Goal: Task Accomplishment & Management: Complete application form

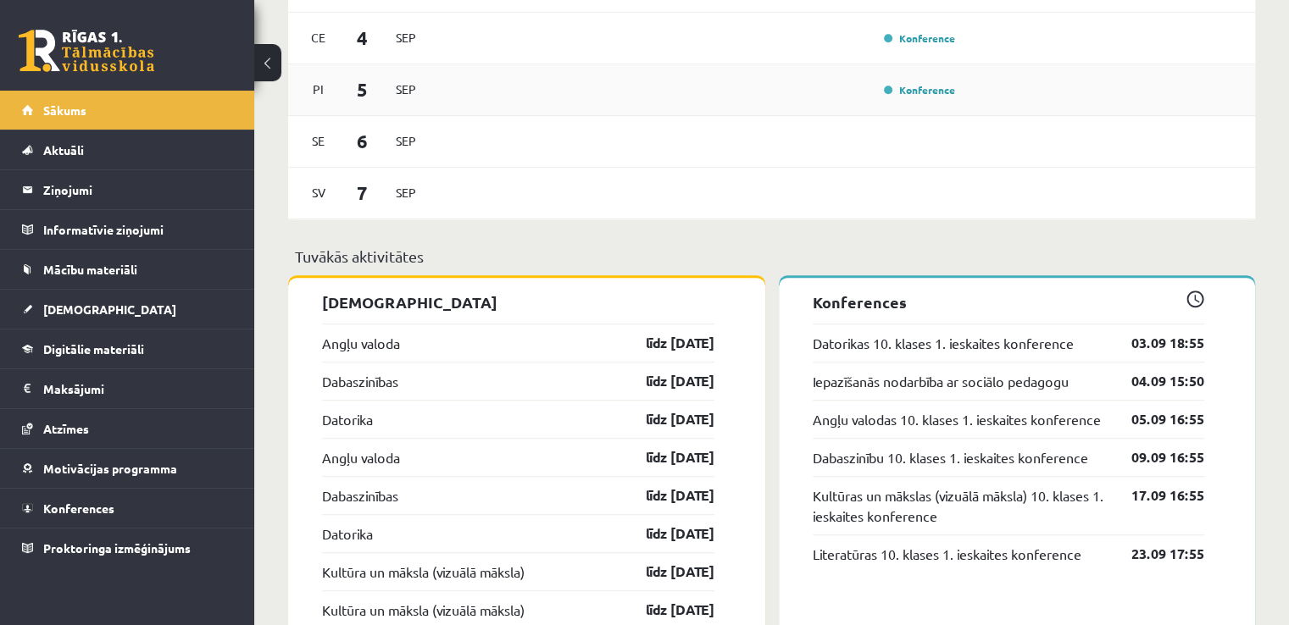
scroll to position [1299, 0]
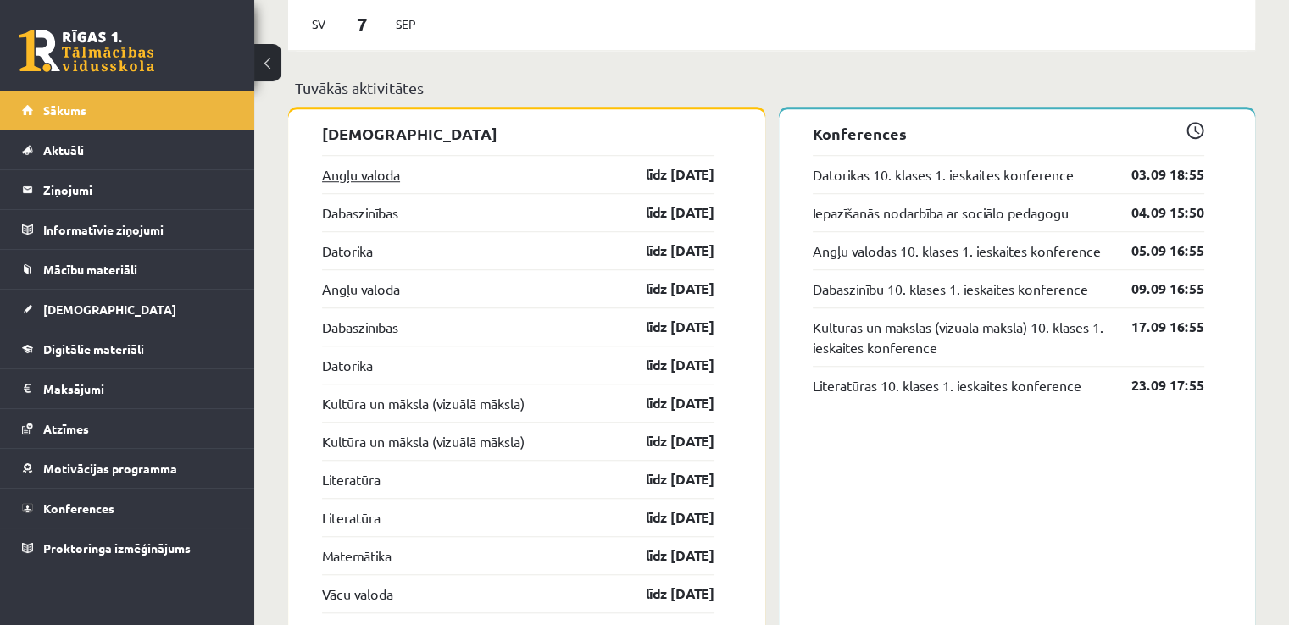
click at [358, 170] on link "Angļu valoda" at bounding box center [361, 174] width 78 height 20
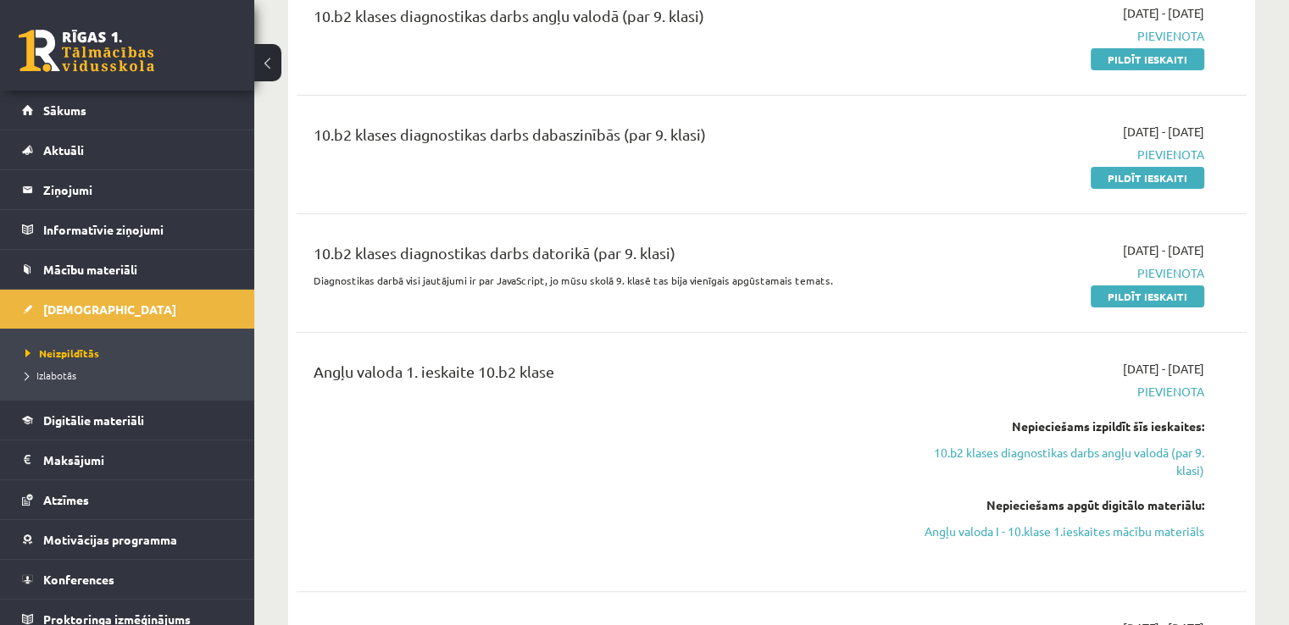
scroll to position [339, 0]
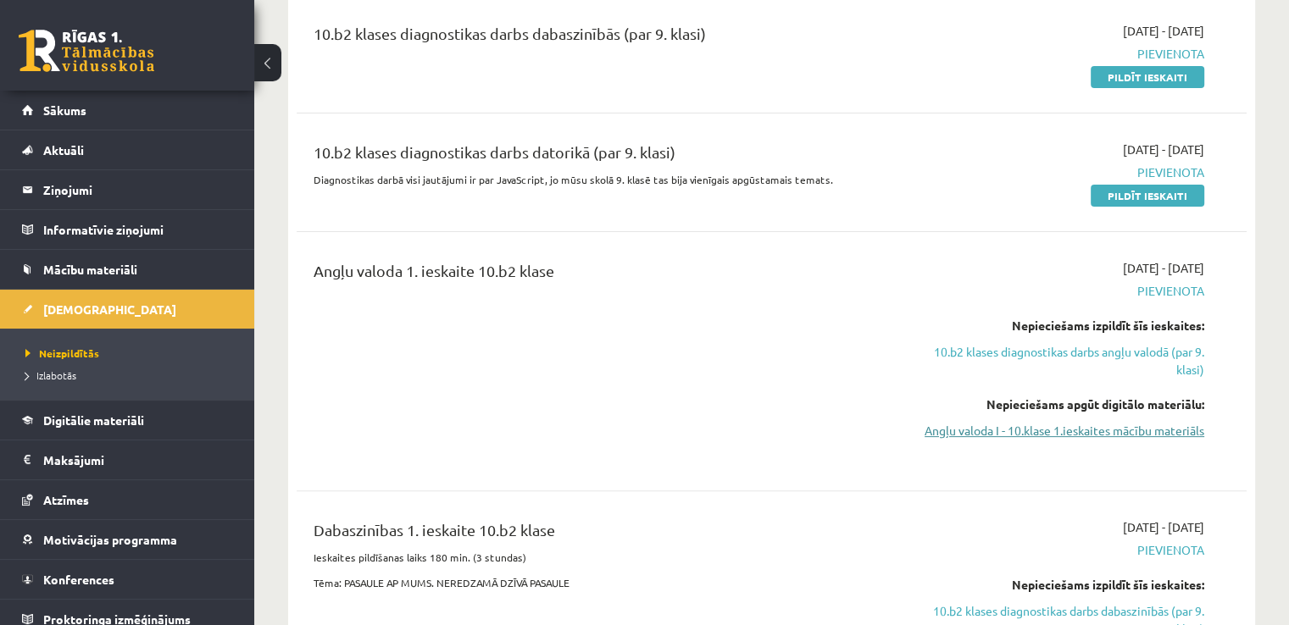
click at [1114, 430] on link "Angļu valoda I - 10.klase 1.ieskaites mācību materiāls" at bounding box center [1065, 431] width 280 height 18
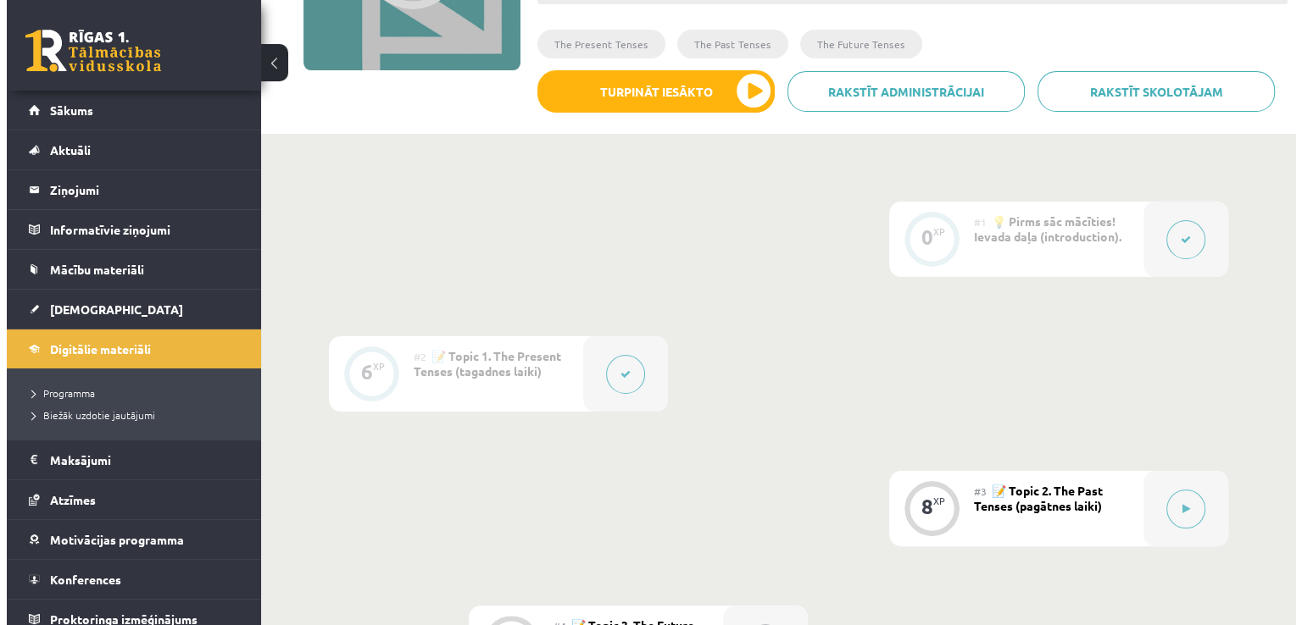
scroll to position [339, 0]
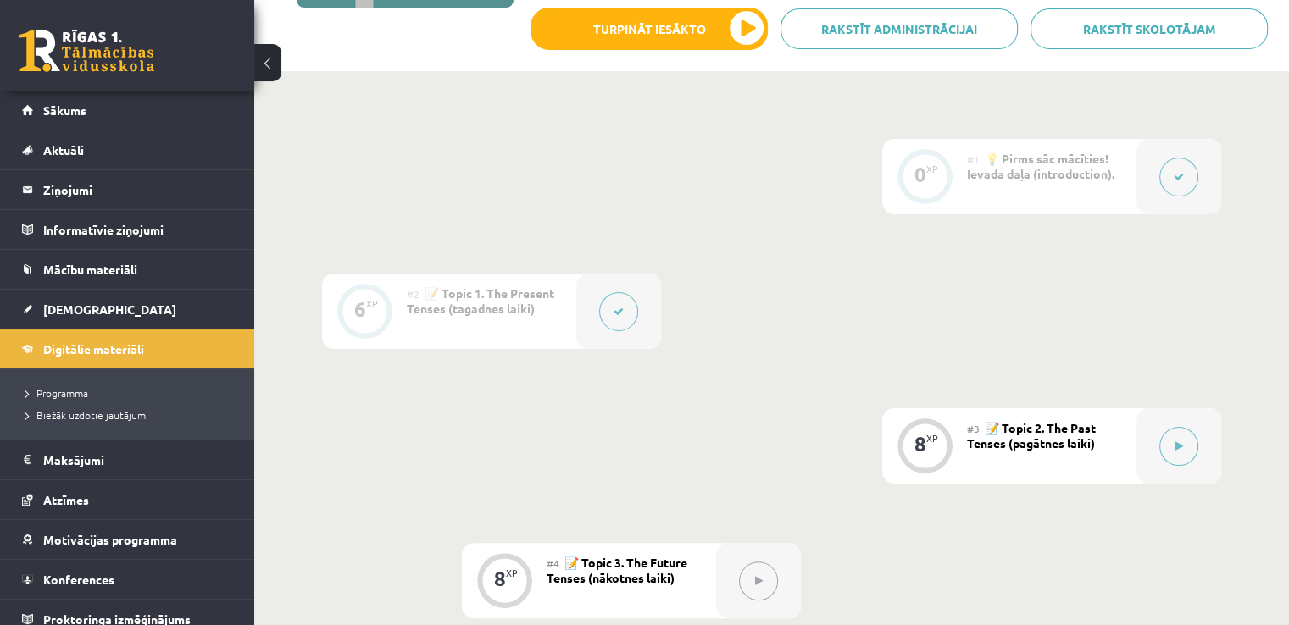
click at [558, 300] on div "#2 📝 Topic 1. The Present Tenses (tagadnes laiki)" at bounding box center [491, 311] width 169 height 75
click at [630, 302] on button at bounding box center [618, 311] width 39 height 39
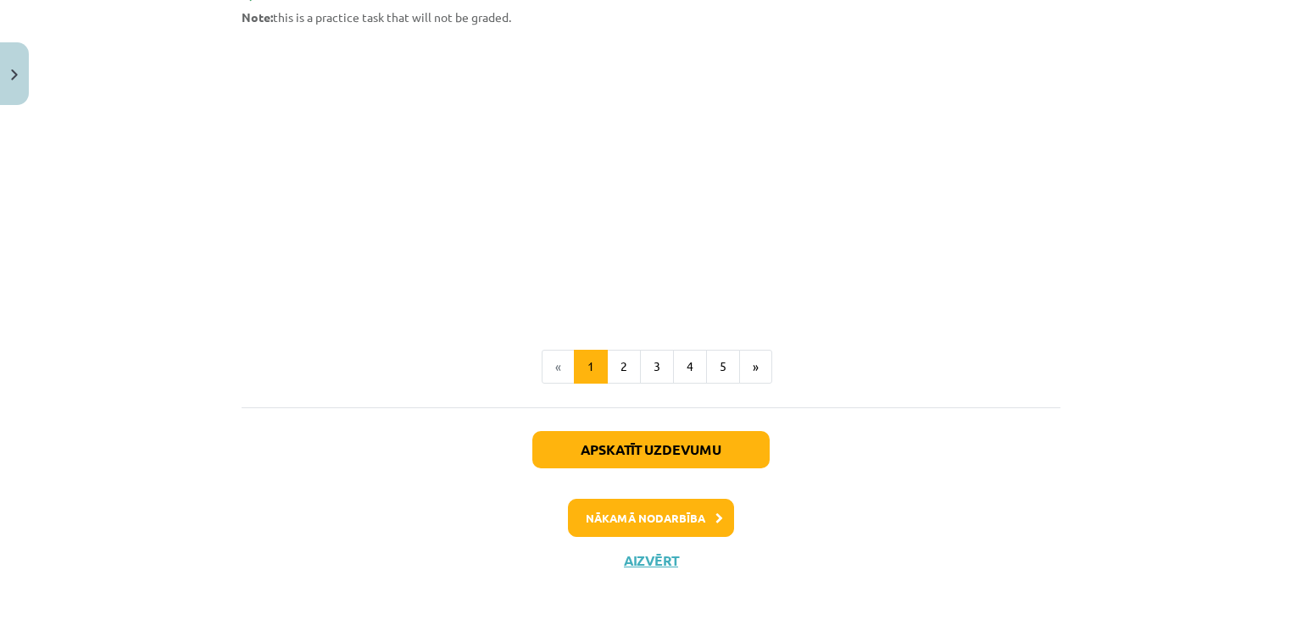
scroll to position [1176, 0]
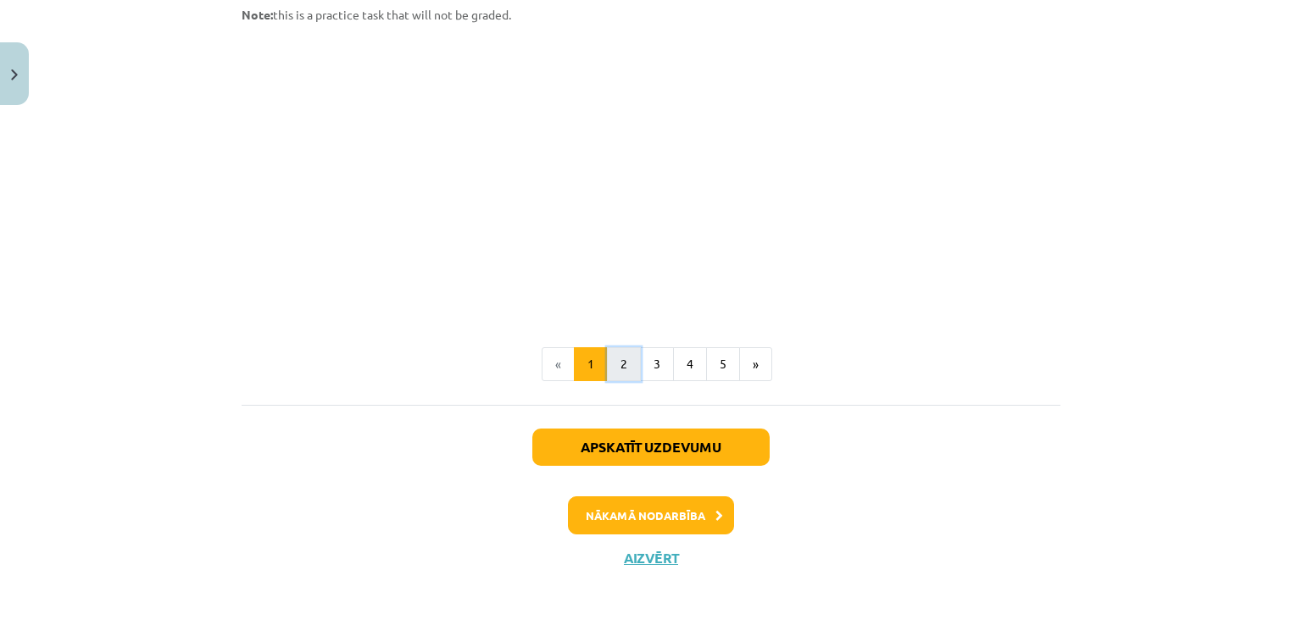
click at [613, 354] on button "2" at bounding box center [624, 364] width 34 height 34
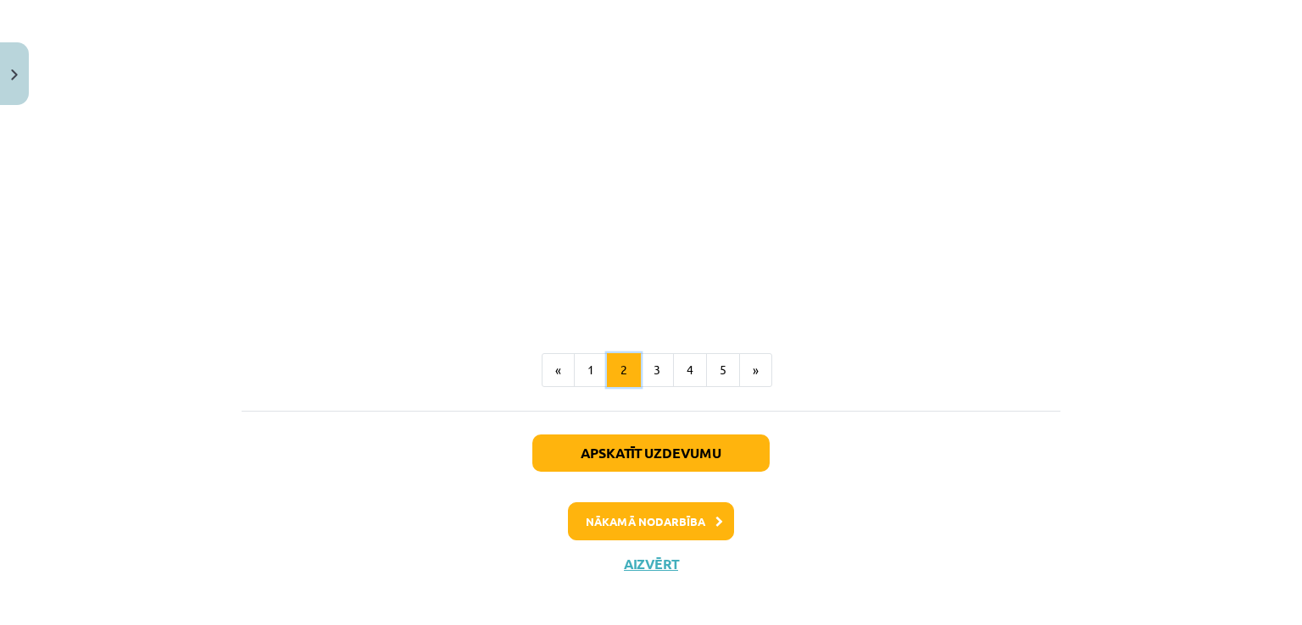
scroll to position [1097, 0]
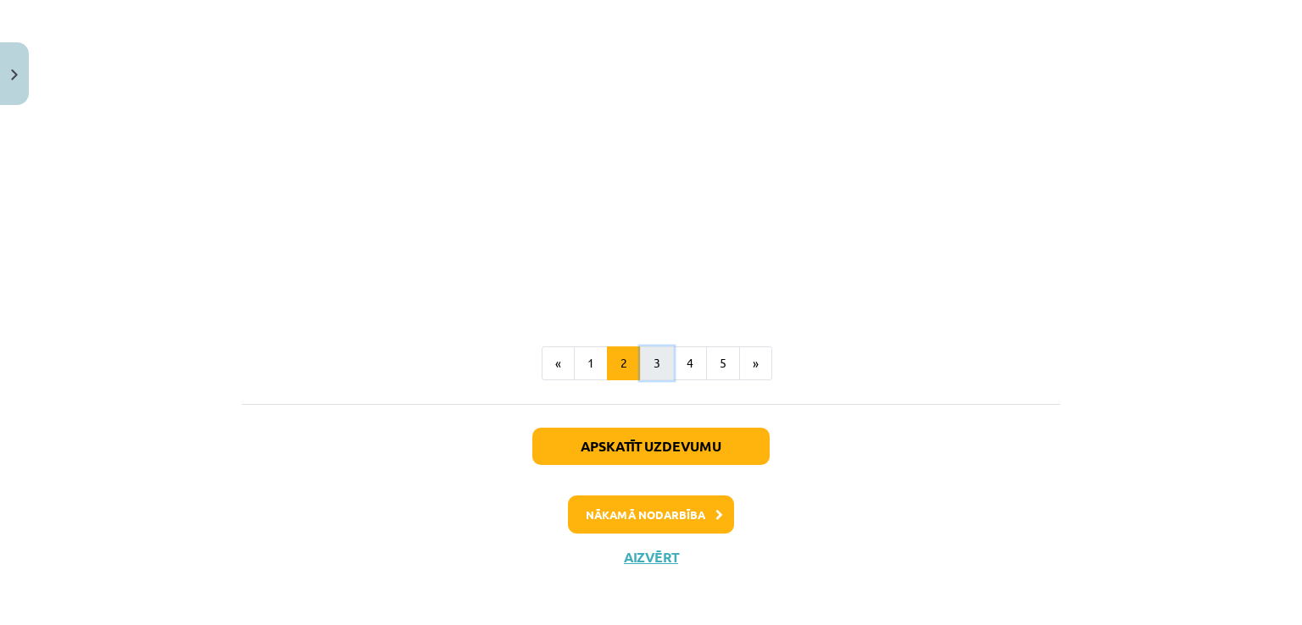
click at [654, 357] on button "3" at bounding box center [657, 364] width 34 height 34
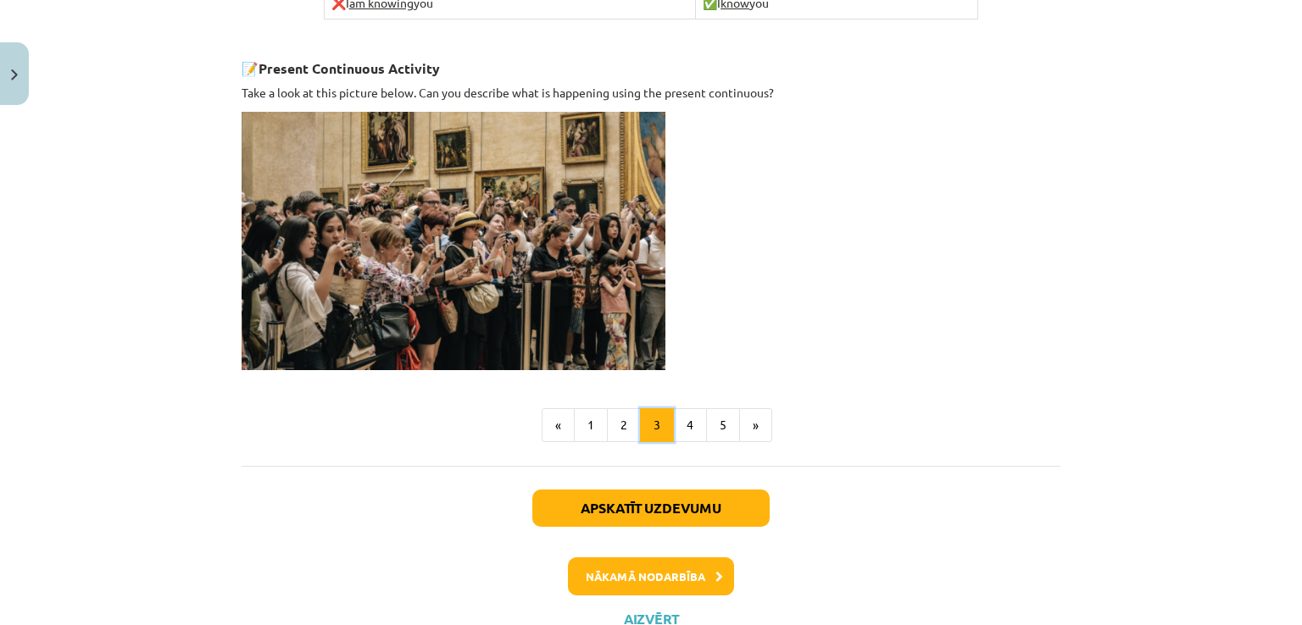
scroll to position [1224, 0]
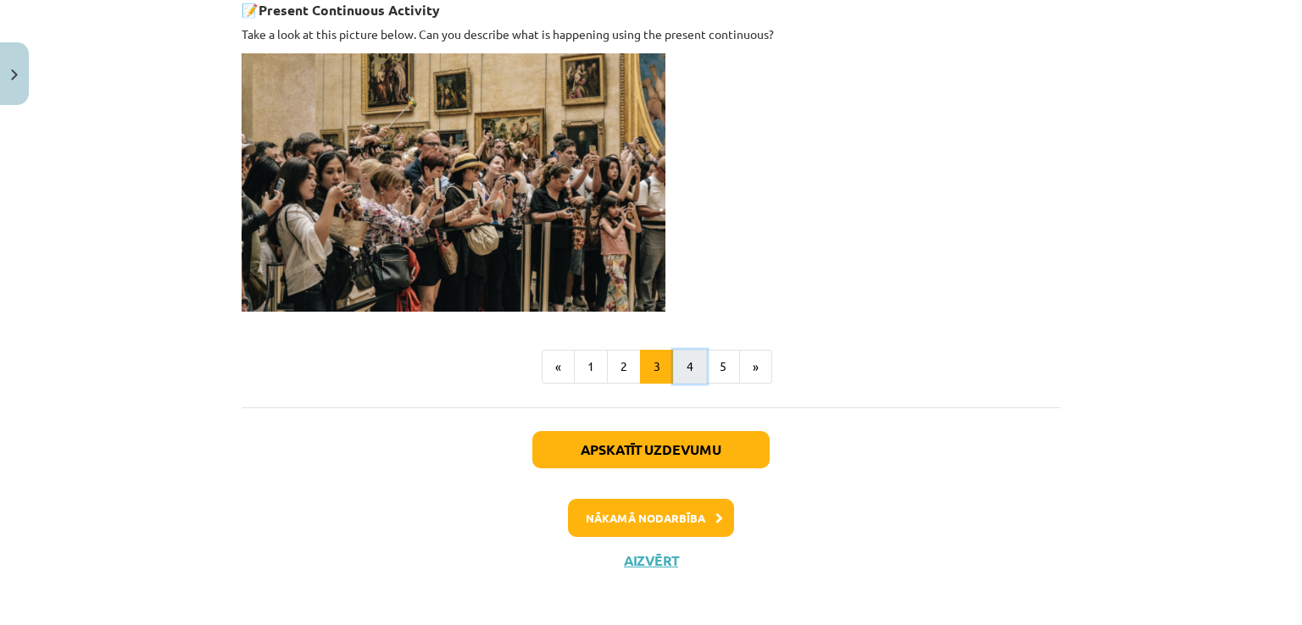
click at [686, 367] on button "4" at bounding box center [690, 367] width 34 height 34
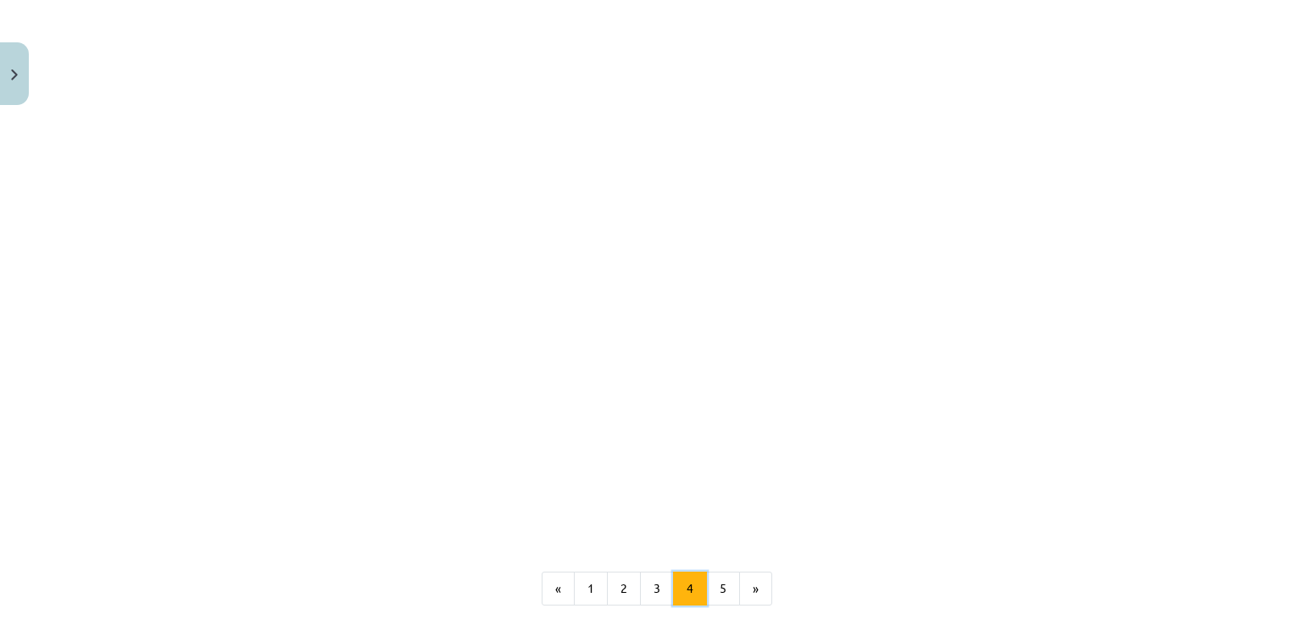
scroll to position [1552, 0]
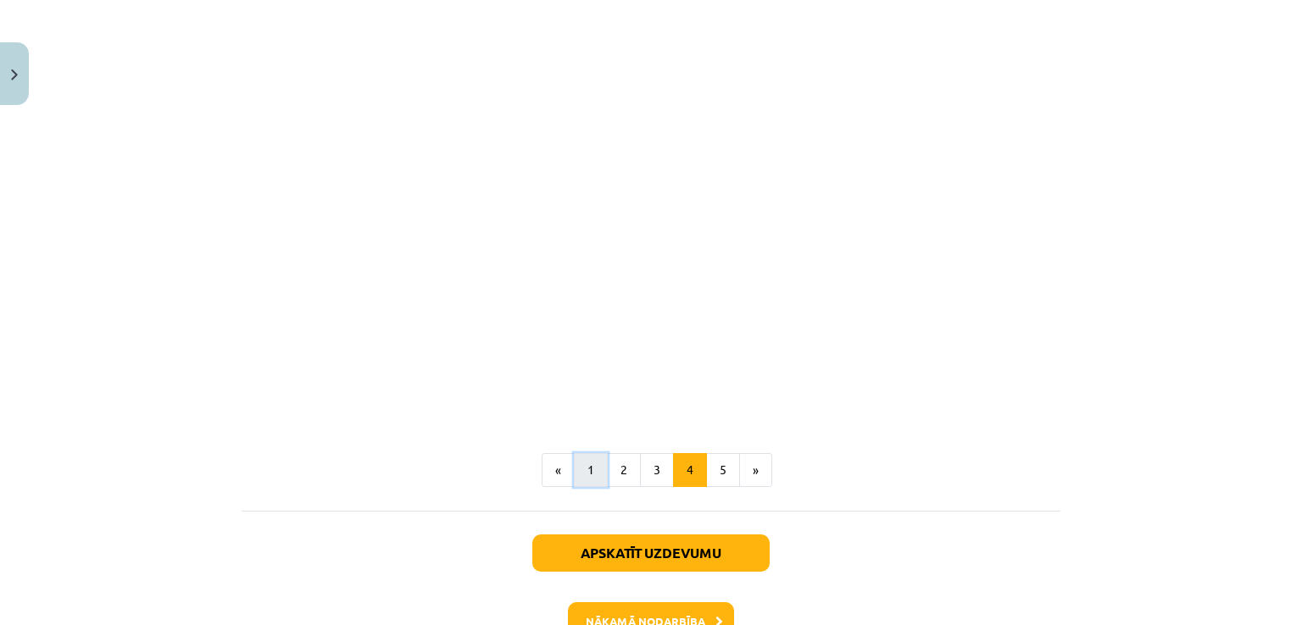
click at [590, 453] on button "1" at bounding box center [591, 470] width 34 height 34
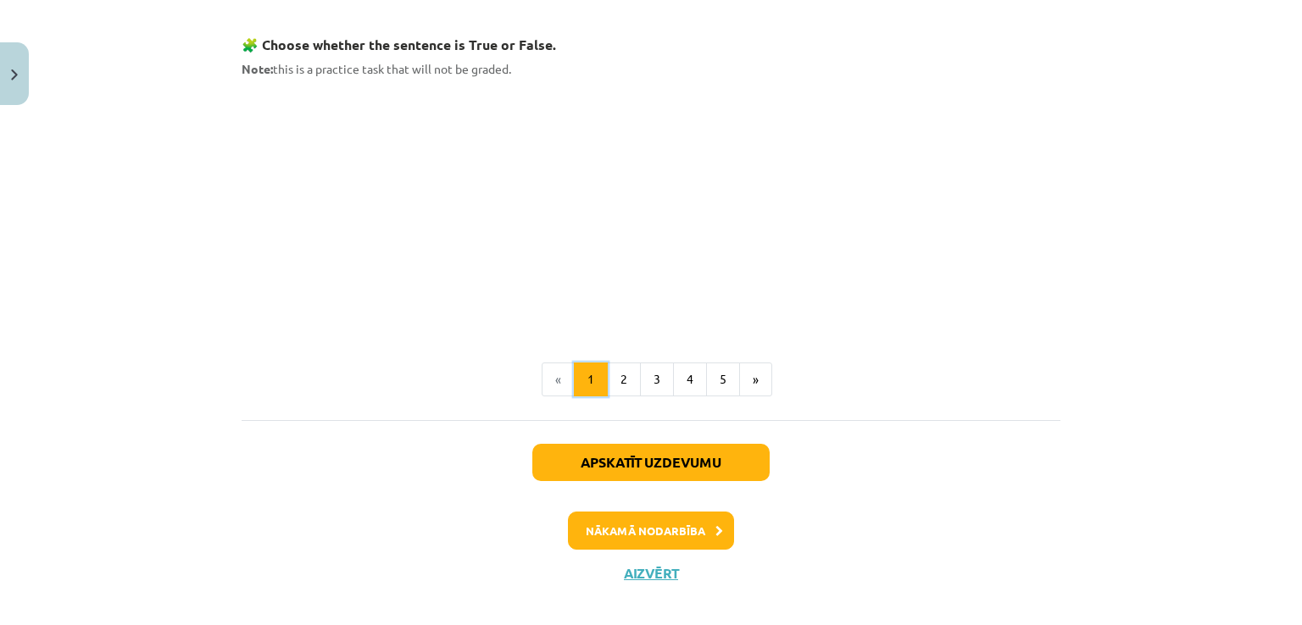
scroll to position [1136, 0]
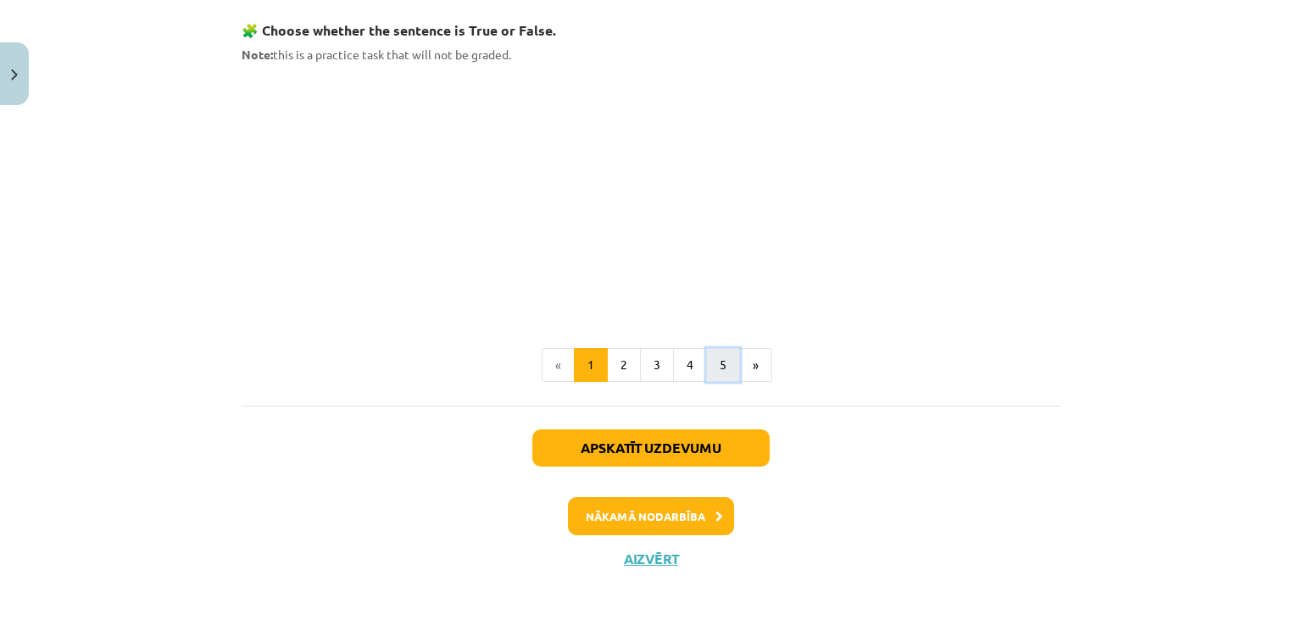
click at [718, 359] on button "5" at bounding box center [723, 365] width 34 height 34
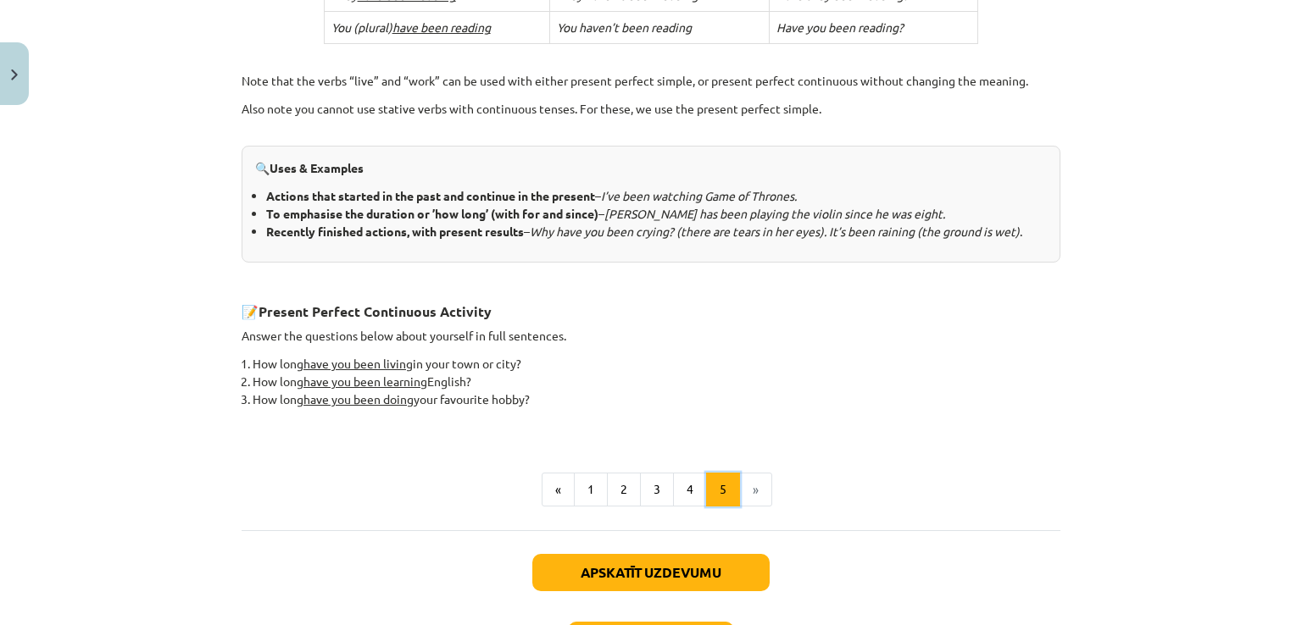
scroll to position [767, 0]
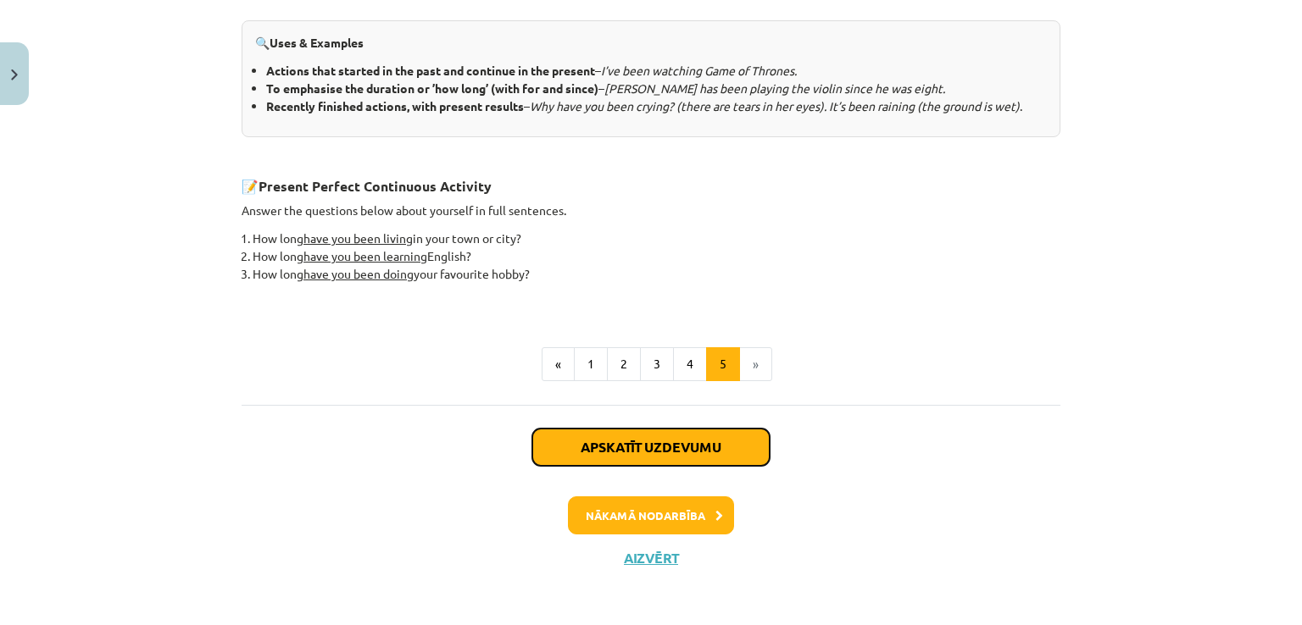
click at [655, 447] on button "Apskatīt uzdevumu" at bounding box center [650, 447] width 237 height 37
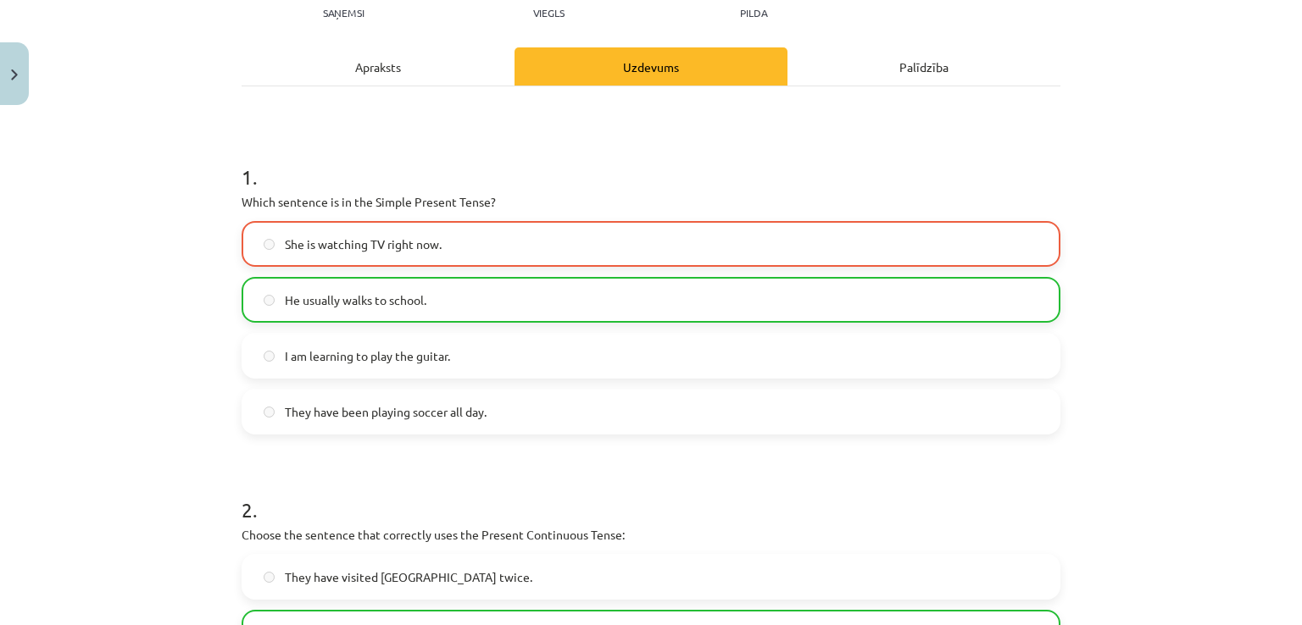
scroll to position [79, 0]
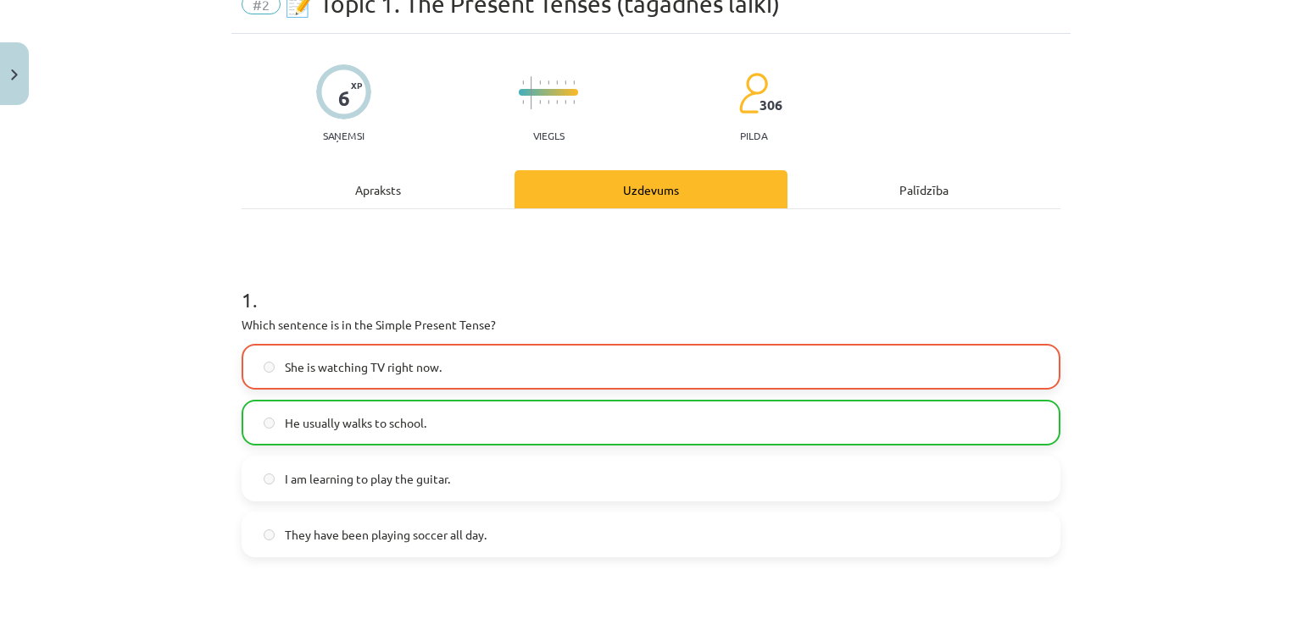
click at [890, 203] on div "Palīdzība" at bounding box center [923, 189] width 273 height 38
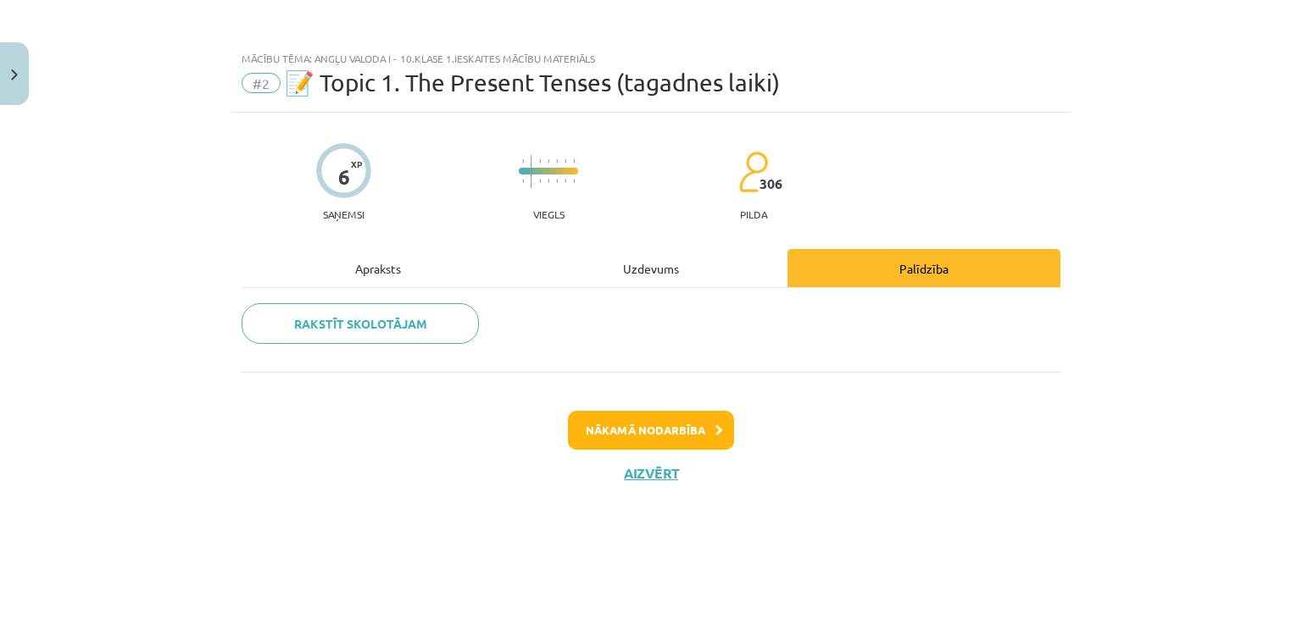
click at [600, 262] on div "Uzdevums" at bounding box center [650, 268] width 273 height 38
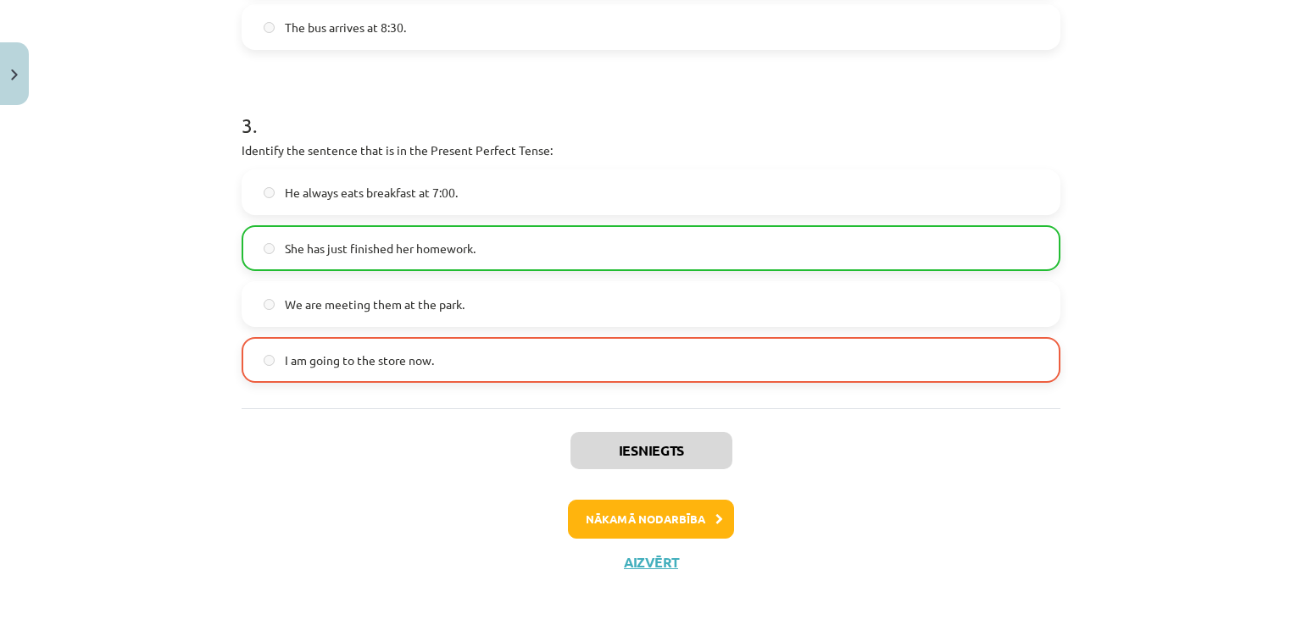
scroll to position [926, 0]
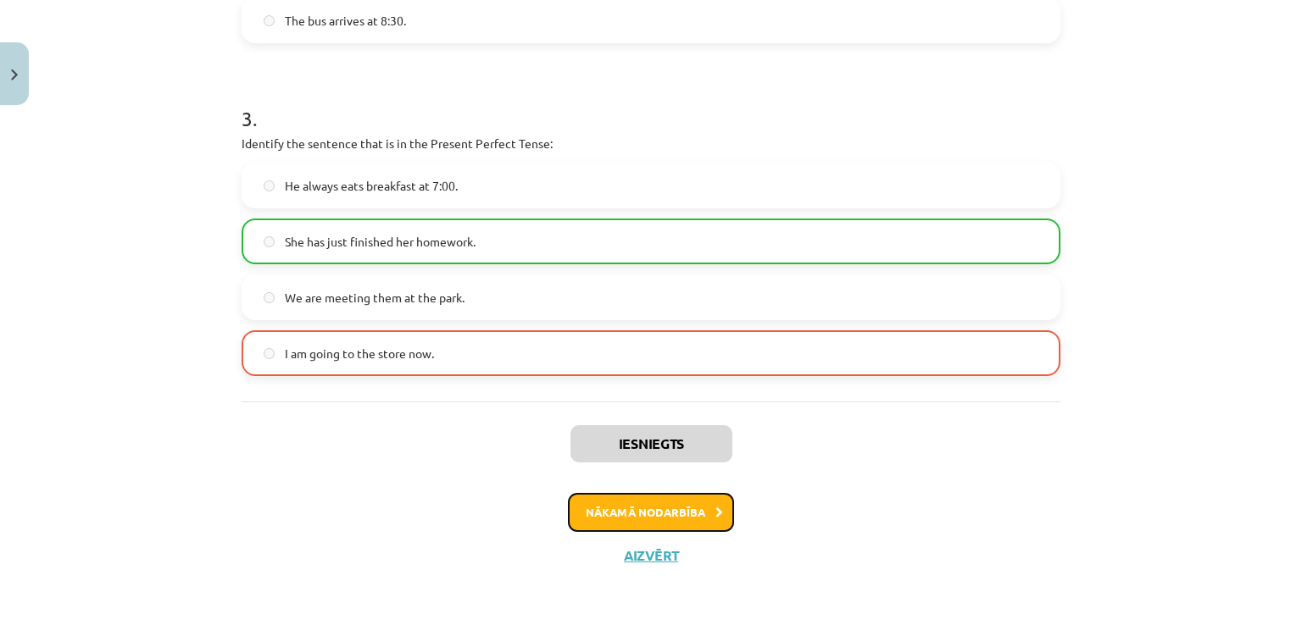
click at [671, 513] on button "Nākamā nodarbība" at bounding box center [651, 512] width 166 height 39
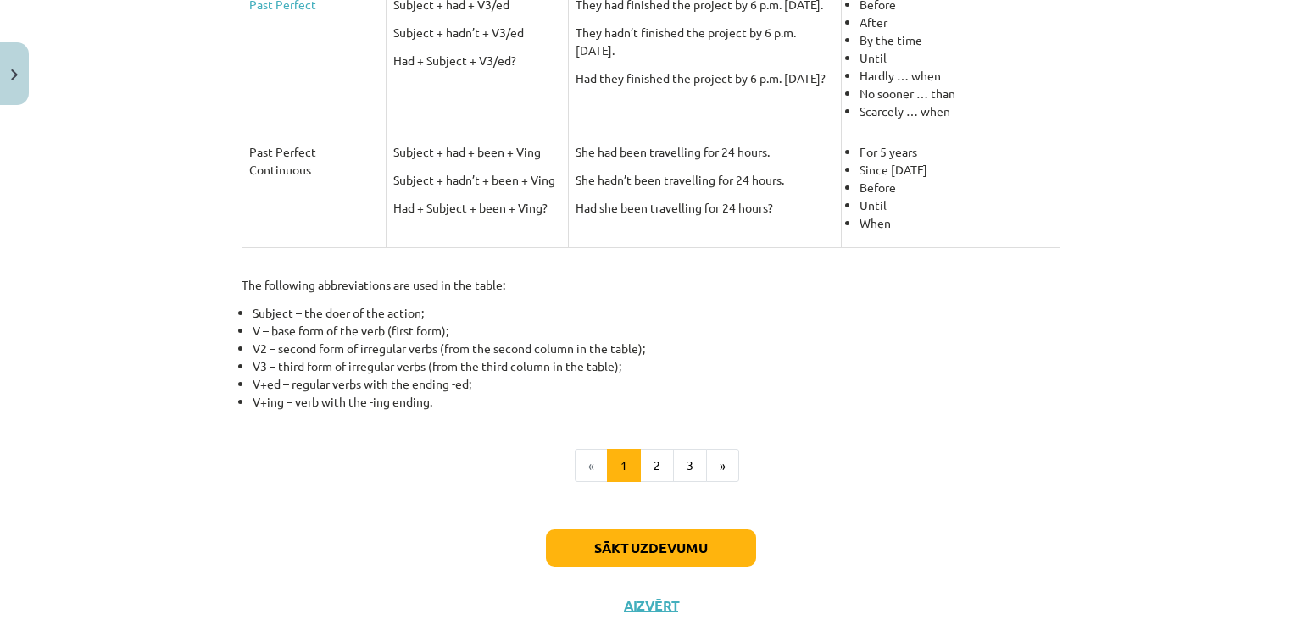
scroll to position [776, 0]
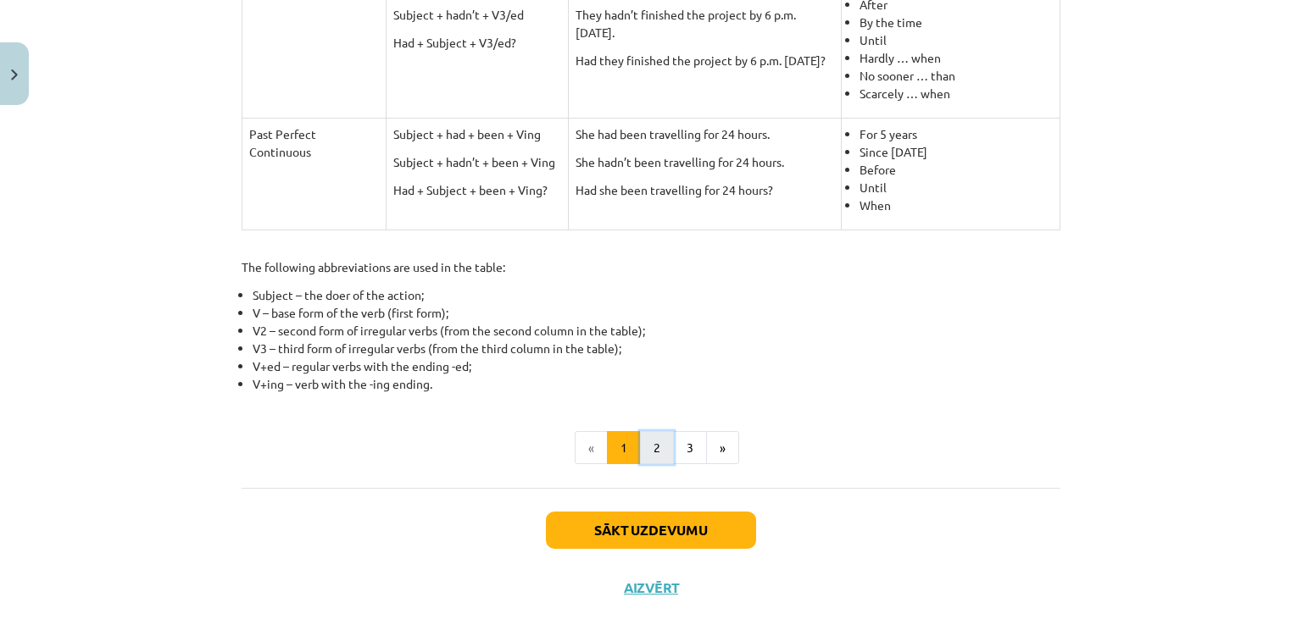
click at [652, 446] on button "2" at bounding box center [657, 448] width 34 height 34
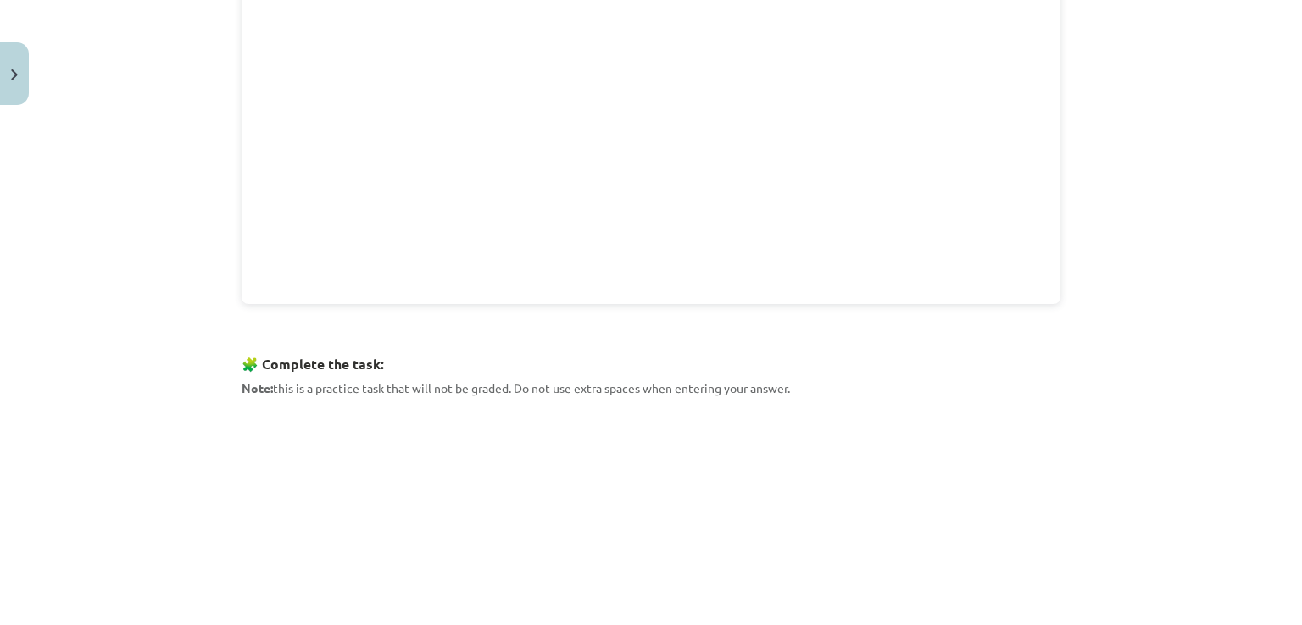
scroll to position [416, 0]
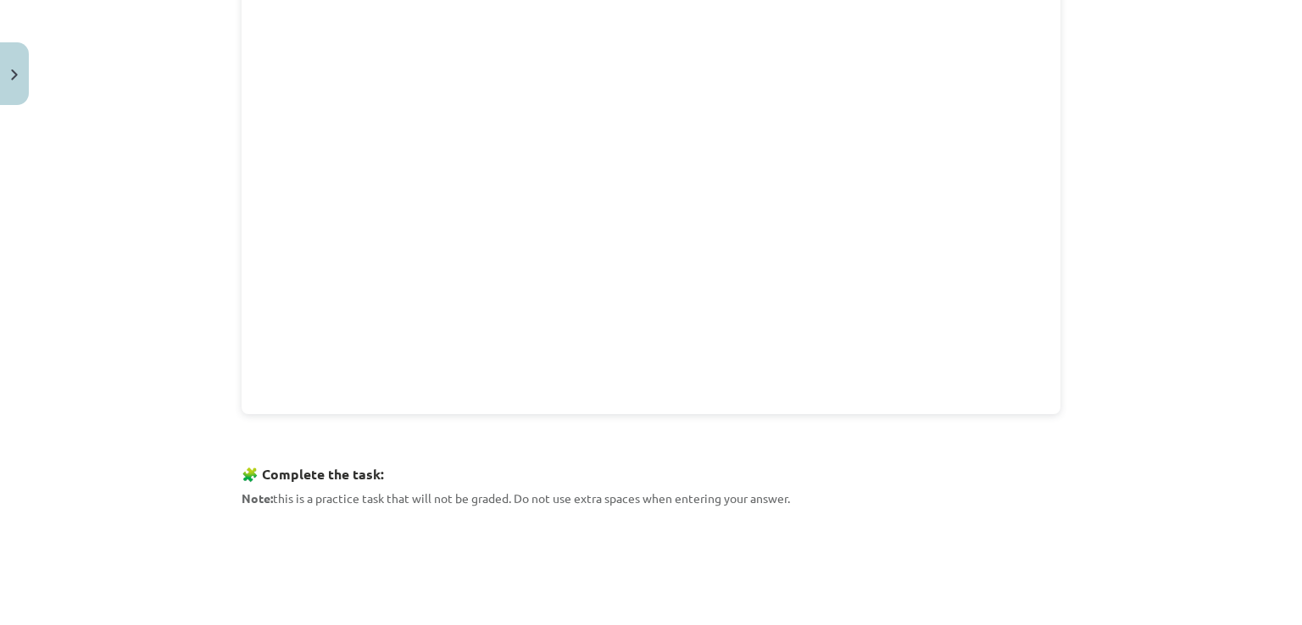
click at [1057, 432] on div "8 XP Saņemsi Viegls 306 pilda Apraksts Uzdevums Palīdzība 🎥 Before continuing, …" at bounding box center [650, 369] width 839 height 1344
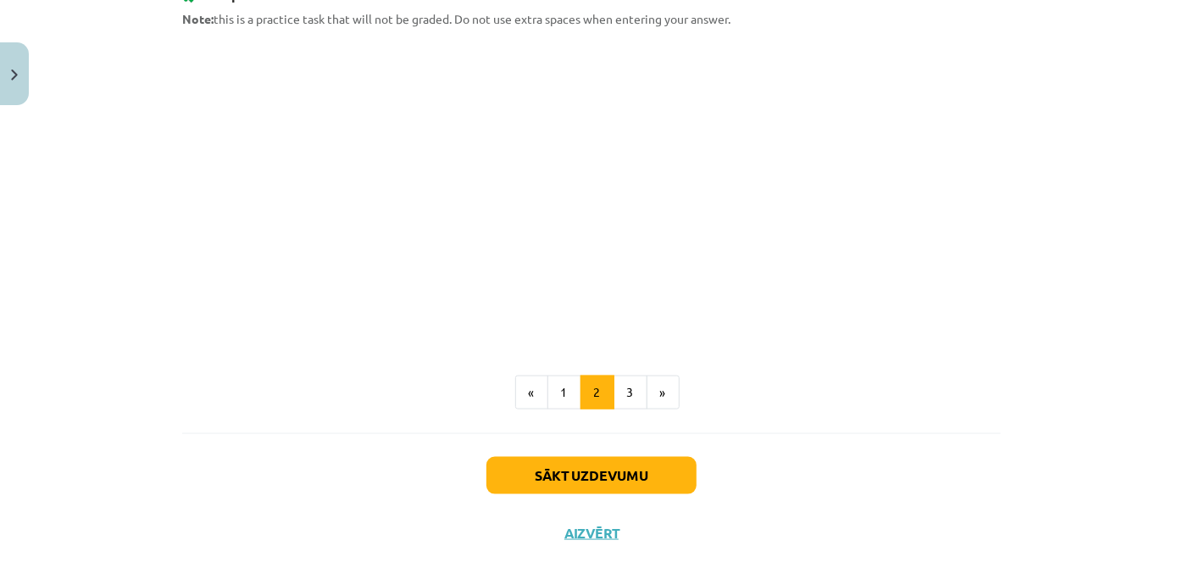
scroll to position [899, 0]
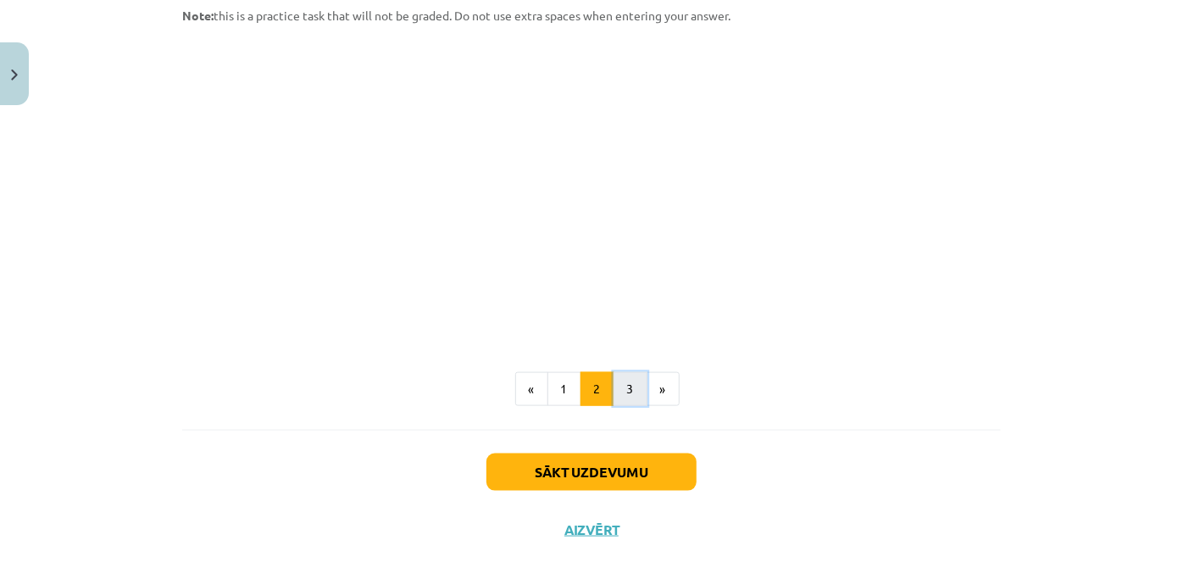
click at [626, 385] on button "3" at bounding box center [631, 389] width 34 height 34
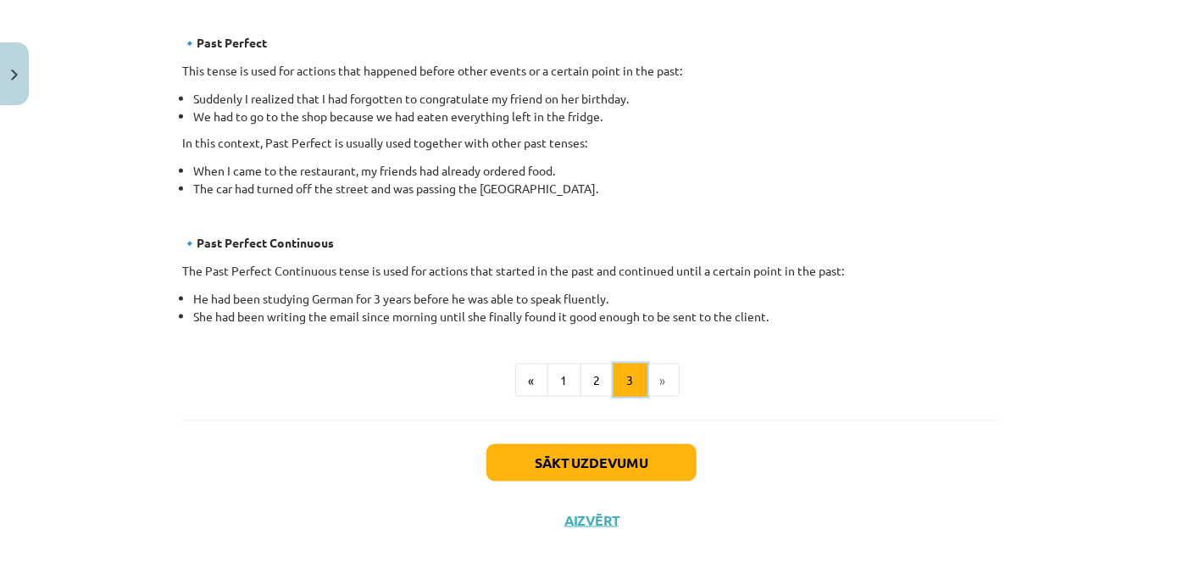
scroll to position [1038, 0]
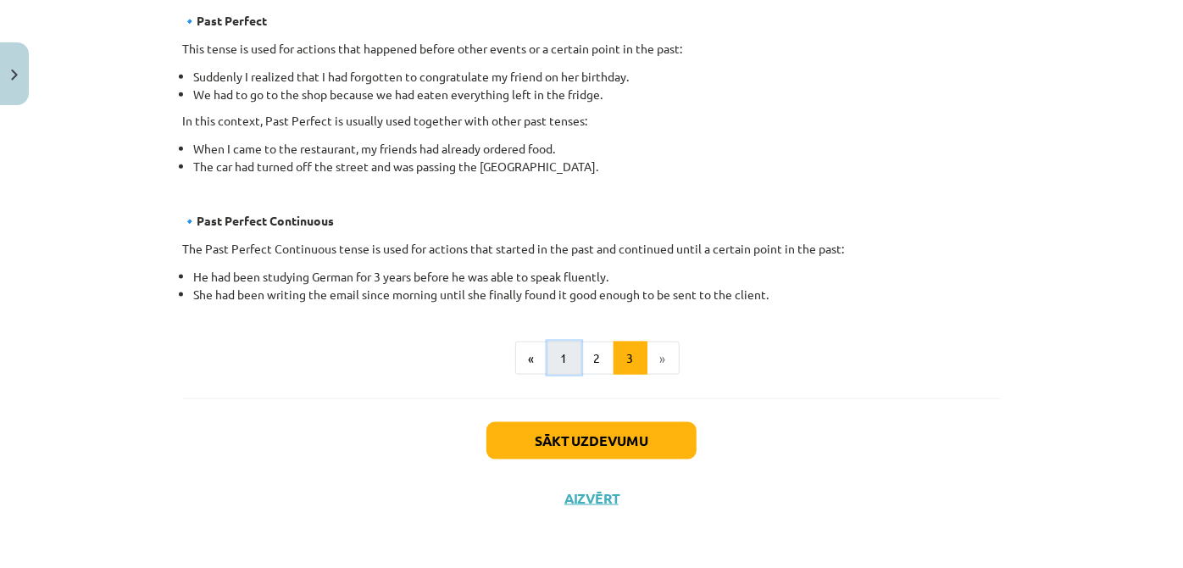
click at [569, 355] on button "1" at bounding box center [564, 359] width 34 height 34
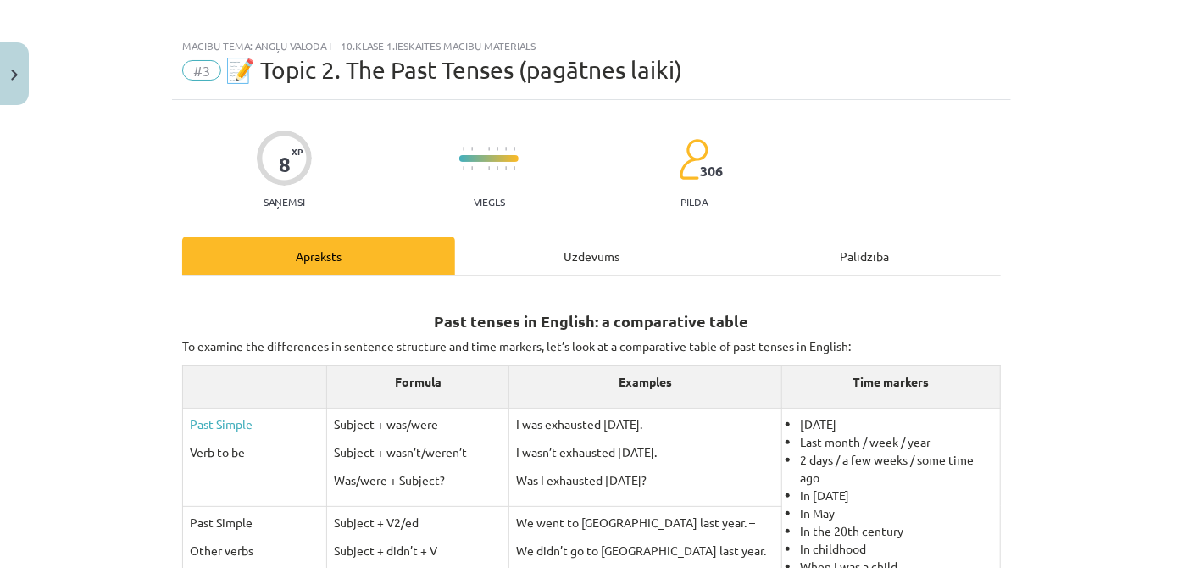
scroll to position [0, 0]
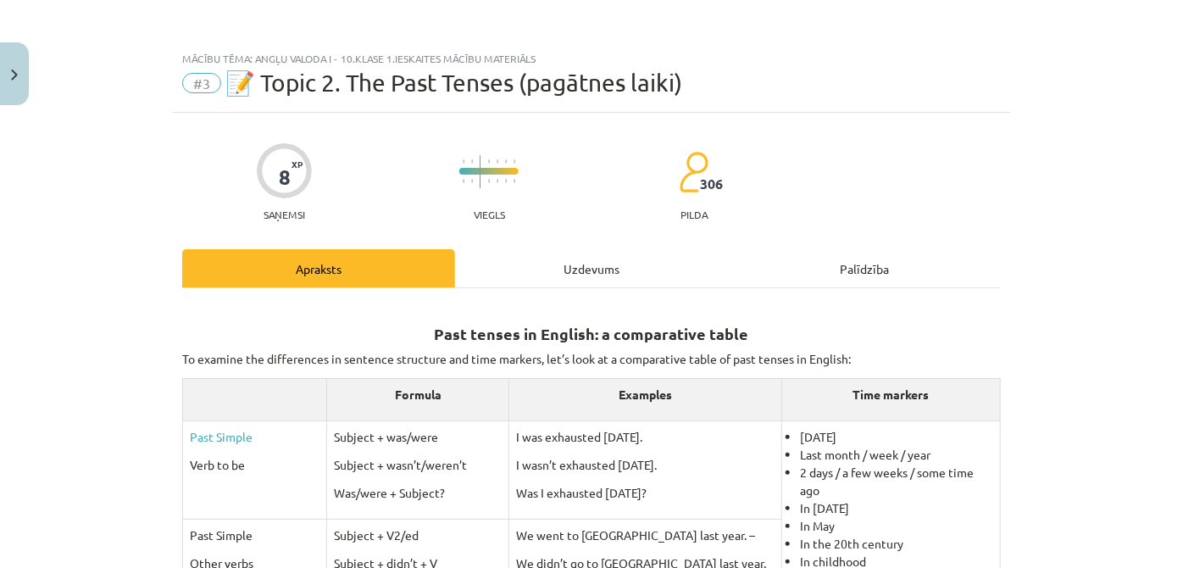
click at [602, 274] on div "Uzdevums" at bounding box center [591, 268] width 273 height 38
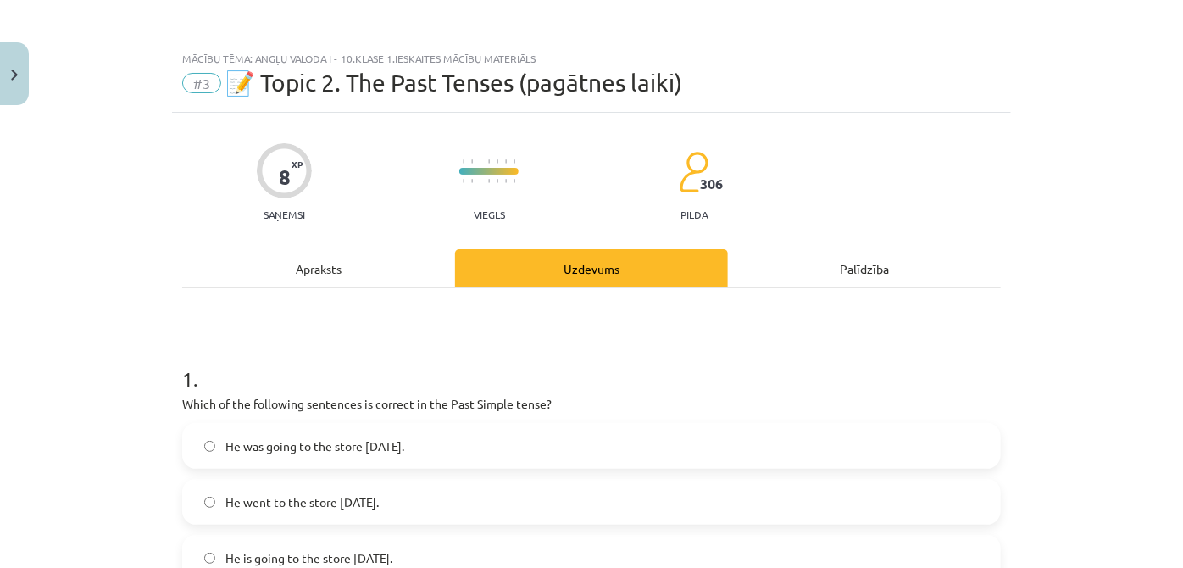
click at [369, 278] on div "Apraksts" at bounding box center [318, 268] width 273 height 38
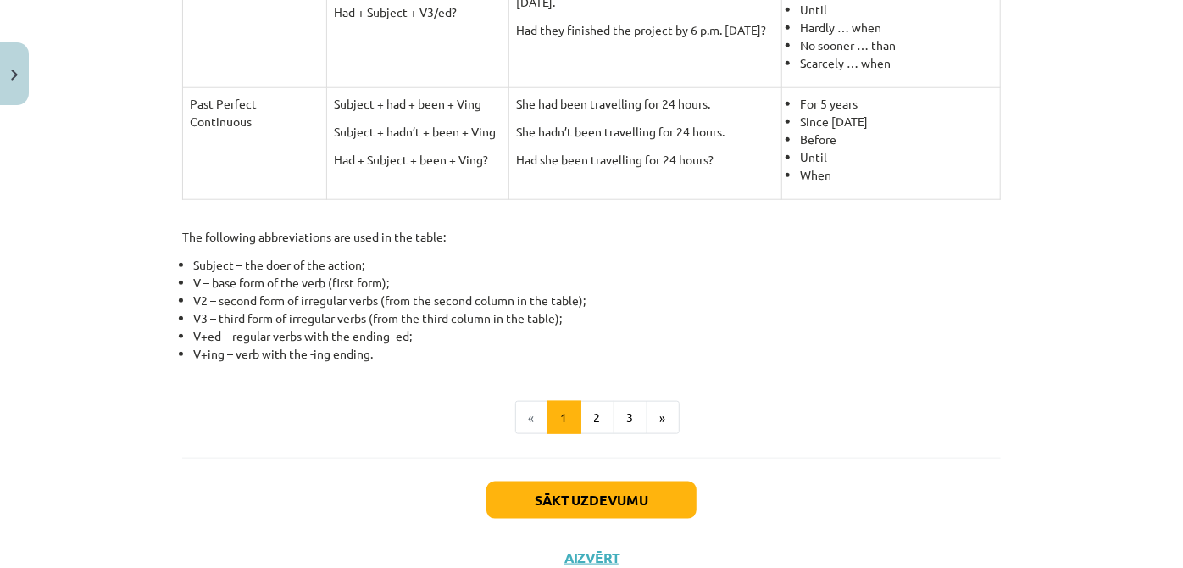
scroll to position [864, 0]
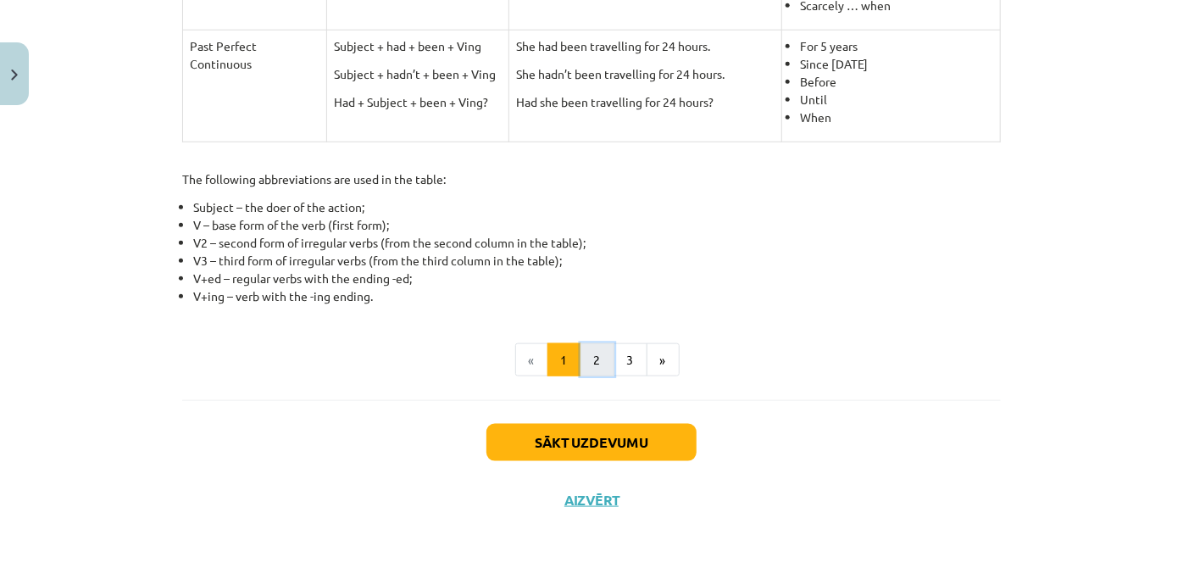
click at [591, 353] on button "2" at bounding box center [597, 360] width 34 height 34
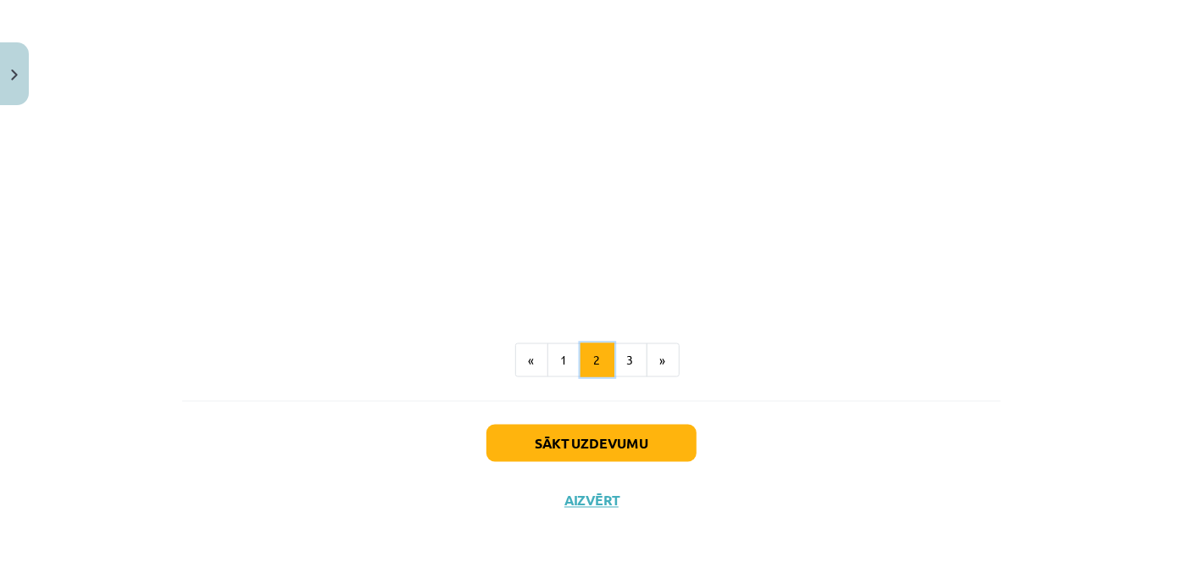
scroll to position [927, 0]
click at [634, 359] on button "3" at bounding box center [631, 360] width 34 height 34
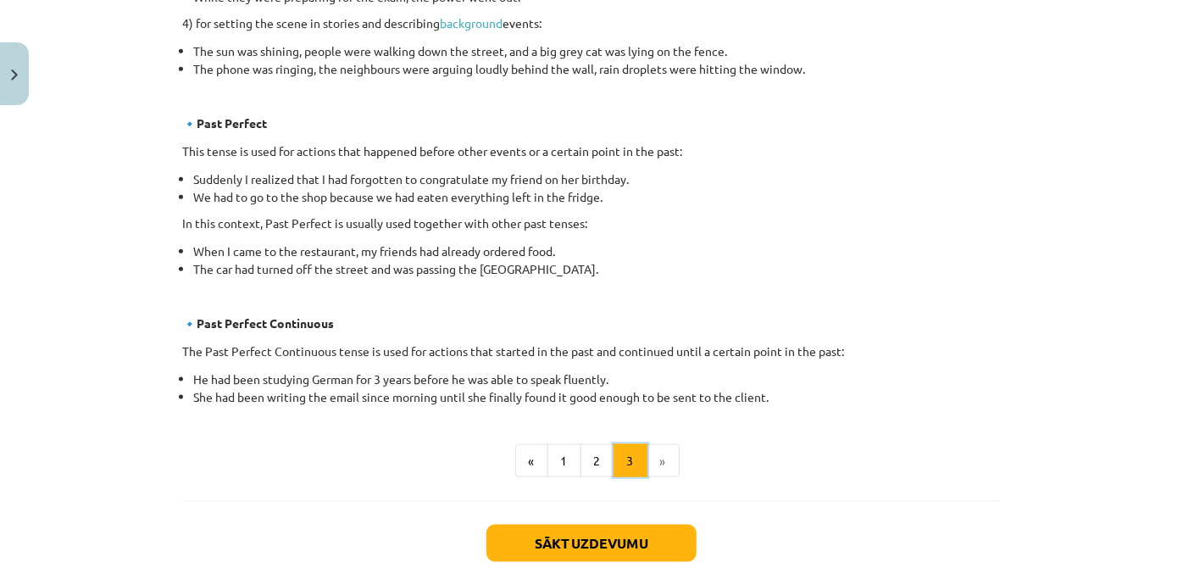
scroll to position [1038, 0]
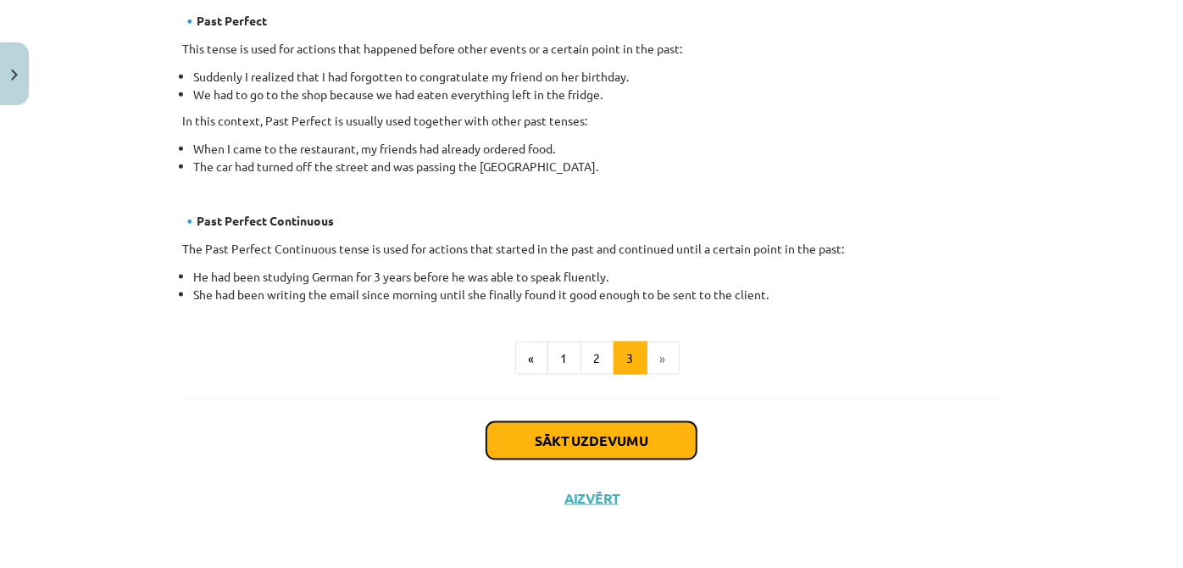
click at [651, 429] on button "Sākt uzdevumu" at bounding box center [591, 440] width 210 height 37
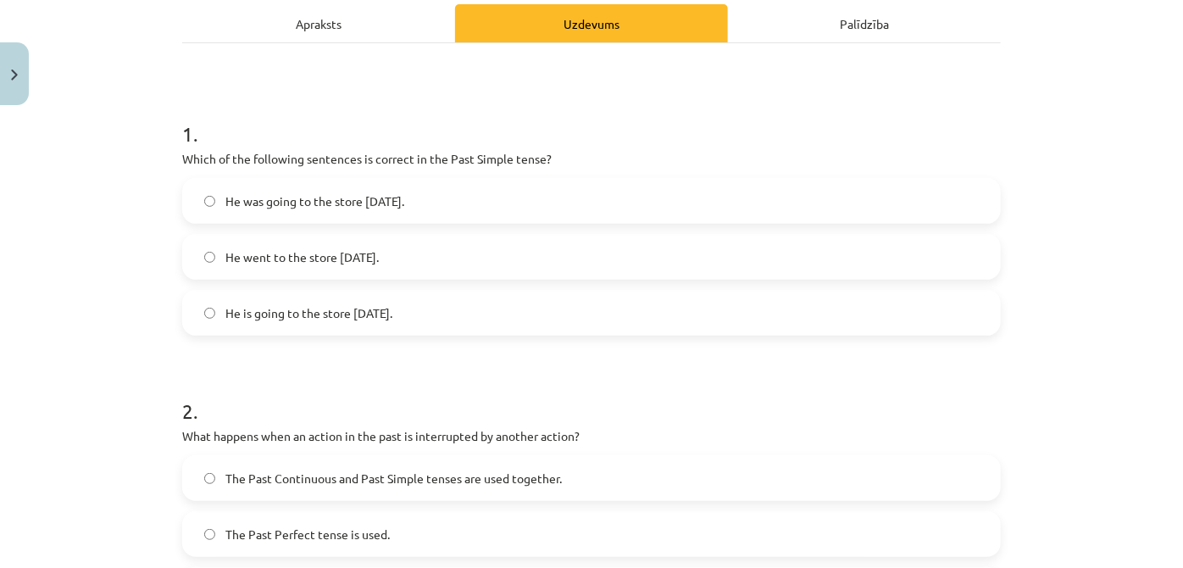
scroll to position [247, 0]
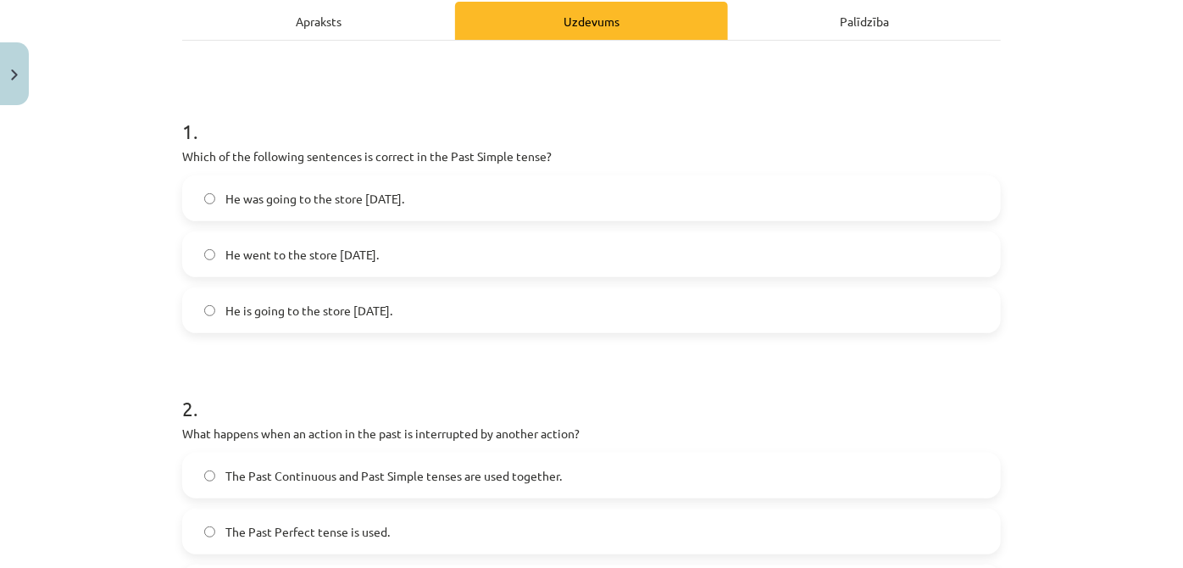
click at [415, 308] on label "He is going to the store yesterday." at bounding box center [591, 310] width 815 height 42
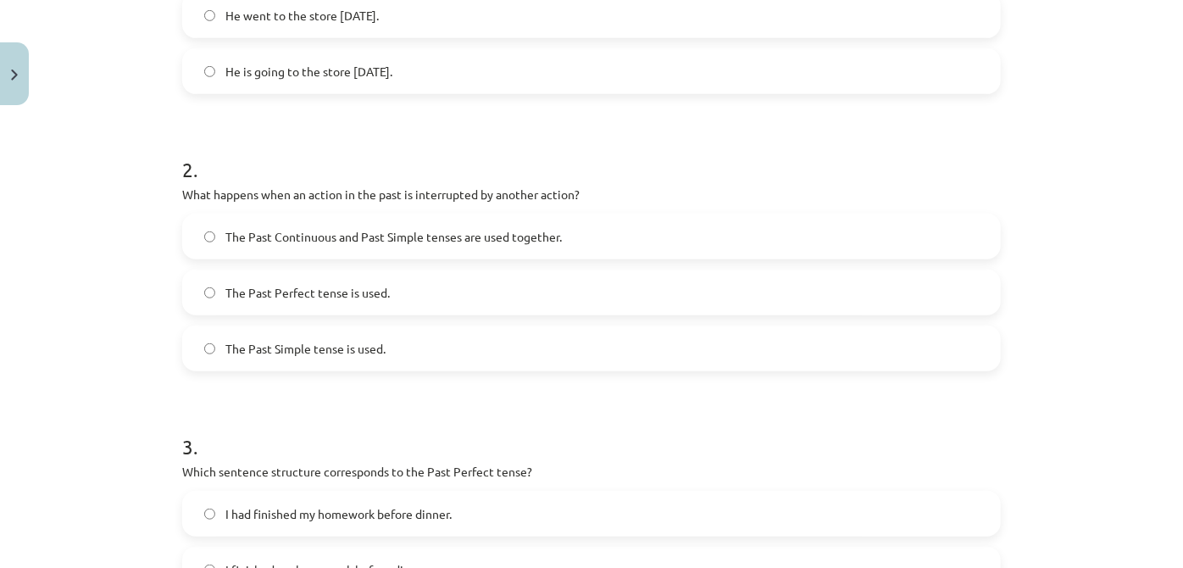
scroll to position [504, 0]
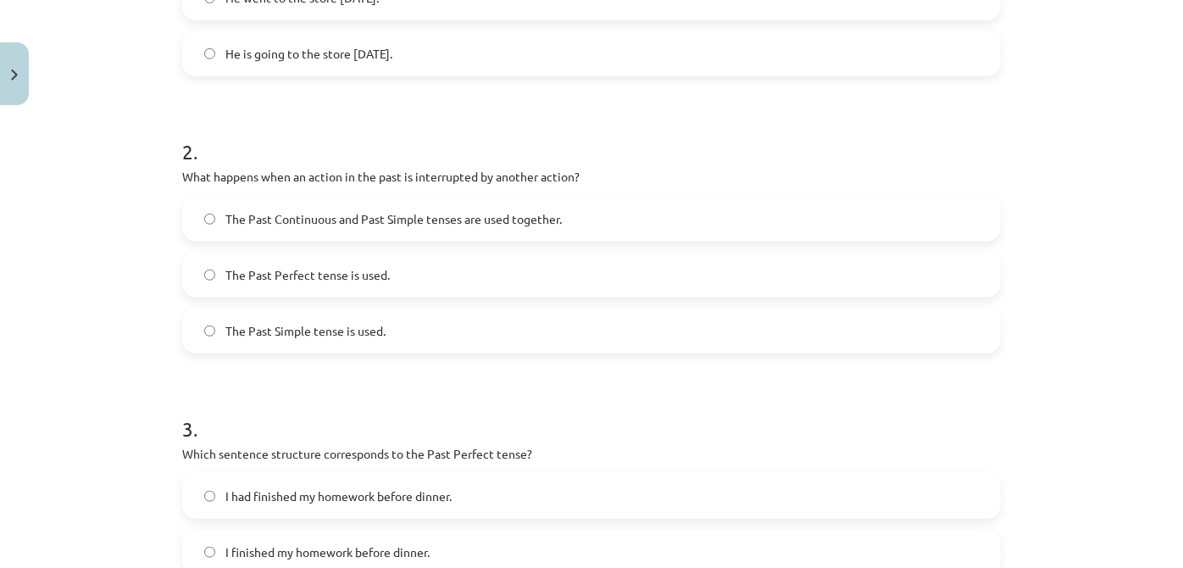
click at [425, 219] on span "The Past Continuous and Past Simple tenses are used together." at bounding box center [393, 219] width 336 height 18
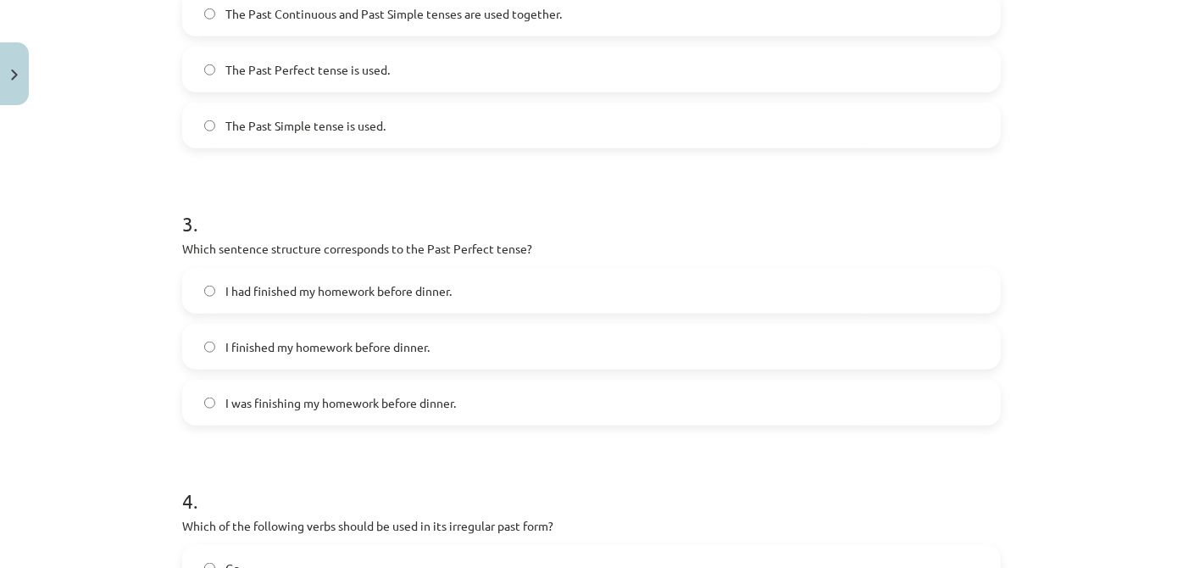
scroll to position [761, 0]
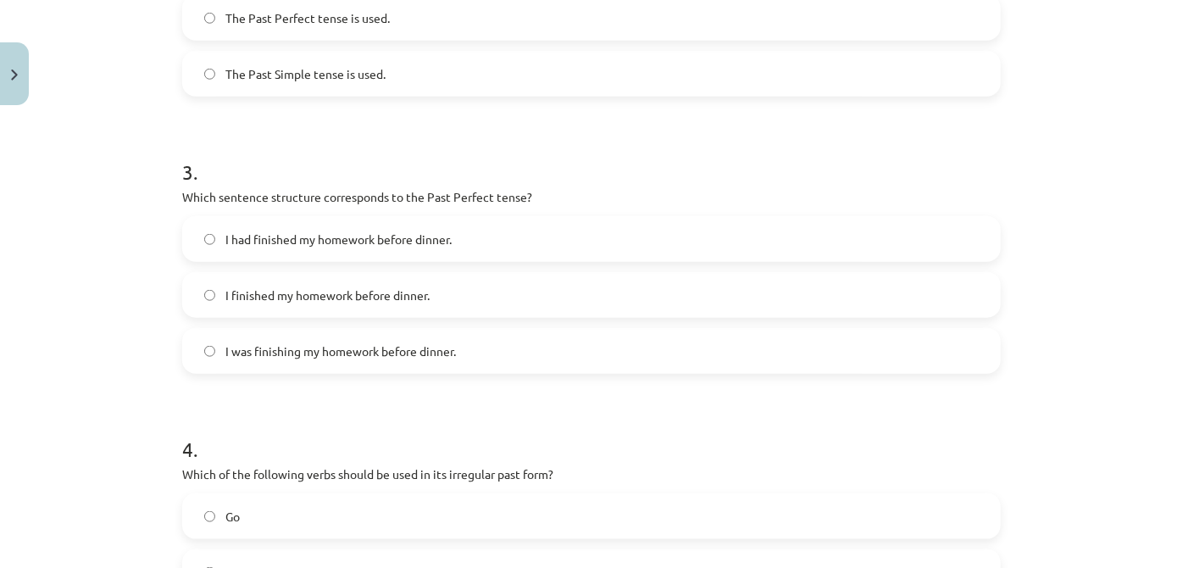
click at [376, 250] on label "I had finished my homework before dinner." at bounding box center [591, 239] width 815 height 42
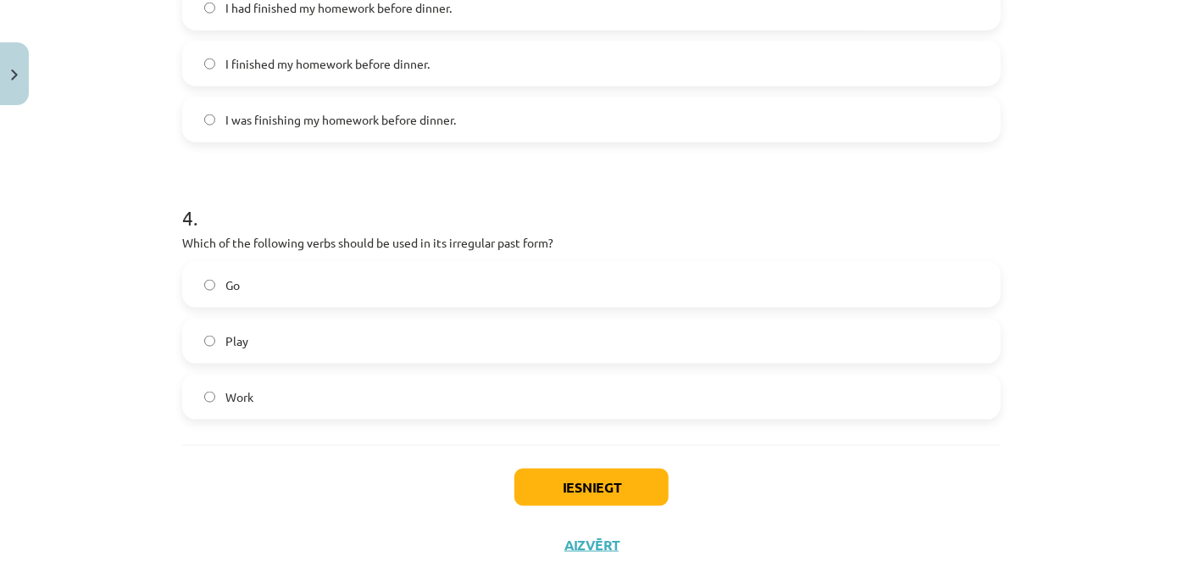
scroll to position [1018, 0]
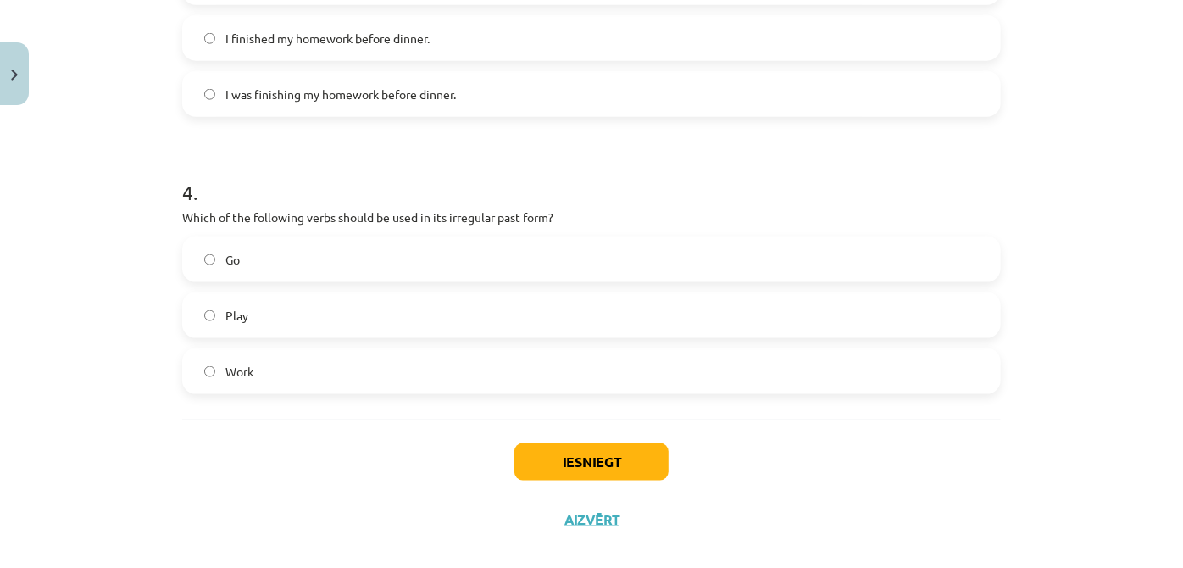
click at [336, 263] on label "Go" at bounding box center [591, 259] width 815 height 42
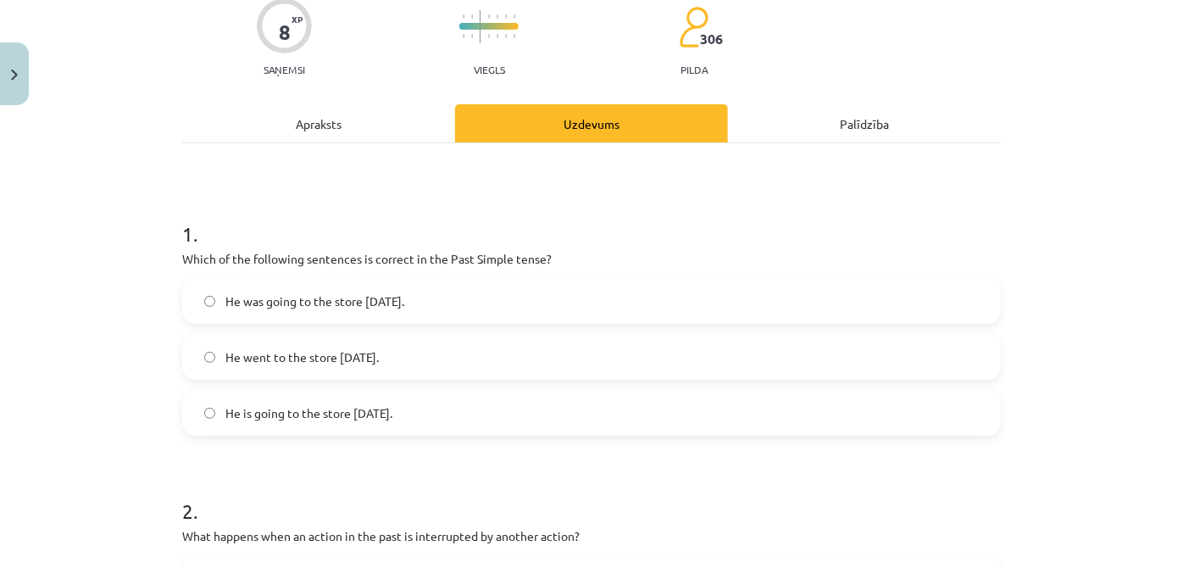
scroll to position [153, 0]
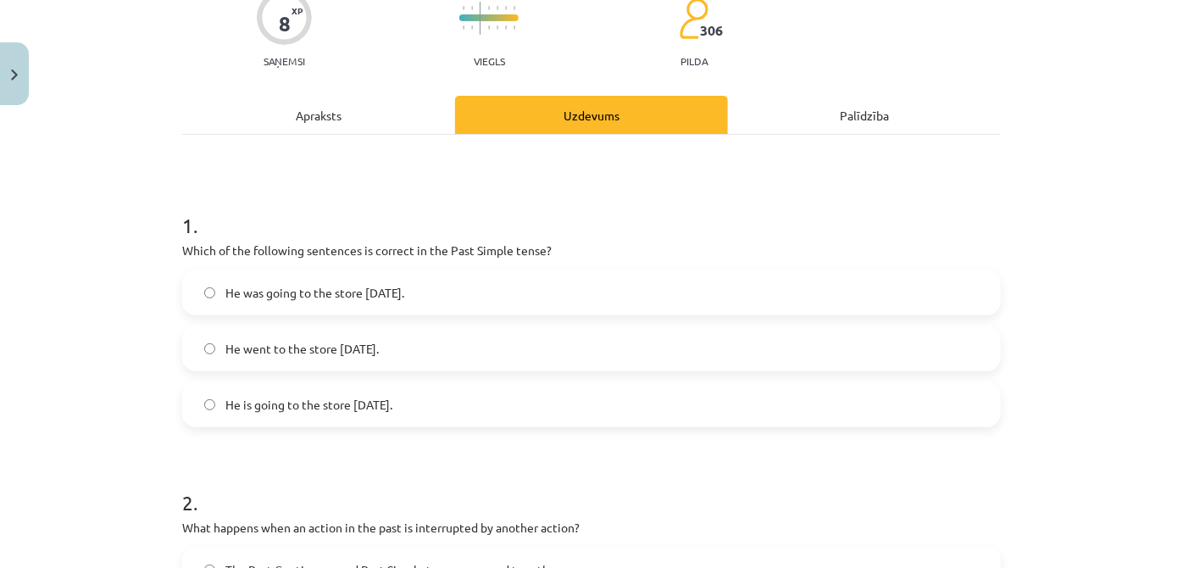
click at [364, 290] on span "He was going to the store yesterday." at bounding box center [314, 293] width 179 height 18
click at [617, 353] on label "He went to the store yesterday." at bounding box center [591, 348] width 815 height 42
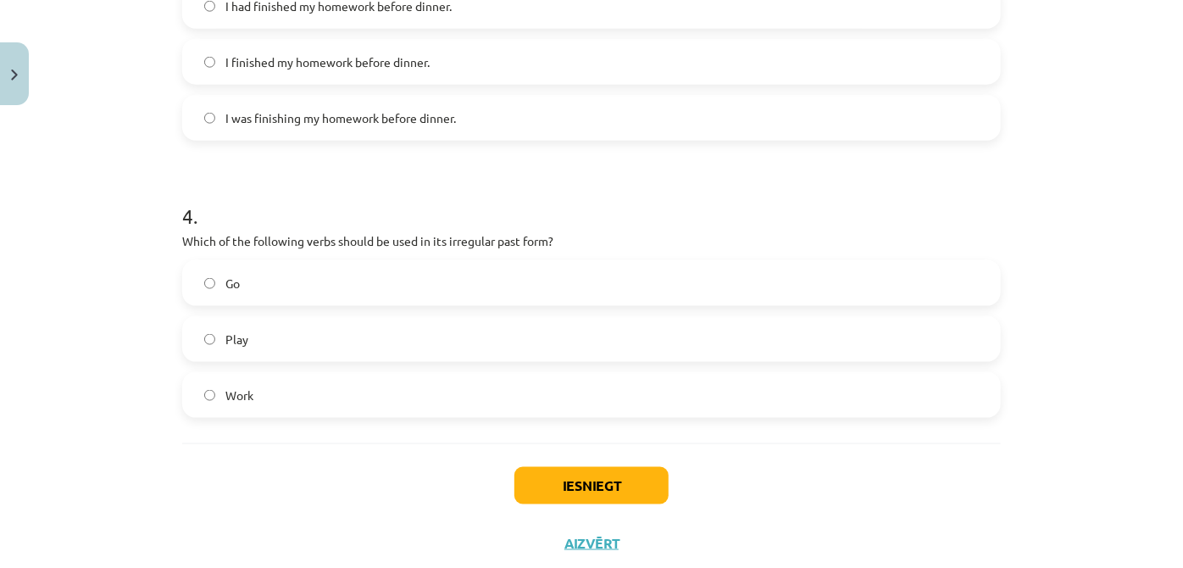
scroll to position [1027, 0]
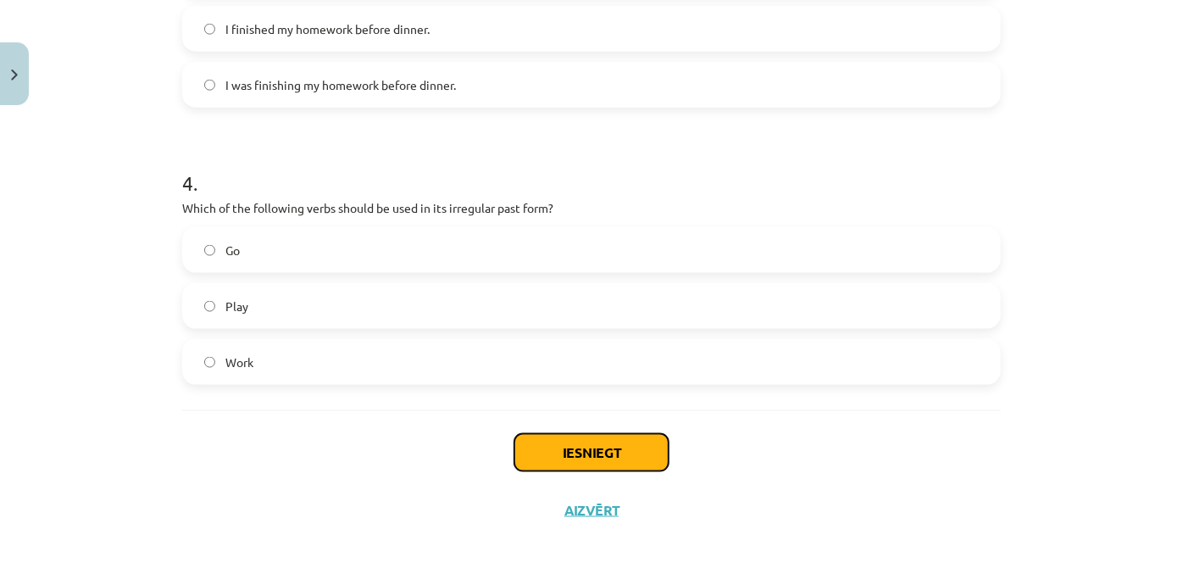
click at [585, 453] on button "Iesniegt" at bounding box center [591, 452] width 154 height 37
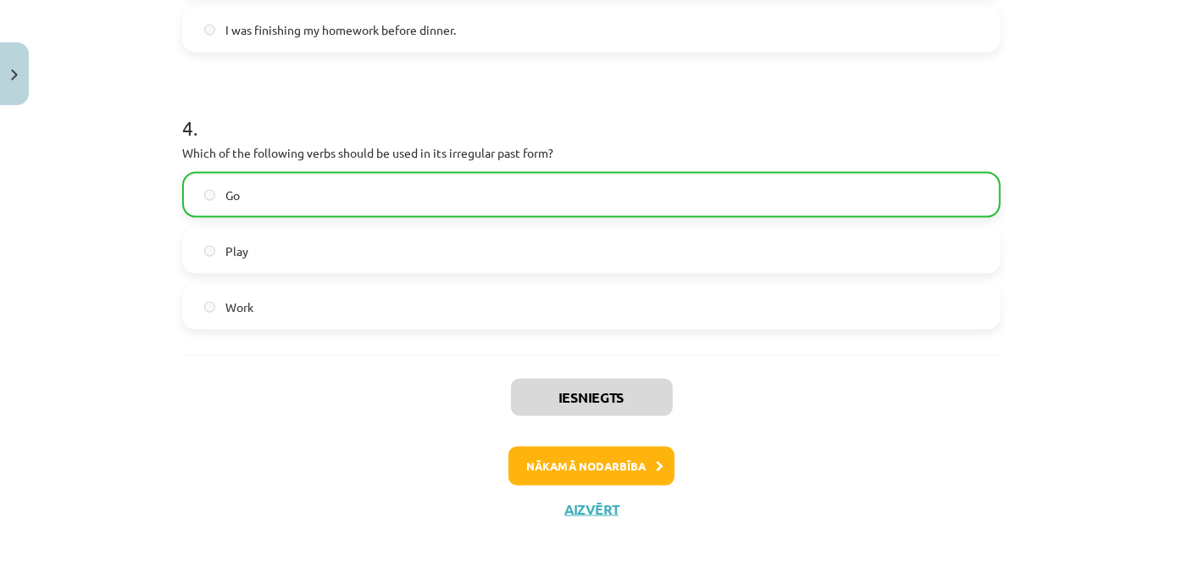
scroll to position [1092, 0]
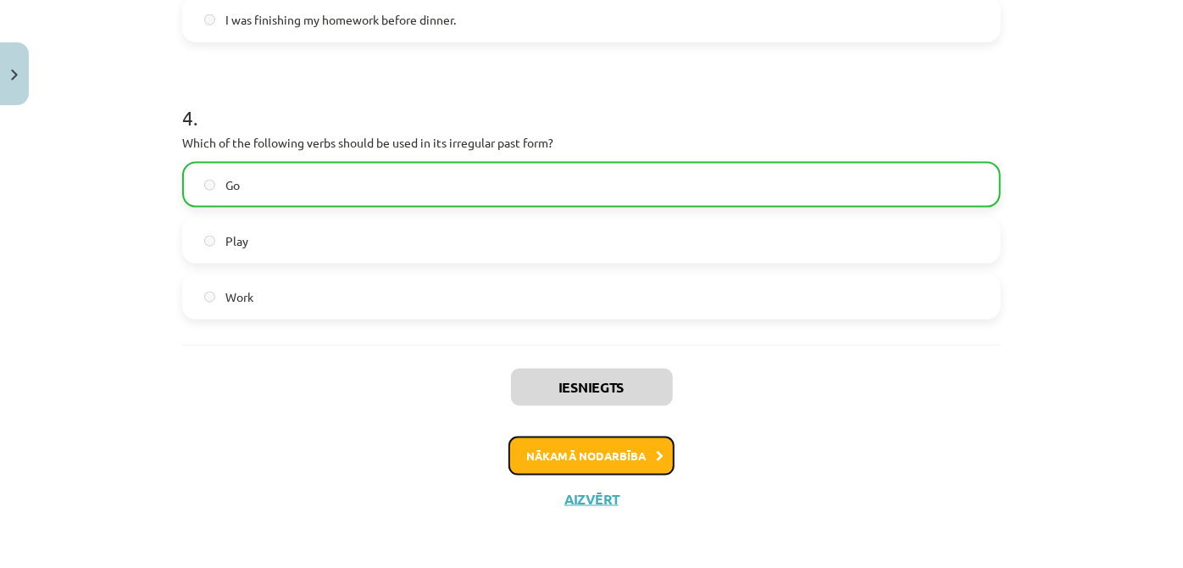
click at [616, 464] on button "Nākamā nodarbība" at bounding box center [591, 455] width 166 height 39
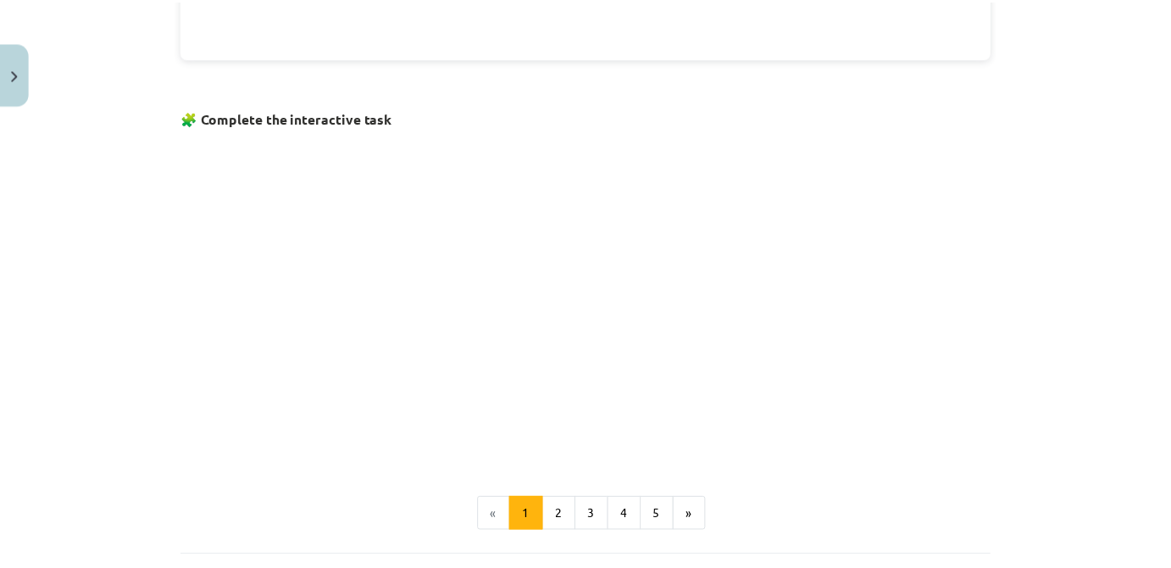
scroll to position [1148, 0]
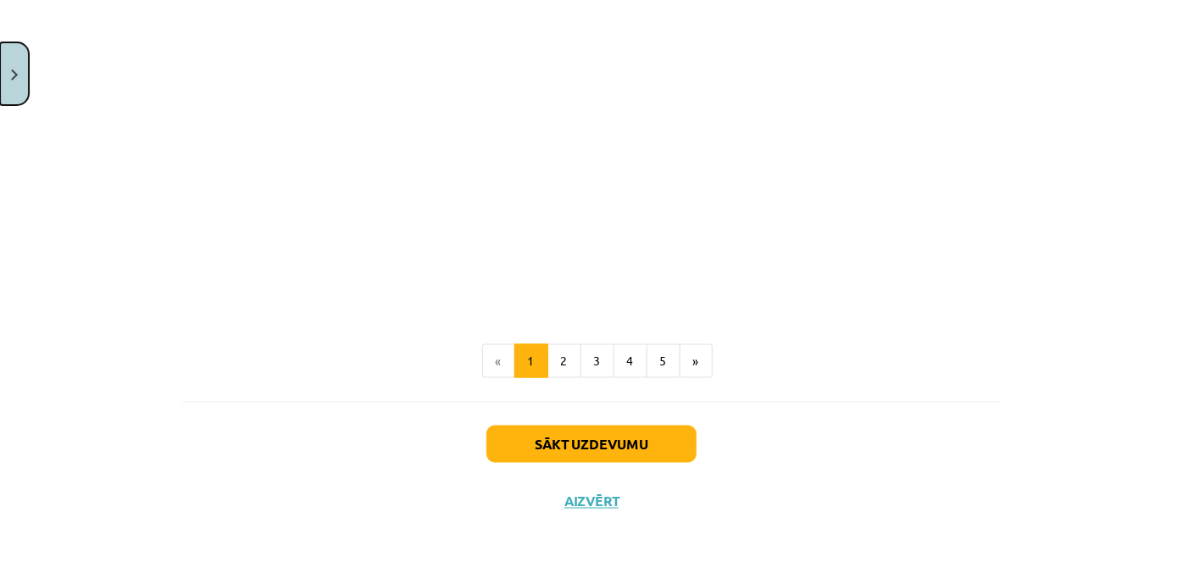
click at [20, 86] on button "Close" at bounding box center [14, 73] width 29 height 63
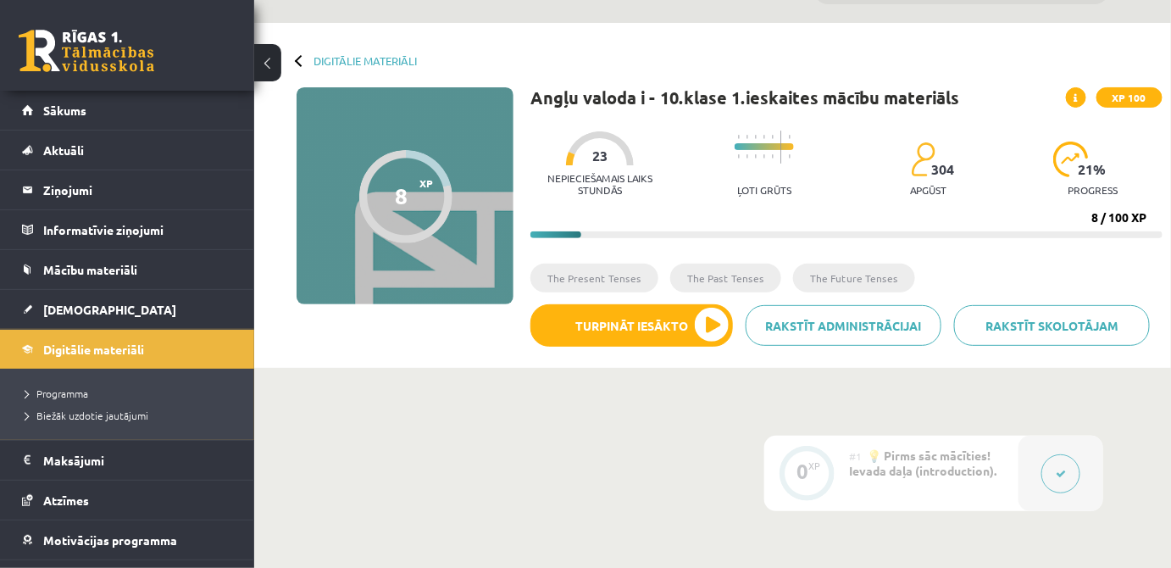
scroll to position [0, 0]
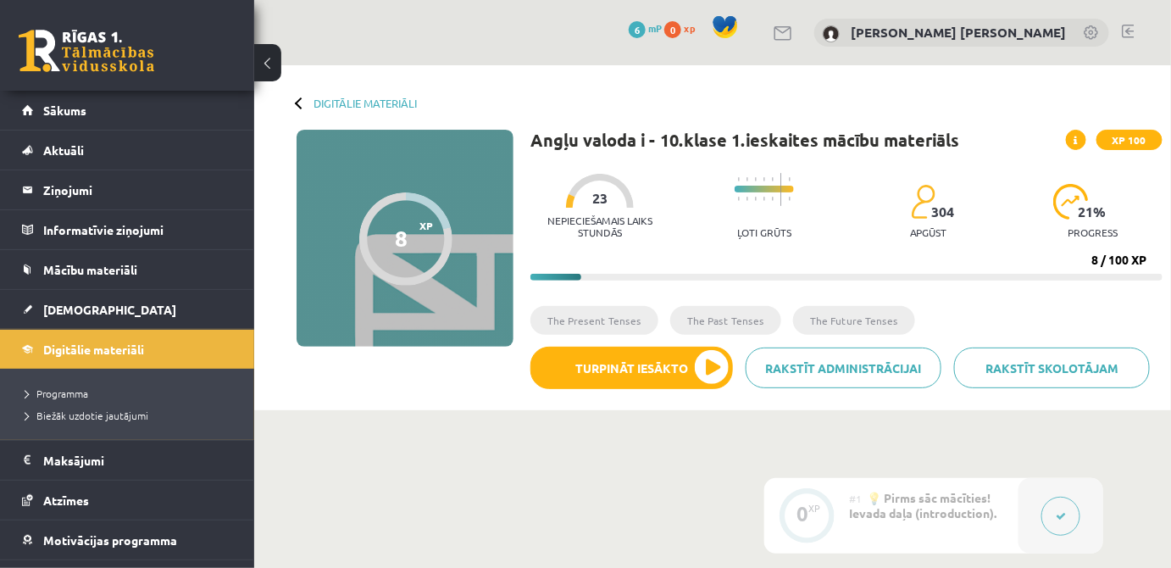
click at [625, 232] on p "Nepieciešamais laiks stundās" at bounding box center [599, 226] width 139 height 24
click at [293, 108] on div "Digitālie materiāli 8 XP XP 100 8 / 100 XP Angļu valoda i - 10.klase 1.ieskaite…" at bounding box center [712, 237] width 917 height 345
click at [299, 104] on div at bounding box center [301, 103] width 12 height 12
click at [299, 100] on div at bounding box center [301, 103] width 12 height 12
click at [287, 98] on div "Digitālie materiāli 8 XP XP 100 8 / 100 XP Angļu valoda i - 10.klase 1.ieskaite…" at bounding box center [712, 237] width 917 height 345
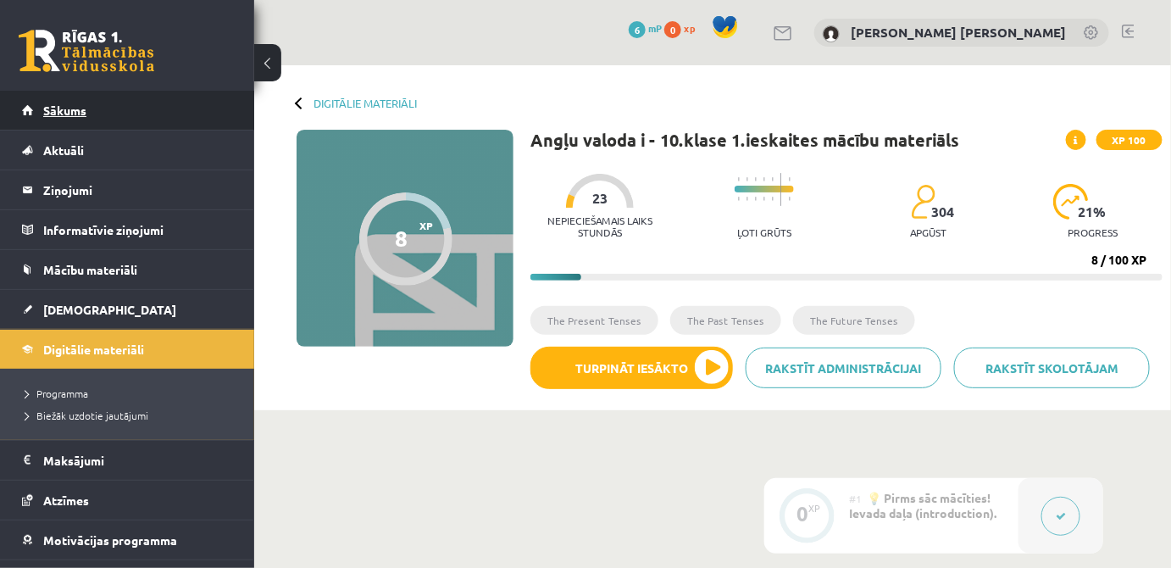
click at [98, 110] on link "Sākums" at bounding box center [127, 110] width 211 height 39
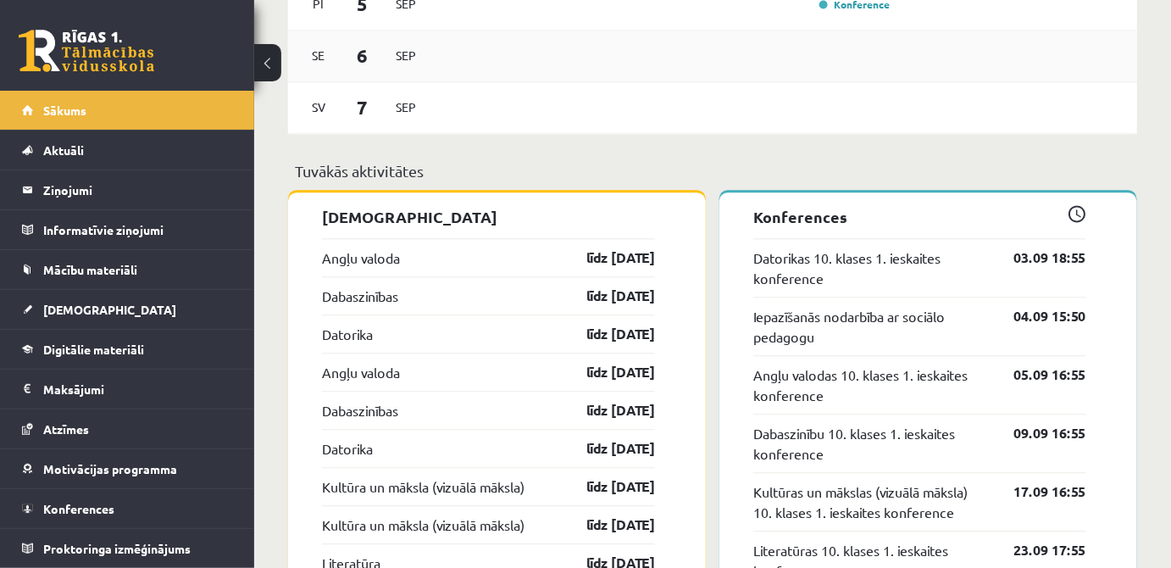
scroll to position [1336, 0]
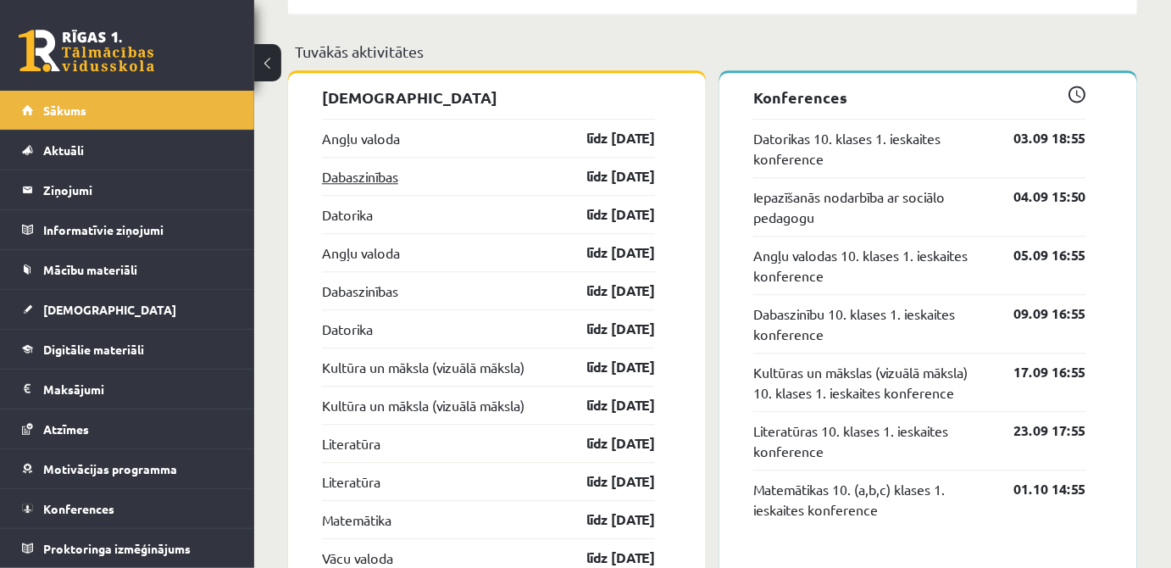
click at [375, 176] on link "Dabaszinības" at bounding box center [360, 176] width 76 height 20
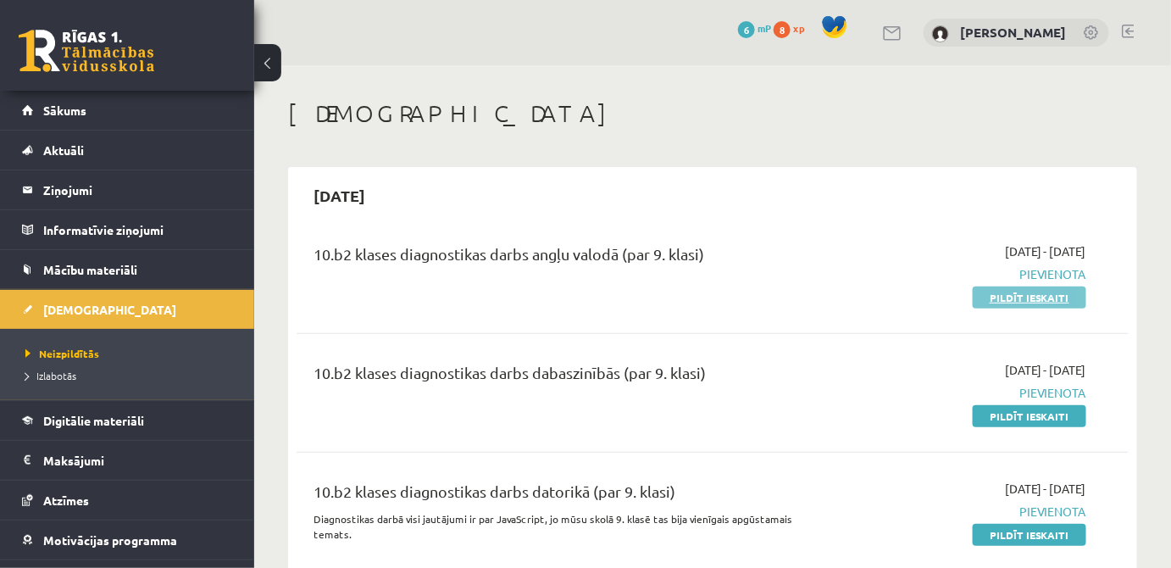
click at [1038, 297] on link "Pildīt ieskaiti" at bounding box center [1030, 297] width 114 height 22
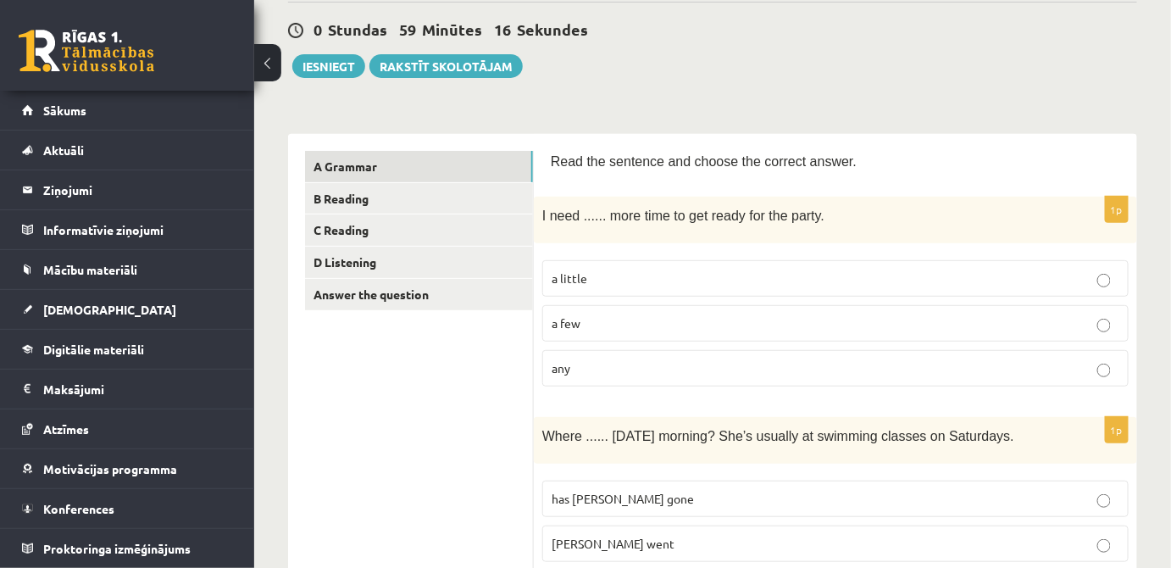
scroll to position [153, 0]
click at [675, 269] on p "a little" at bounding box center [836, 278] width 568 height 18
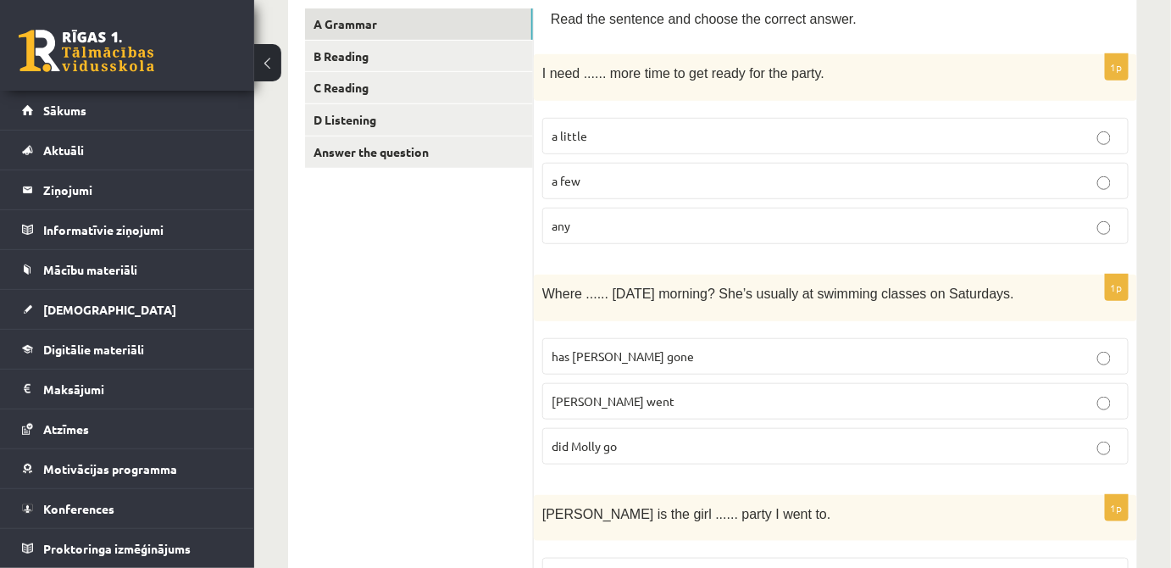
scroll to position [308, 0]
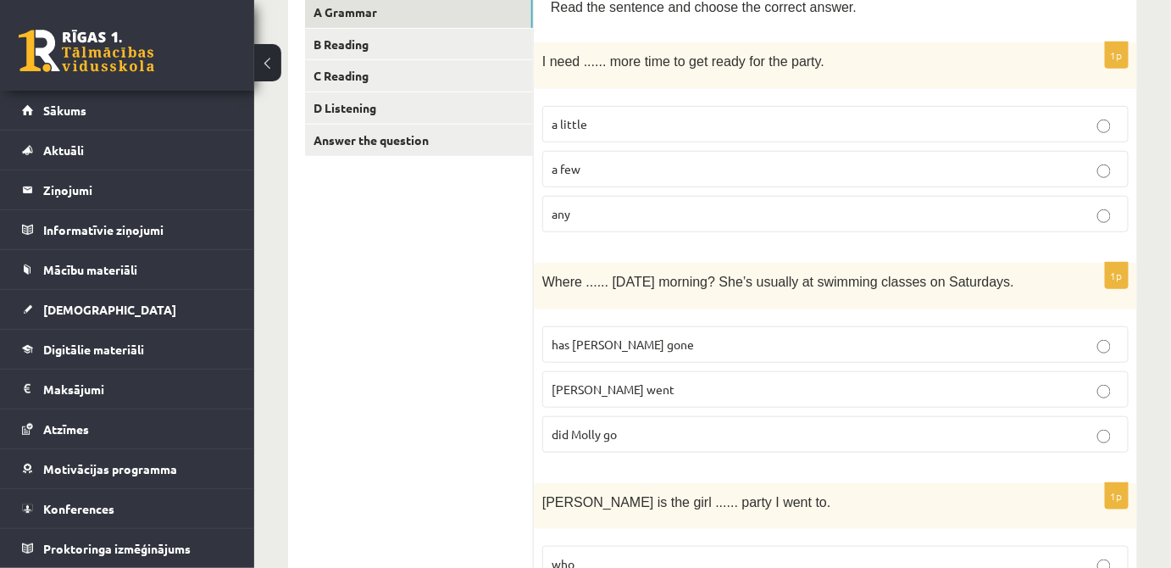
click at [651, 439] on p "did Molly go" at bounding box center [836, 434] width 568 height 18
click at [659, 387] on p "Molly went" at bounding box center [836, 389] width 568 height 18
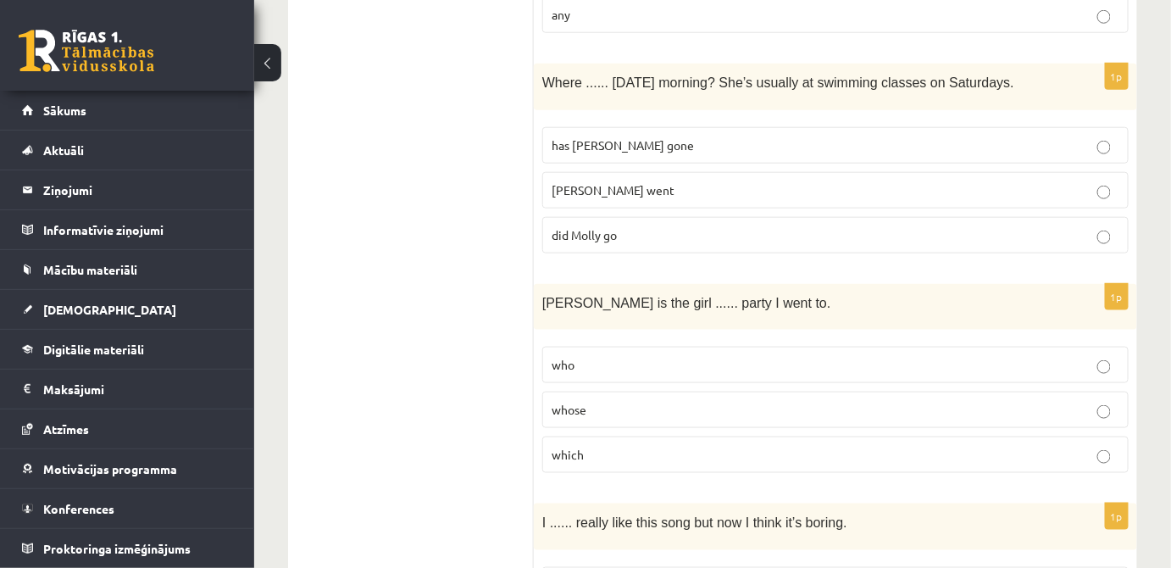
scroll to position [564, 0]
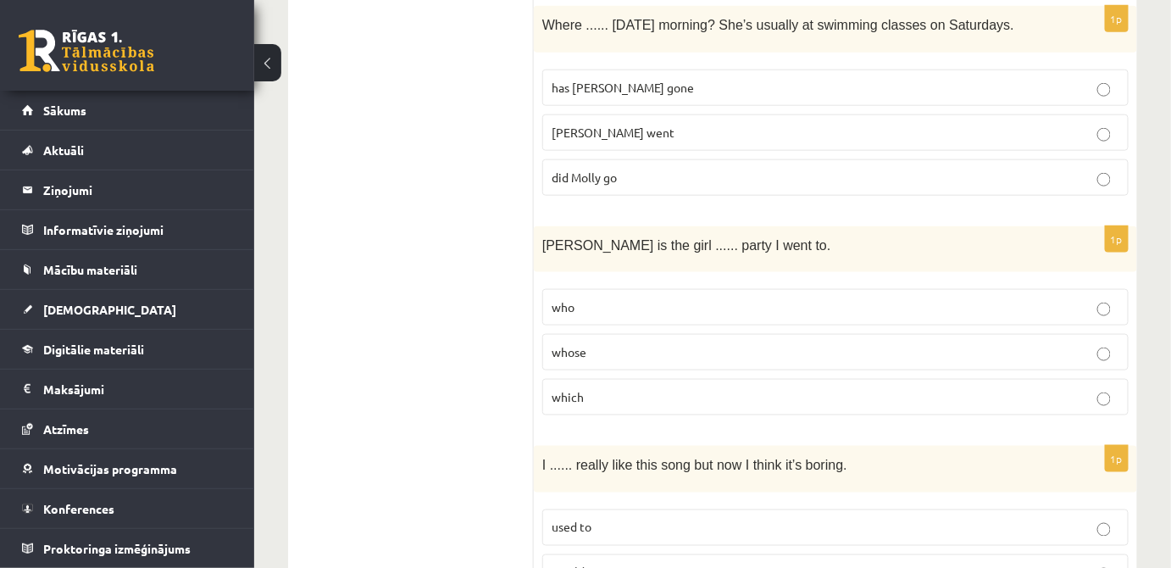
click at [655, 343] on p "whose" at bounding box center [836, 352] width 568 height 18
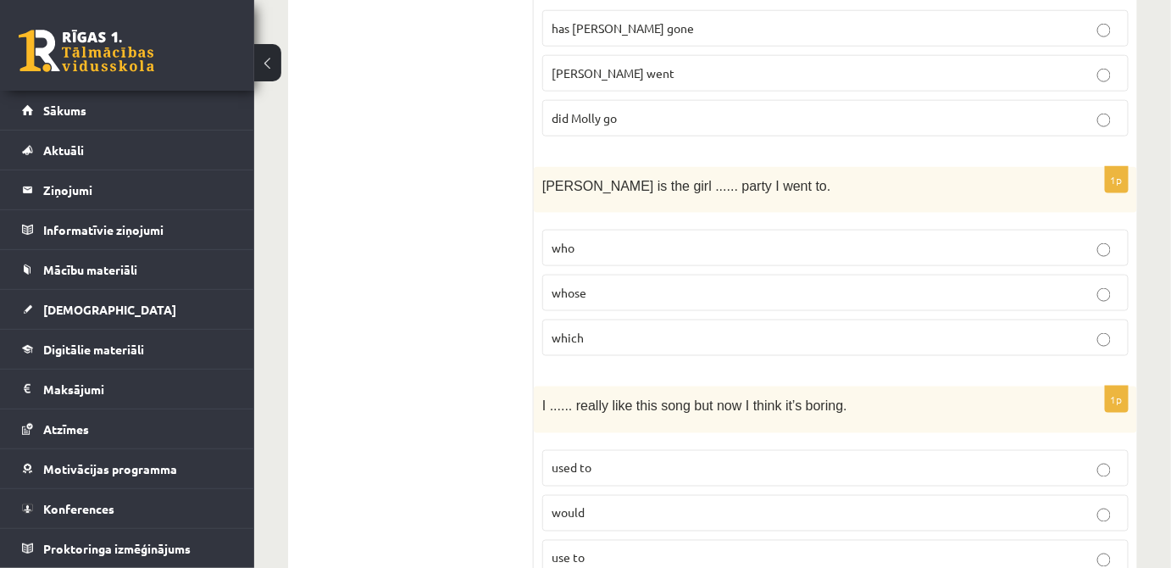
scroll to position [770, 0]
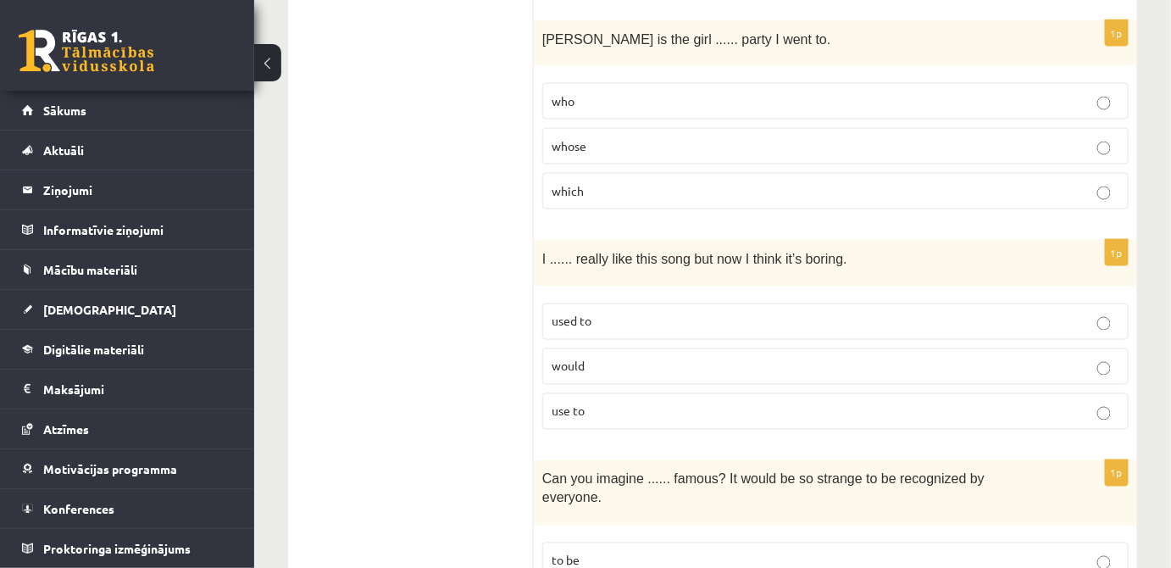
click at [637, 314] on p "used to" at bounding box center [836, 322] width 568 height 18
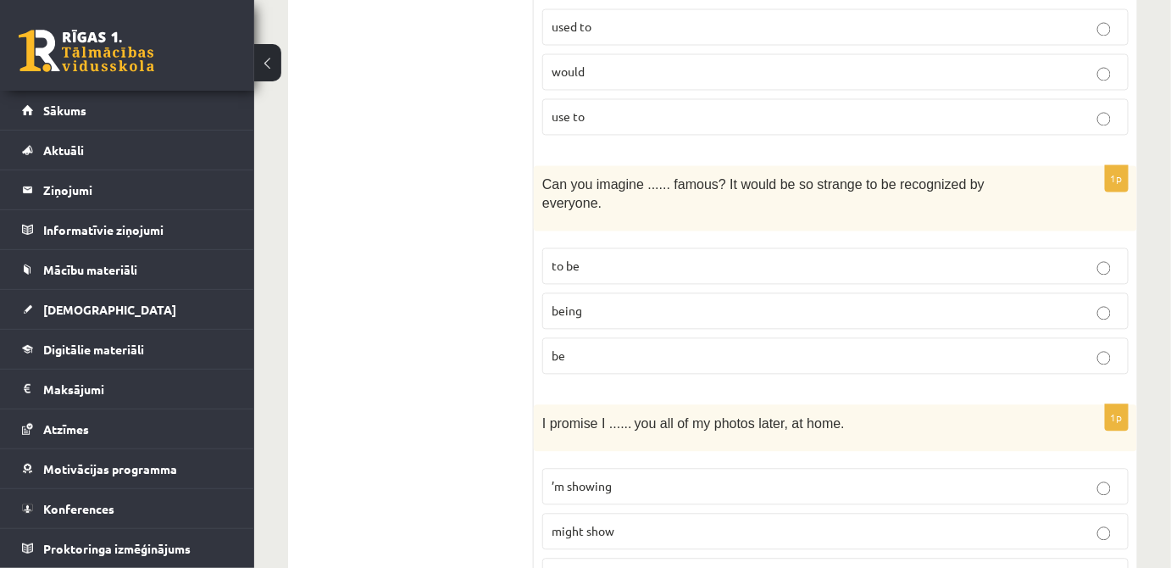
scroll to position [1078, 0]
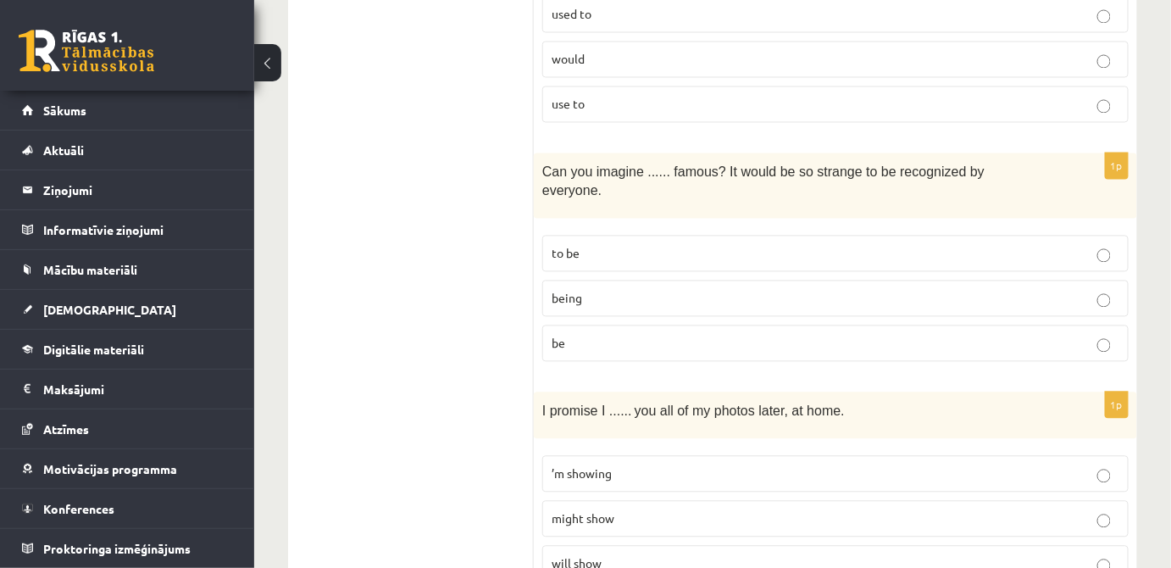
click at [614, 289] on p "being" at bounding box center [836, 298] width 568 height 18
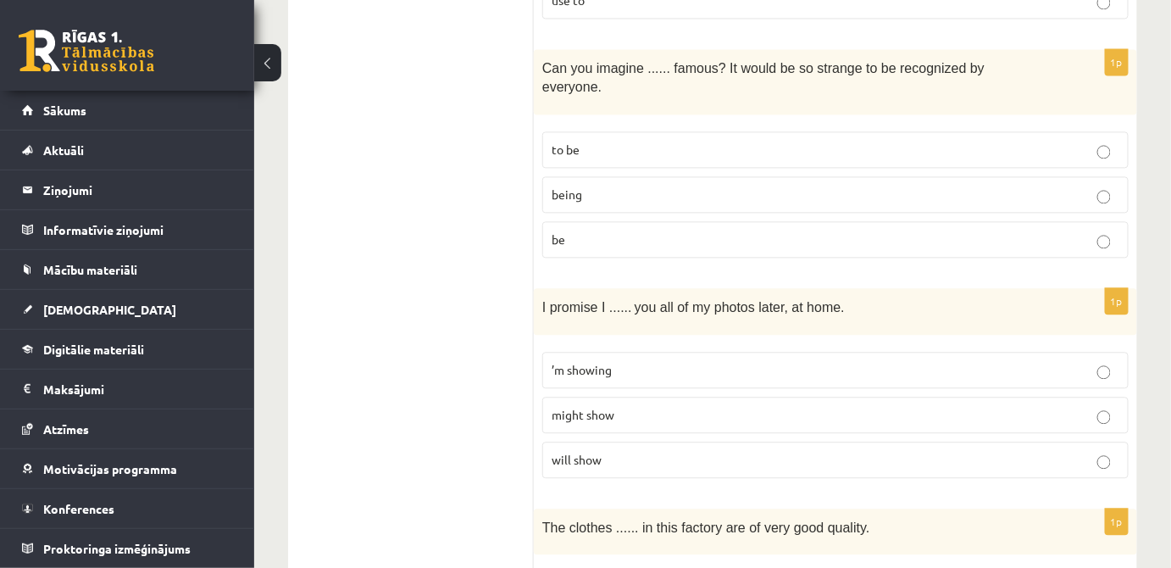
scroll to position [1232, 0]
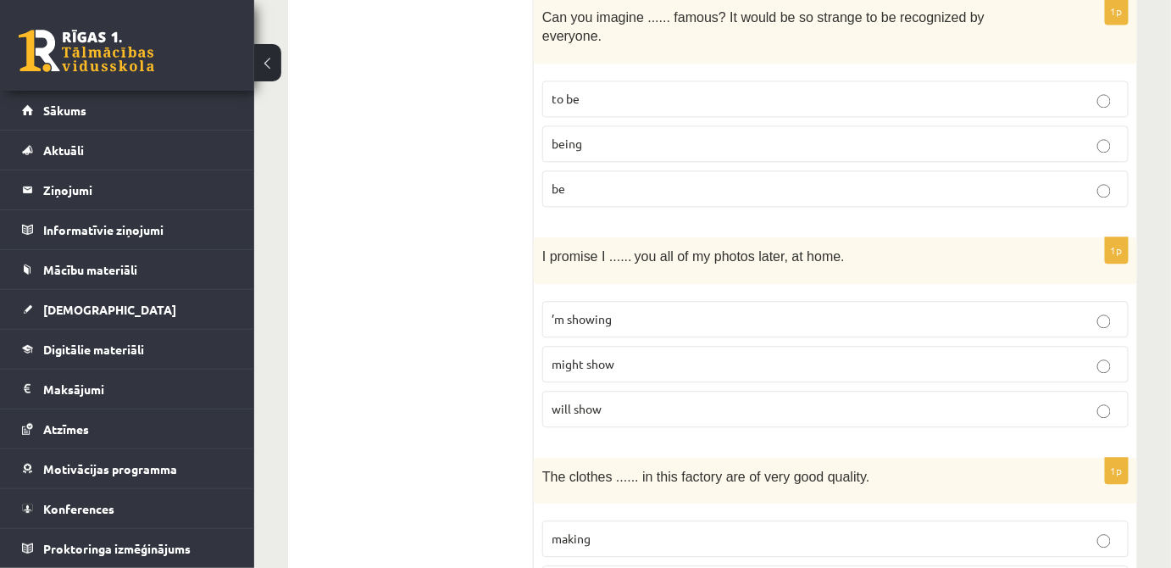
click at [647, 400] on p "will show" at bounding box center [836, 409] width 568 height 18
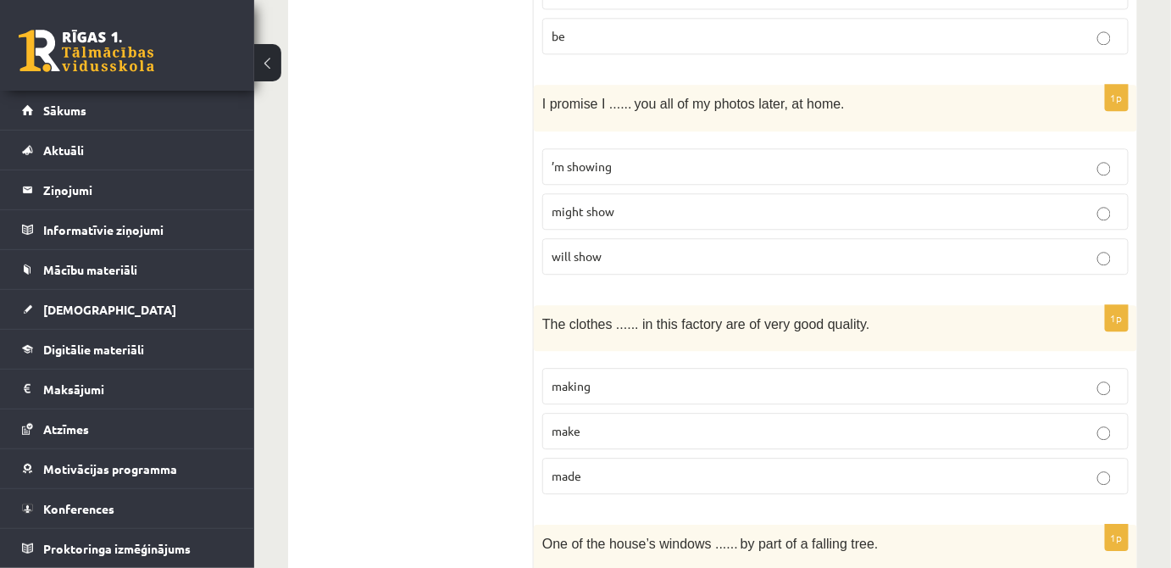
scroll to position [1386, 0]
click at [652, 465] on p "made" at bounding box center [836, 474] width 568 height 18
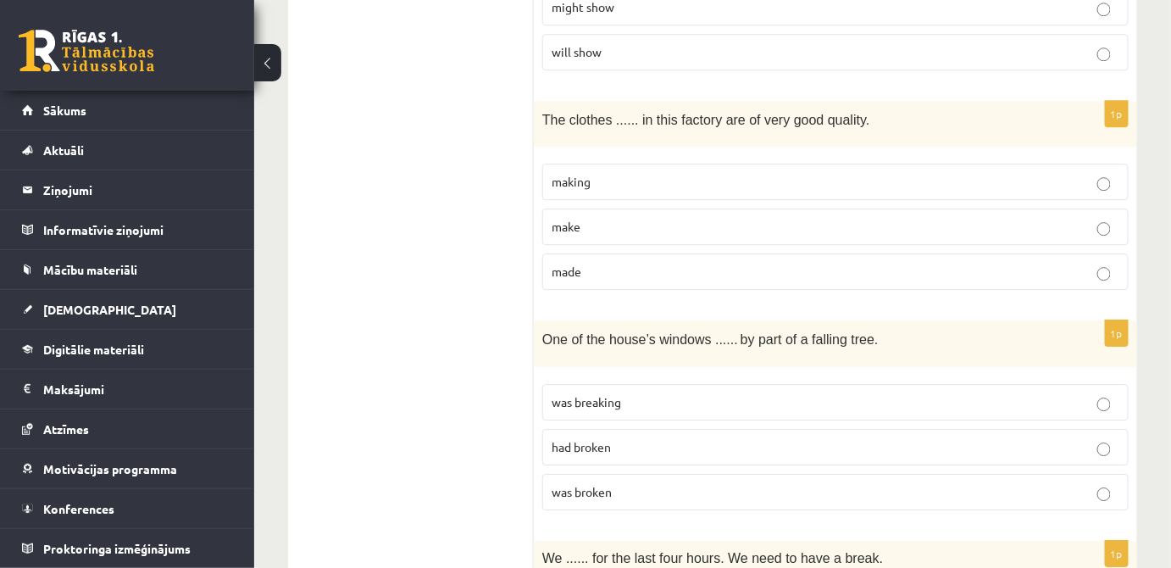
scroll to position [1591, 0]
click at [639, 436] on p "had broken" at bounding box center [836, 445] width 568 height 18
click at [635, 480] on p "was broken" at bounding box center [836, 489] width 568 height 18
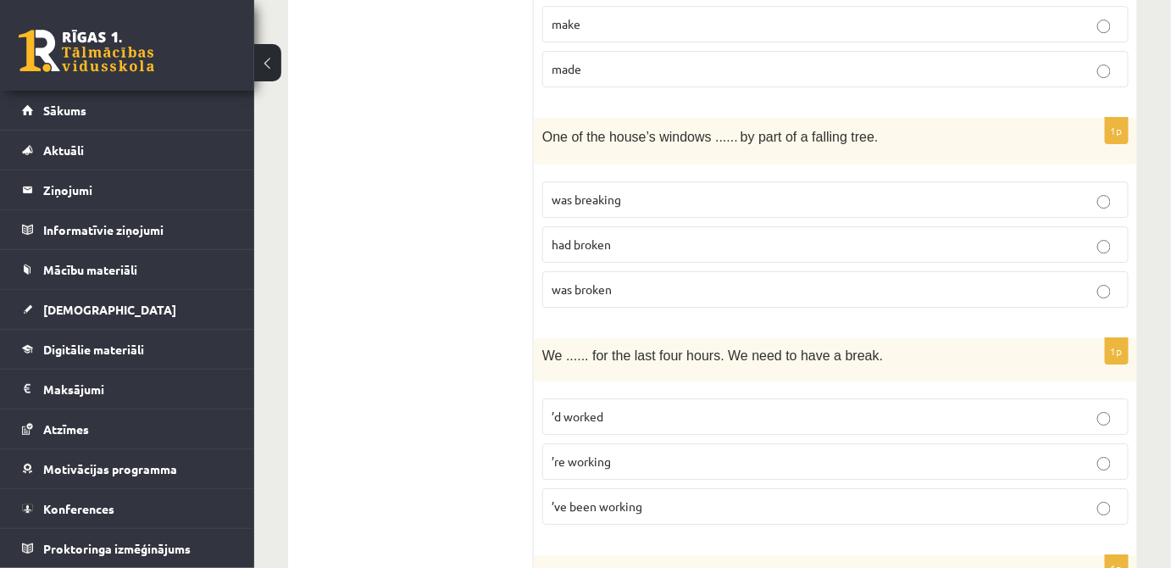
scroll to position [1848, 0]
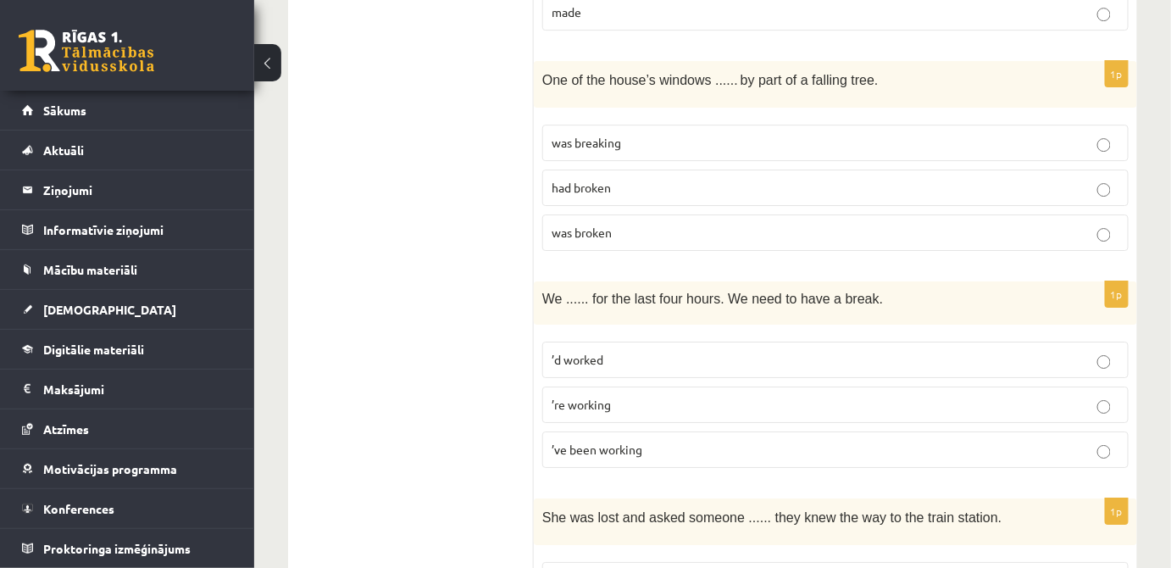
click at [625, 441] on span "’ve been working" at bounding box center [597, 448] width 91 height 15
click at [630, 396] on p "’re working" at bounding box center [836, 405] width 568 height 18
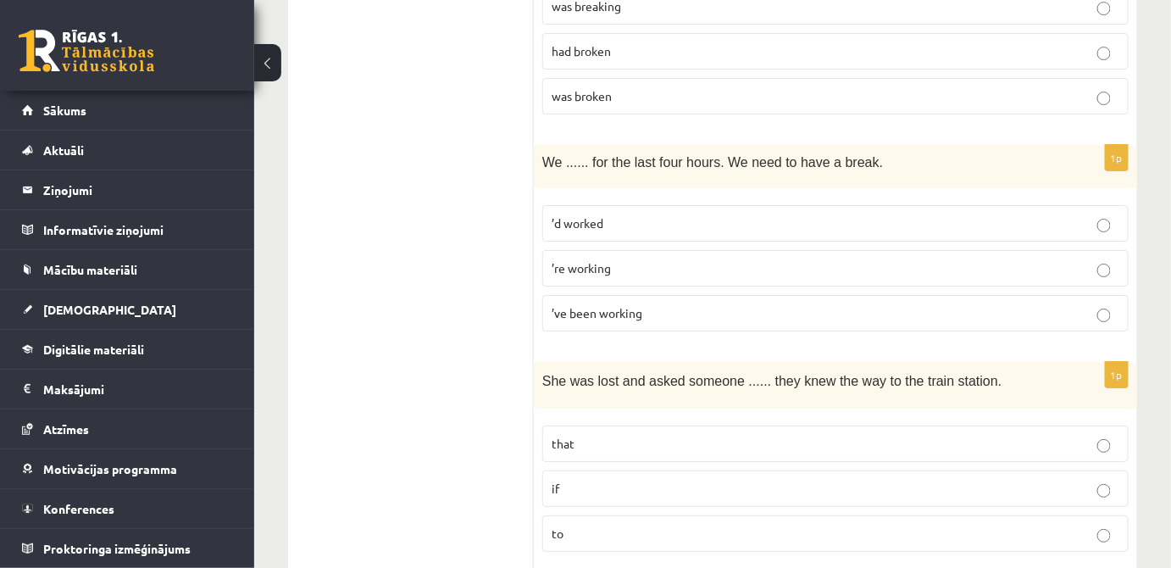
scroll to position [2002, 0]
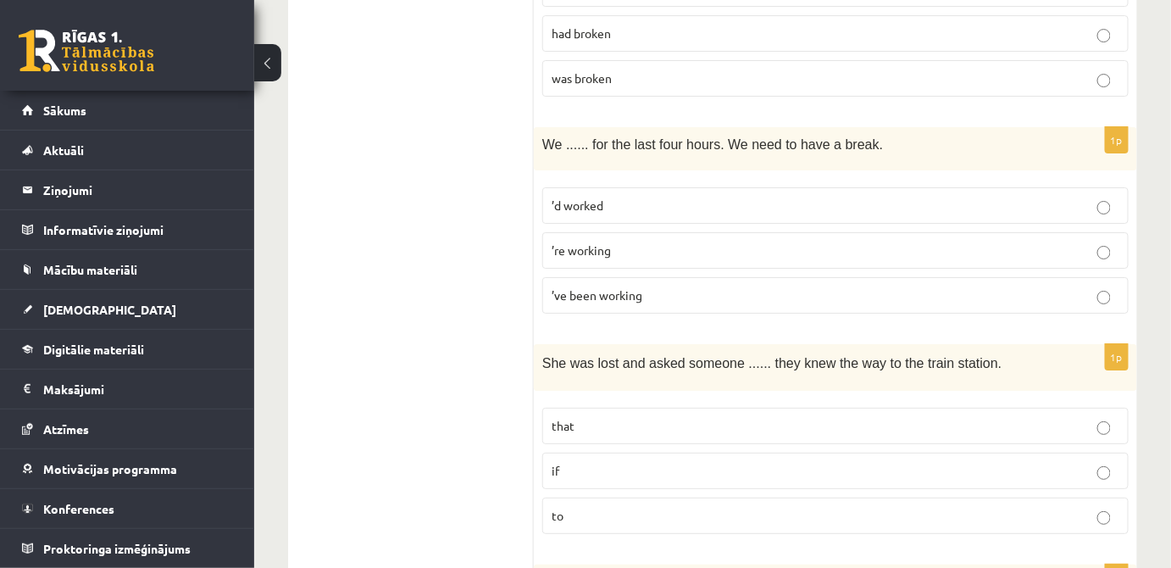
click at [612, 462] on p "if" at bounding box center [836, 471] width 568 height 18
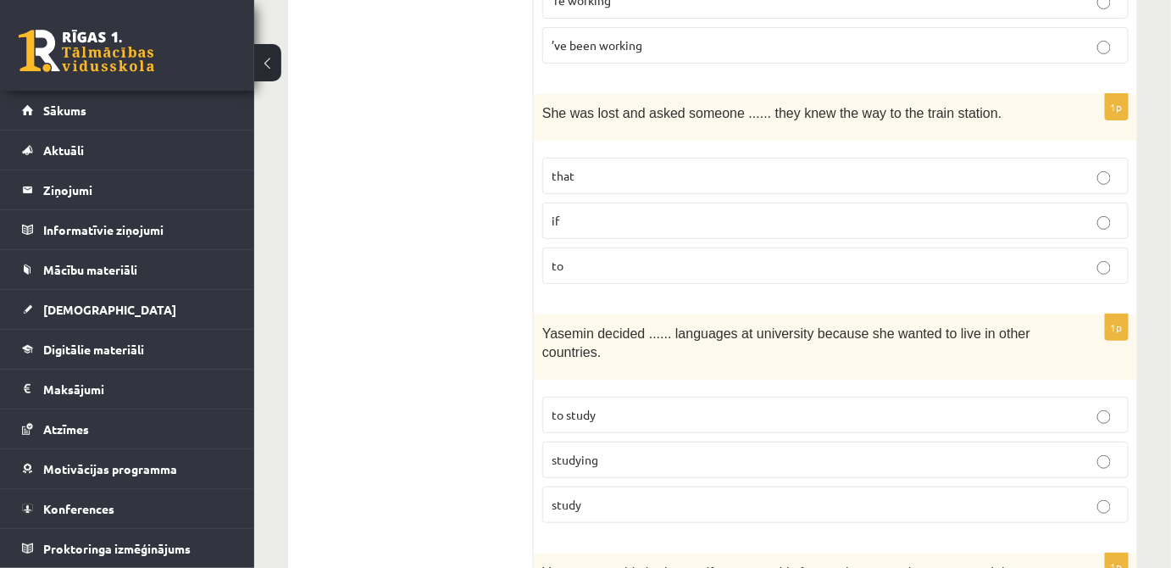
scroll to position [2311, 0]
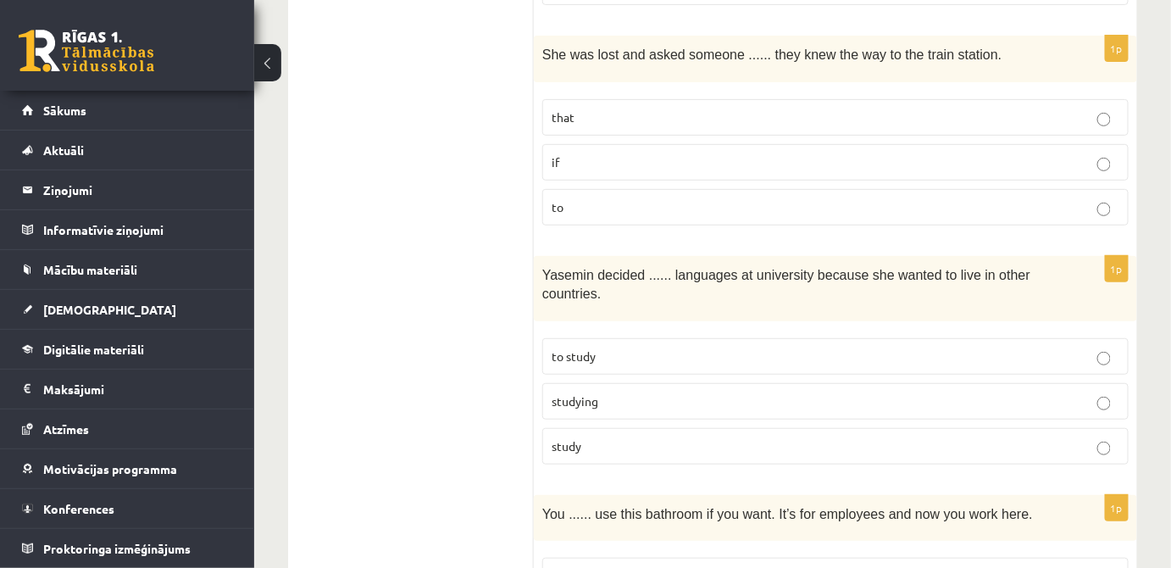
click at [662, 347] on p "to study" at bounding box center [836, 356] width 568 height 18
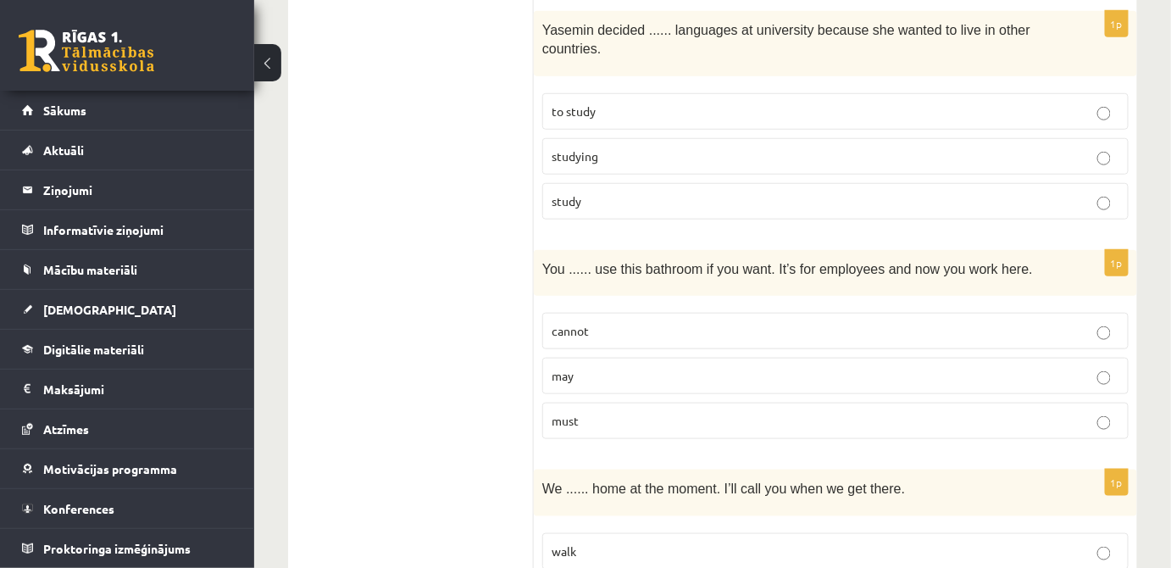
scroll to position [2568, 0]
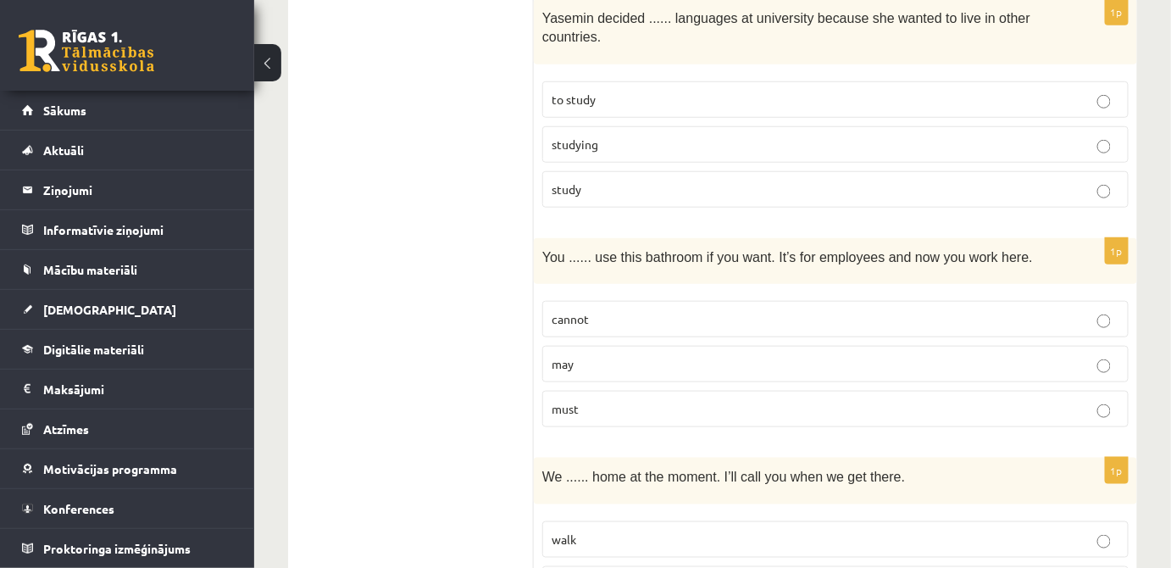
click at [676, 355] on p "may" at bounding box center [836, 364] width 568 height 18
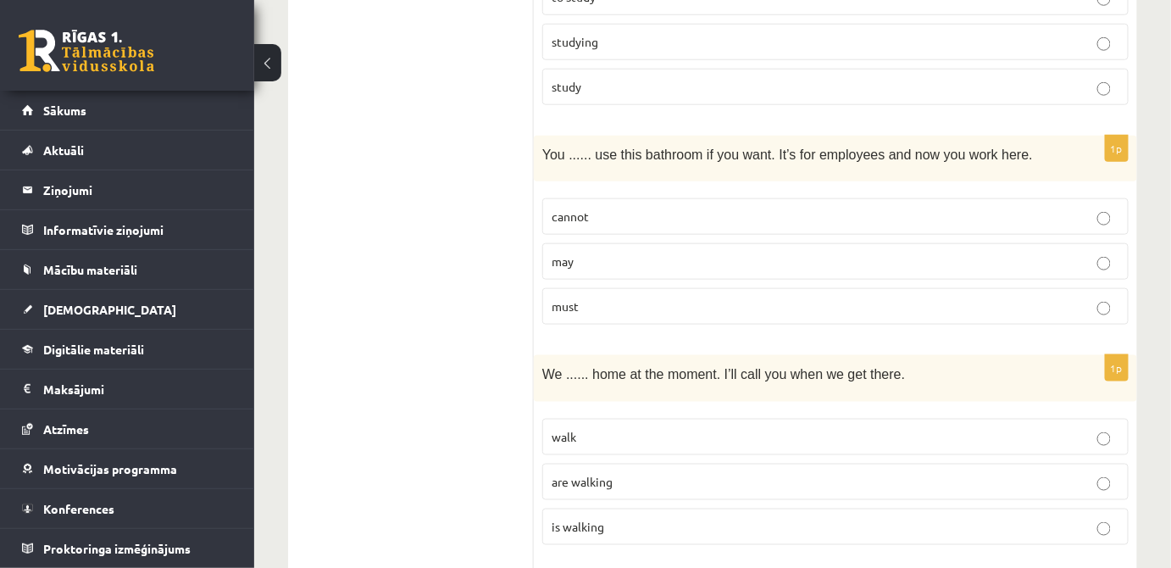
scroll to position [2722, 0]
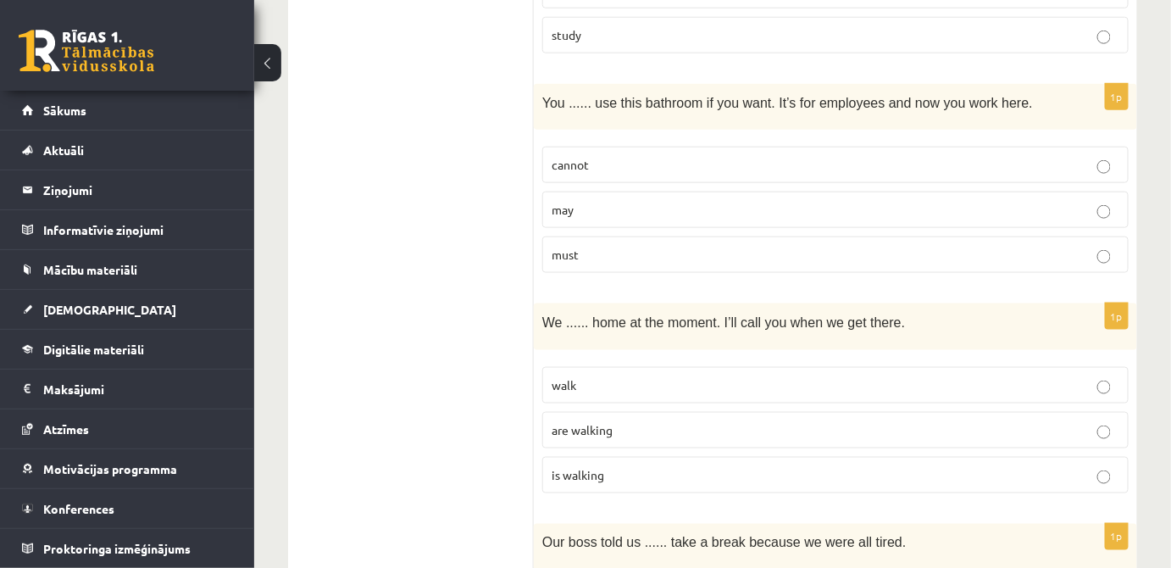
click at [652, 421] on p "are walking" at bounding box center [836, 430] width 568 height 18
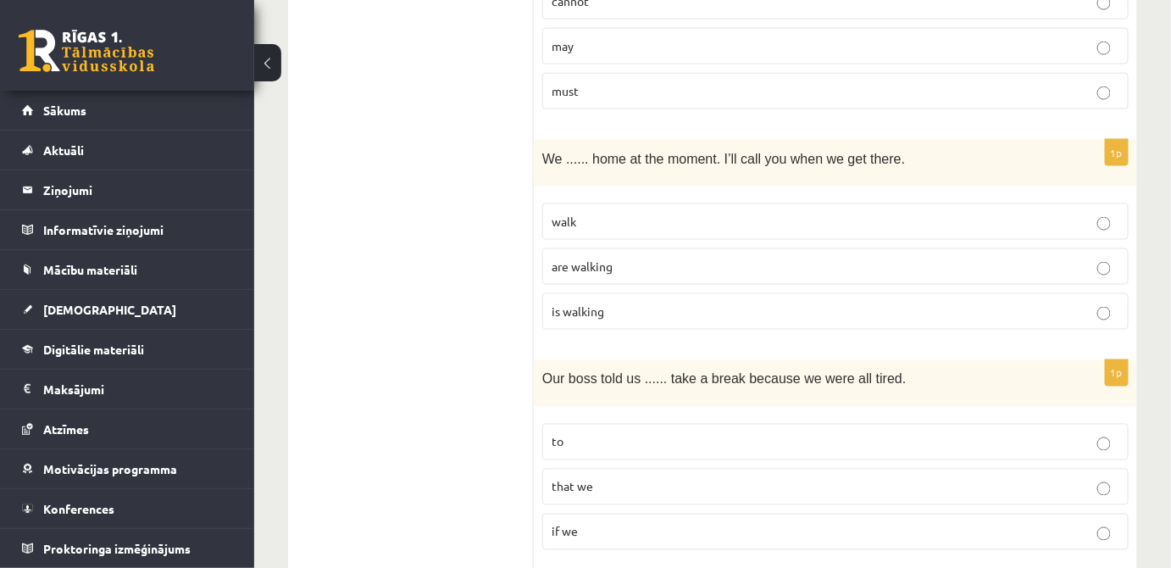
scroll to position [2927, 0]
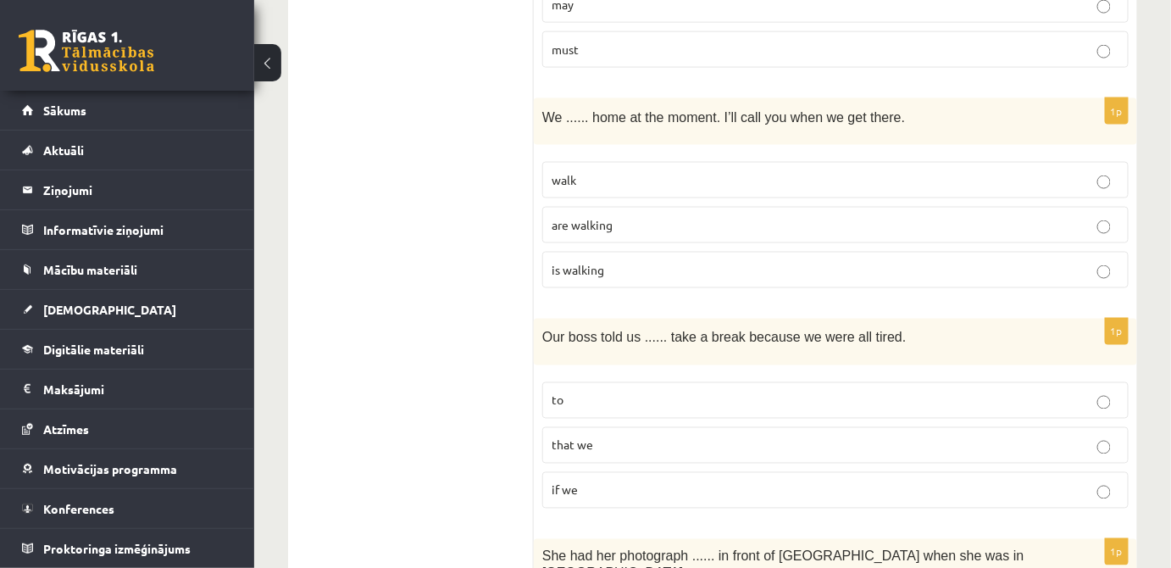
click at [652, 392] on p "to" at bounding box center [836, 401] width 568 height 18
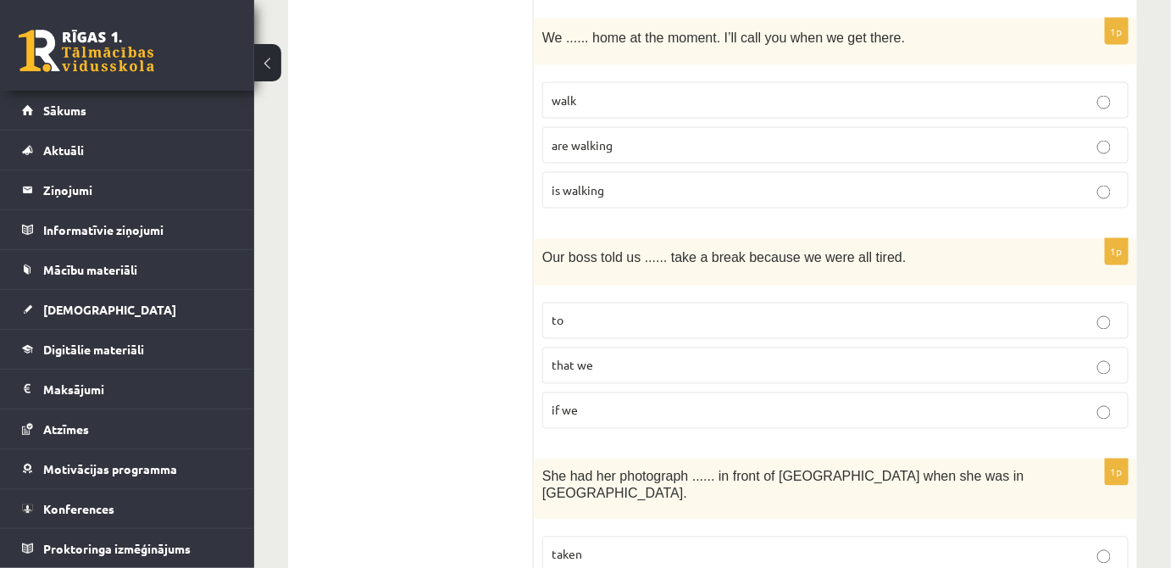
scroll to position [3081, 0]
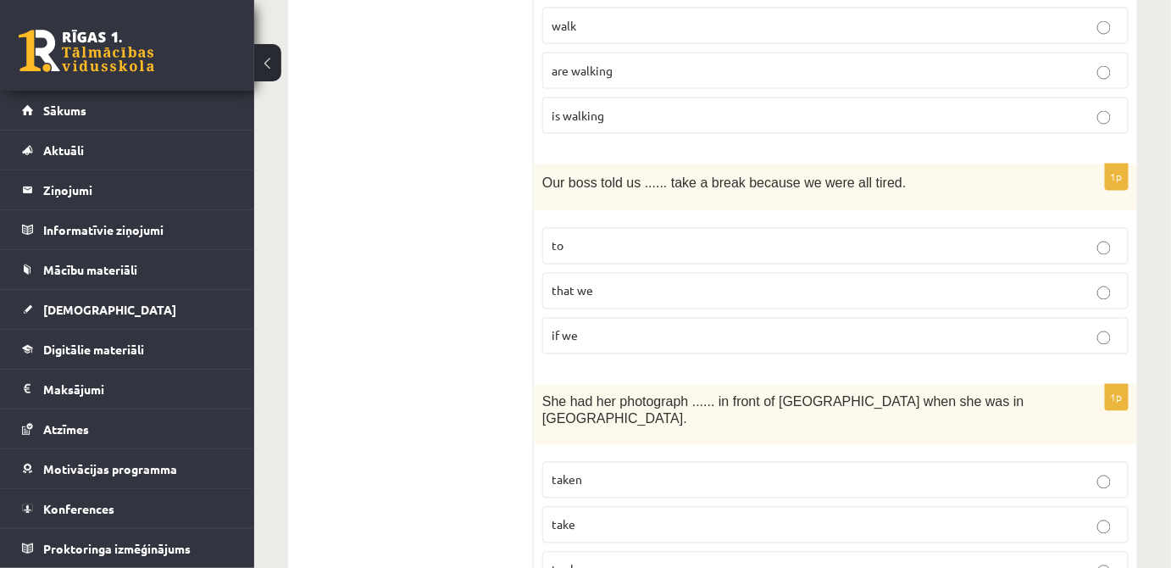
click at [651, 471] on p "taken" at bounding box center [836, 480] width 568 height 18
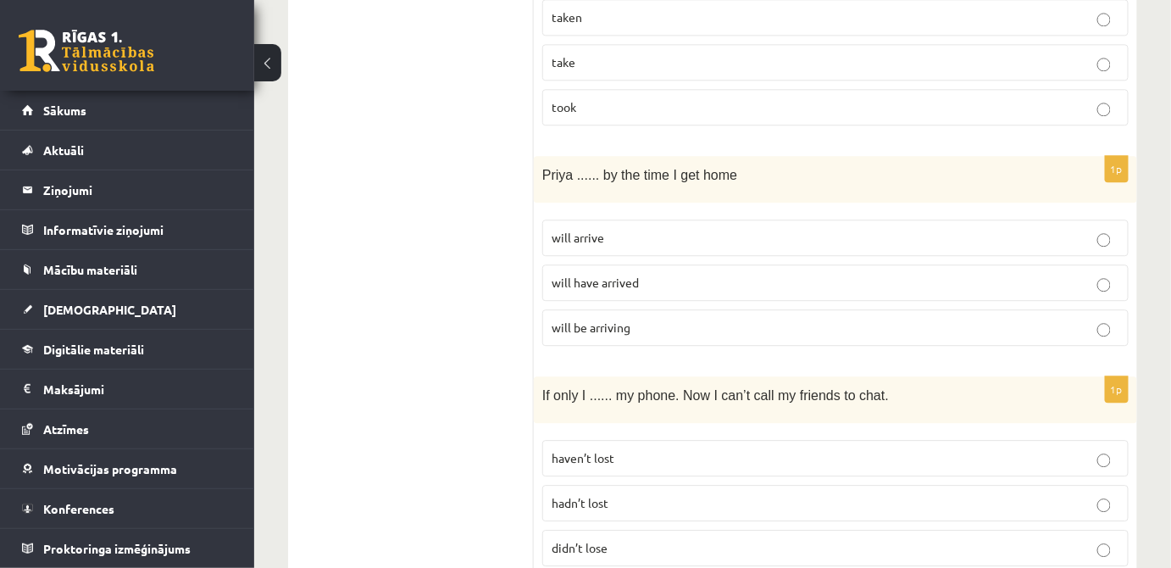
scroll to position [3543, 0]
click at [647, 275] on p "will have arrived" at bounding box center [836, 284] width 568 height 18
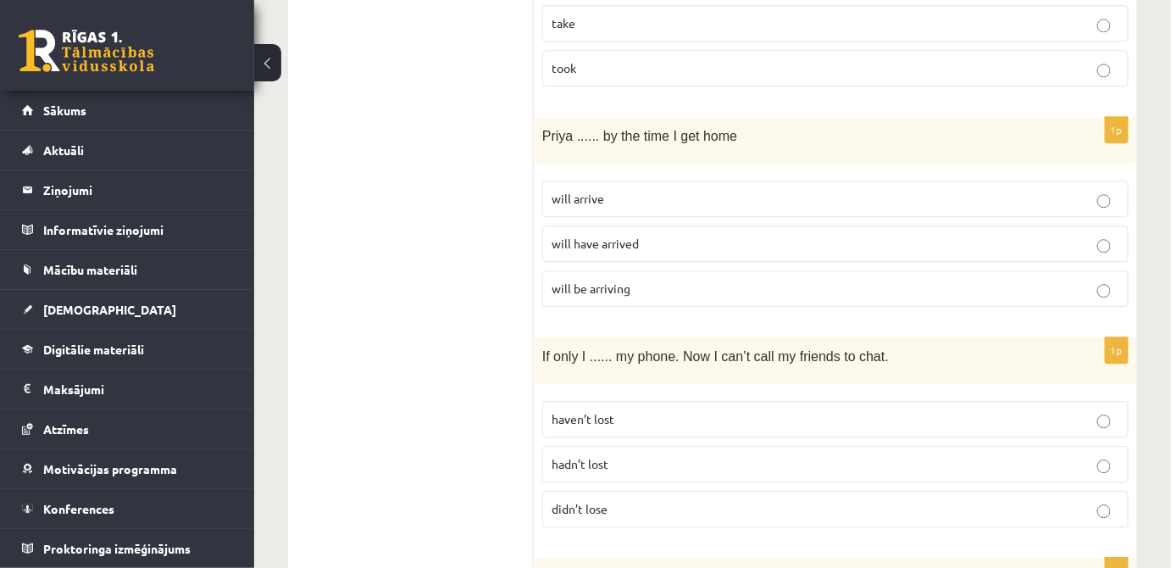
scroll to position [3697, 0]
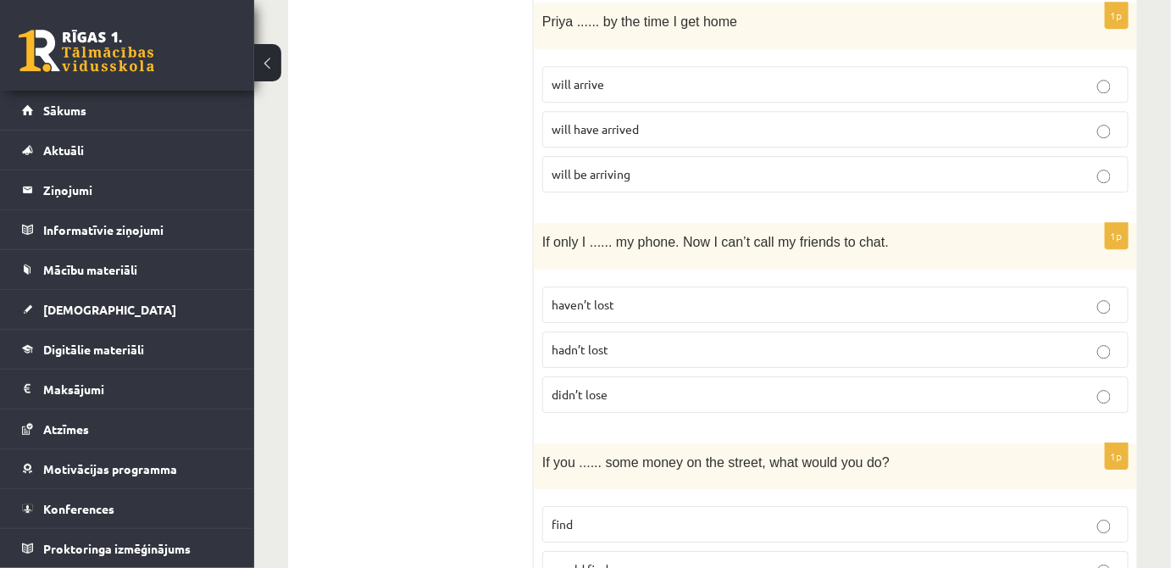
click at [625, 296] on p "haven’t lost" at bounding box center [836, 305] width 568 height 18
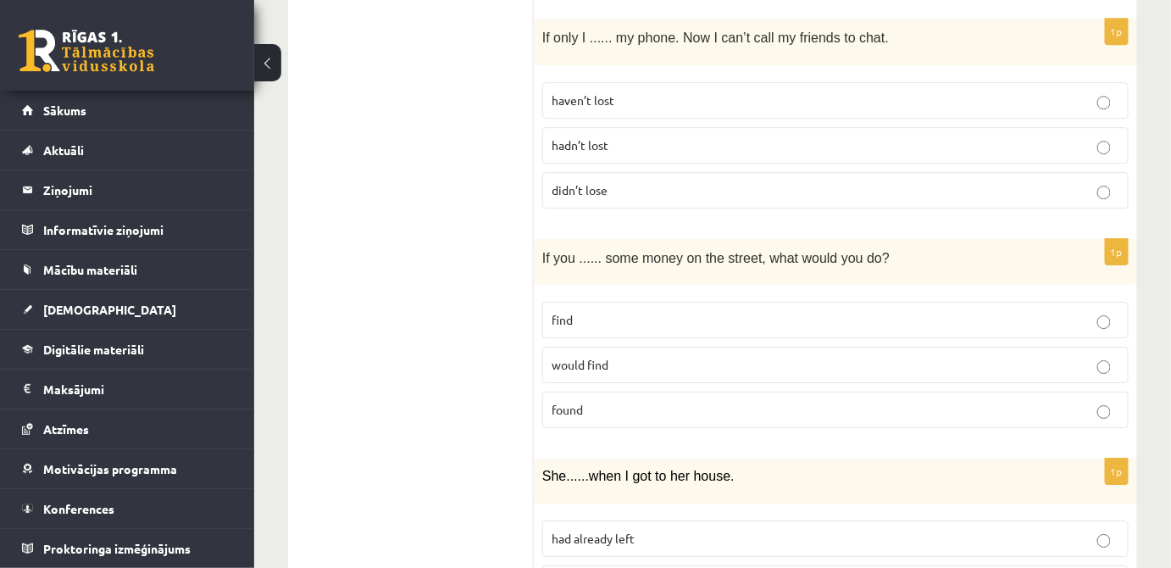
scroll to position [3902, 0]
click at [630, 355] on p "would find" at bounding box center [836, 364] width 568 height 18
click at [631, 400] on p "found" at bounding box center [836, 409] width 568 height 18
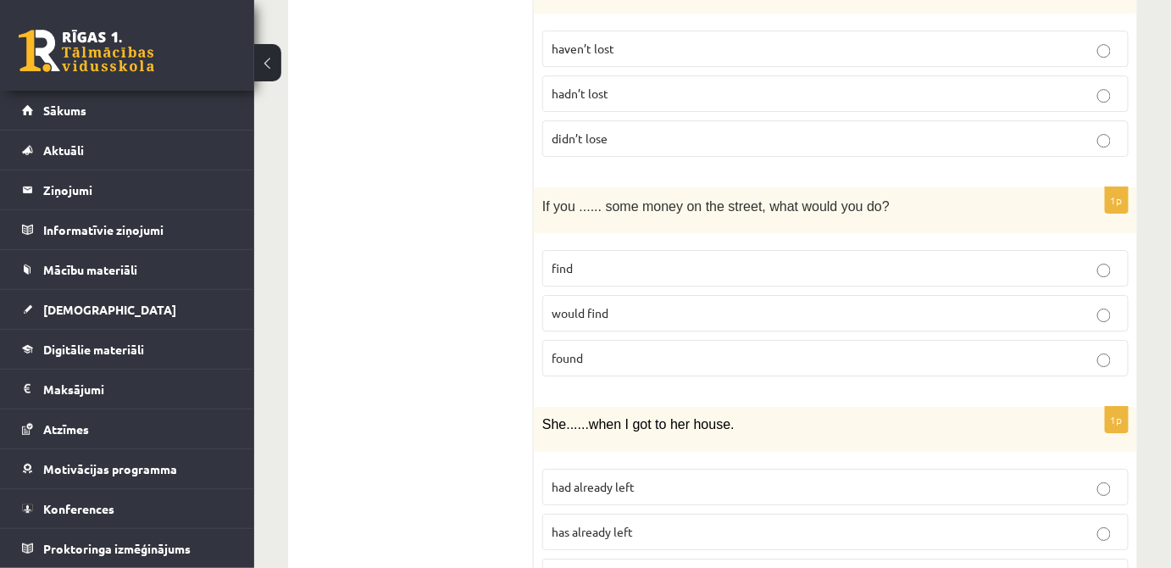
scroll to position [4057, 0]
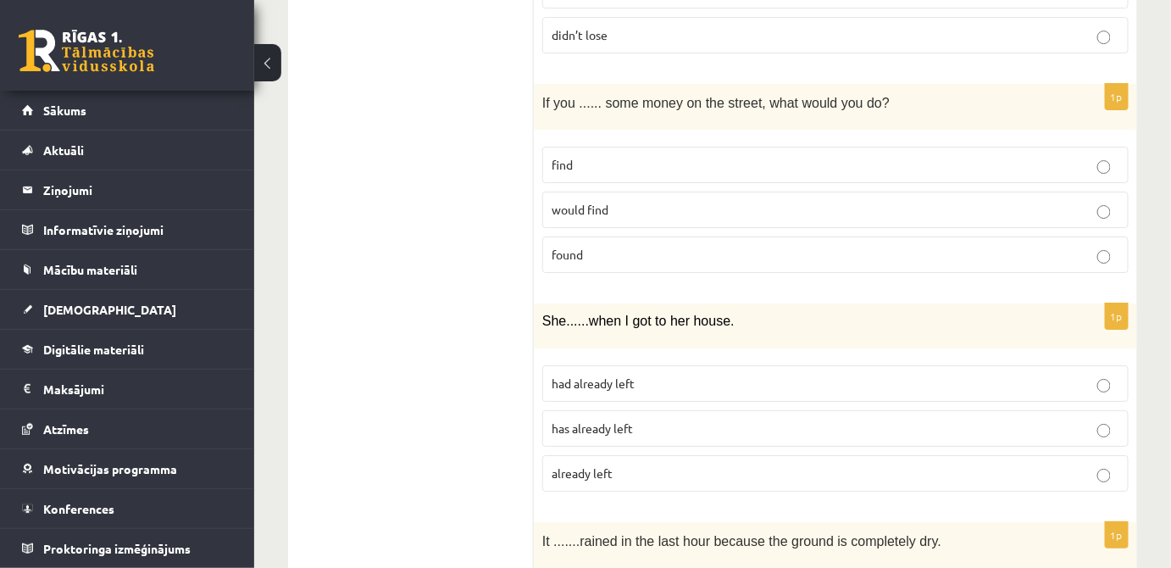
click at [632, 375] on span "had already left" at bounding box center [593, 382] width 83 height 15
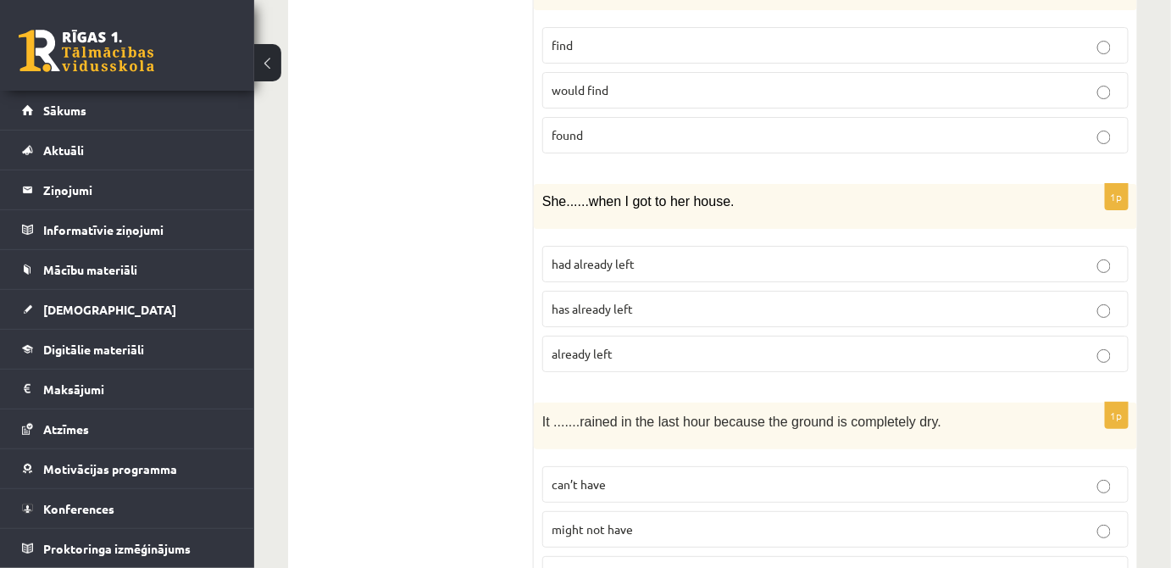
scroll to position [4177, 0]
click at [636, 465] on label "can’t have" at bounding box center [835, 483] width 586 height 36
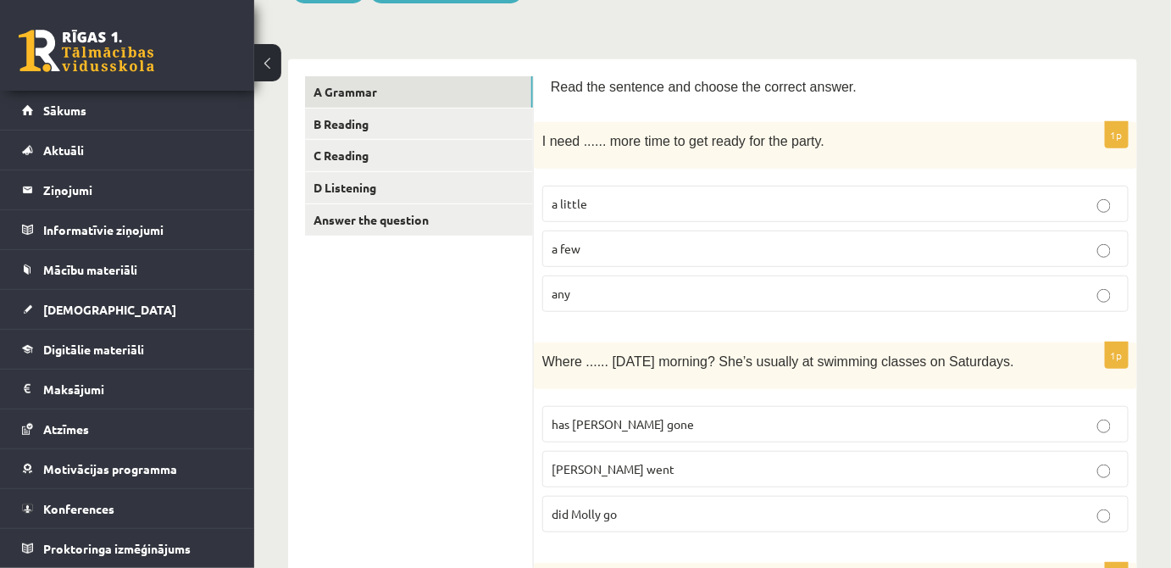
scroll to position [222, 0]
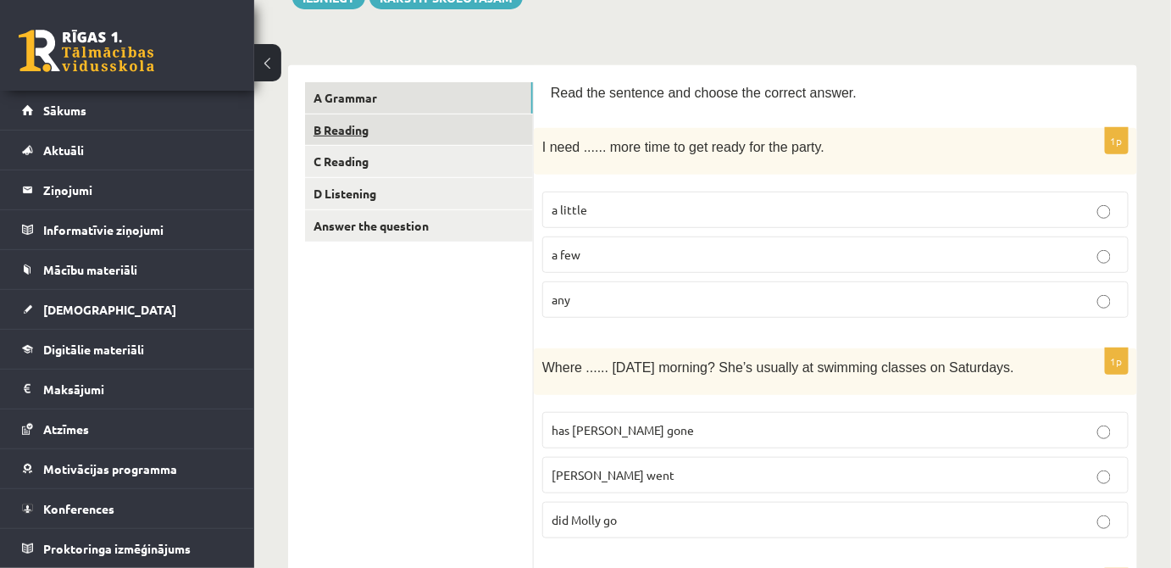
click at [495, 134] on link "B Reading" at bounding box center [419, 129] width 228 height 31
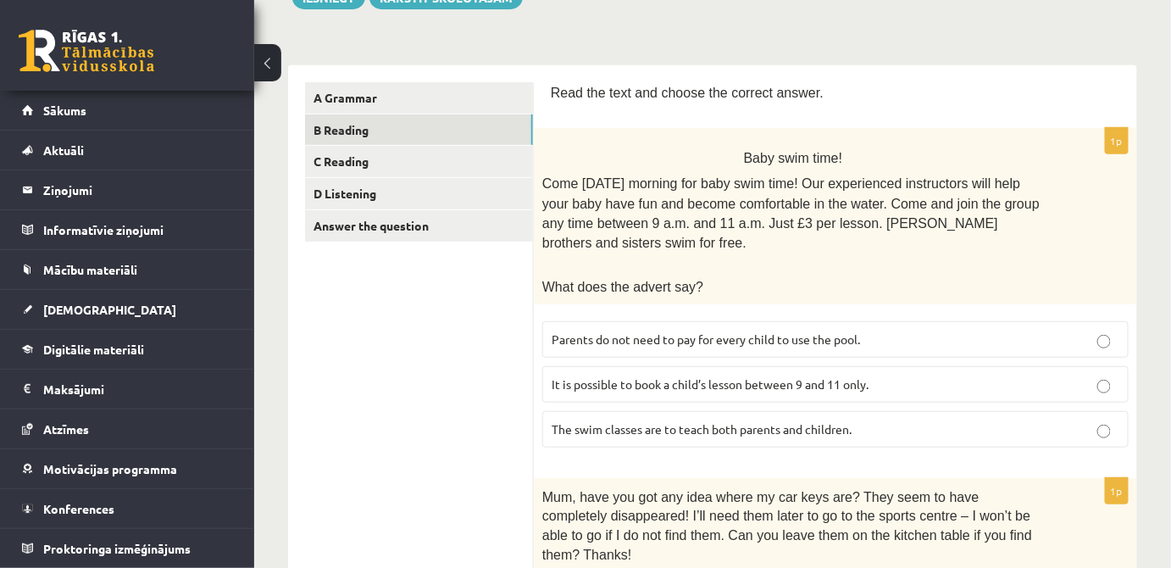
click at [733, 330] on p "Parents do not need to pay for every child to use the pool." at bounding box center [836, 339] width 568 height 18
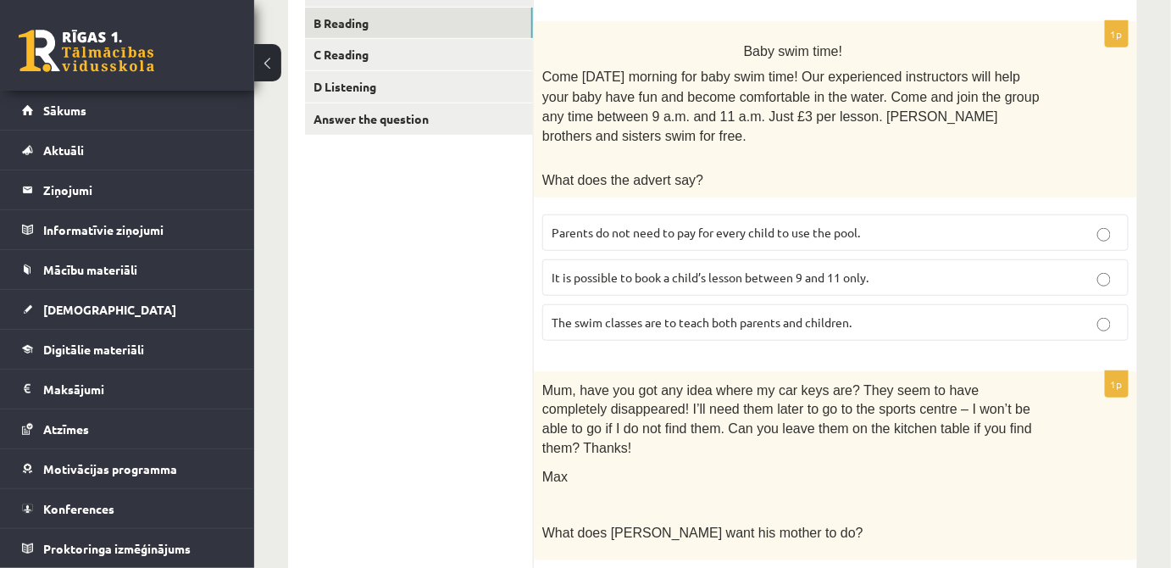
scroll to position [479, 0]
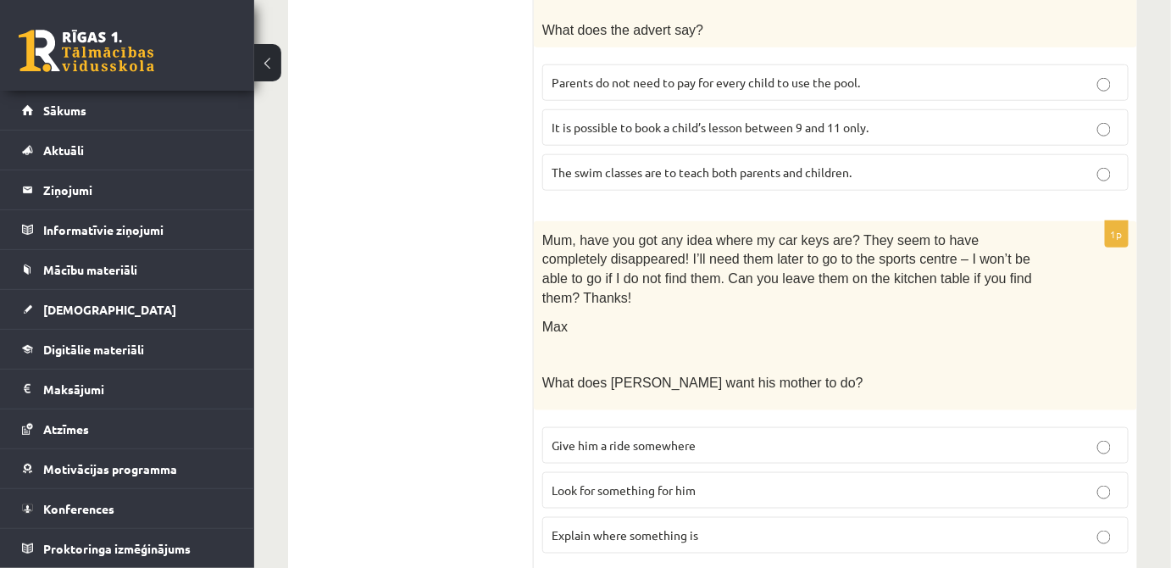
click at [692, 482] on span "Look for something for him" at bounding box center [624, 489] width 144 height 15
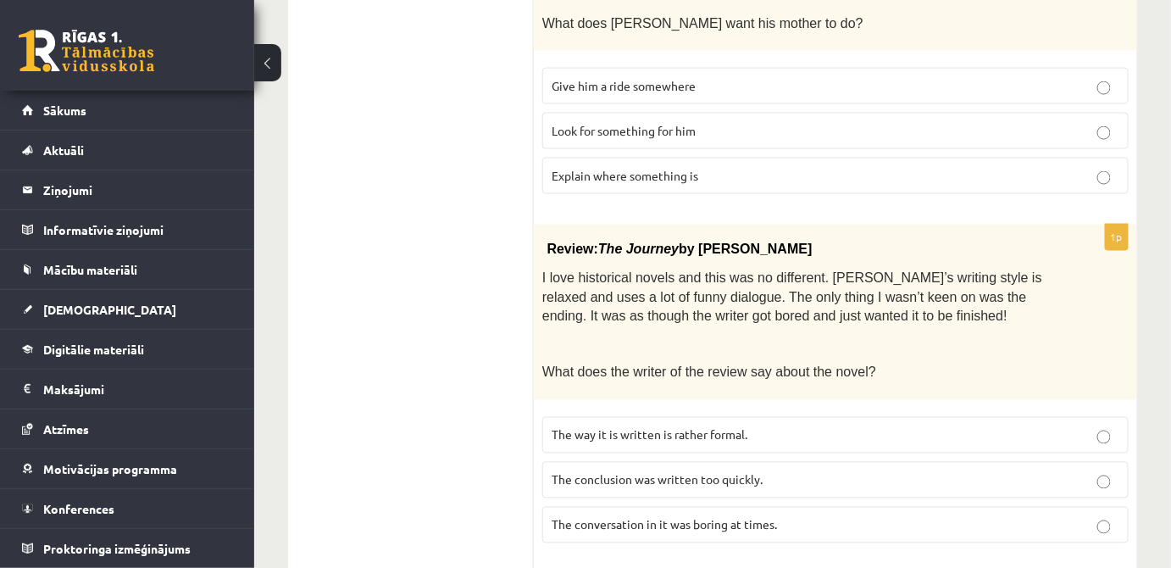
scroll to position [890, 0]
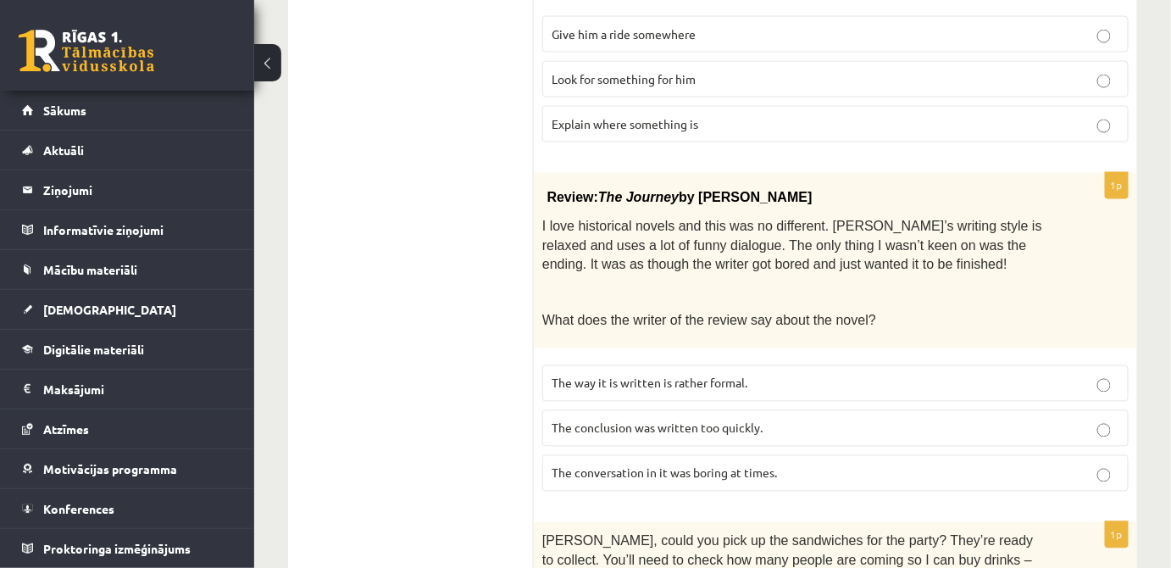
click at [781, 419] on p "The conclusion was written too quickly." at bounding box center [836, 428] width 568 height 18
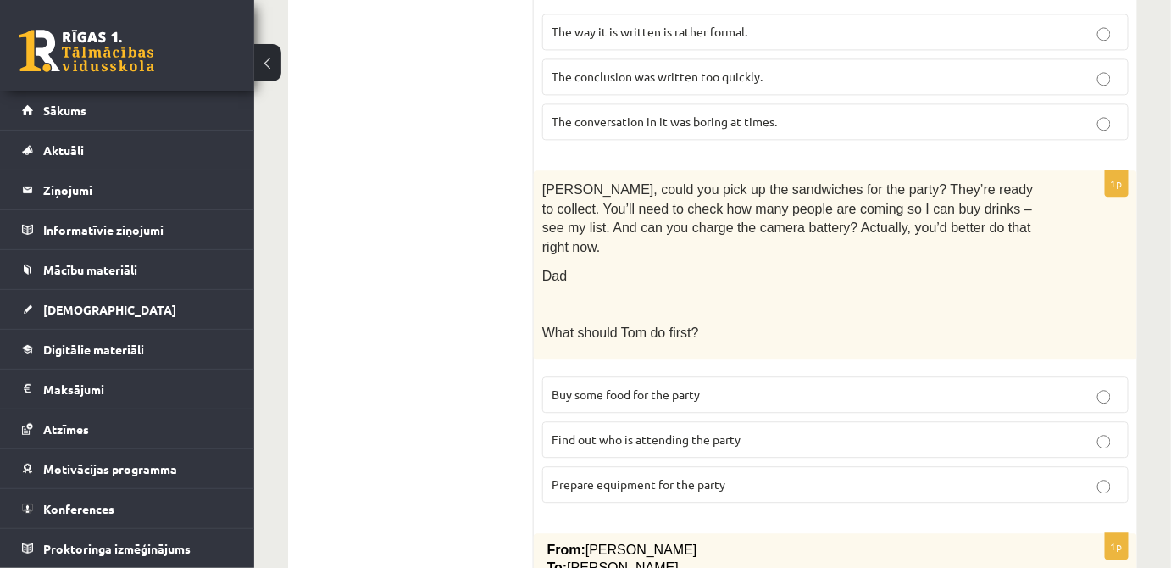
scroll to position [1249, 0]
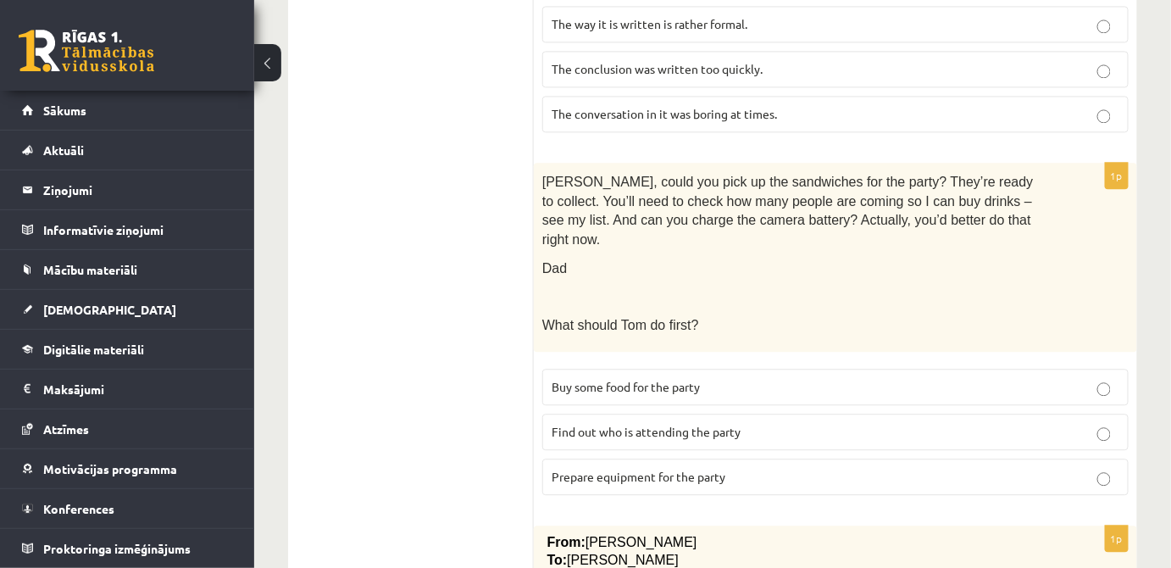
click at [691, 469] on span "Prepare equipment for the party" at bounding box center [639, 476] width 174 height 15
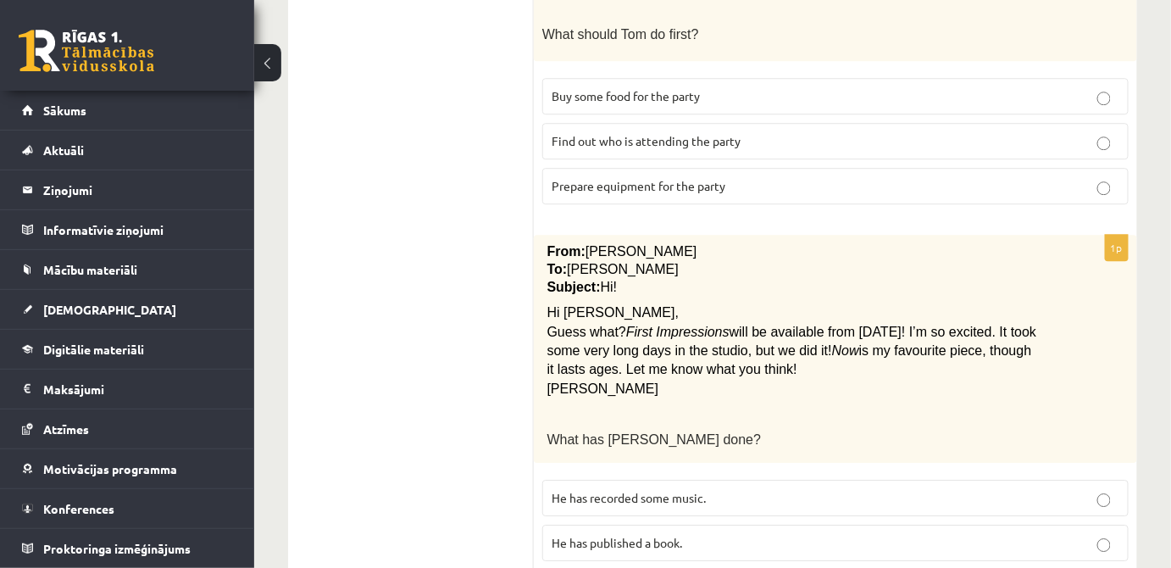
scroll to position [1558, 0]
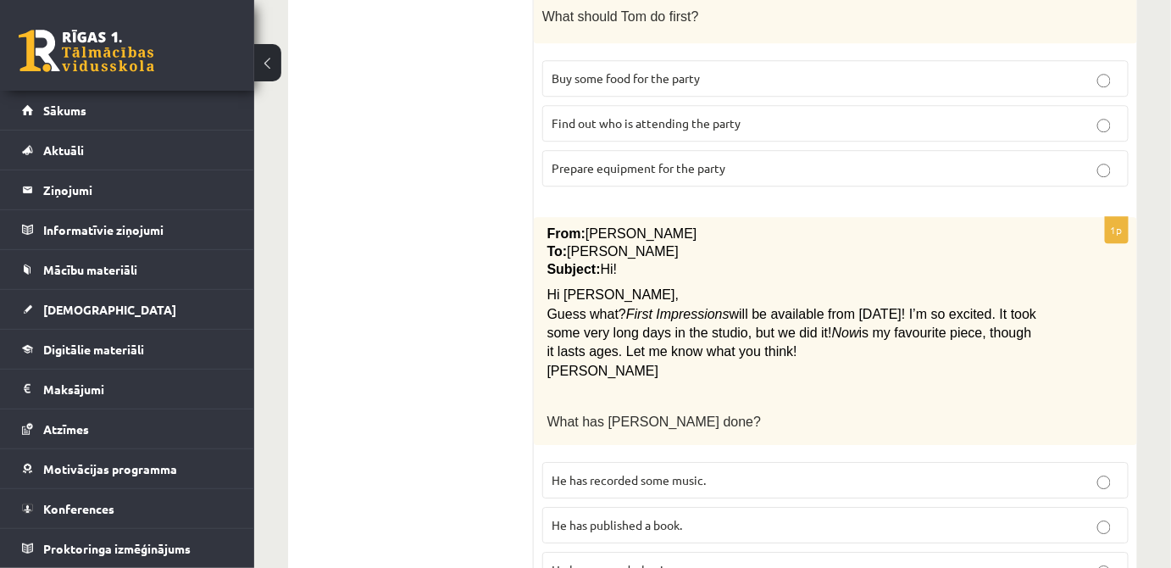
click at [730, 516] on p "He has published a book." at bounding box center [836, 525] width 568 height 18
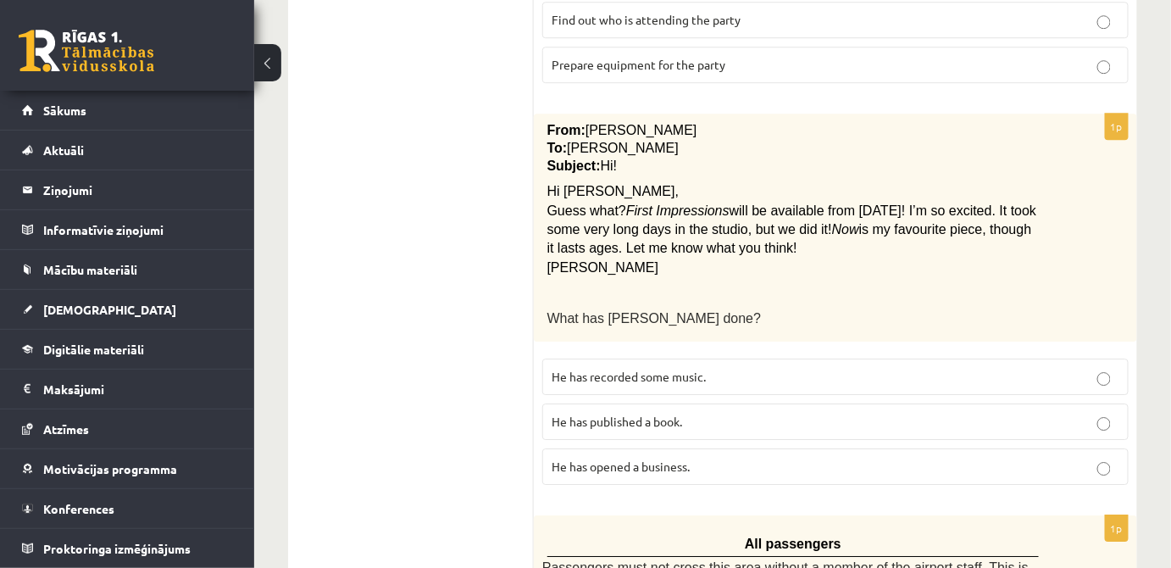
scroll to position [1911, 0]
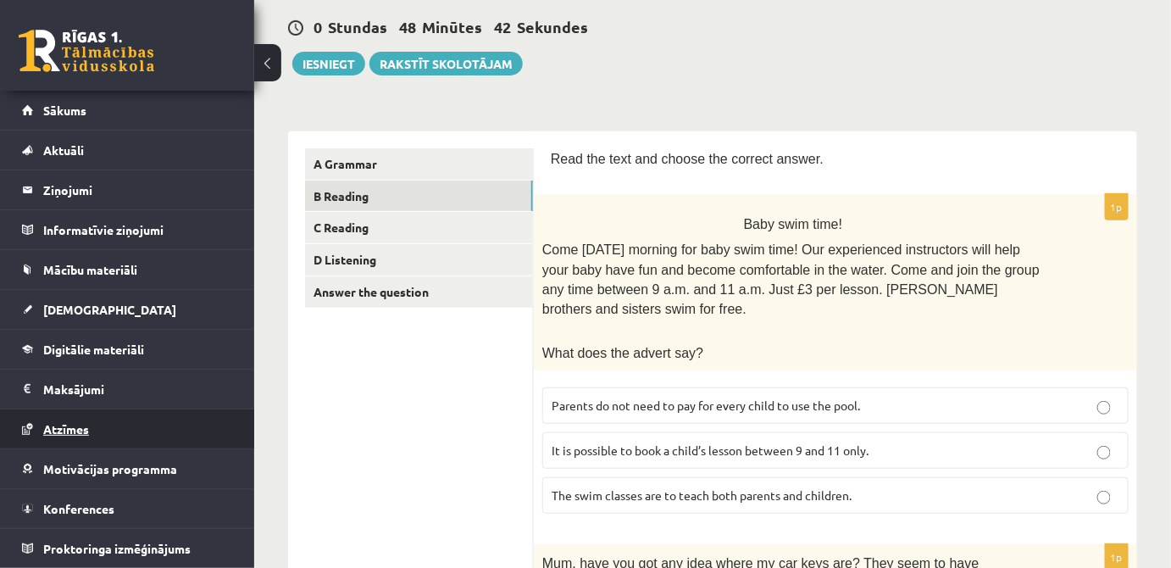
scroll to position [0, 0]
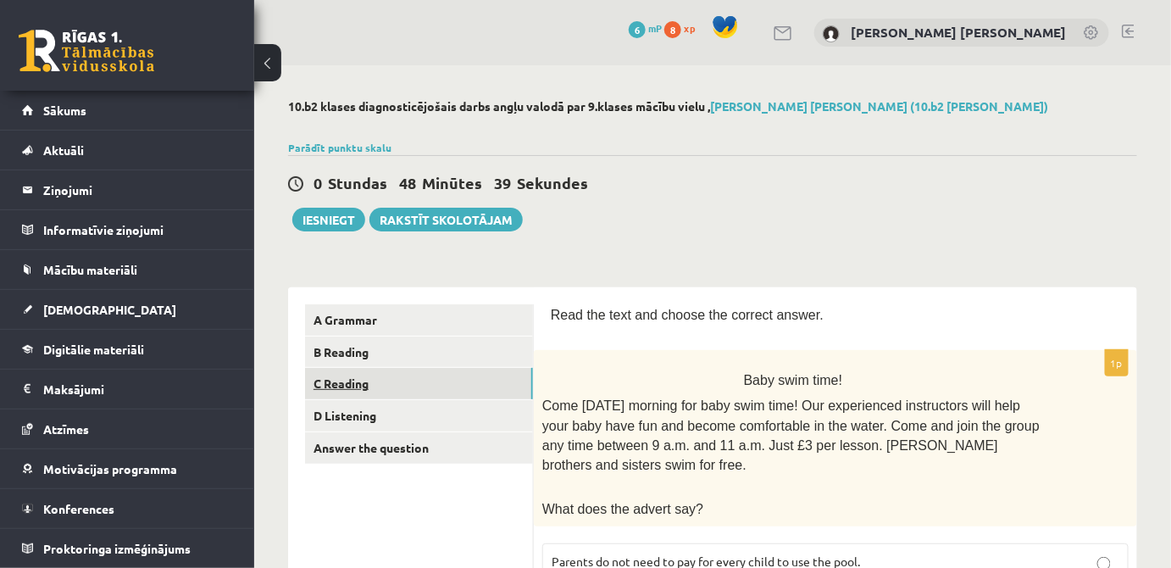
click at [370, 381] on link "C Reading" at bounding box center [419, 383] width 228 height 31
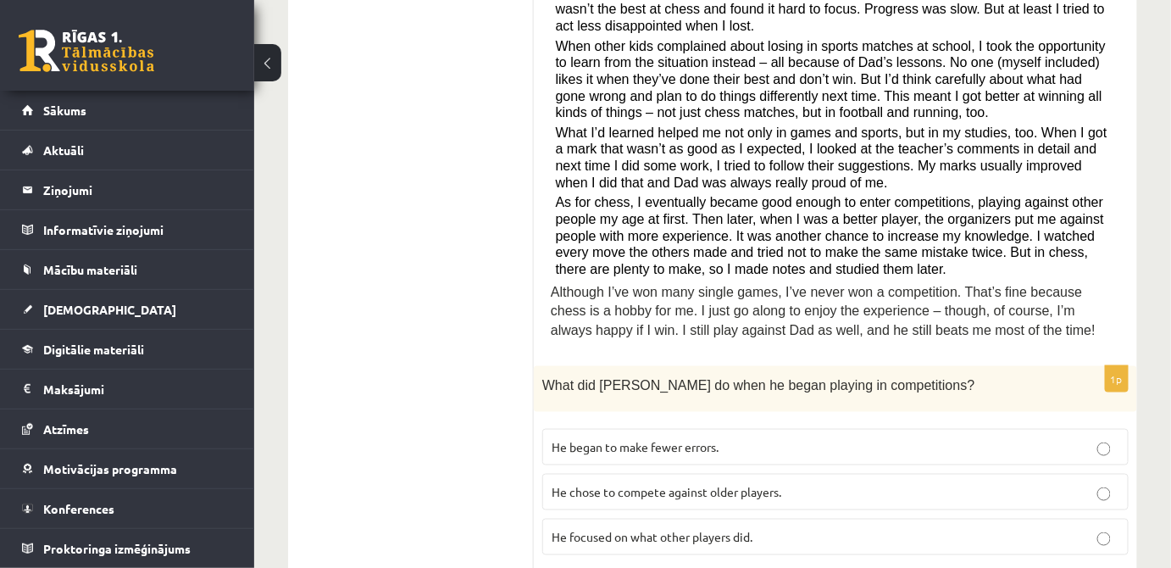
scroll to position [564, 0]
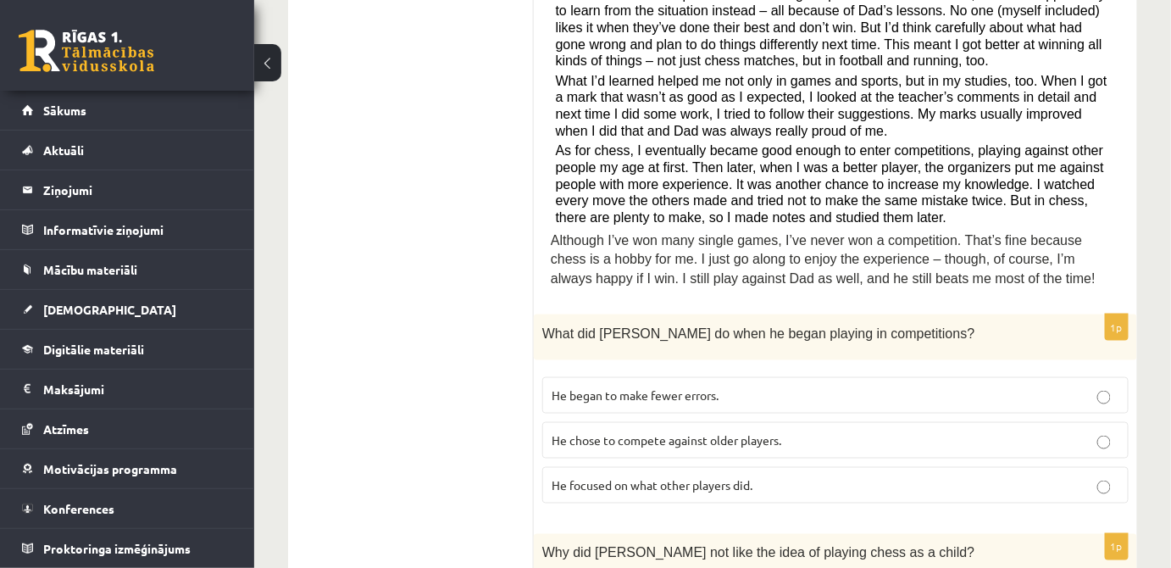
click at [825, 476] on p "He focused on what other players did." at bounding box center [836, 485] width 568 height 18
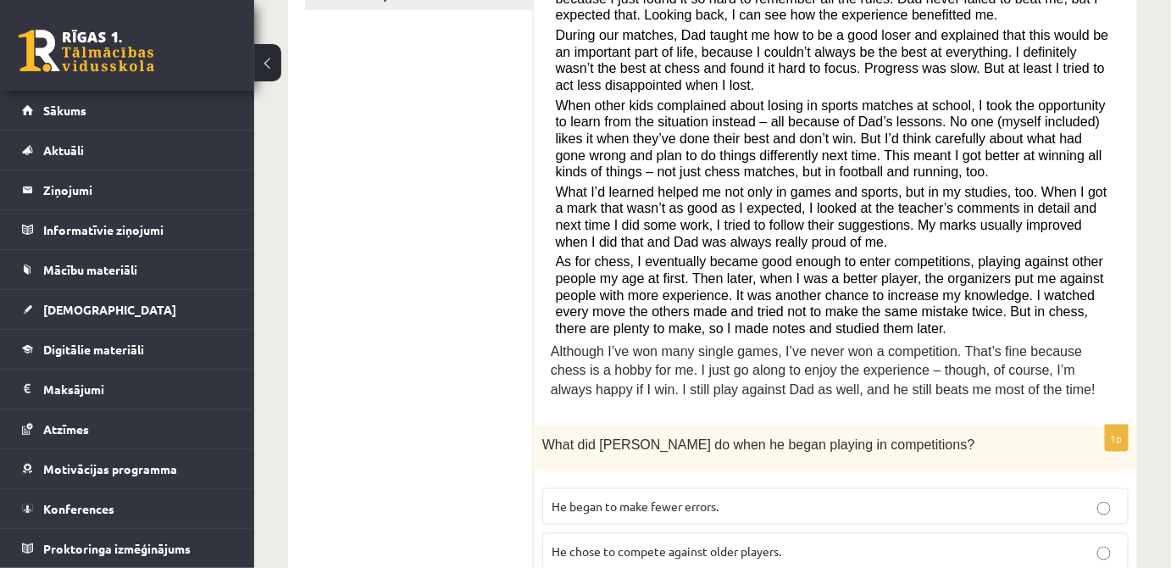
scroll to position [616, 0]
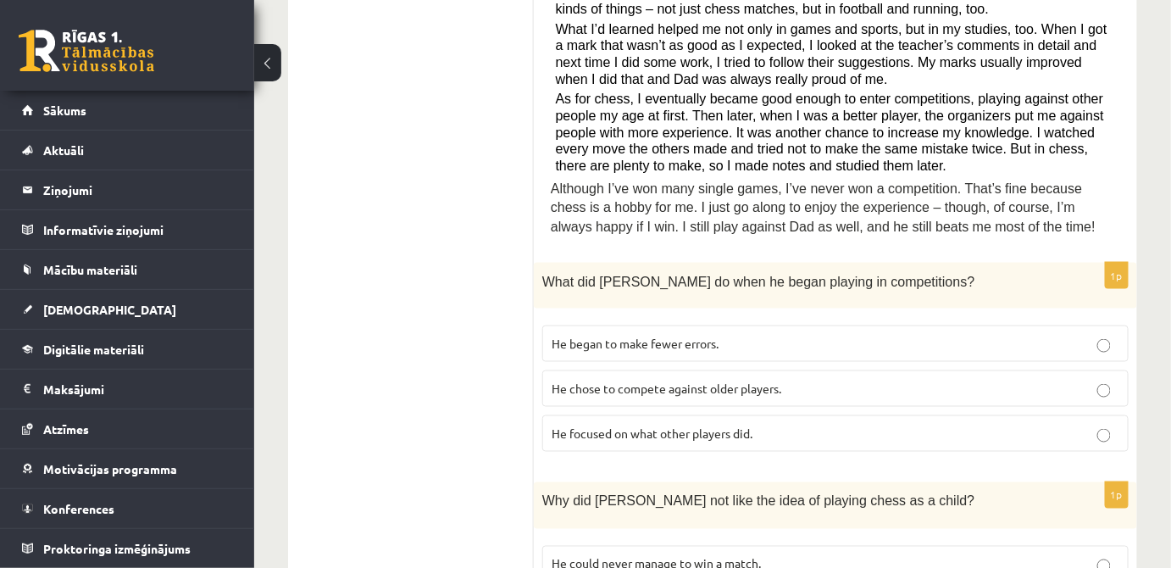
click at [814, 380] on p "He chose to compete against older players." at bounding box center [836, 389] width 568 height 18
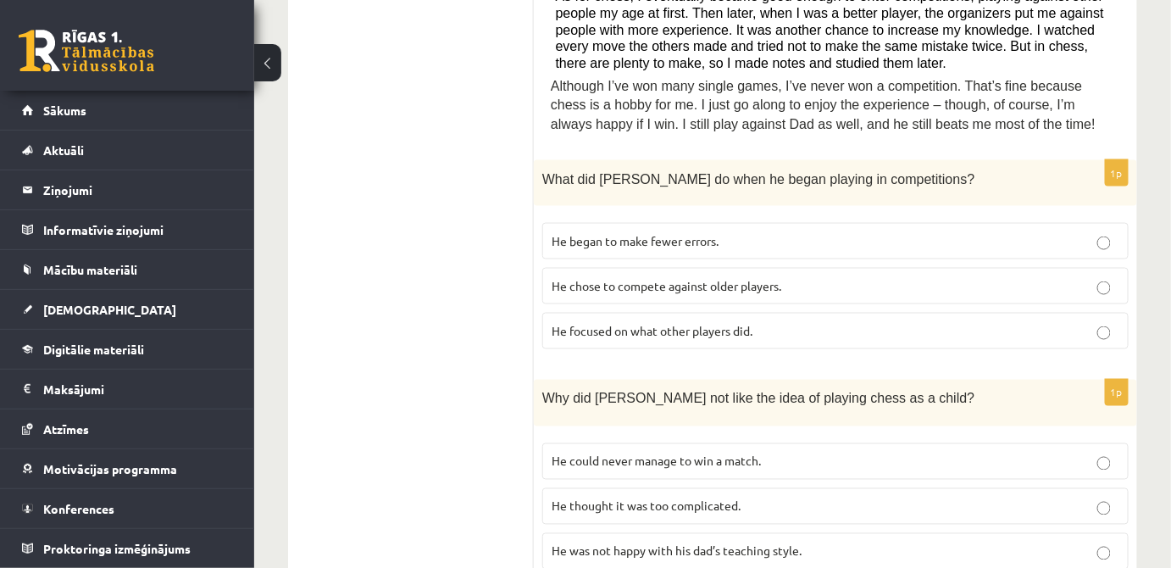
scroll to position [873, 0]
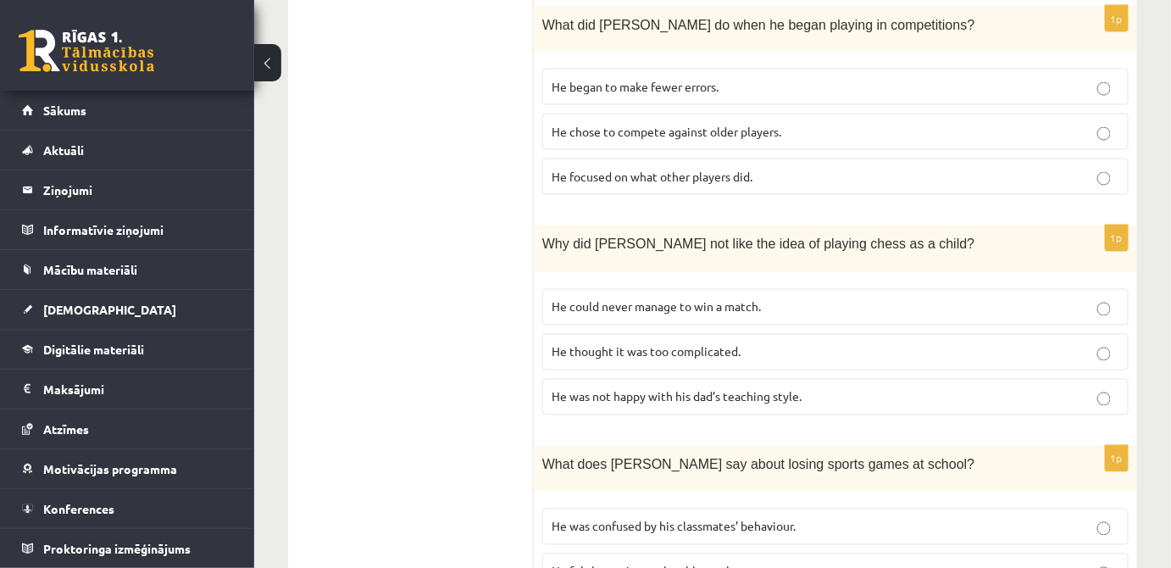
click at [815, 348] on p "He thought it was too complicated." at bounding box center [836, 352] width 568 height 18
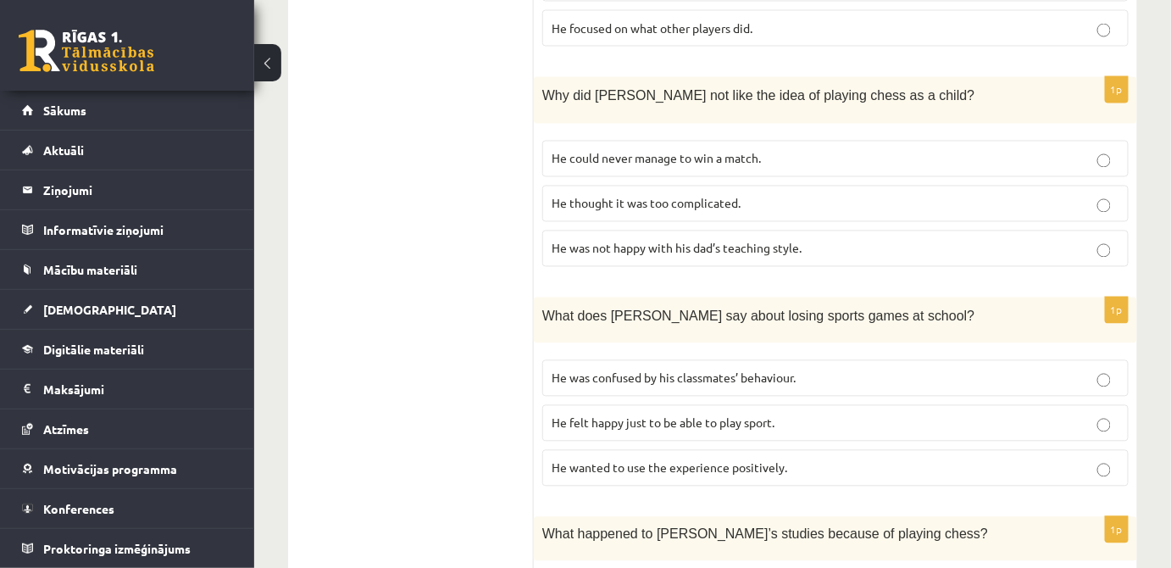
scroll to position [1027, 0]
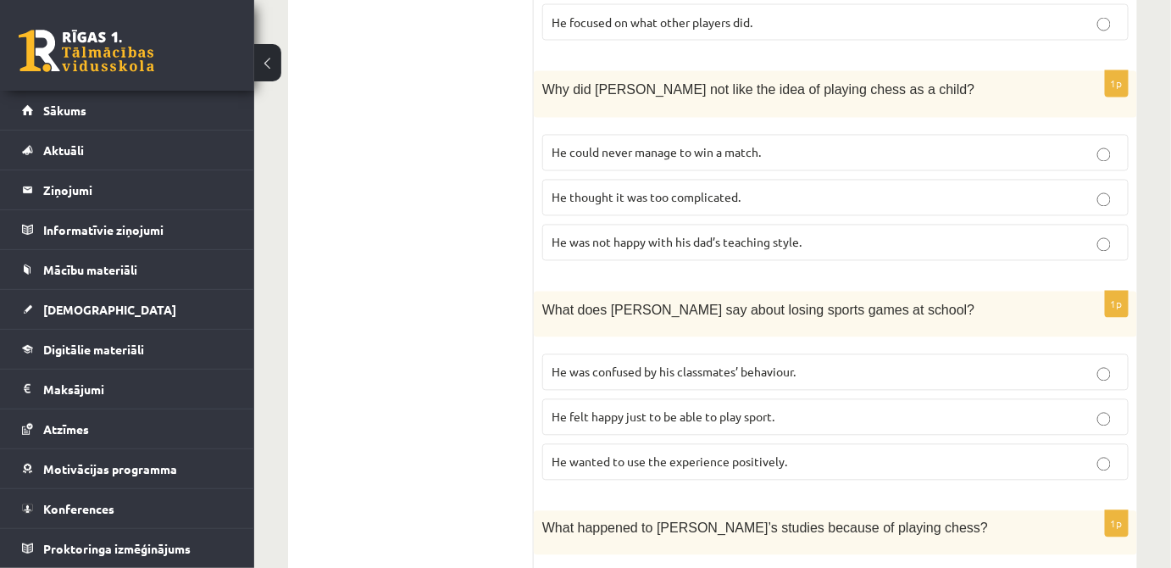
click at [775, 454] on span "He wanted to use the experience positively." at bounding box center [670, 461] width 236 height 15
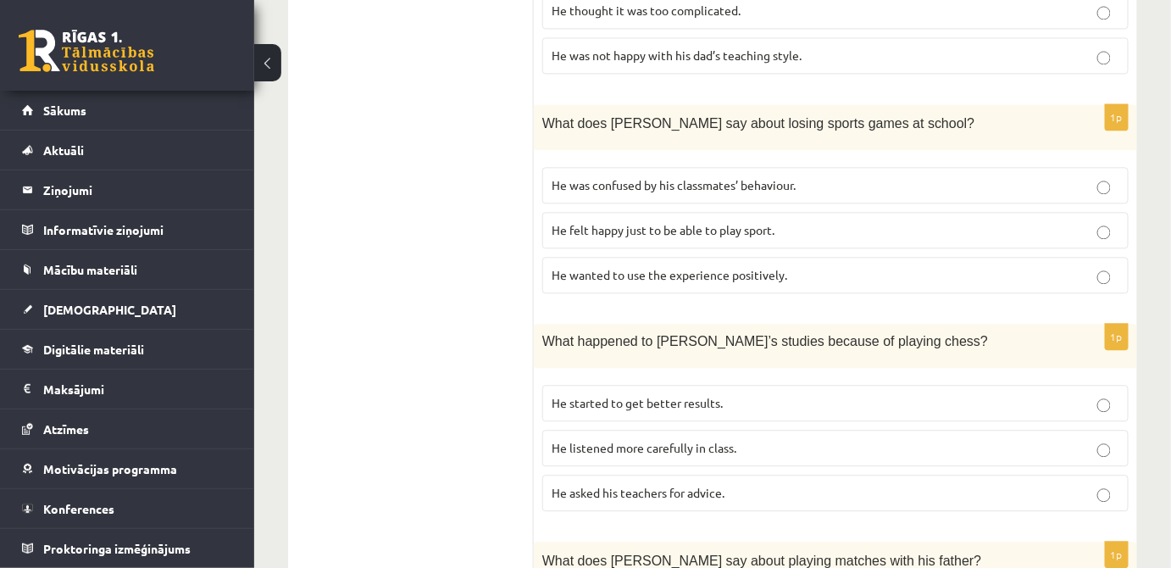
scroll to position [1232, 0]
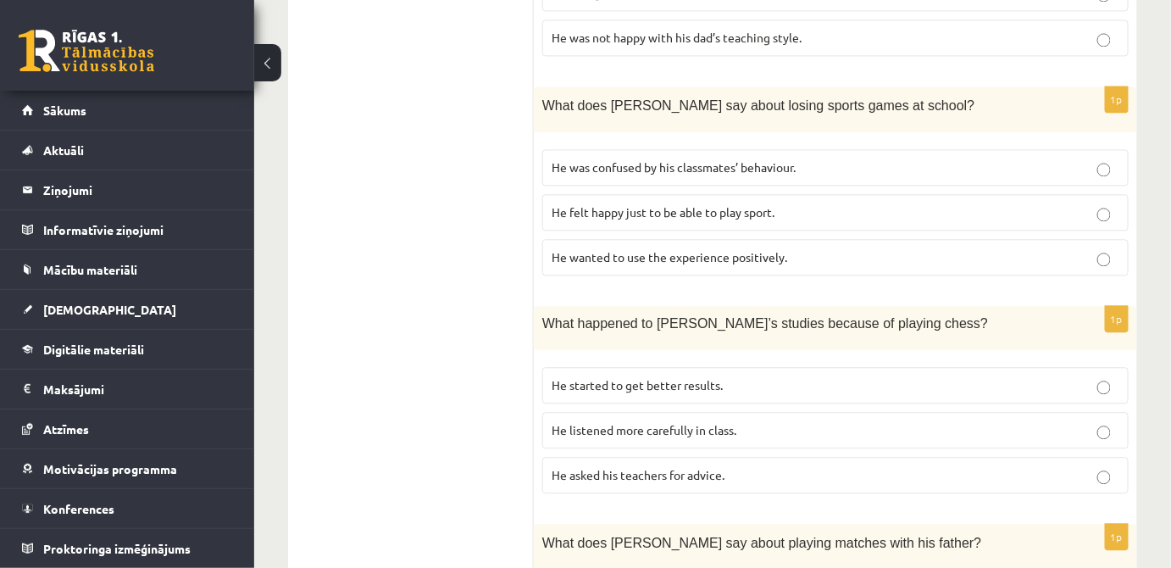
click at [737, 468] on p "He asked his teachers for advice." at bounding box center [836, 475] width 568 height 18
click at [728, 422] on span "He listened more carefully in class." at bounding box center [644, 429] width 185 height 15
click at [728, 386] on label "He started to get better results." at bounding box center [835, 385] width 586 height 36
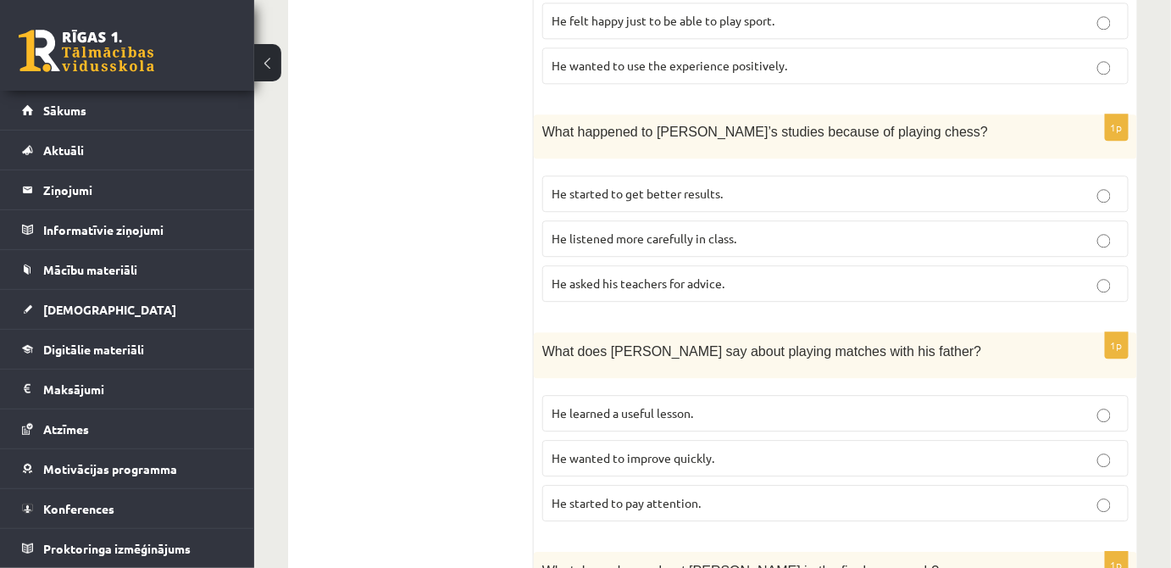
scroll to position [1437, 0]
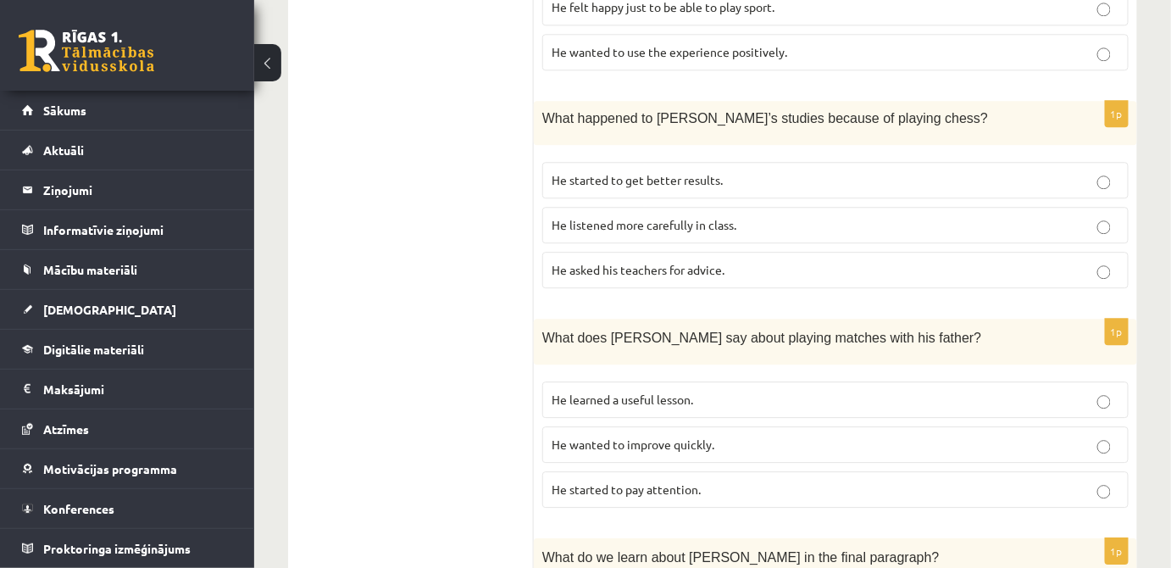
click at [728, 391] on p "He learned a useful lesson." at bounding box center [836, 400] width 568 height 18
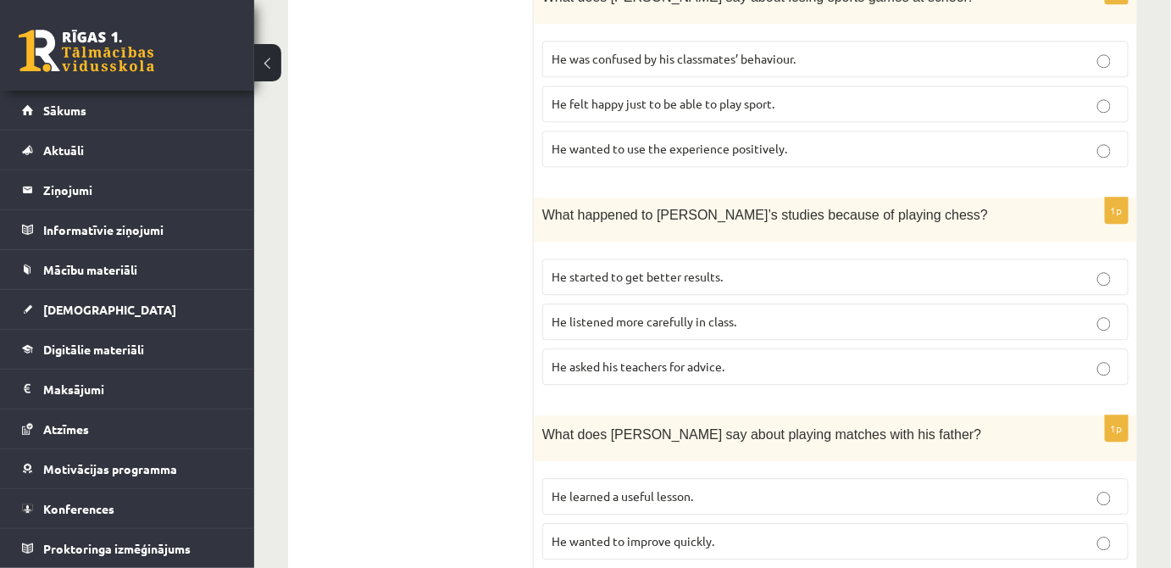
scroll to position [1649, 0]
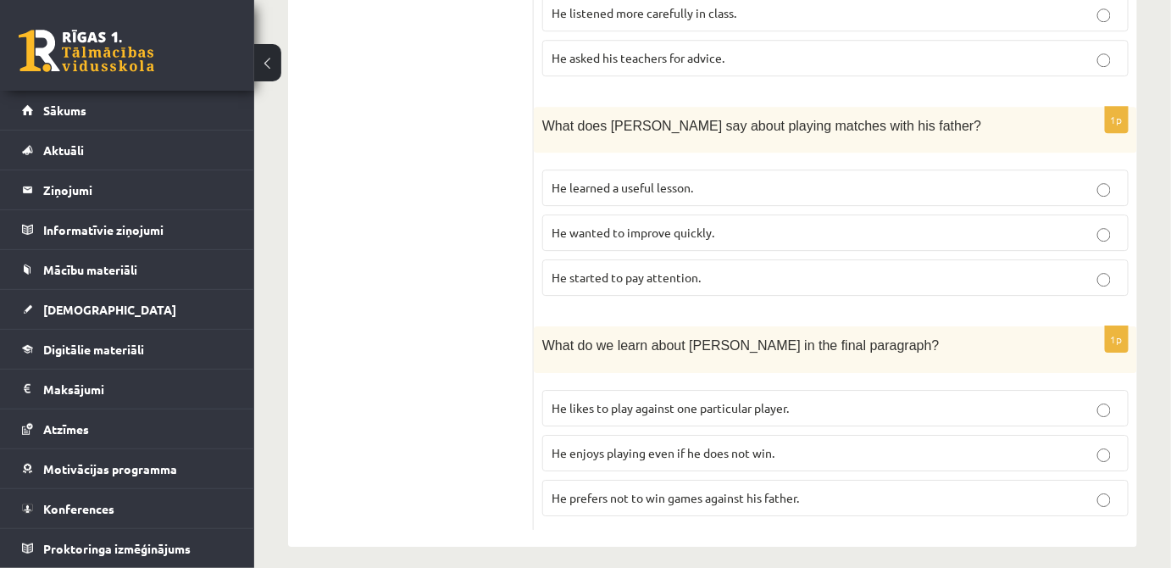
click at [746, 448] on p "He enjoys playing even if he does not win." at bounding box center [836, 453] width 568 height 18
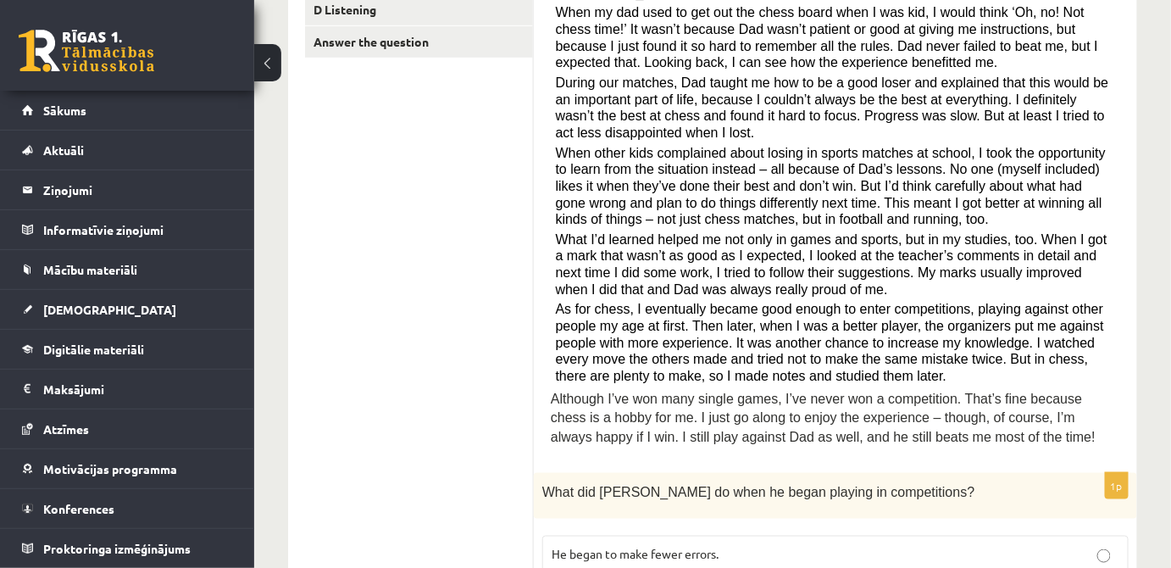
scroll to position [211, 0]
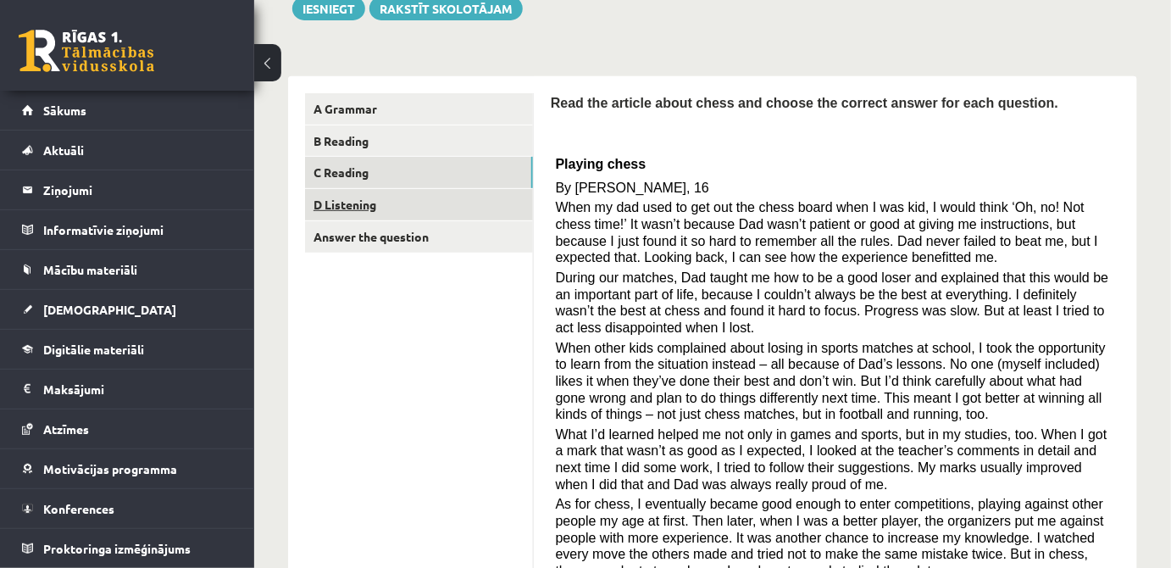
click at [472, 201] on link "D Listening" at bounding box center [419, 204] width 228 height 31
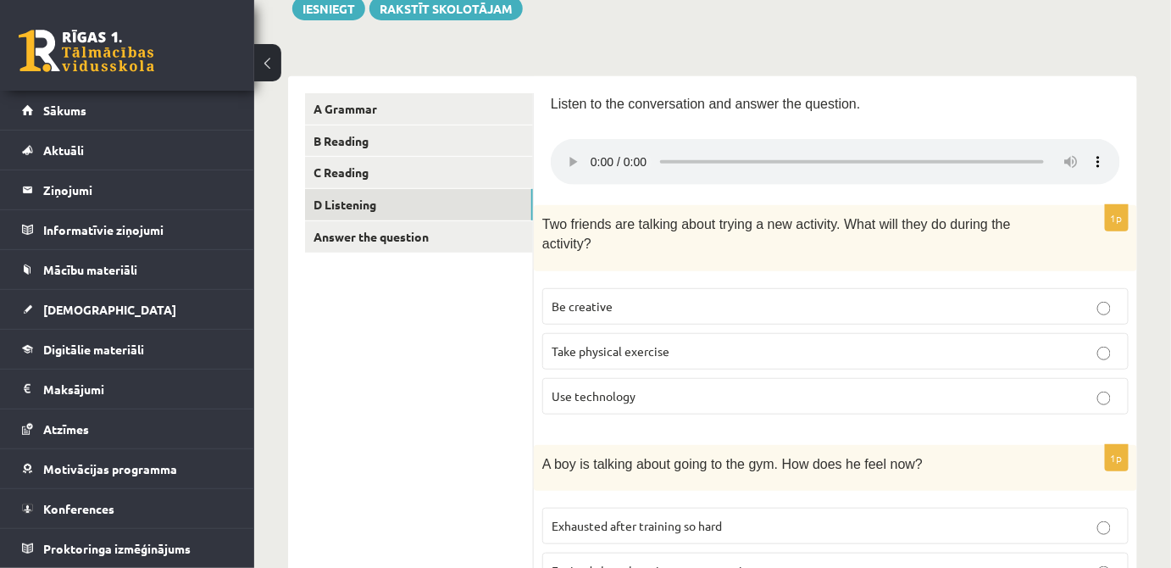
click at [747, 288] on label "Be creative" at bounding box center [835, 306] width 586 height 36
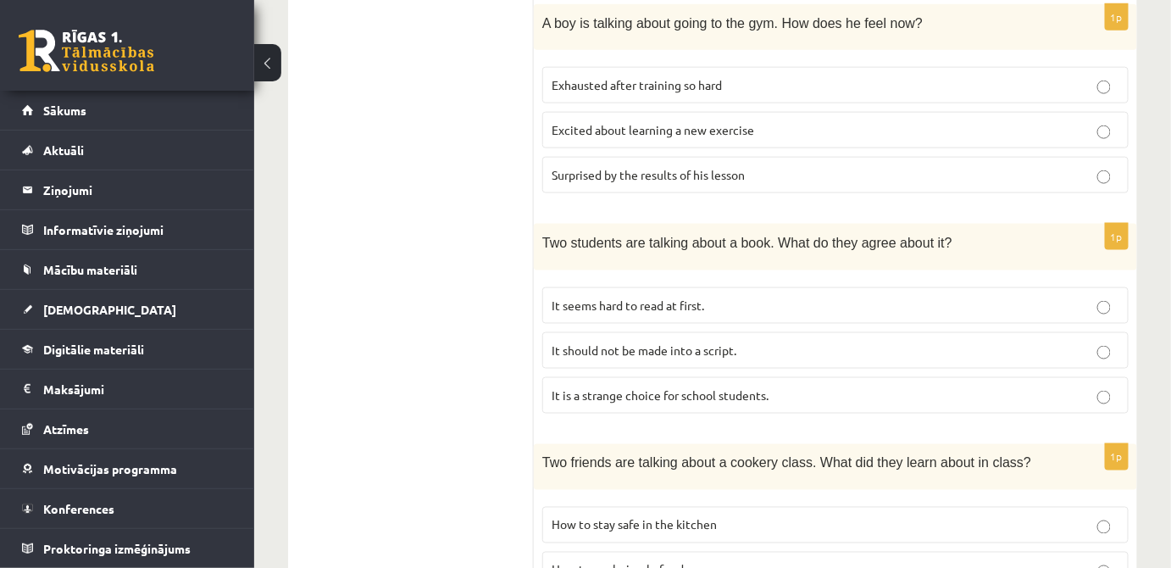
scroll to position [827, 0]
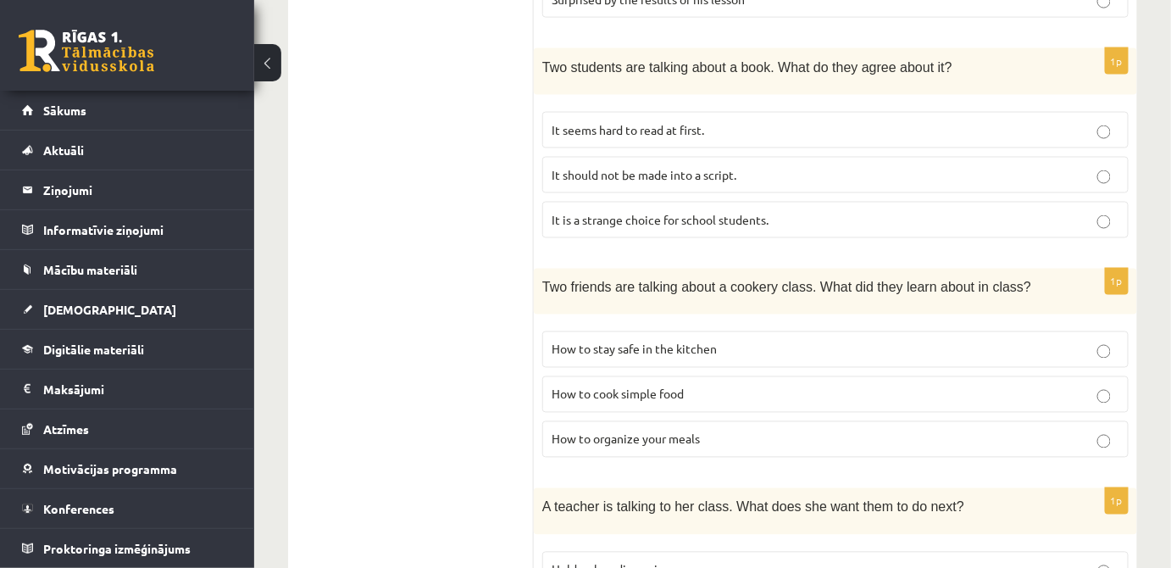
click at [685, 430] on p "How to organize your meals" at bounding box center [836, 439] width 568 height 18
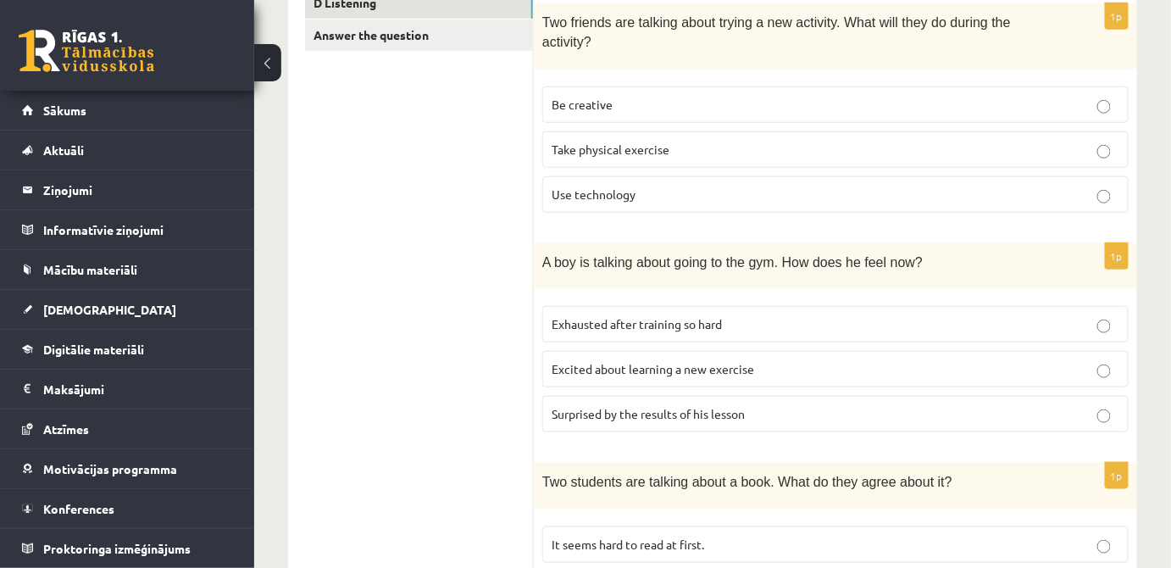
scroll to position [474, 0]
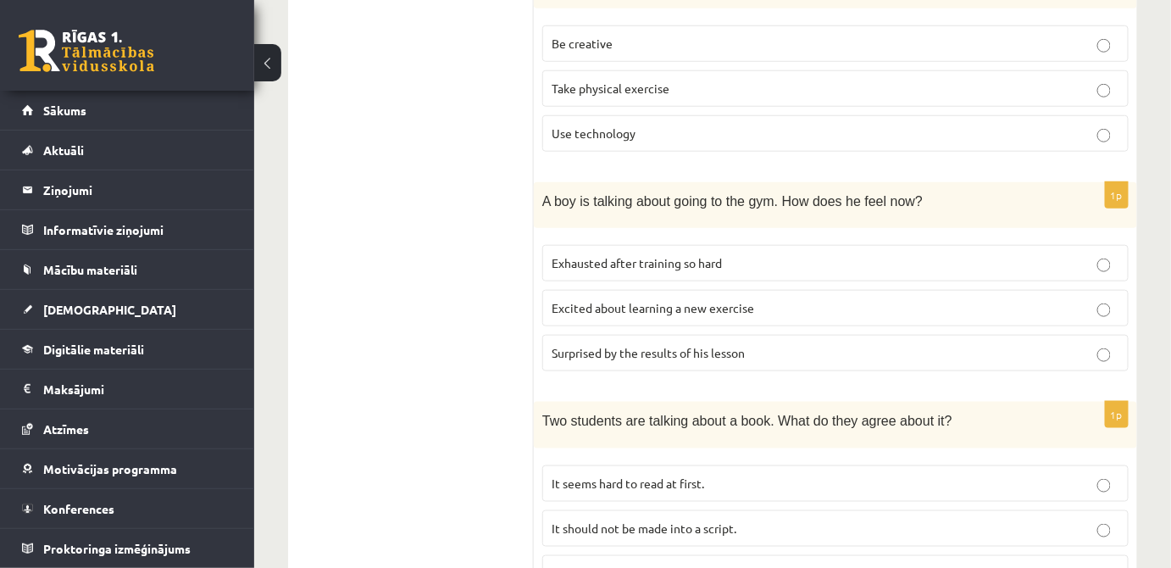
click at [719, 297] on label "Excited about learning a new exercise" at bounding box center [835, 308] width 586 height 36
click at [733, 290] on label "Excited about learning a new exercise" at bounding box center [835, 308] width 586 height 36
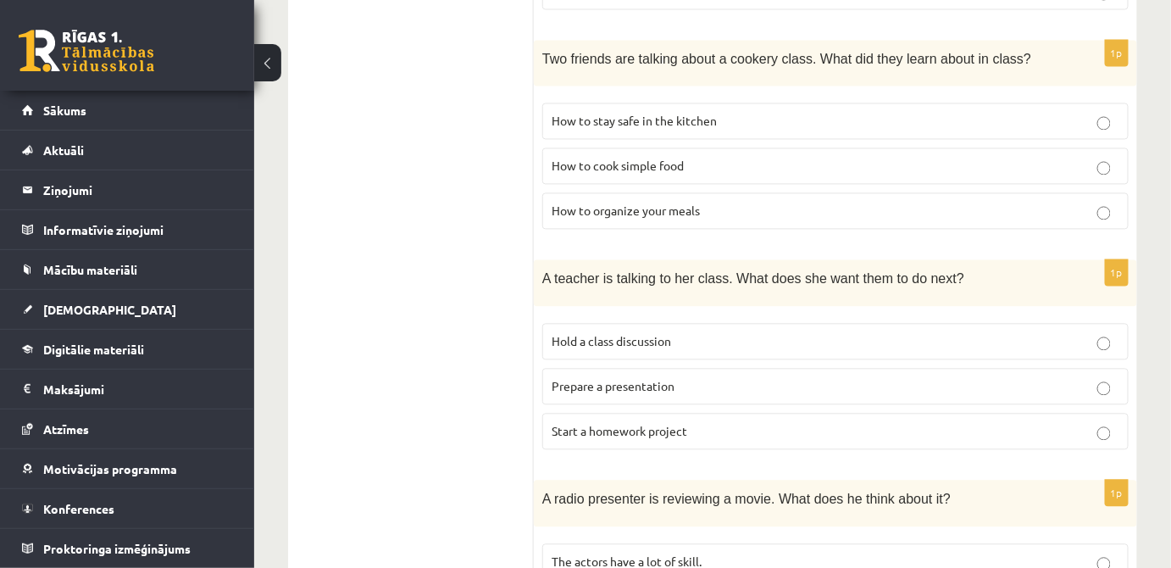
scroll to position [1193, 0]
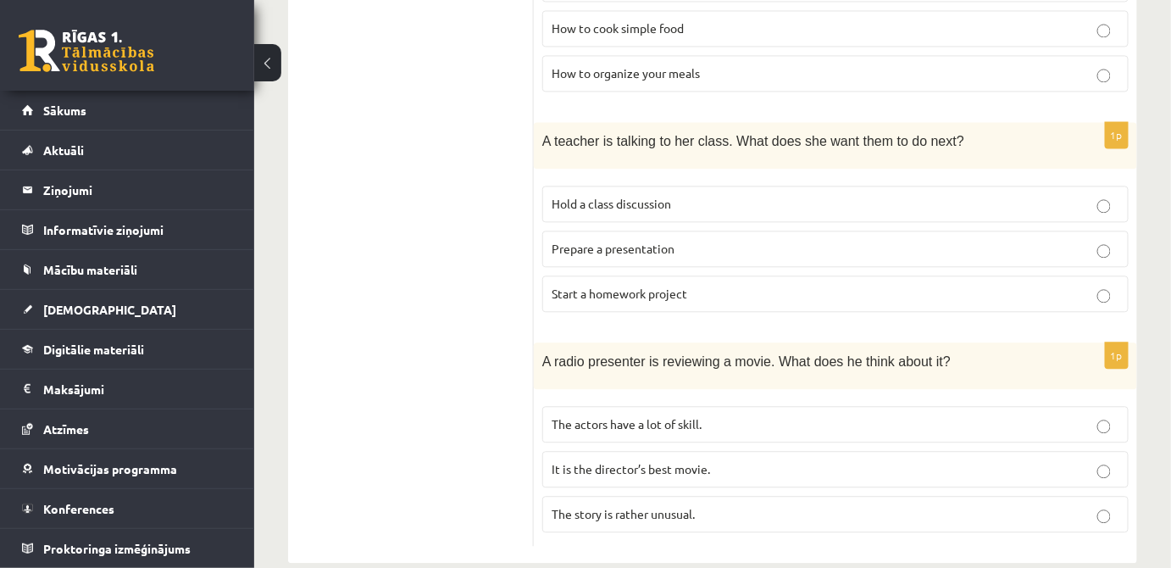
click at [703, 505] on p "The story is rather unusual." at bounding box center [836, 514] width 568 height 18
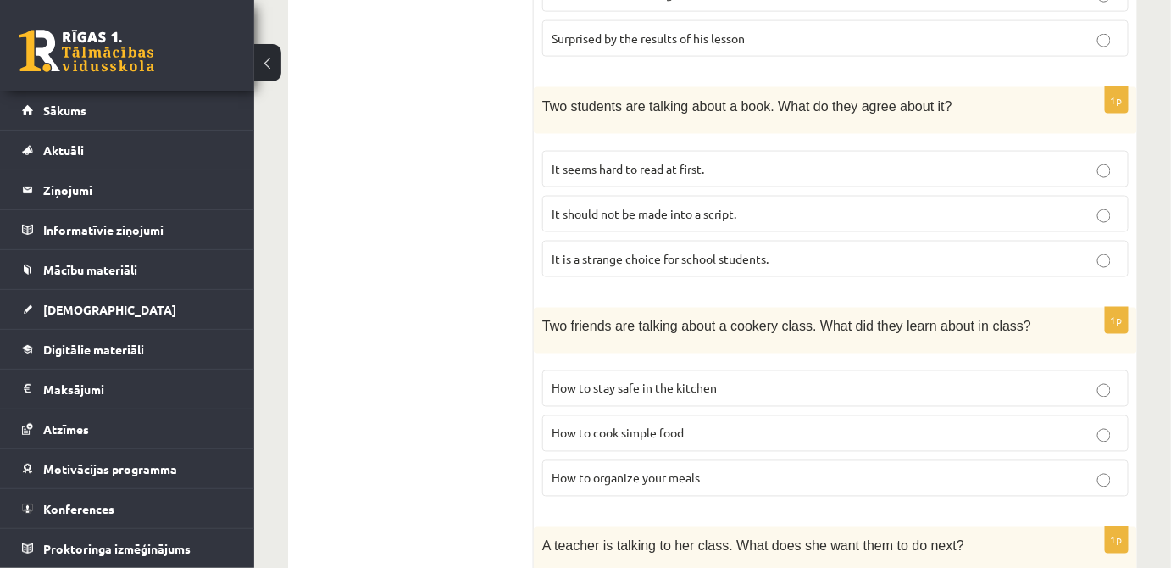
scroll to position [781, 0]
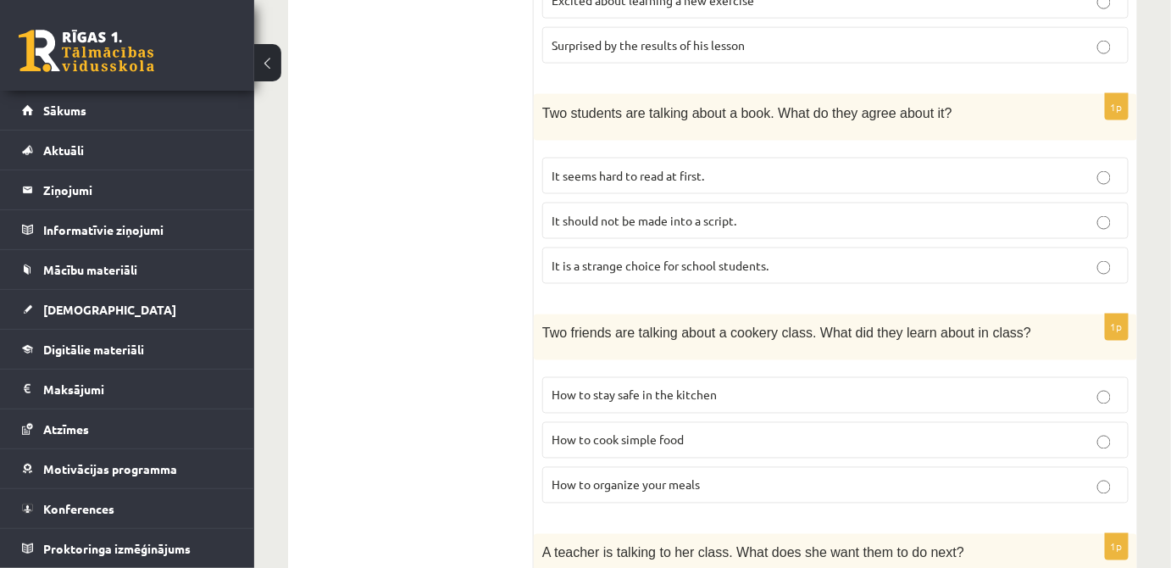
click at [748, 167] on p "It seems hard to read at first." at bounding box center [836, 176] width 568 height 18
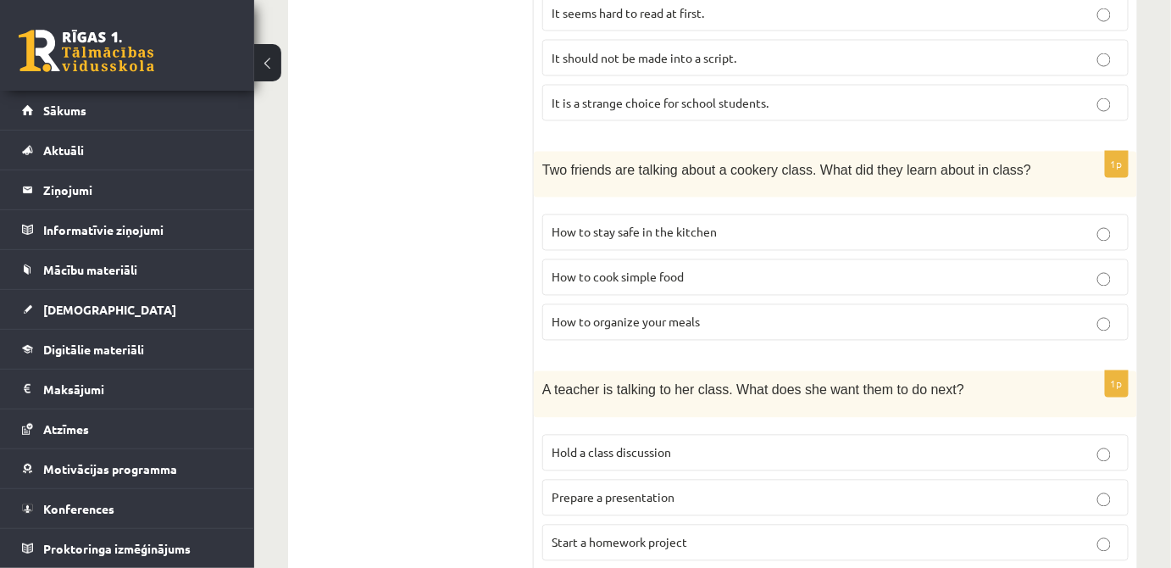
scroll to position [1193, 0]
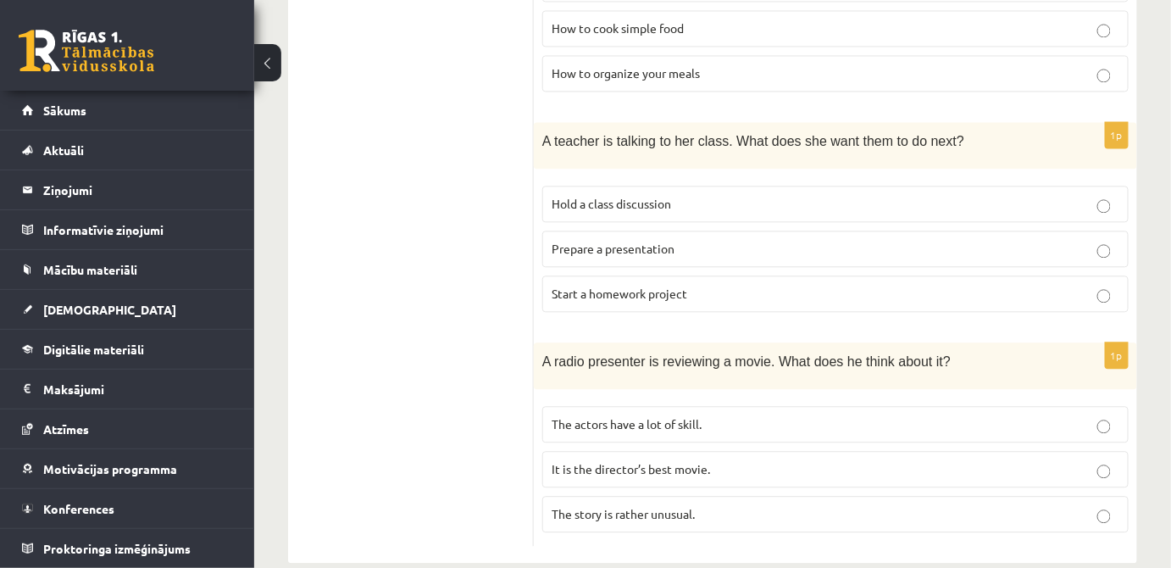
click at [651, 241] on span "Prepare a presentation" at bounding box center [613, 248] width 123 height 15
click at [641, 186] on label "Hold a class discussion" at bounding box center [835, 204] width 586 height 36
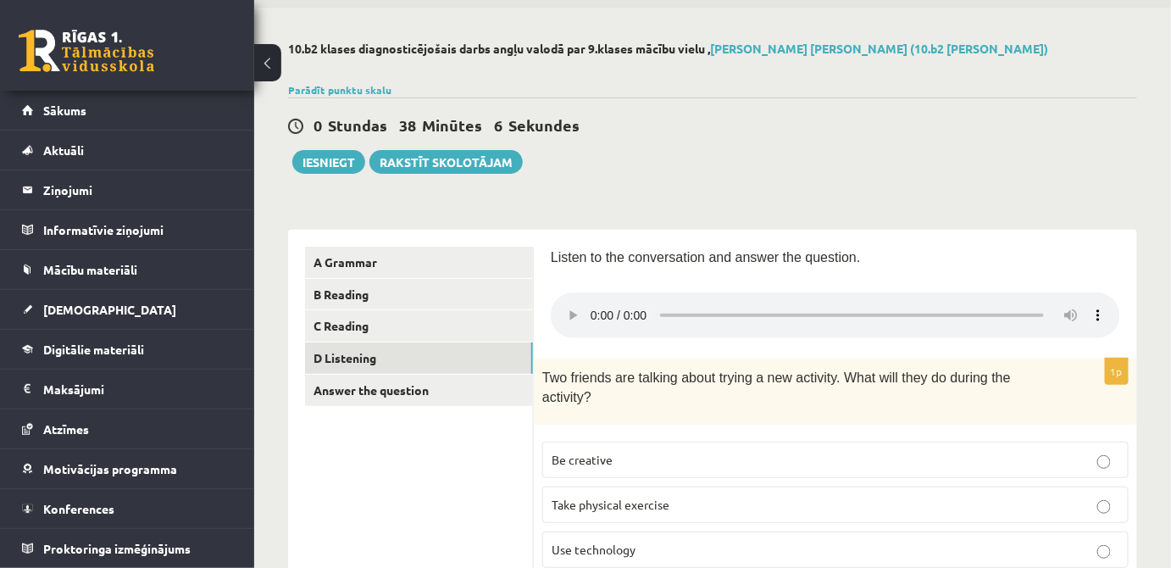
scroll to position [153, 0]
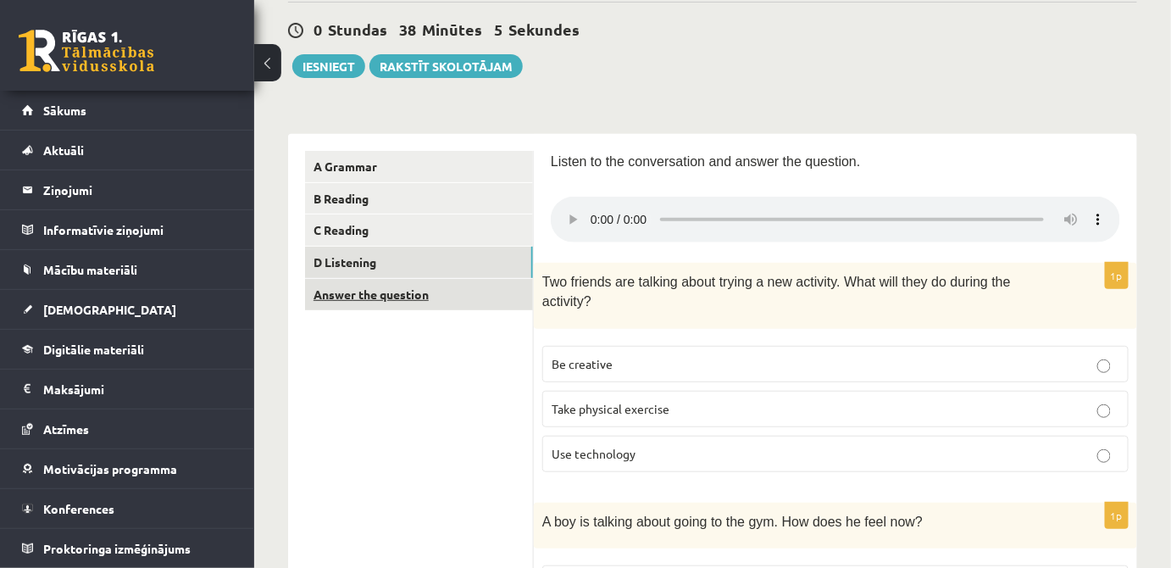
click at [380, 299] on link "Answer the question" at bounding box center [419, 294] width 228 height 31
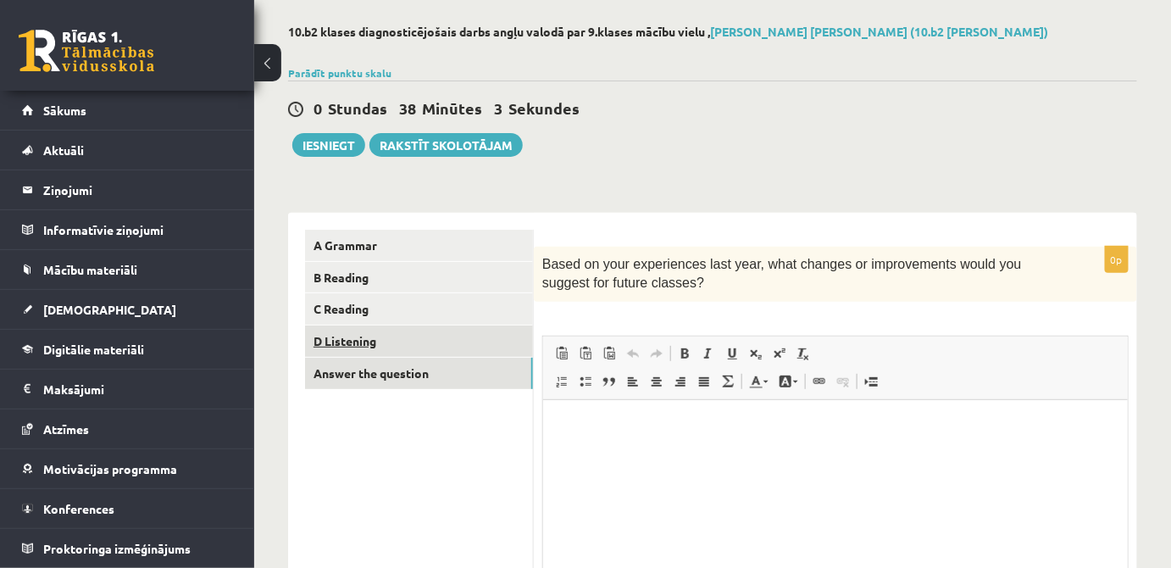
scroll to position [0, 0]
click at [510, 342] on link "D Listening" at bounding box center [419, 340] width 228 height 31
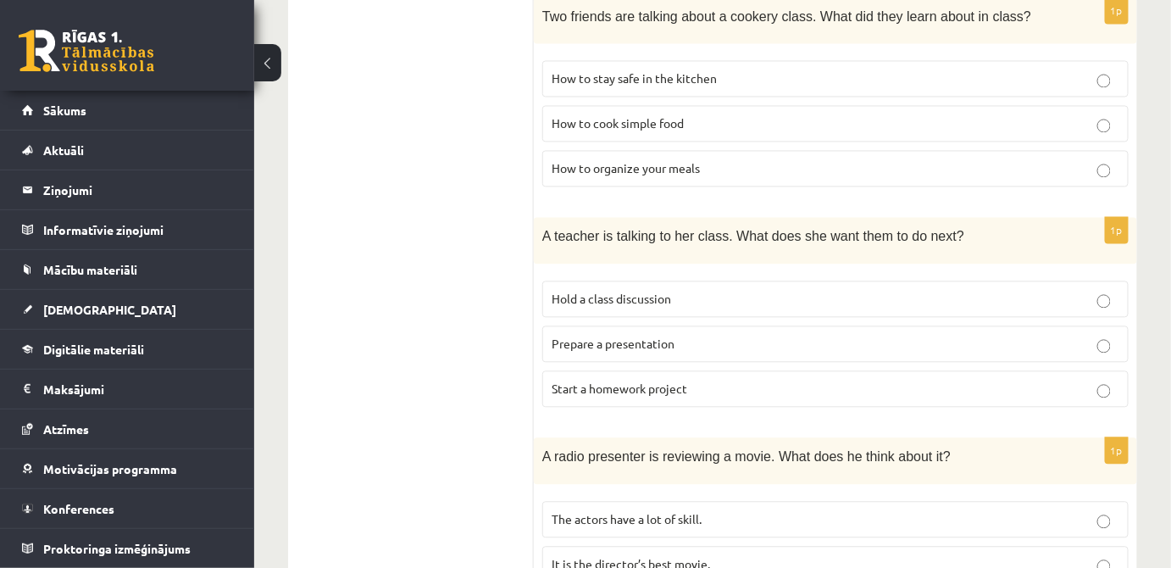
scroll to position [1193, 0]
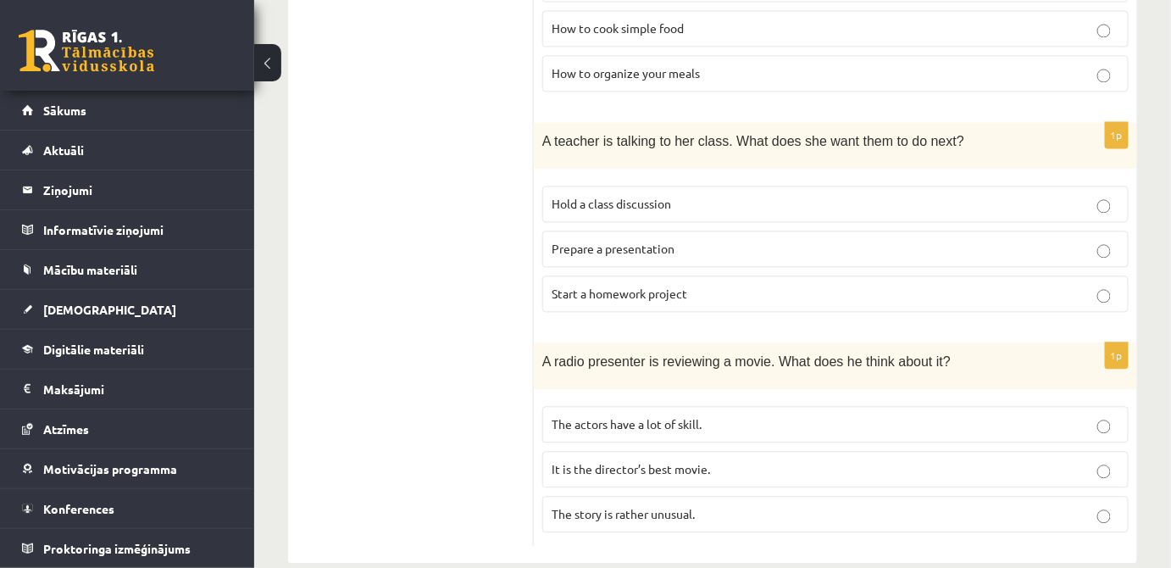
click at [687, 240] on p "Prepare a presentation" at bounding box center [836, 249] width 568 height 18
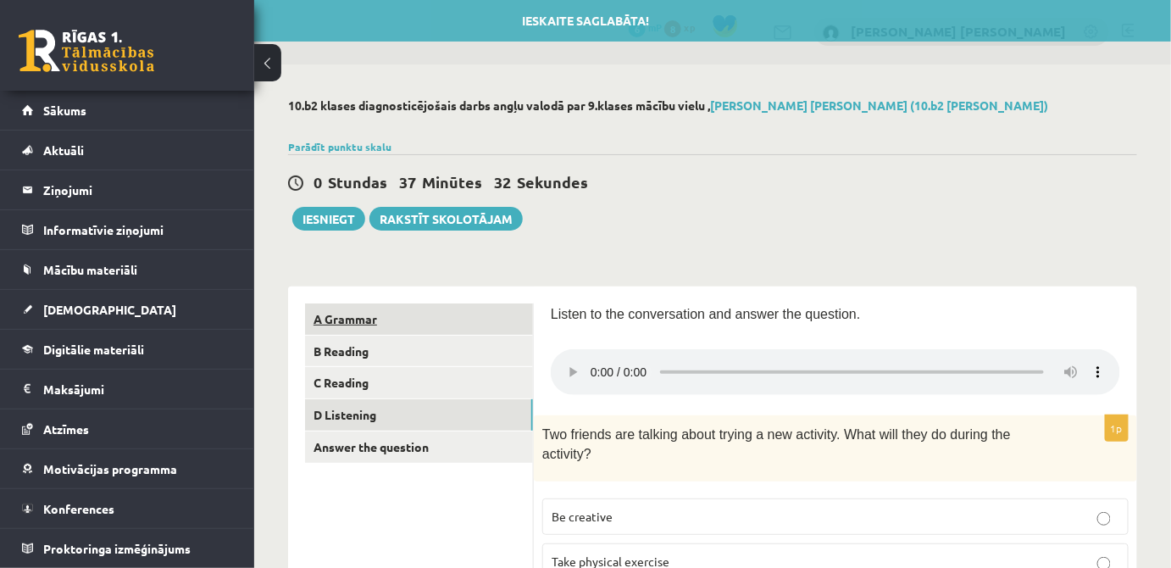
scroll to position [0, 0]
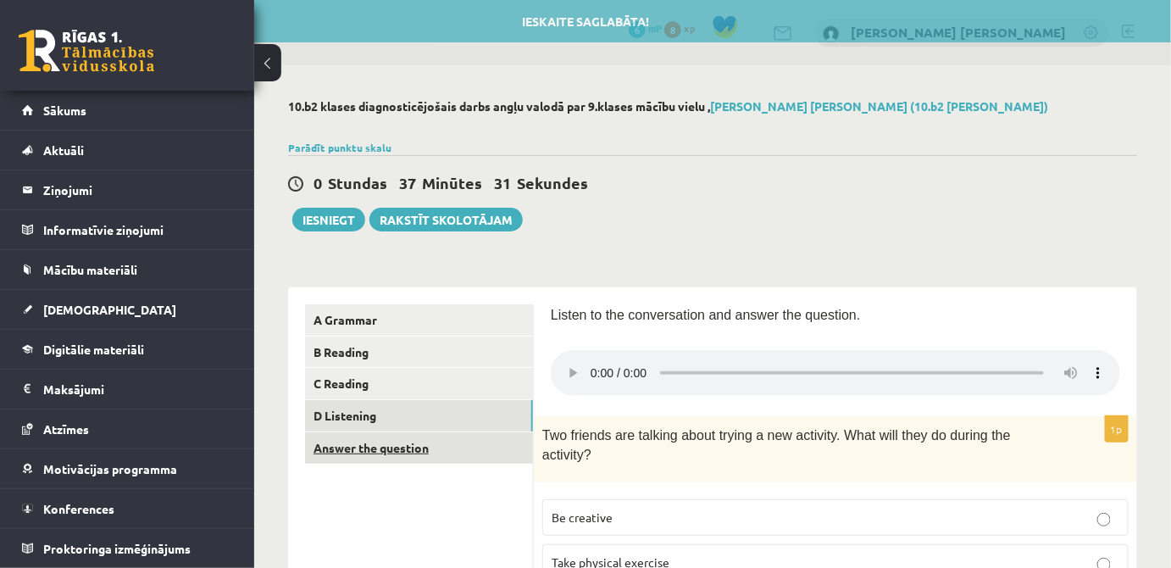
click at [382, 436] on link "Answer the question" at bounding box center [419, 447] width 228 height 31
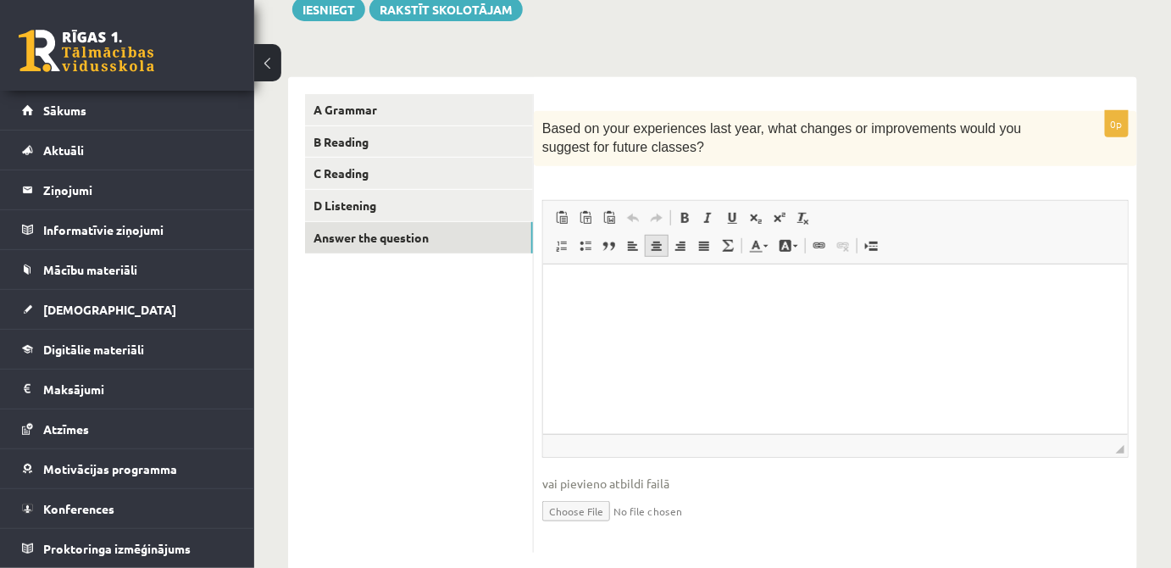
scroll to position [244, 0]
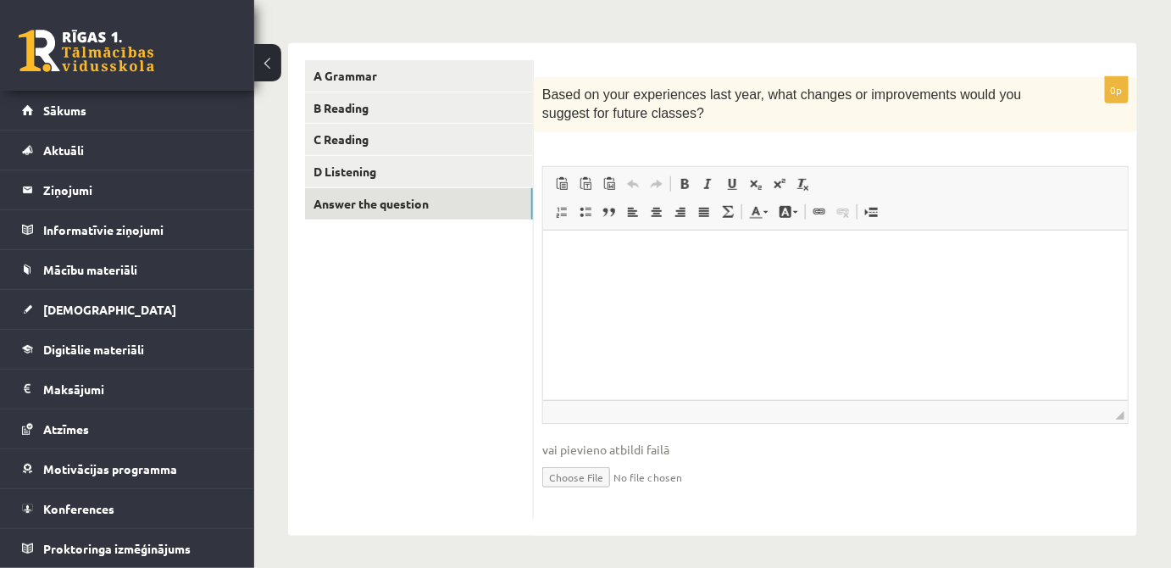
click at [647, 281] on html at bounding box center [834, 256] width 585 height 52
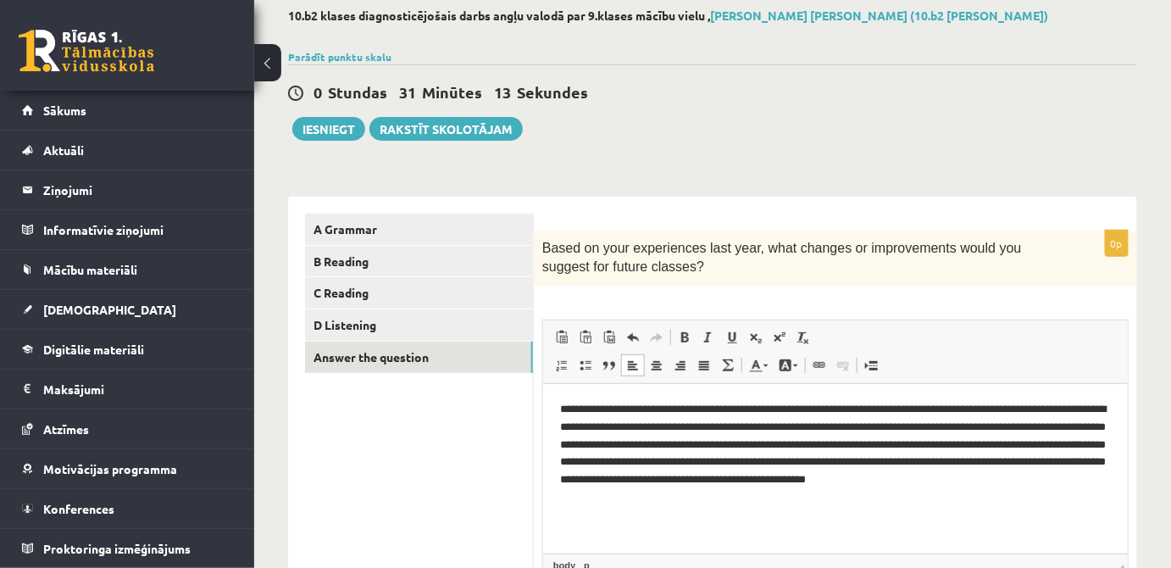
scroll to position [90, 0]
click at [332, 130] on button "Iesniegt" at bounding box center [328, 130] width 73 height 24
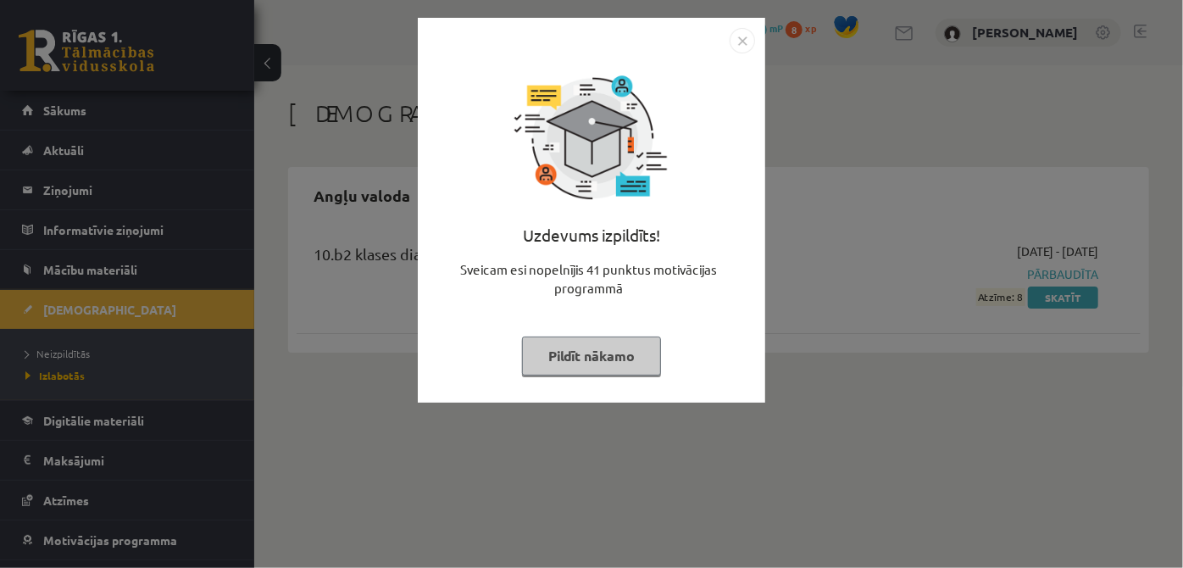
click at [594, 357] on button "Pildīt nākamo" at bounding box center [591, 355] width 139 height 39
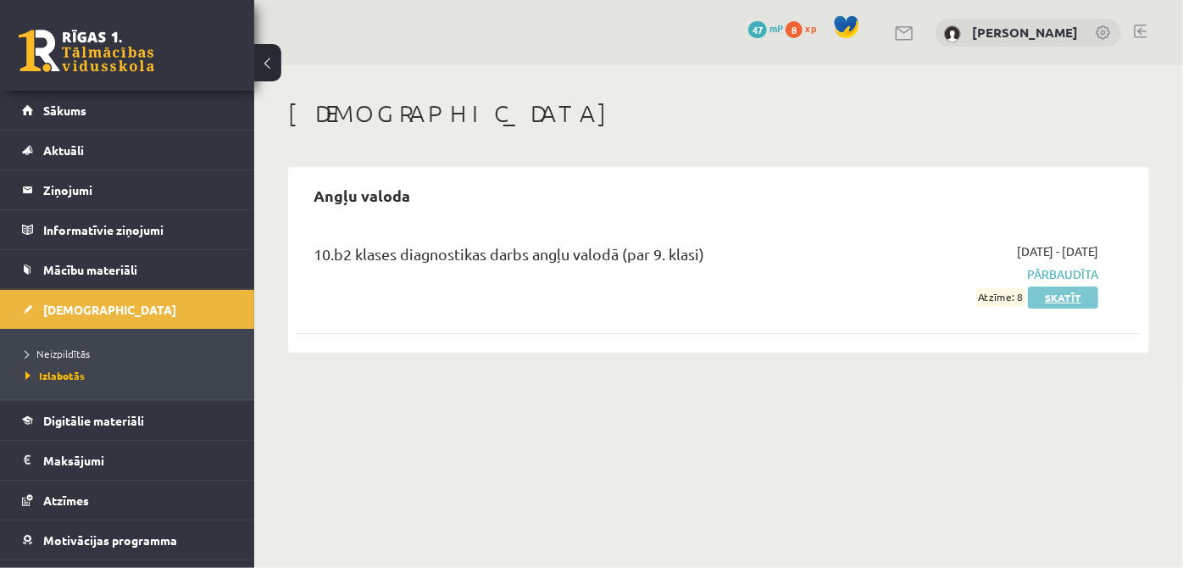
click at [1073, 293] on link "Skatīt" at bounding box center [1063, 297] width 70 height 22
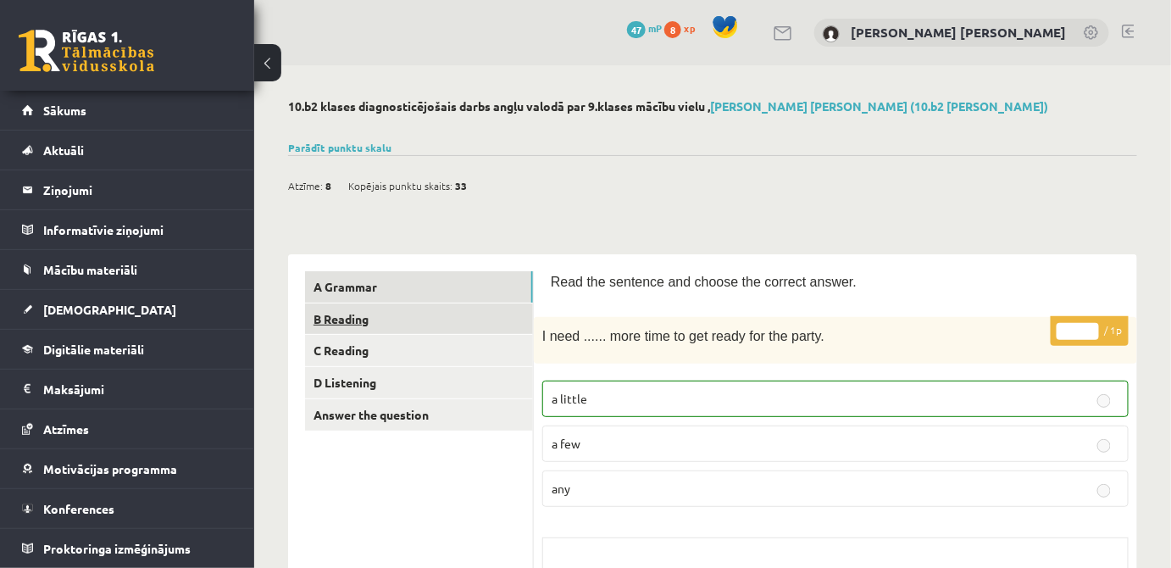
click at [418, 310] on link "B Reading" at bounding box center [419, 318] width 228 height 31
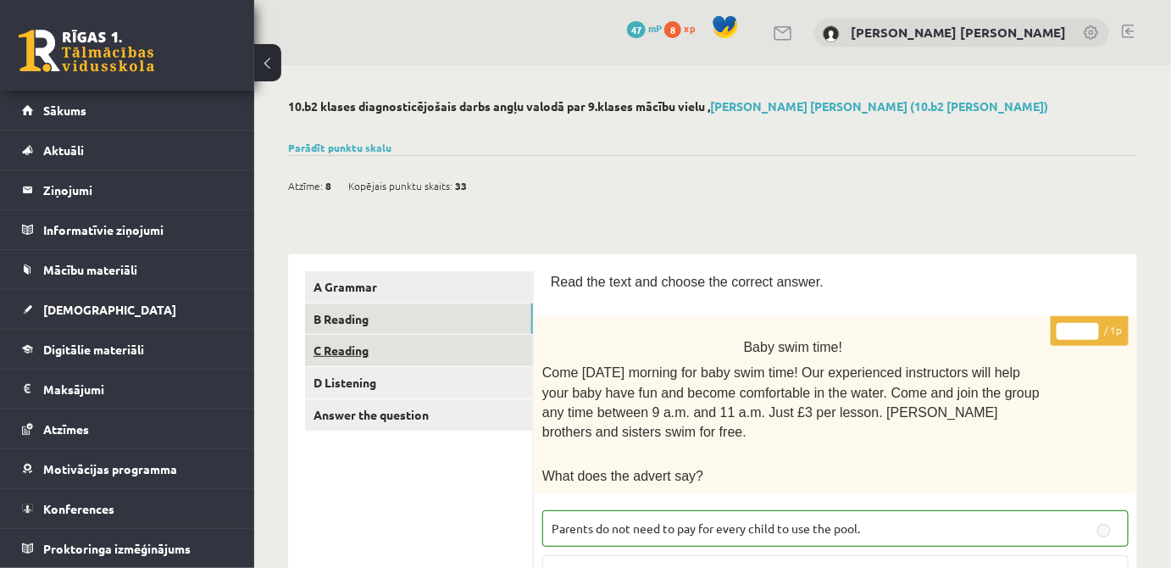
click at [326, 356] on link "C Reading" at bounding box center [419, 350] width 228 height 31
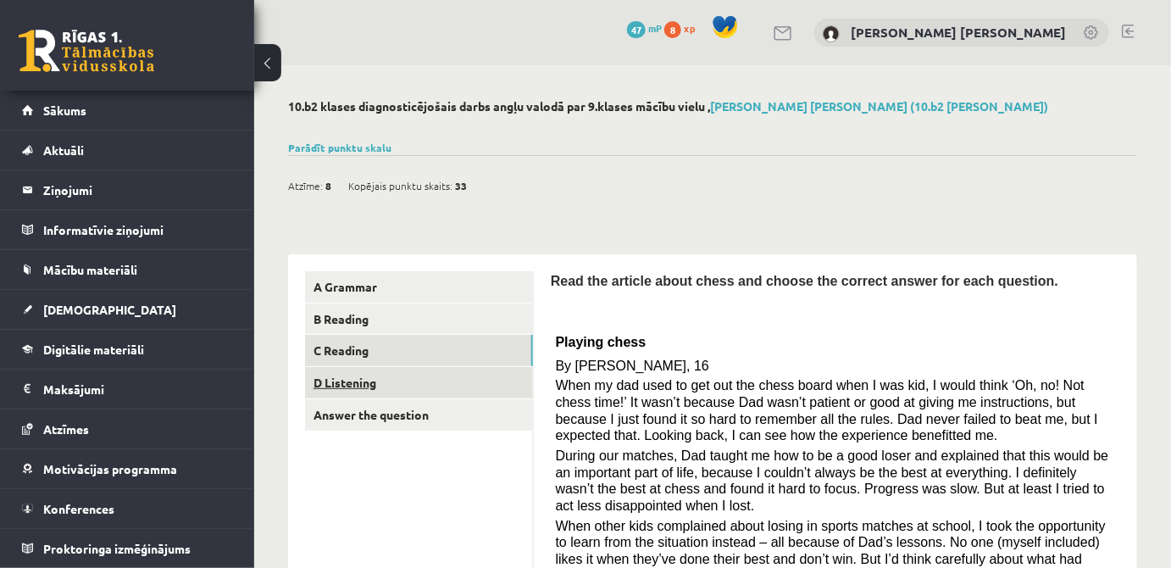
click at [423, 393] on link "D Listening" at bounding box center [419, 382] width 228 height 31
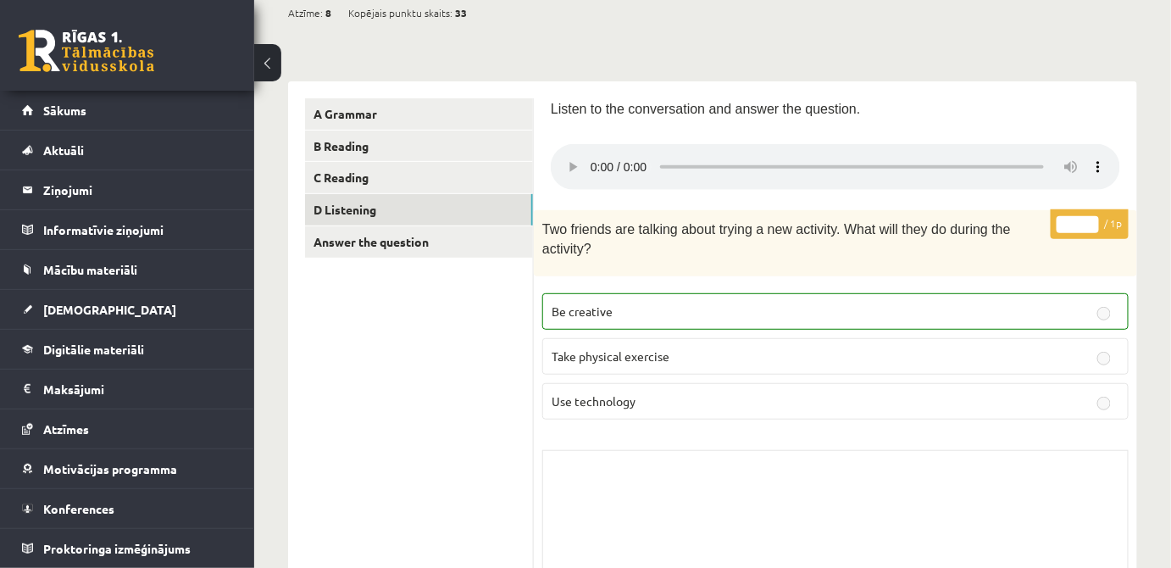
scroll to position [172, 0]
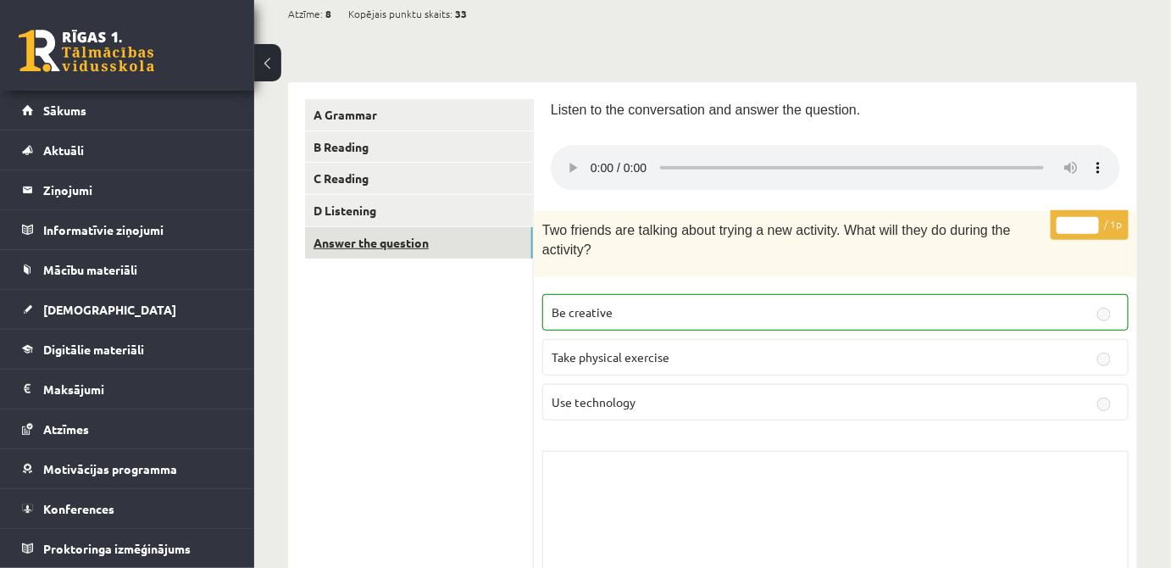
click at [411, 245] on link "Answer the question" at bounding box center [419, 242] width 228 height 31
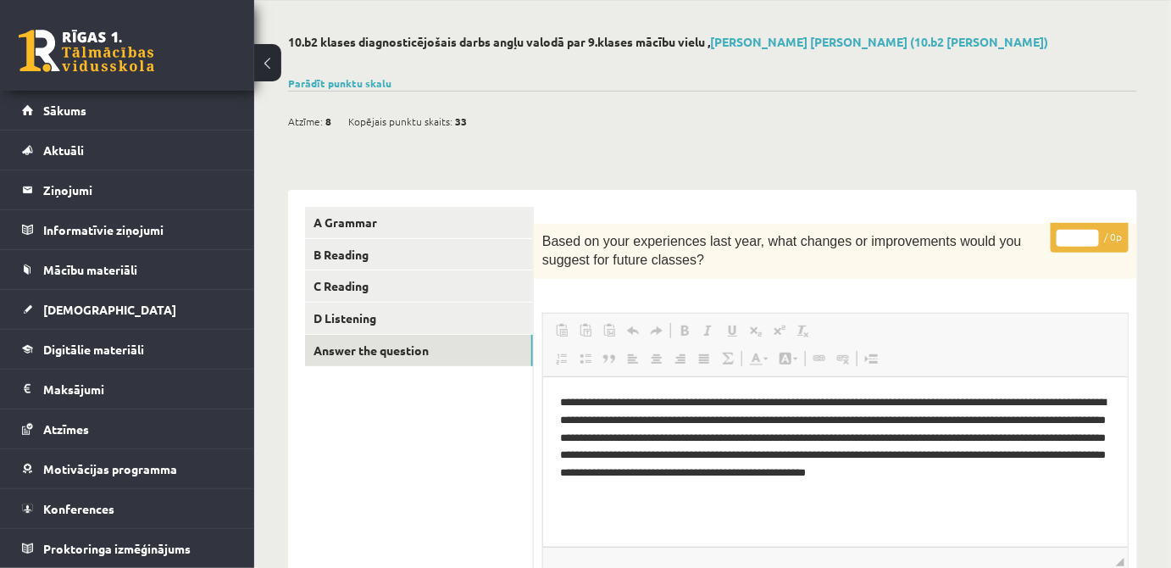
scroll to position [47, 0]
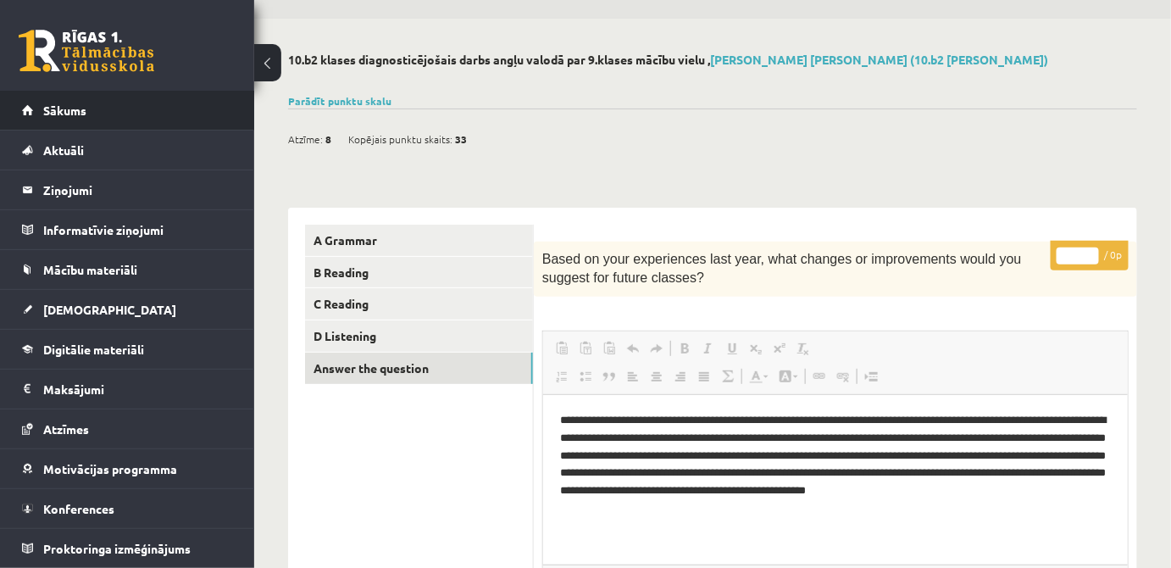
click at [233, 91] on li "Sākums" at bounding box center [127, 111] width 254 height 40
click at [235, 91] on li "Sākums" at bounding box center [127, 111] width 254 height 40
click at [163, 105] on link "Sākums" at bounding box center [127, 110] width 211 height 39
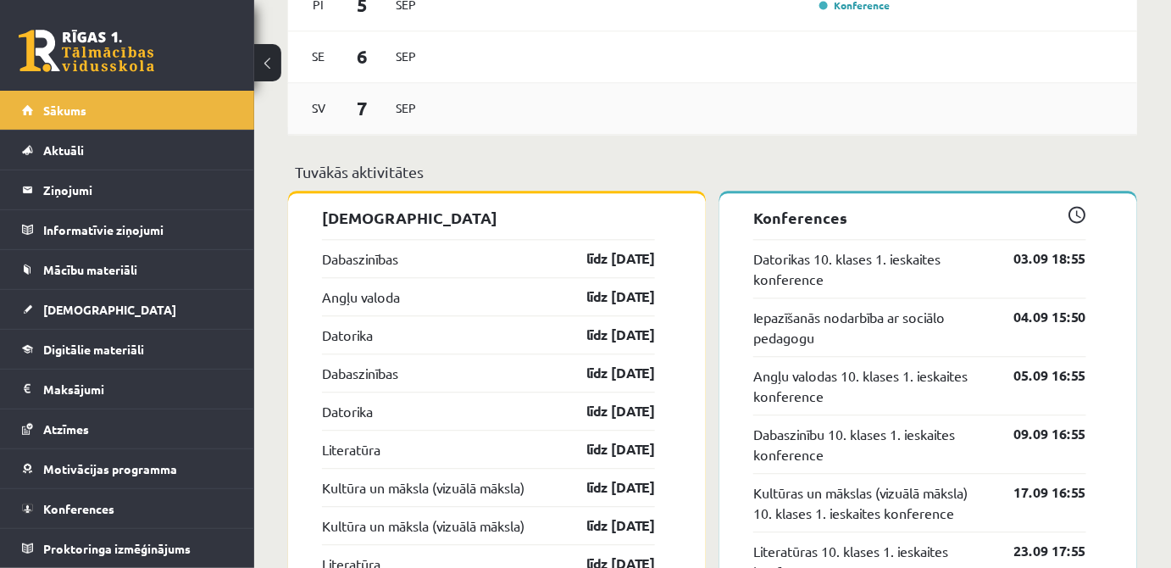
scroll to position [1232, 0]
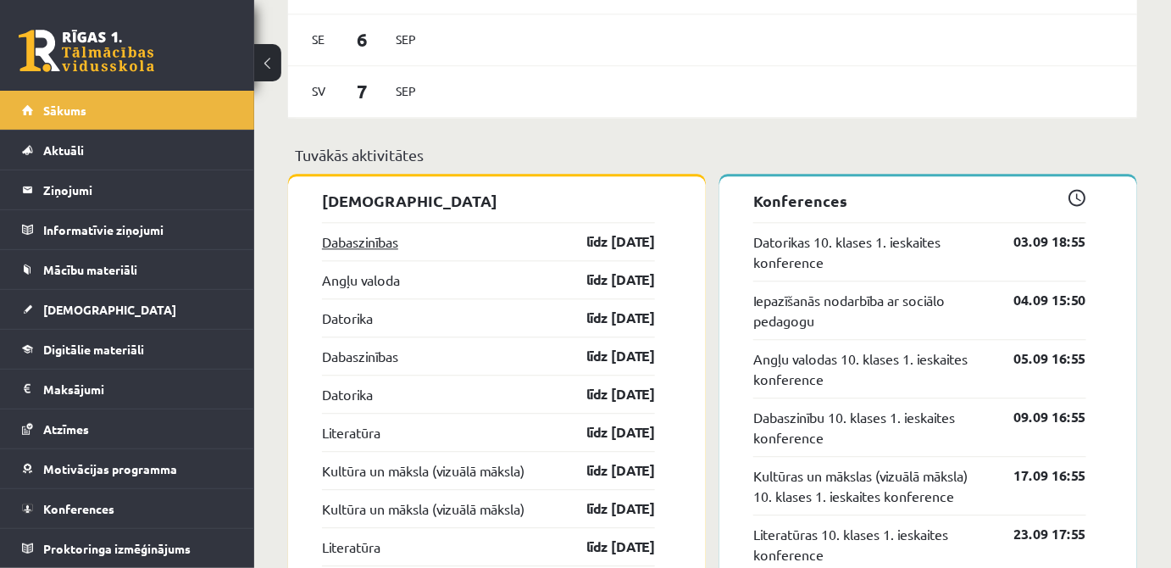
click at [377, 242] on link "Dabaszinības" at bounding box center [360, 241] width 76 height 20
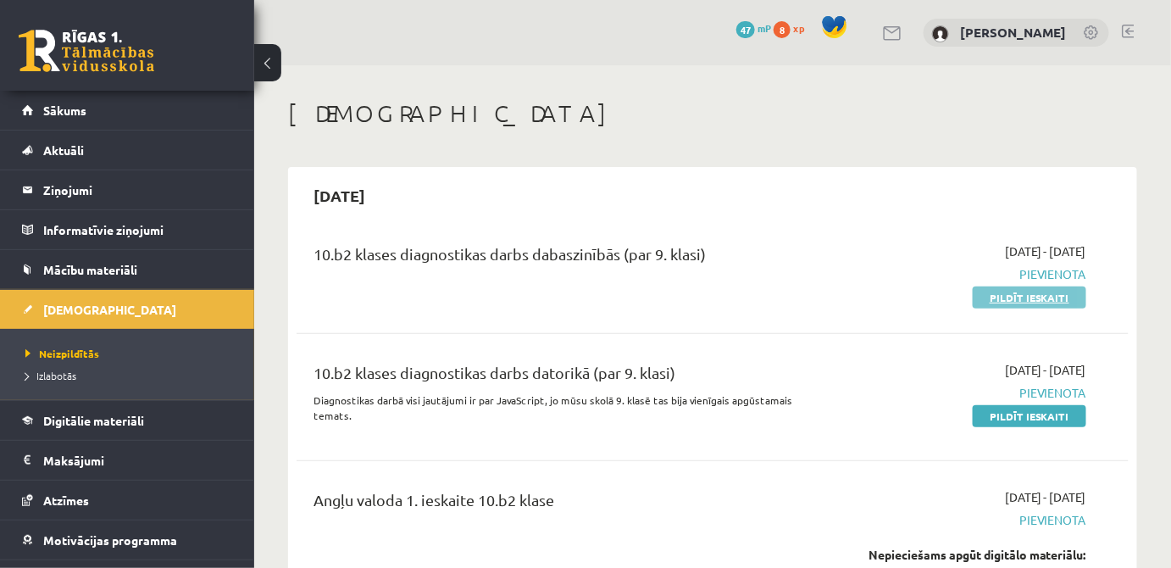
click at [993, 298] on link "Pildīt ieskaiti" at bounding box center [1030, 297] width 114 height 22
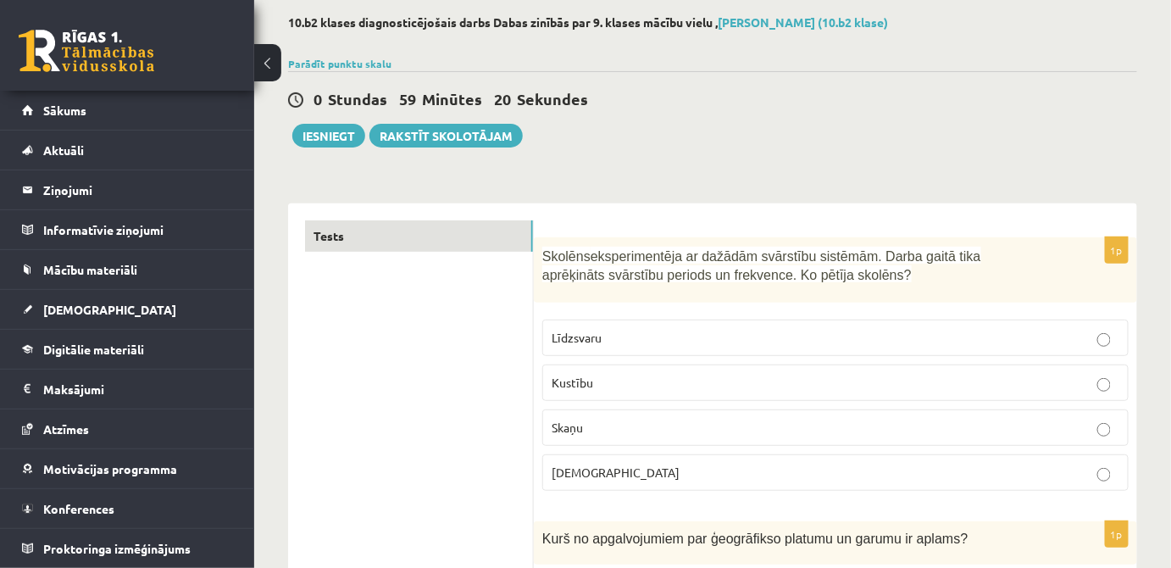
scroll to position [103, 0]
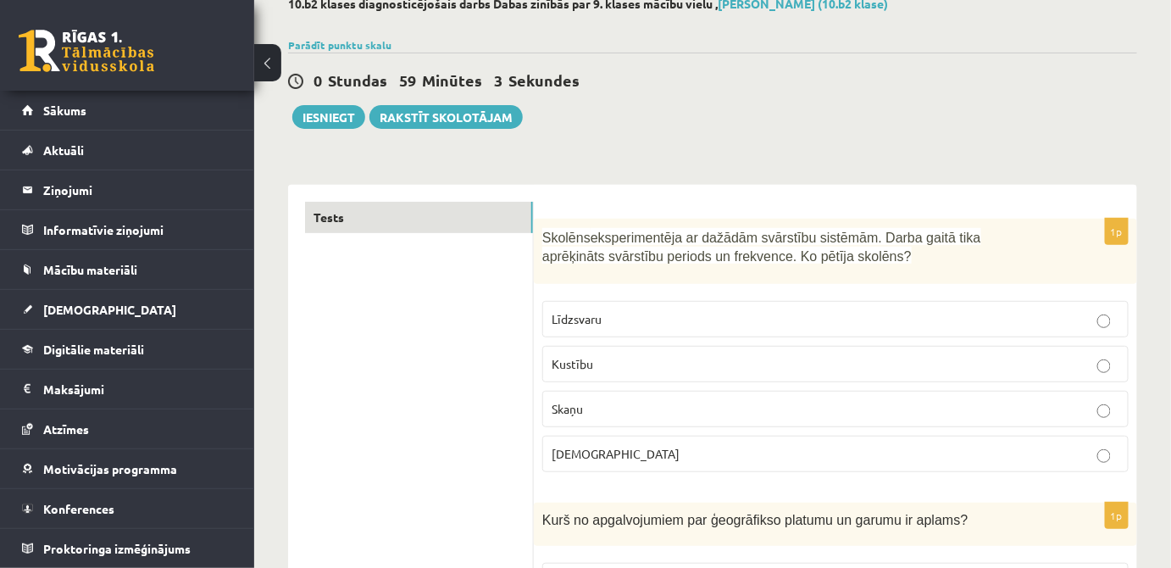
click at [734, 359] on p "Kustību" at bounding box center [836, 364] width 568 height 18
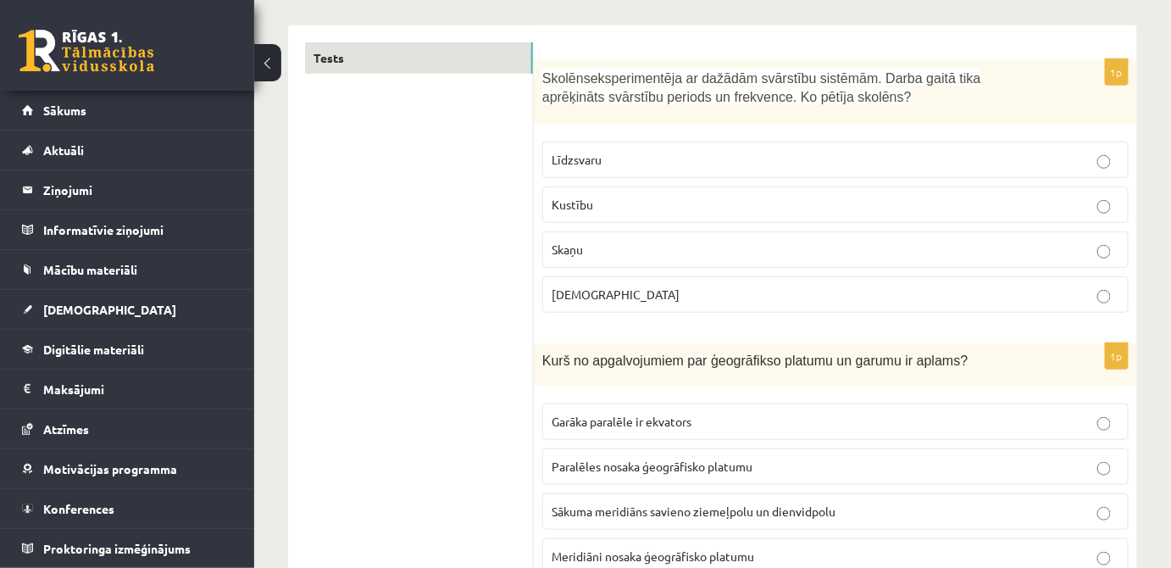
scroll to position [308, 0]
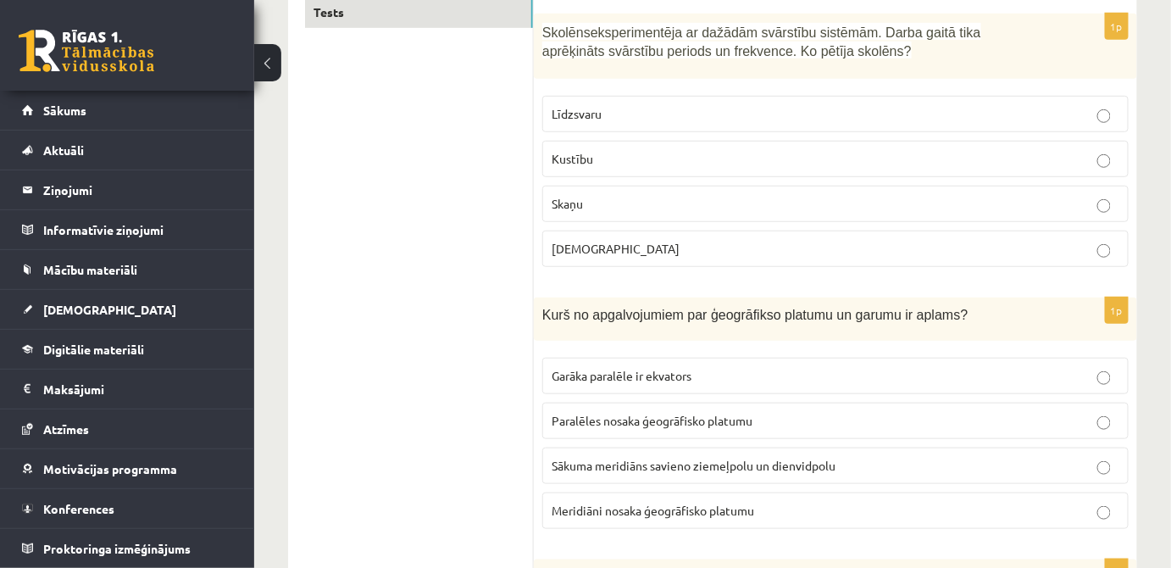
click at [681, 199] on p "Skaņu" at bounding box center [836, 204] width 568 height 18
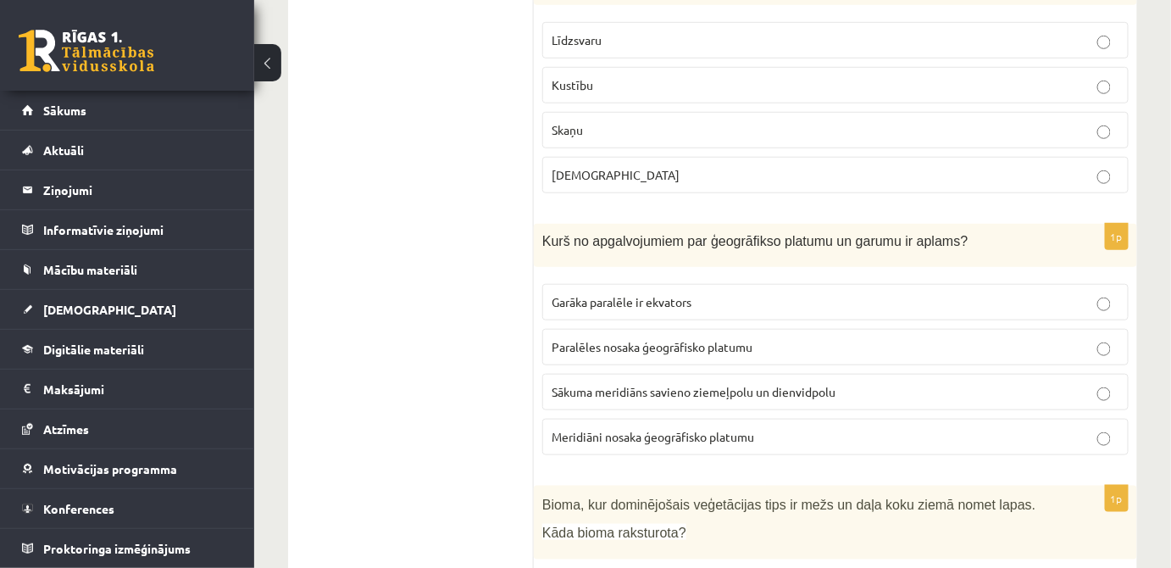
scroll to position [411, 0]
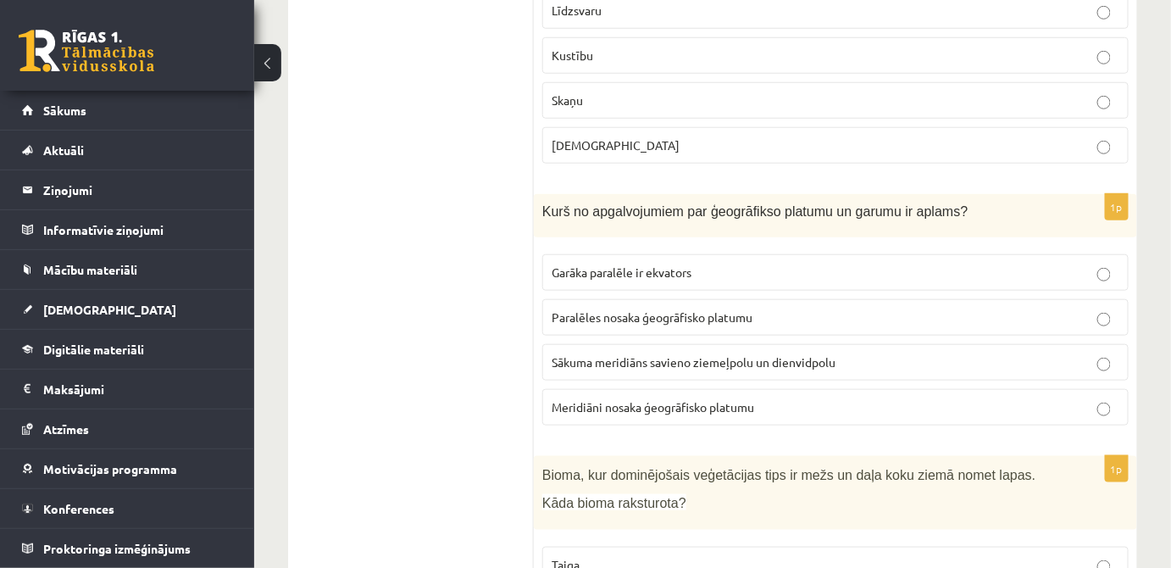
click at [827, 402] on p "Meridiāni nosaka ģeogrāfisko platumu" at bounding box center [836, 407] width 568 height 18
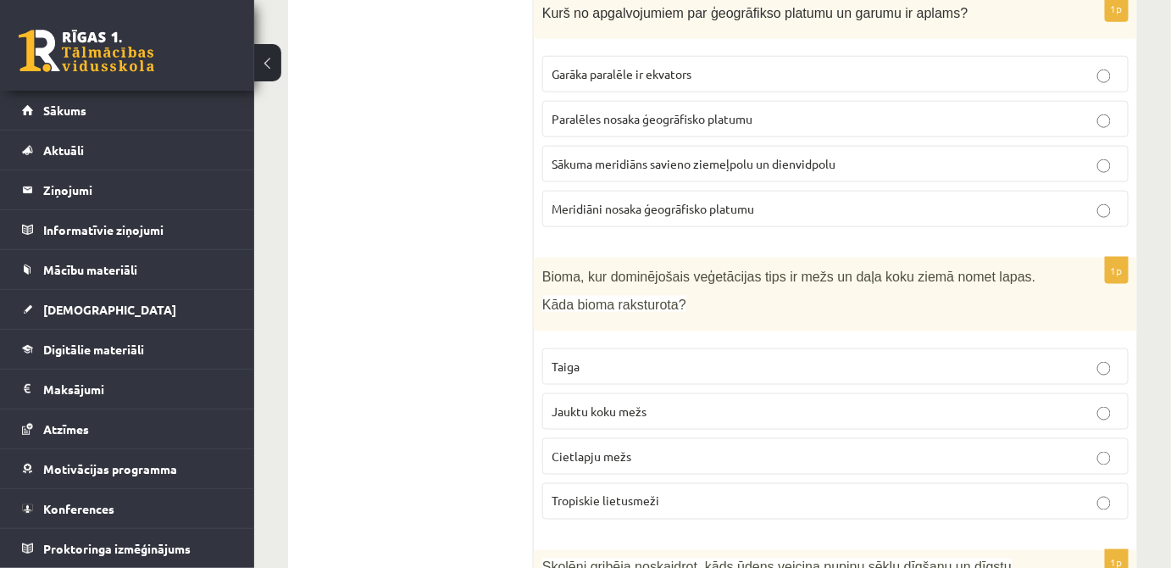
scroll to position [667, 0]
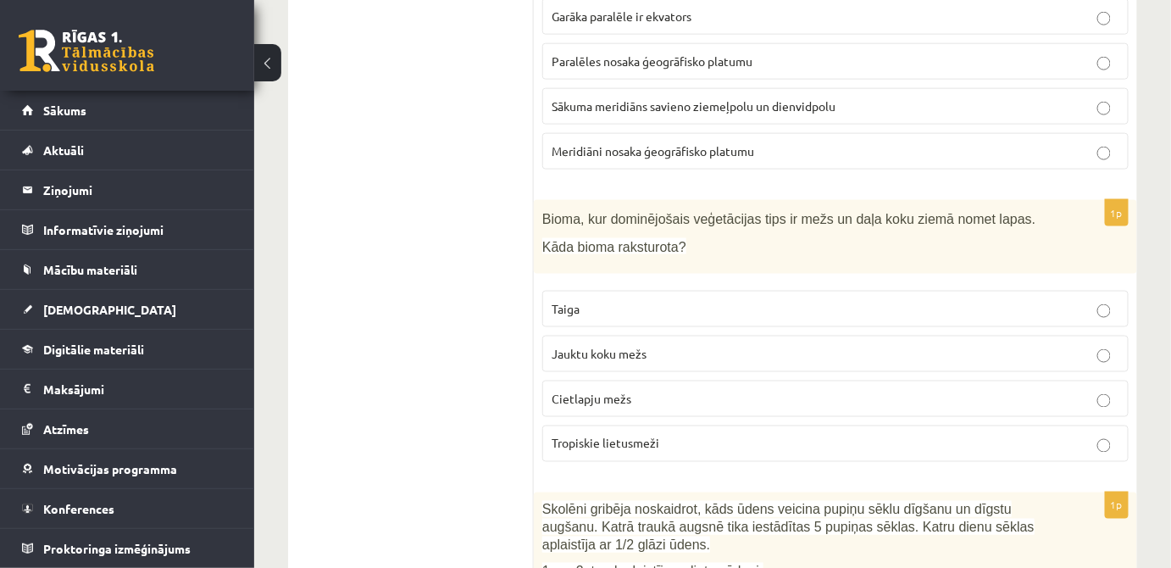
click at [689, 350] on p "Jauktu koku mežs" at bounding box center [836, 354] width 568 height 18
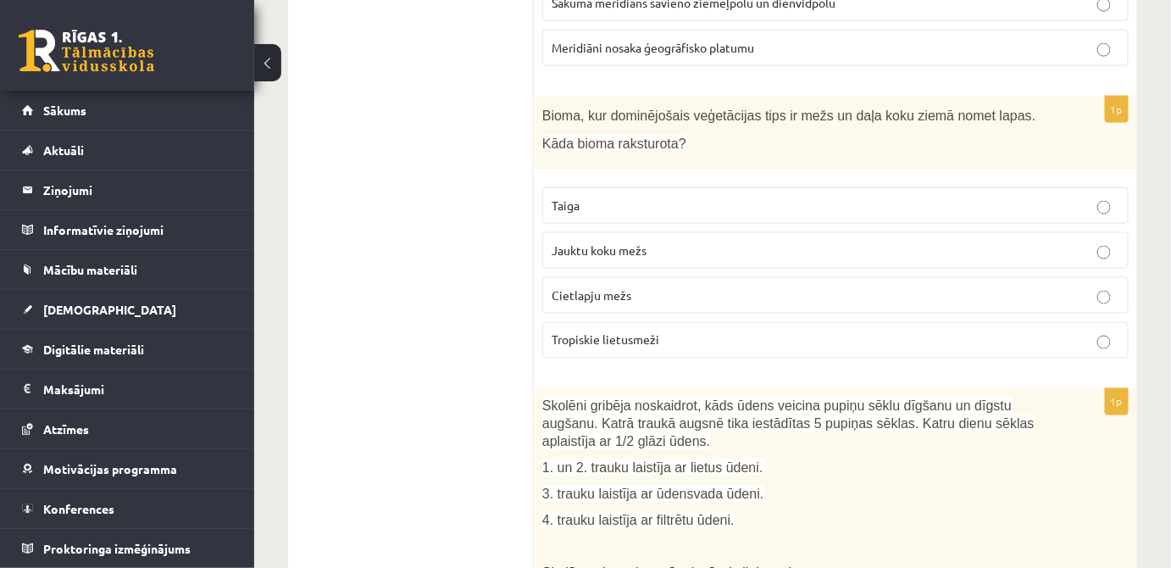
click at [664, 214] on label "Taiga" at bounding box center [835, 205] width 586 height 36
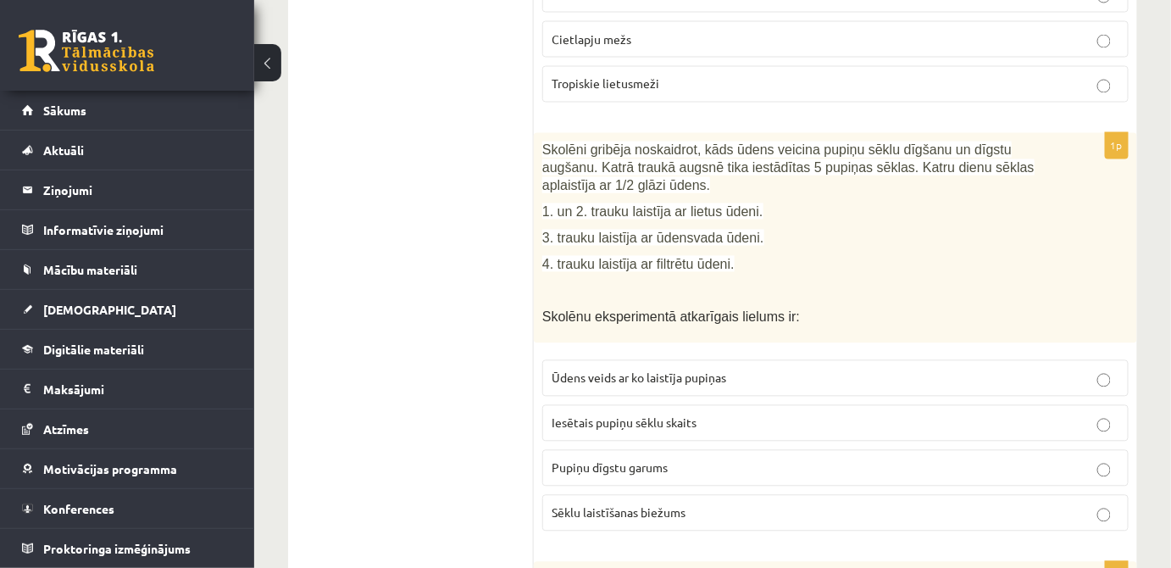
scroll to position [1027, 0]
click at [734, 458] on p "Pupiņu dīgstu garums" at bounding box center [836, 467] width 568 height 18
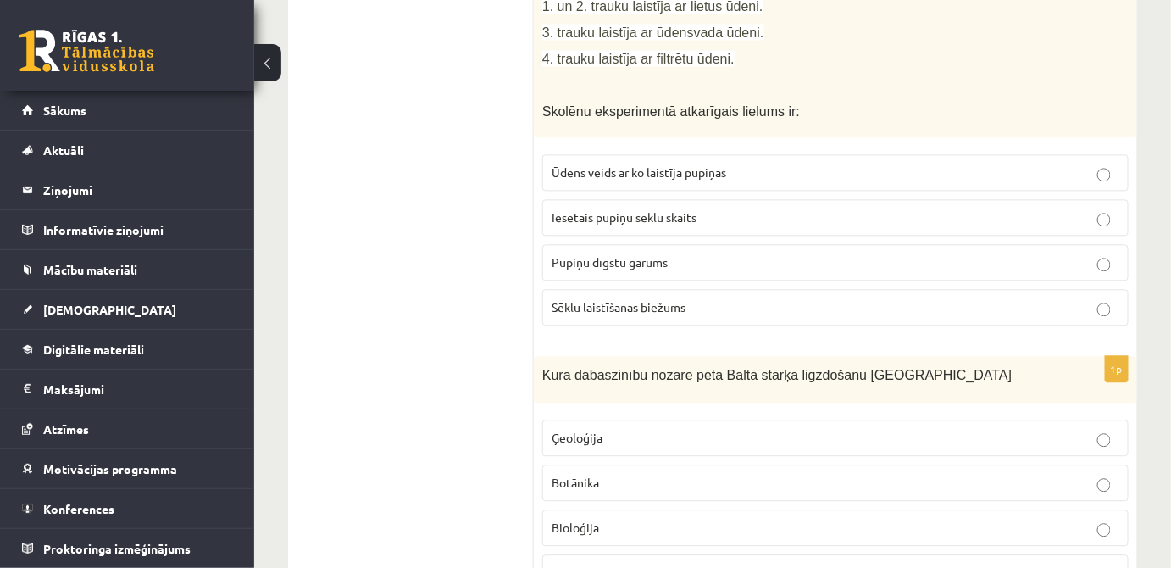
scroll to position [1386, 0]
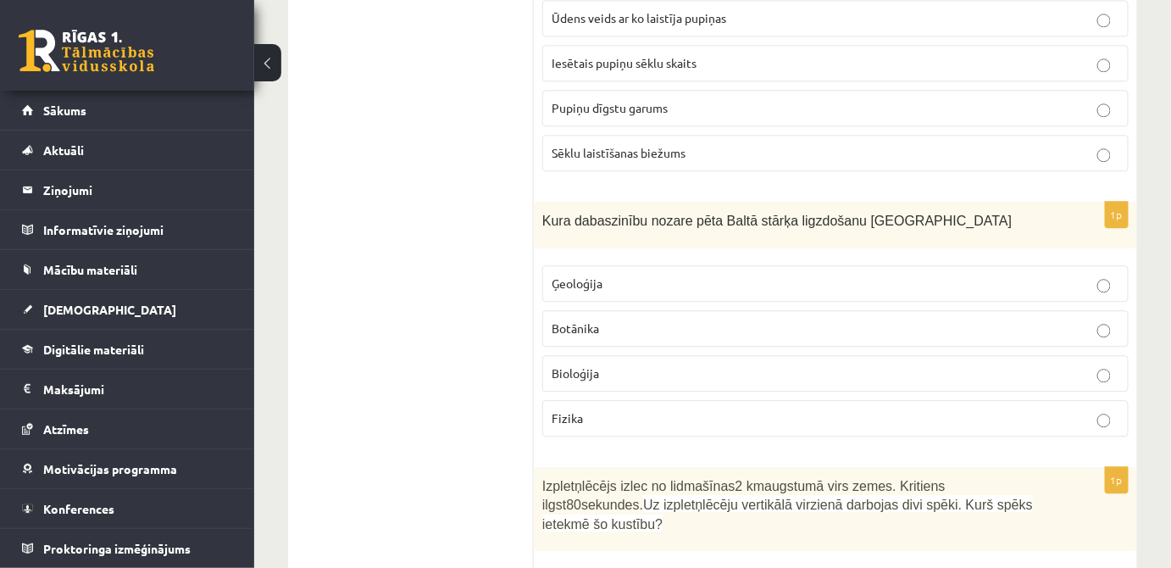
click at [669, 365] on p "Bioloģija" at bounding box center [836, 373] width 568 height 18
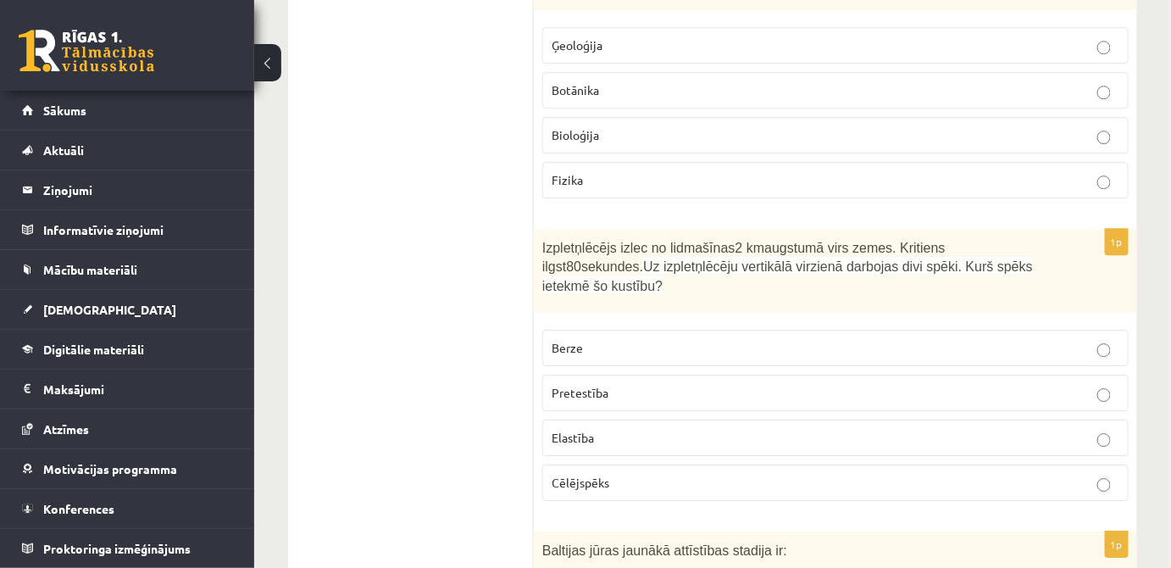
scroll to position [1643, 0]
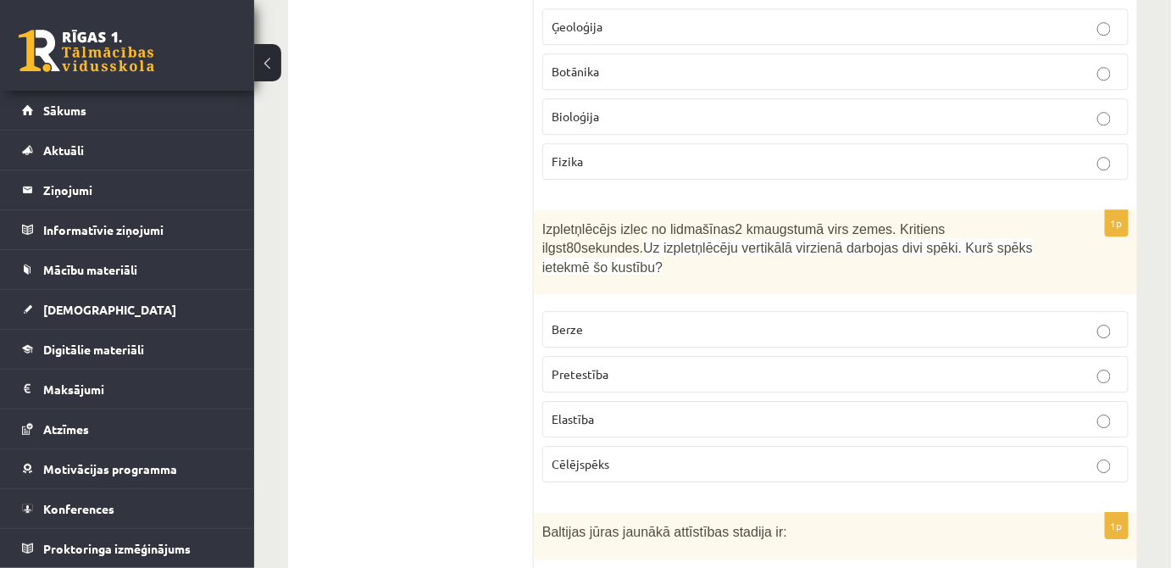
click at [636, 410] on p "Elastība" at bounding box center [836, 419] width 568 height 18
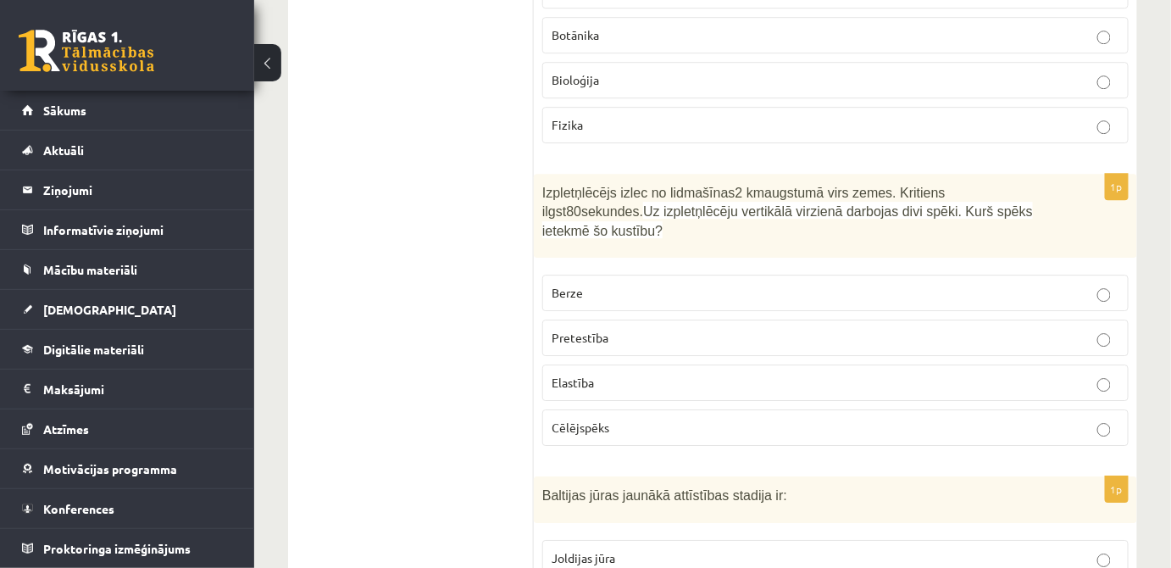
scroll to position [1848, 0]
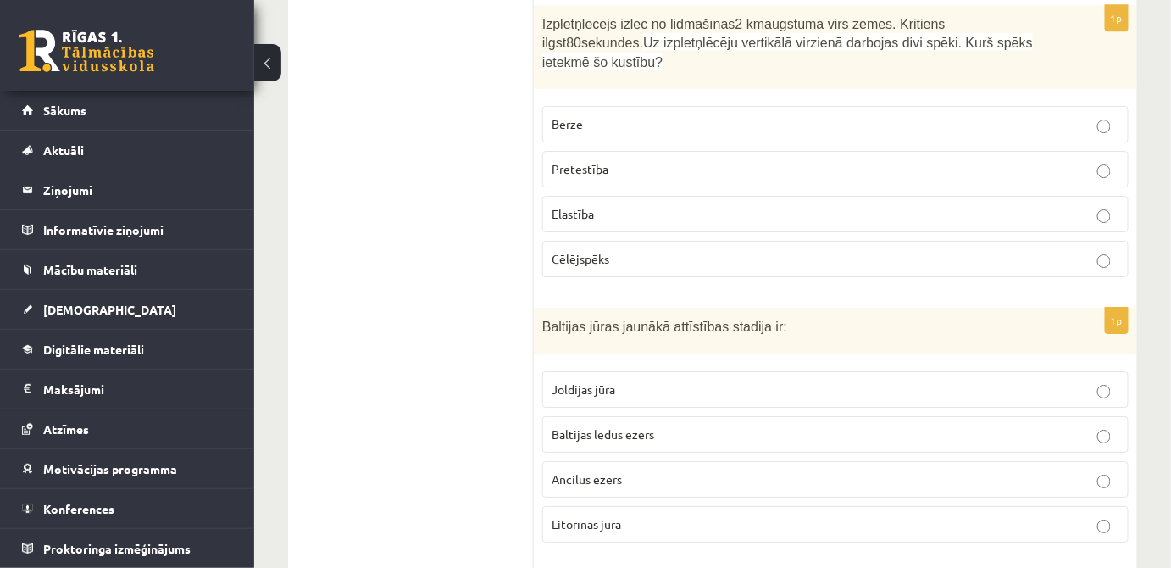
click at [693, 461] on label "Ancilus ezers" at bounding box center [835, 479] width 586 height 36
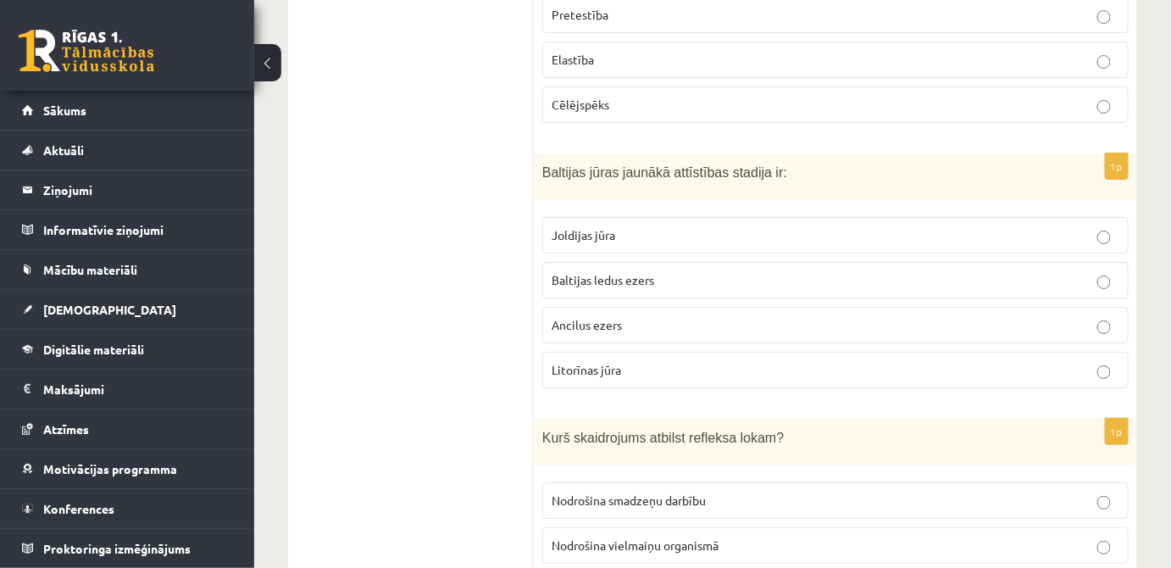
scroll to position [2311, 0]
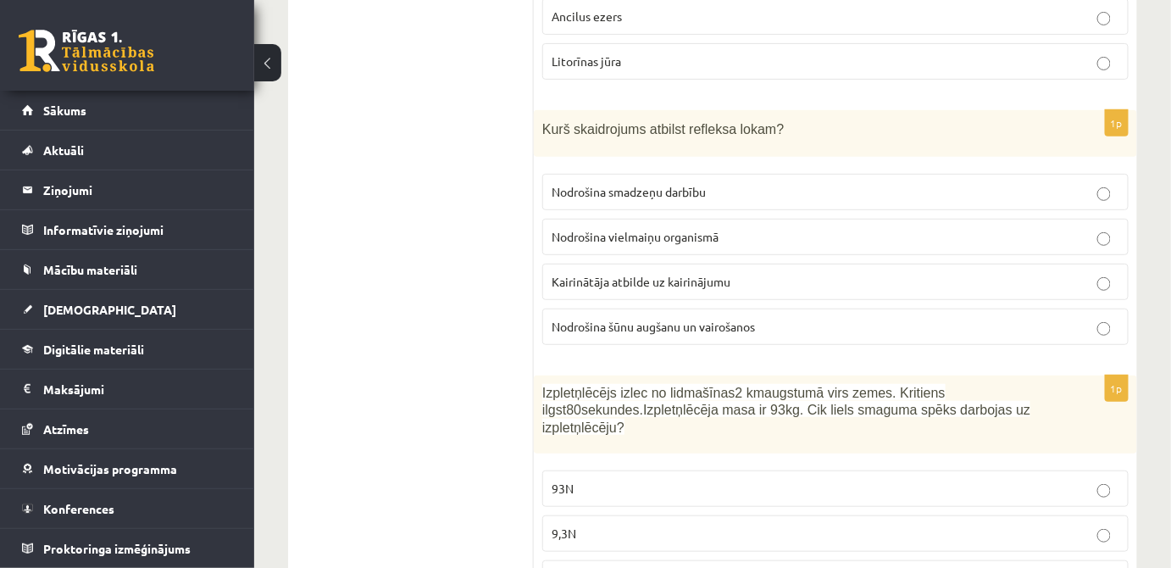
click at [733, 183] on p "Nodrošina smadzeņu darbību" at bounding box center [836, 192] width 568 height 18
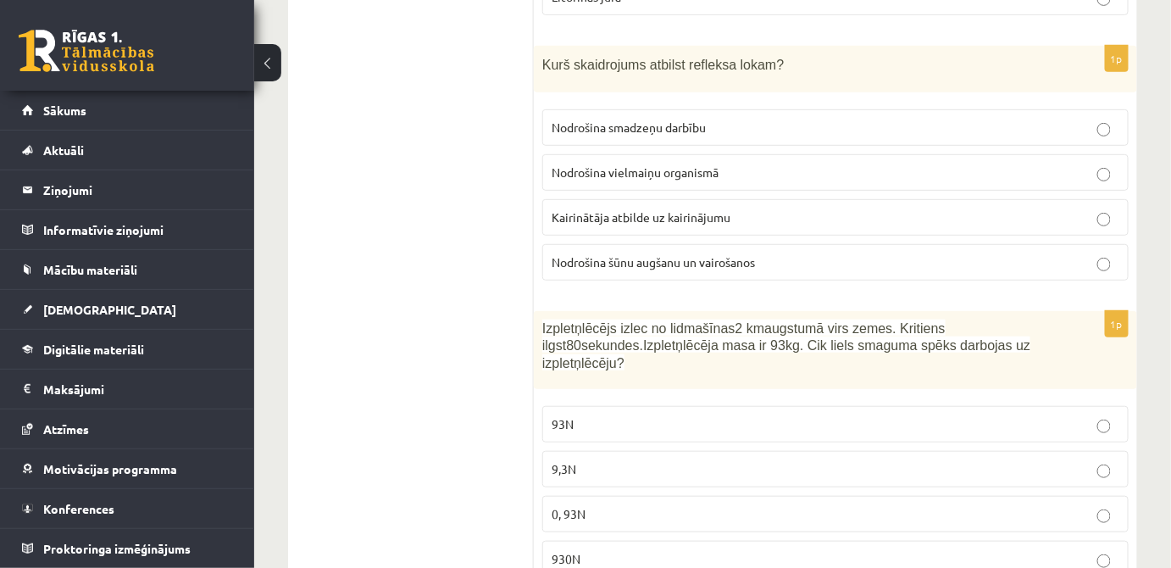
scroll to position [2413, 0]
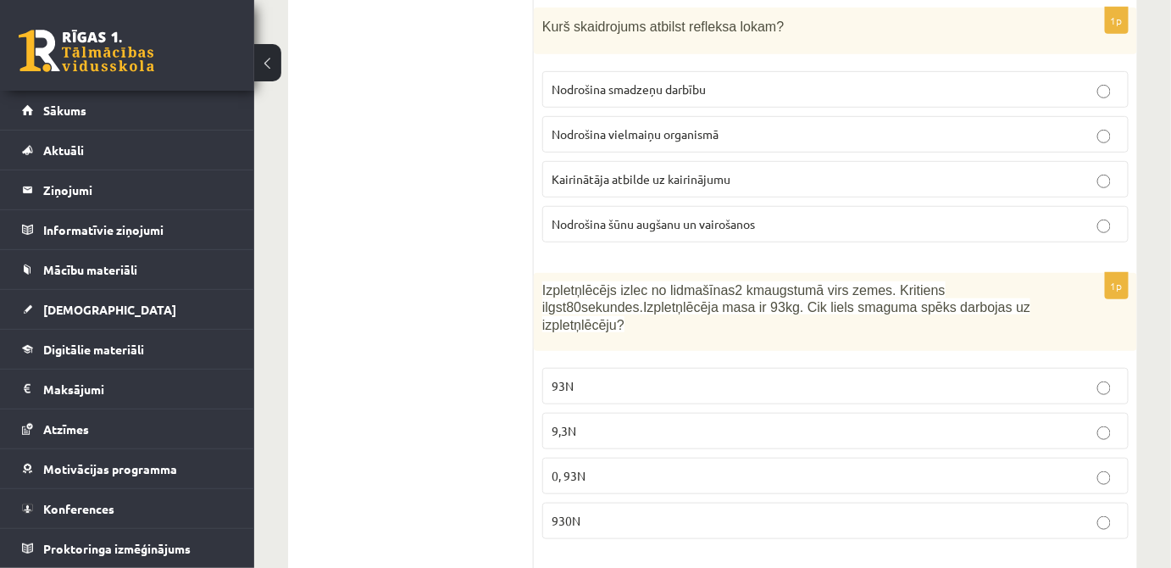
click at [674, 422] on p "9,3N" at bounding box center [836, 431] width 568 height 18
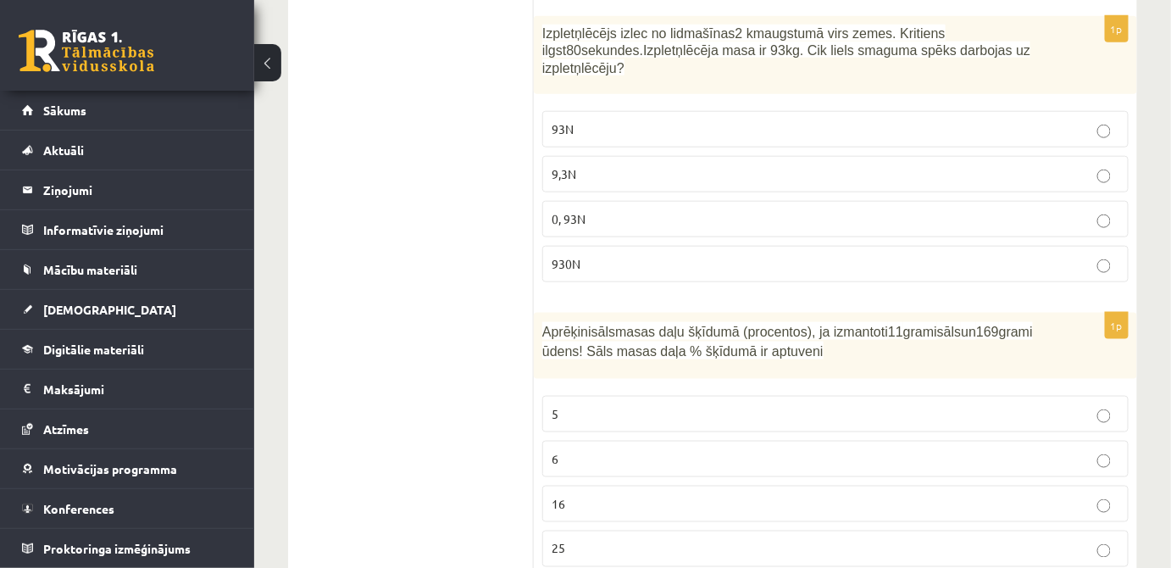
scroll to position [2773, 0]
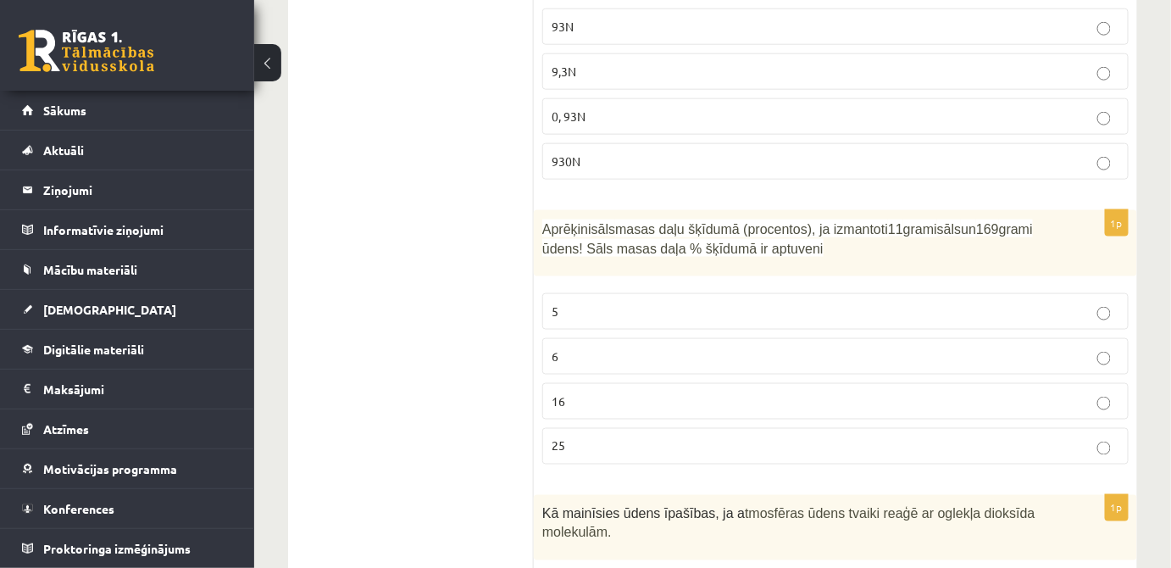
click at [726, 392] on p "16" at bounding box center [836, 401] width 568 height 18
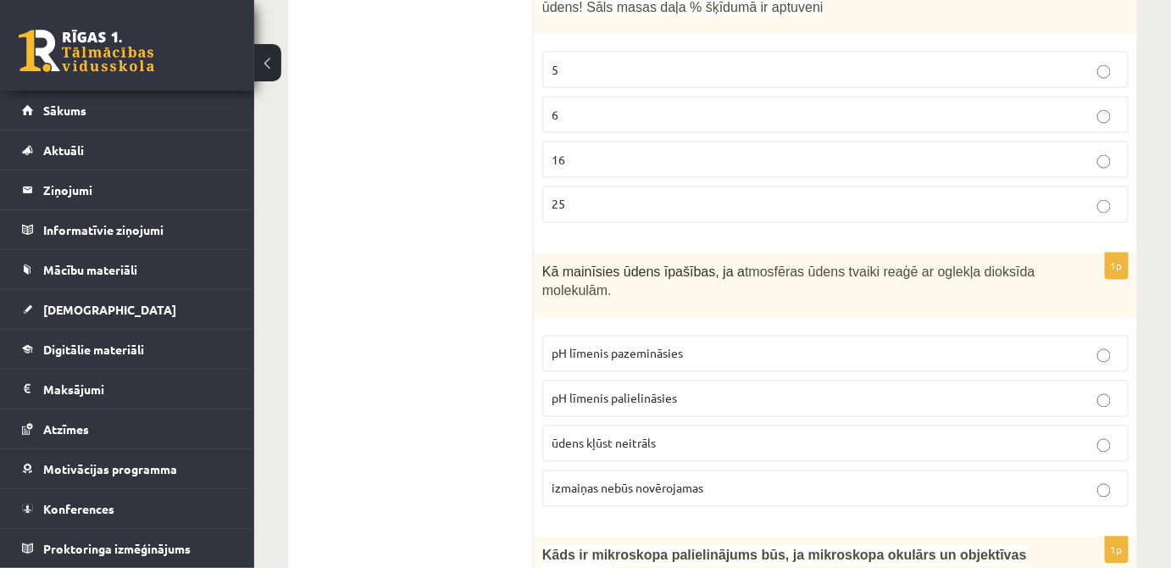
scroll to position [3030, 0]
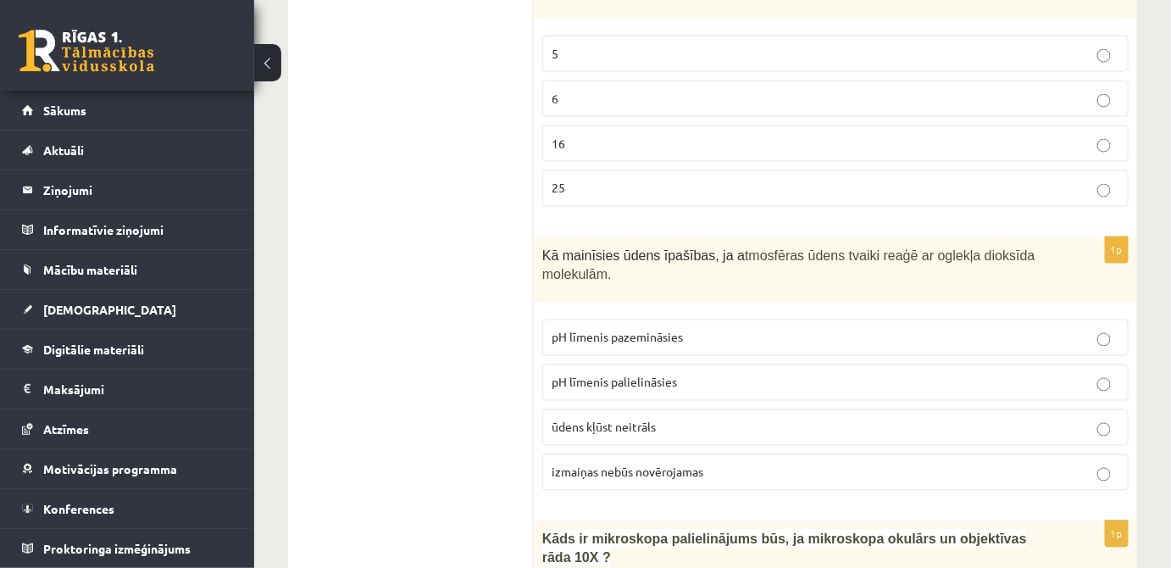
click at [761, 329] on p "pH līmenis pazemināsies" at bounding box center [836, 338] width 568 height 18
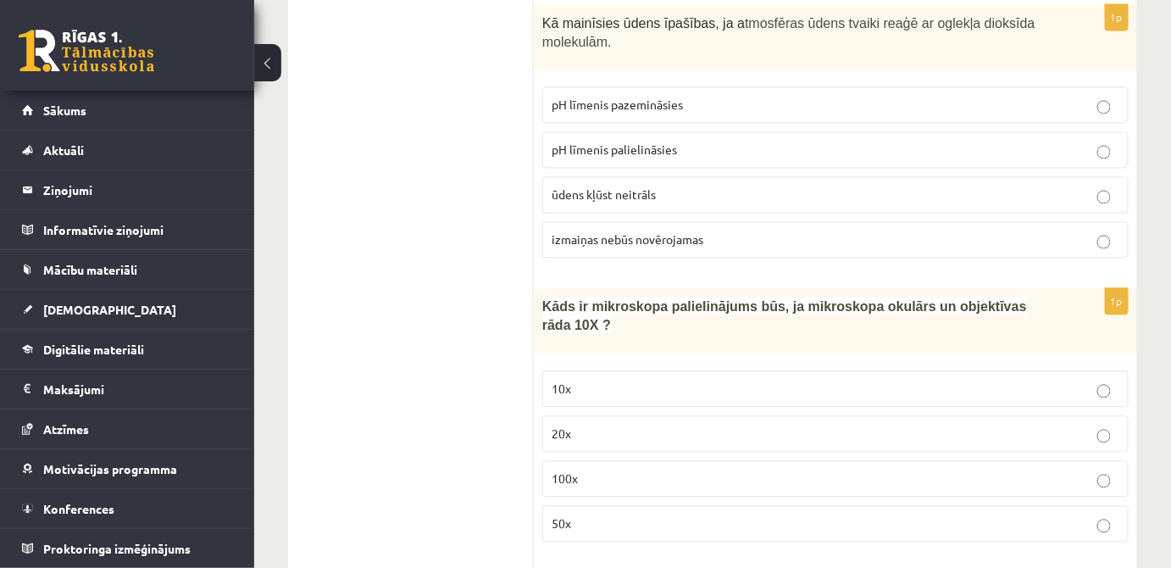
scroll to position [3286, 0]
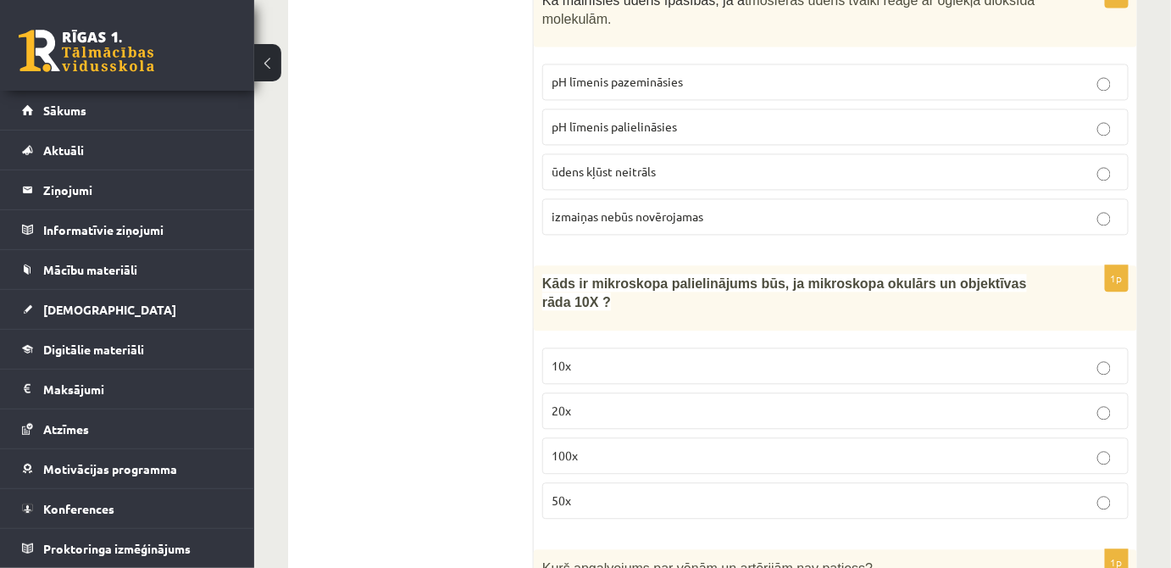
click at [749, 357] on p "10x" at bounding box center [836, 366] width 568 height 18
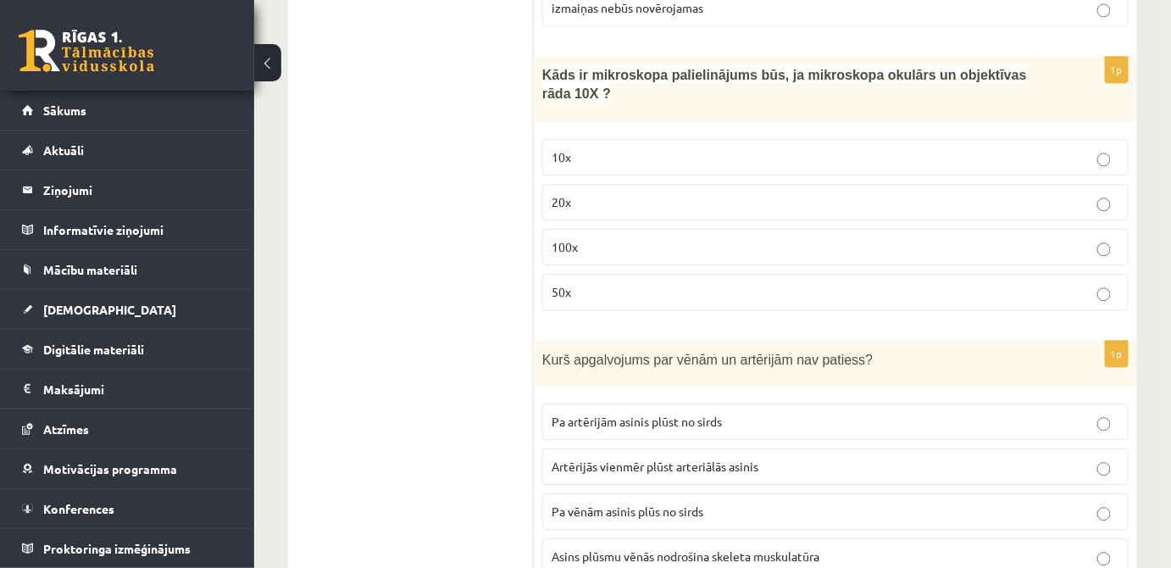
scroll to position [3646, 0]
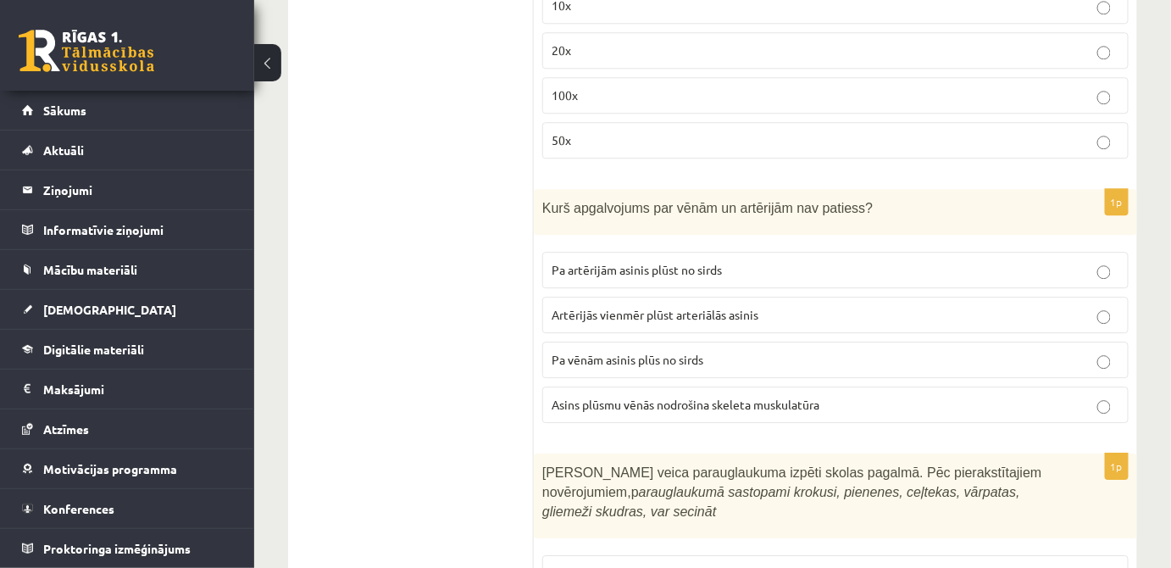
click at [734, 307] on span "Artērijās vienmēr plūst arteriālās asinis" at bounding box center [655, 314] width 207 height 15
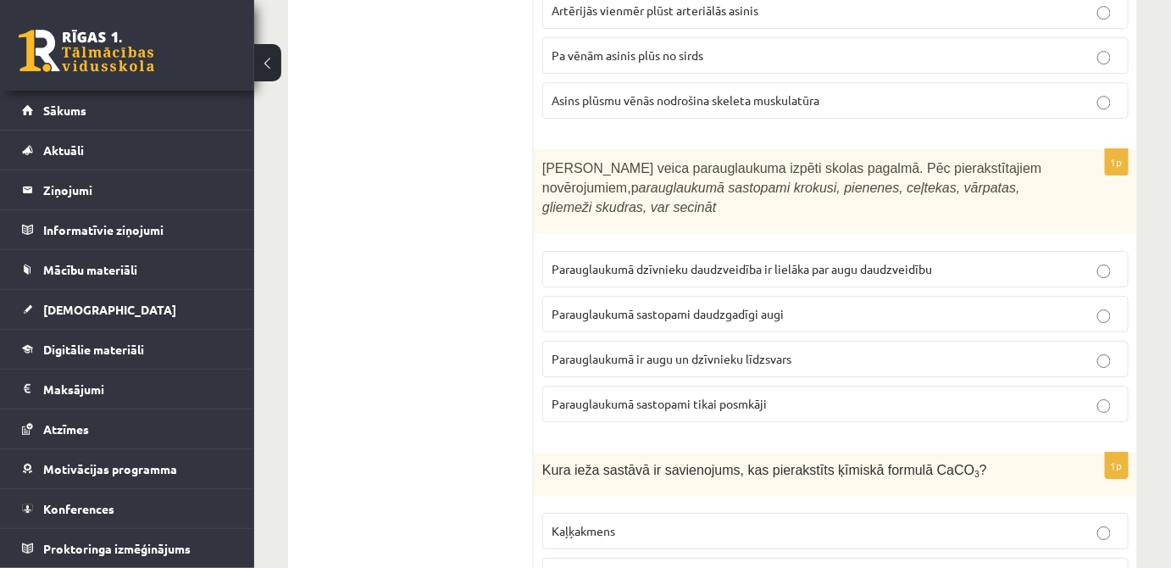
scroll to position [3954, 0]
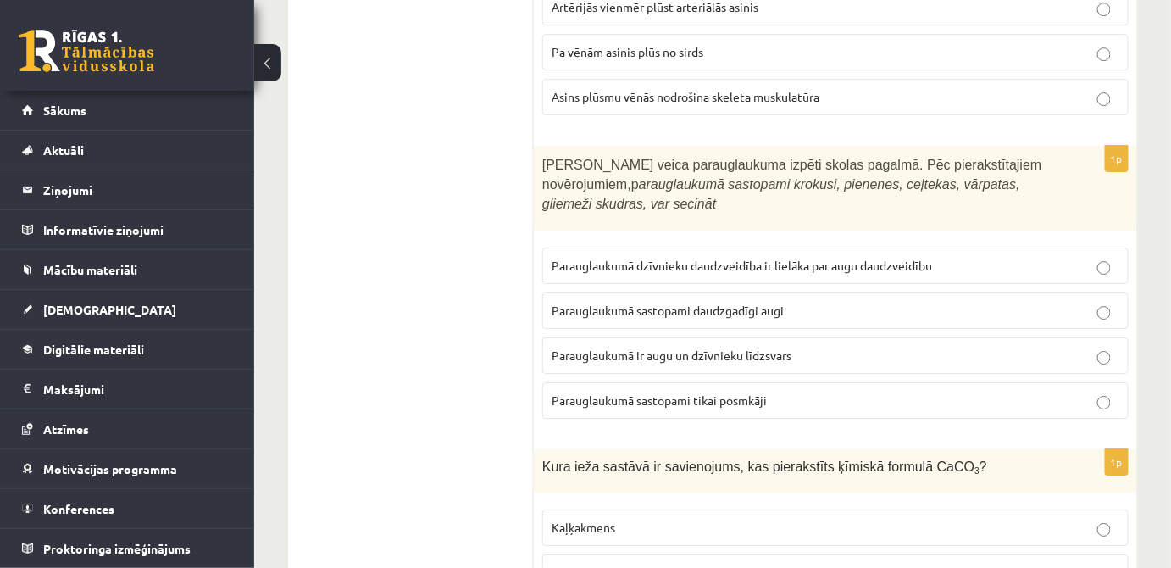
click at [719, 347] on p "Parauglaukumā ir augu un dzīvnieku līdzsvars" at bounding box center [836, 356] width 568 height 18
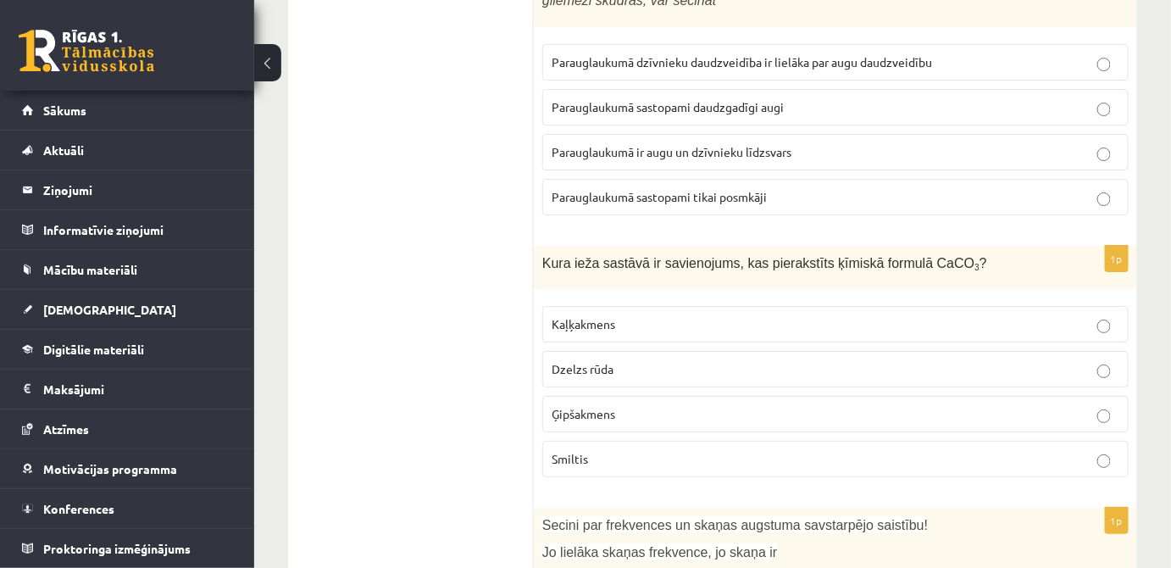
scroll to position [4160, 0]
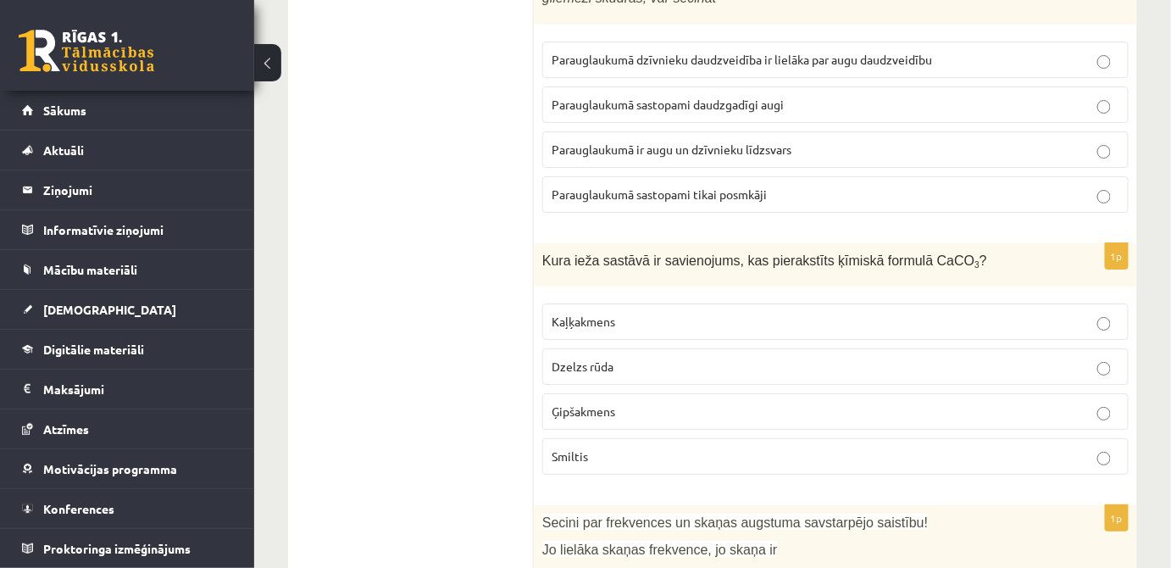
click at [693, 295] on fieldset "Kaļķakmens Dzelzs rūda Ģipšakmens Smiltis" at bounding box center [835, 387] width 586 height 185
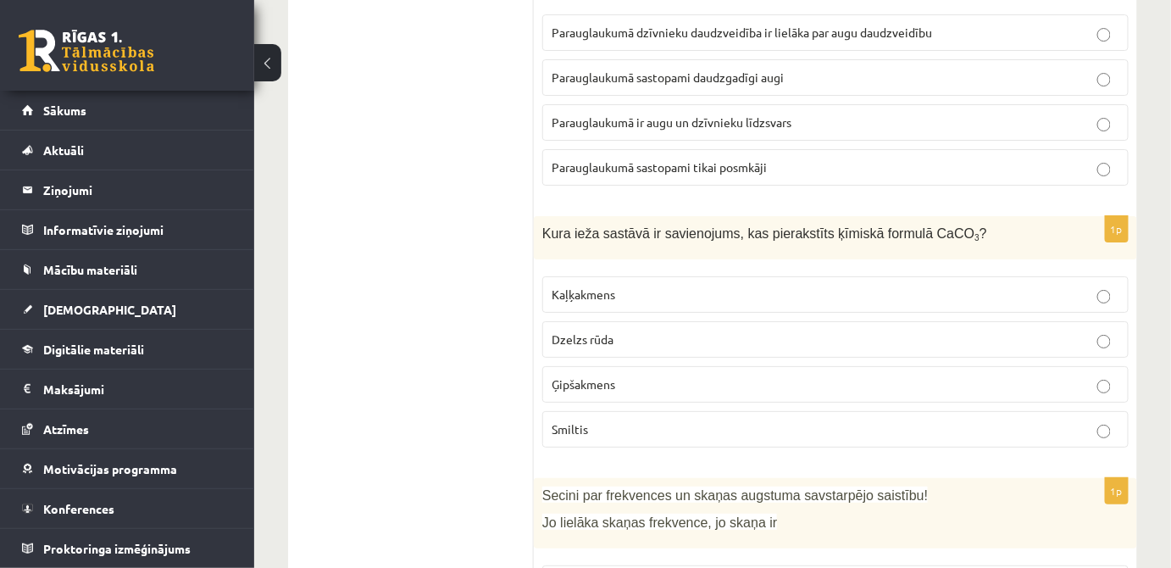
scroll to position [4211, 0]
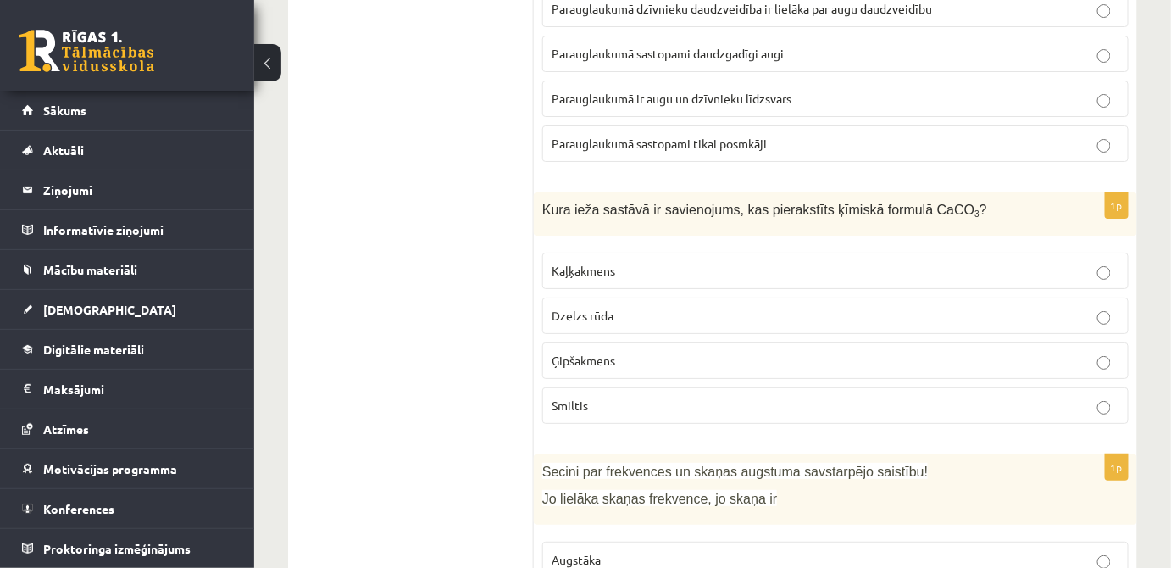
click at [730, 262] on p "Kaļķakmens" at bounding box center [836, 271] width 568 height 18
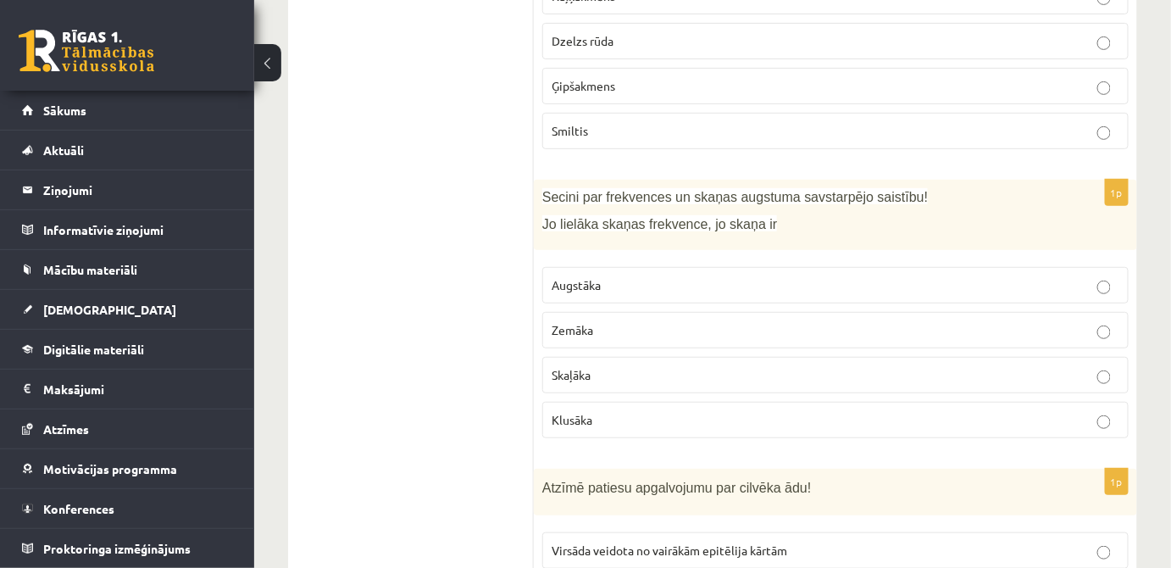
scroll to position [4519, 0]
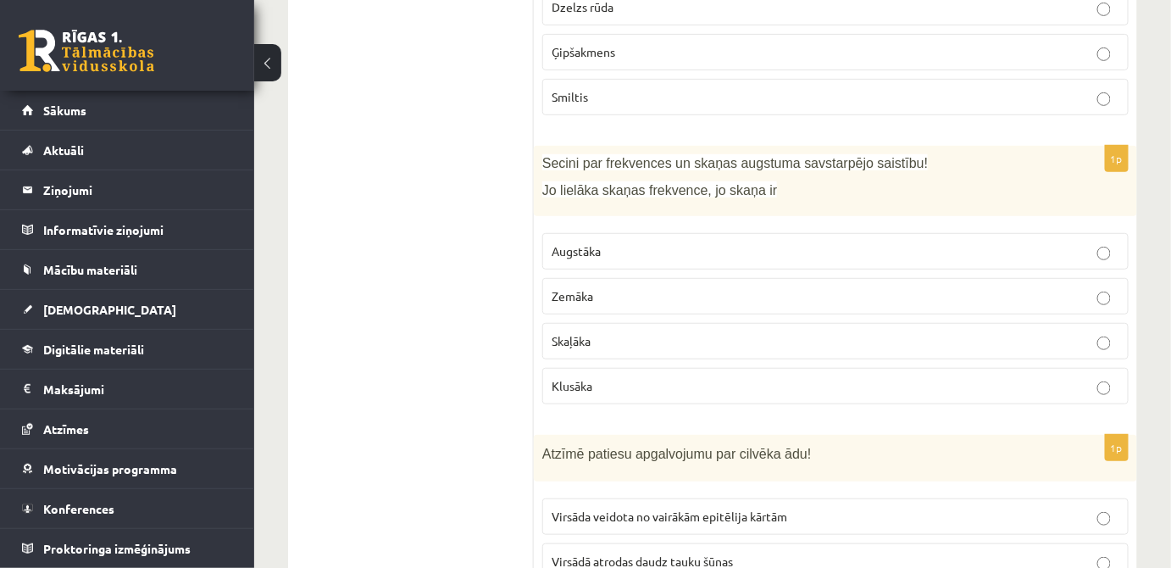
click at [693, 287] on p "Zemāka" at bounding box center [836, 296] width 568 height 18
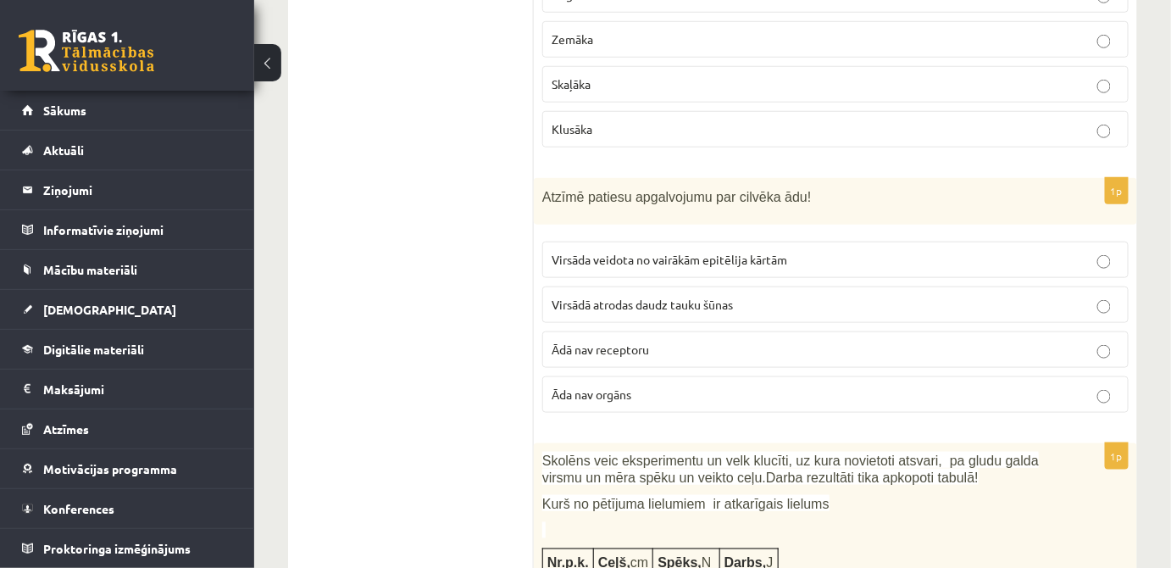
scroll to position [4827, 0]
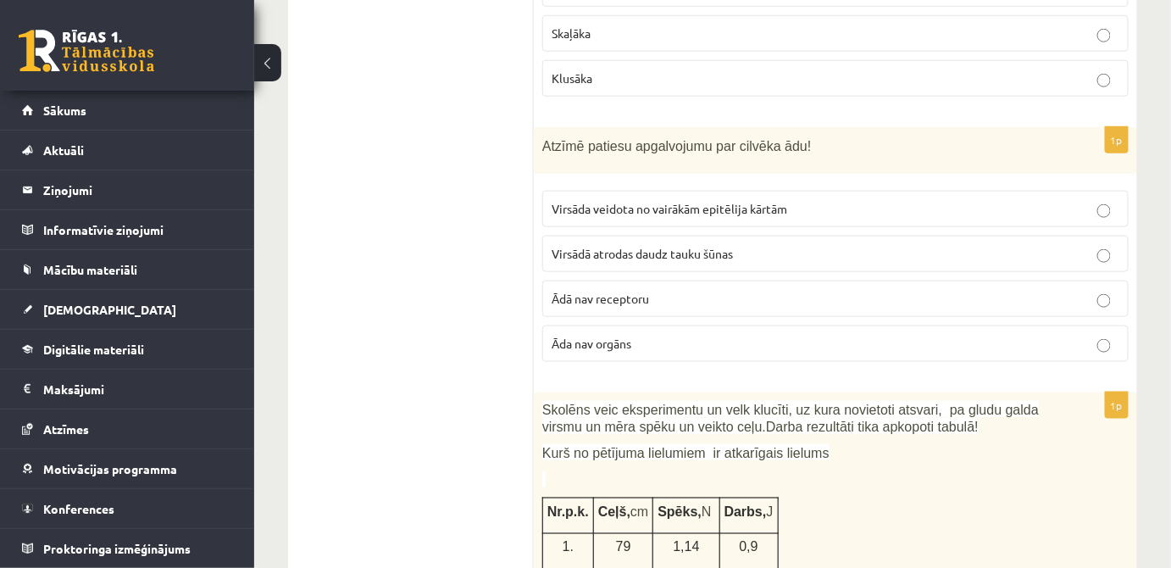
click at [741, 201] on span "Virsāda veidota no vairākām epitēlija kārtām" at bounding box center [670, 208] width 236 height 15
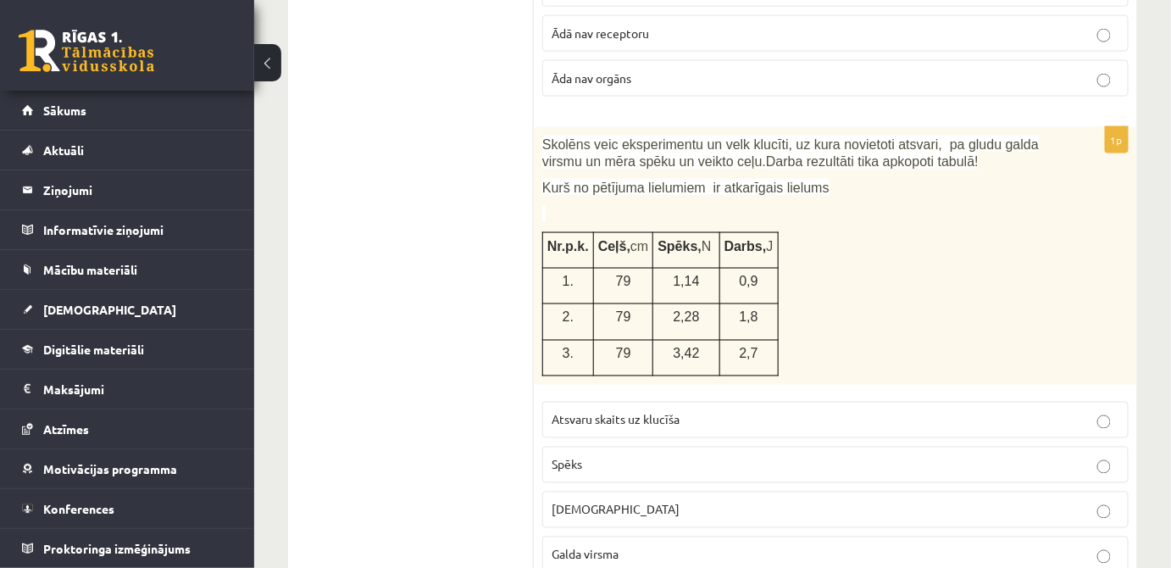
scroll to position [5135, 0]
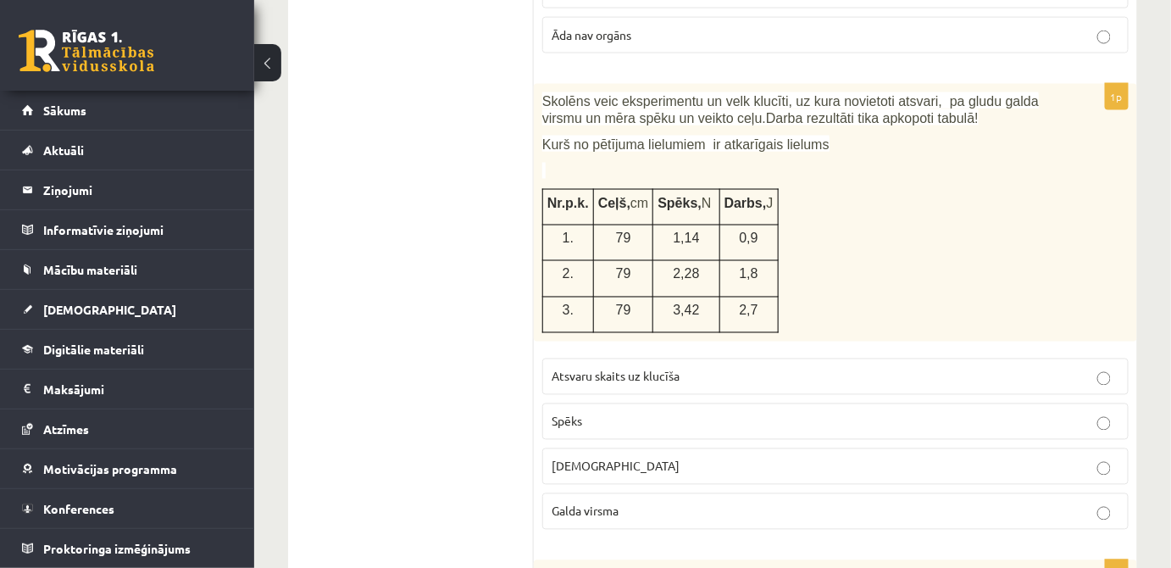
click at [720, 368] on p "Atsvaru skaits uz klucīša" at bounding box center [836, 377] width 568 height 18
click at [678, 413] on p "Spēks" at bounding box center [836, 422] width 568 height 18
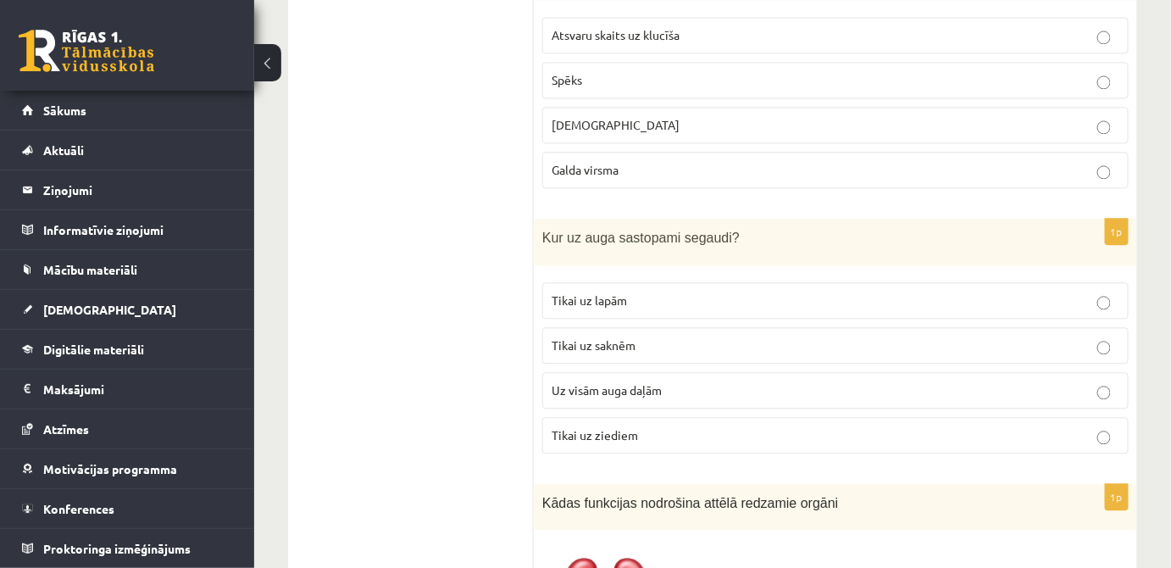
scroll to position [5495, 0]
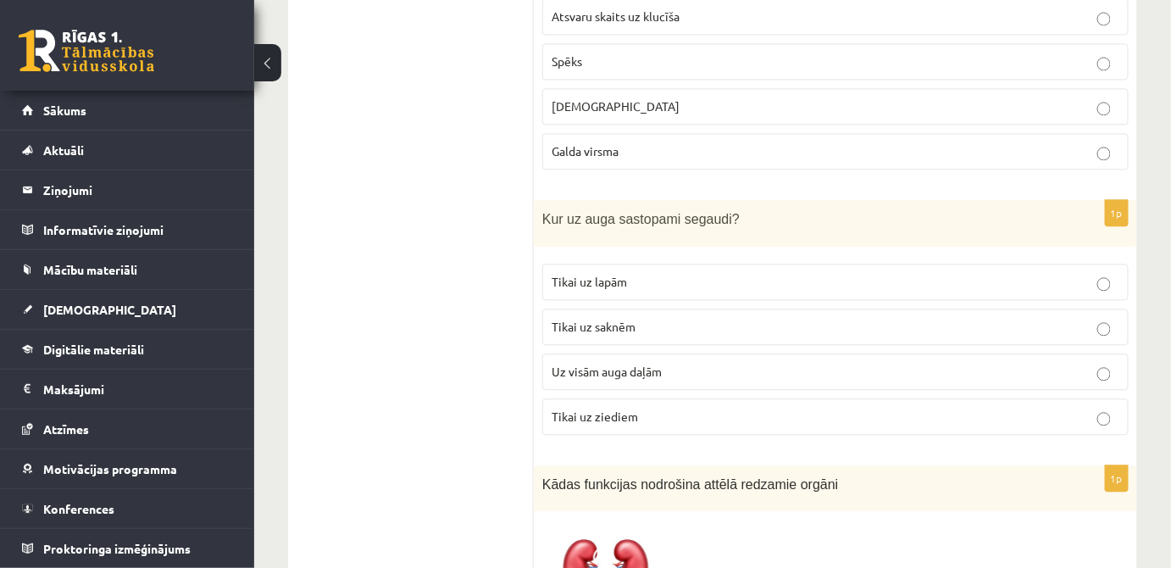
click at [664, 273] on p "Tikai uz lapām" at bounding box center [836, 282] width 568 height 18
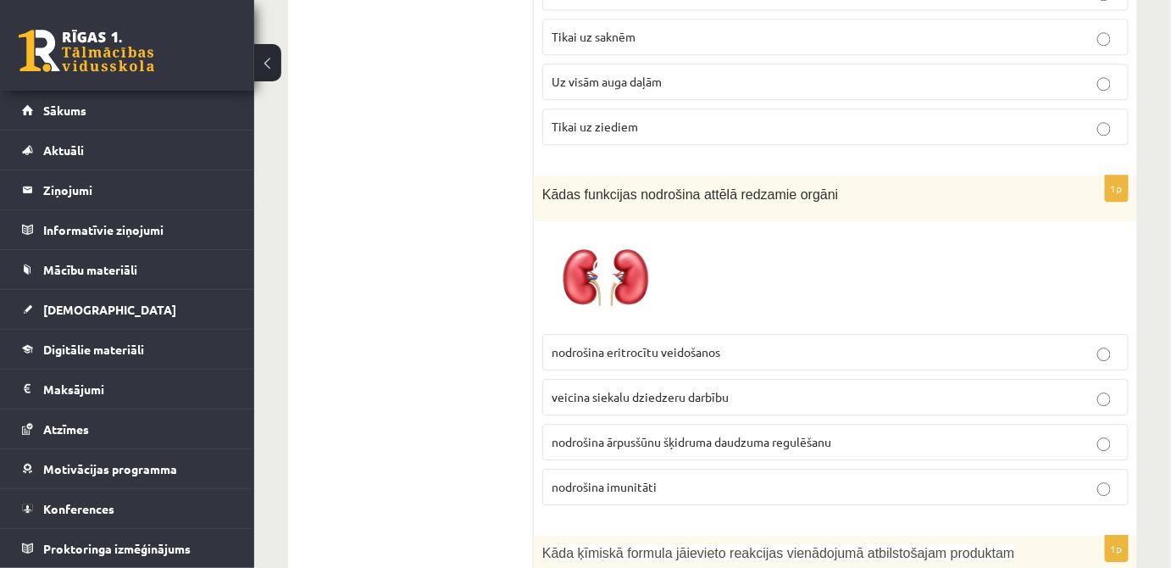
scroll to position [5803, 0]
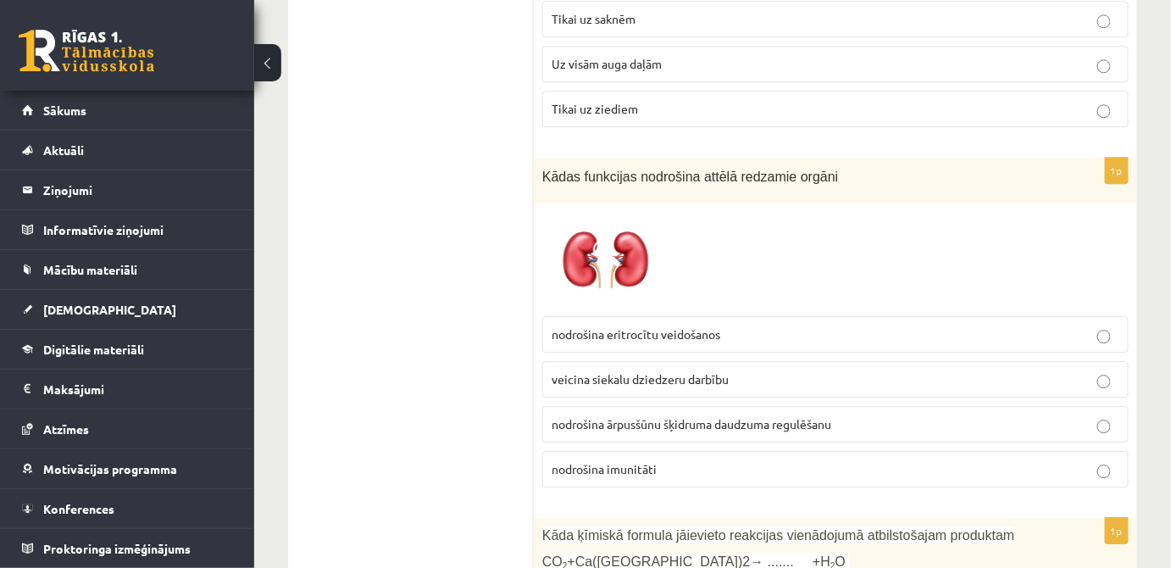
click at [734, 416] on span "nodrošina ārpusšūnu šķidruma daudzuma regulēšanu" at bounding box center [692, 423] width 280 height 15
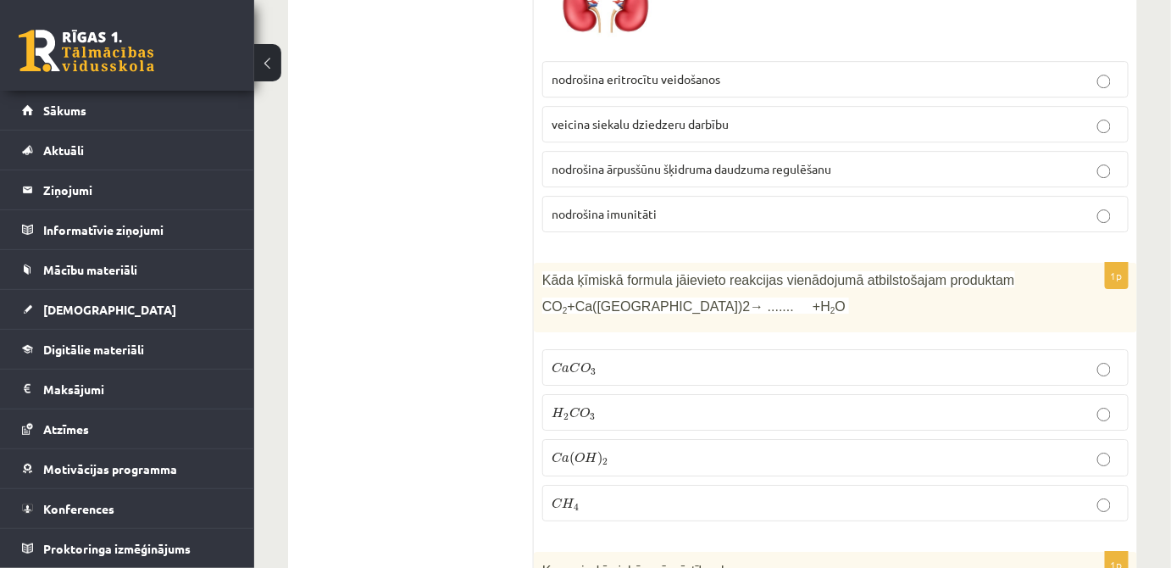
scroll to position [6060, 0]
click at [723, 447] on p "C a ( O H ) 2 C a ( O H ) 2" at bounding box center [836, 456] width 568 height 19
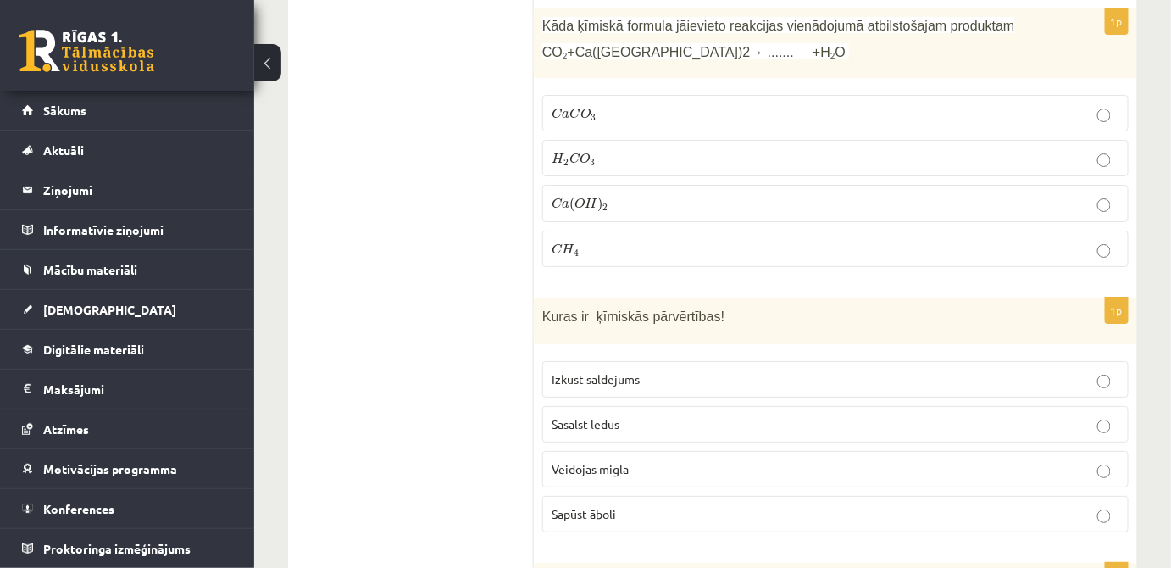
scroll to position [6317, 0]
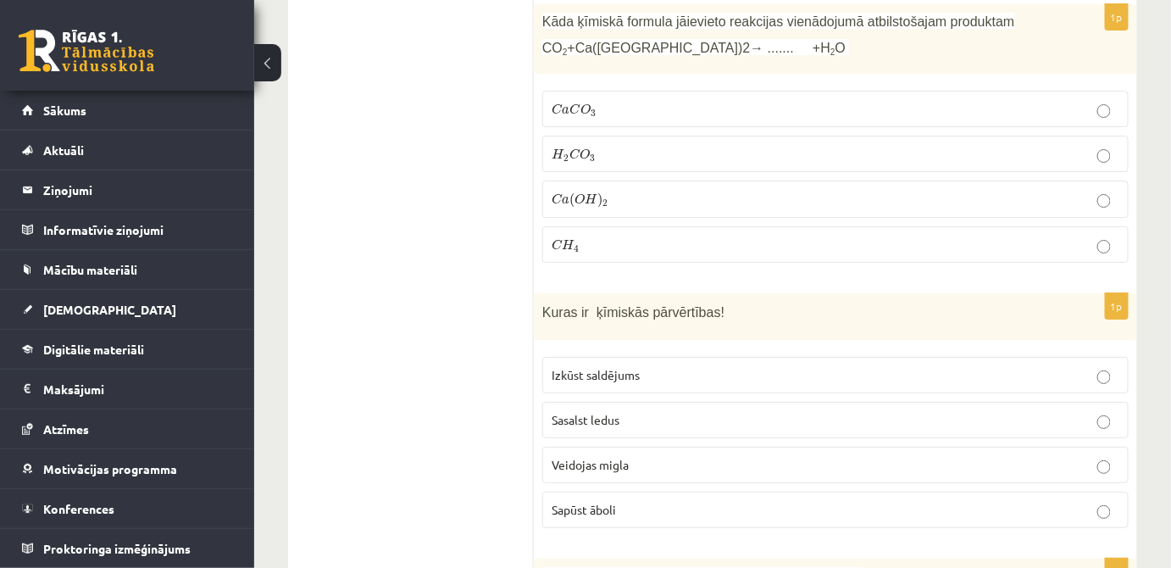
click at [640, 456] on p "Veidojas migla" at bounding box center [836, 465] width 568 height 18
click at [650, 456] on p "Veidojas migla" at bounding box center [836, 465] width 568 height 18
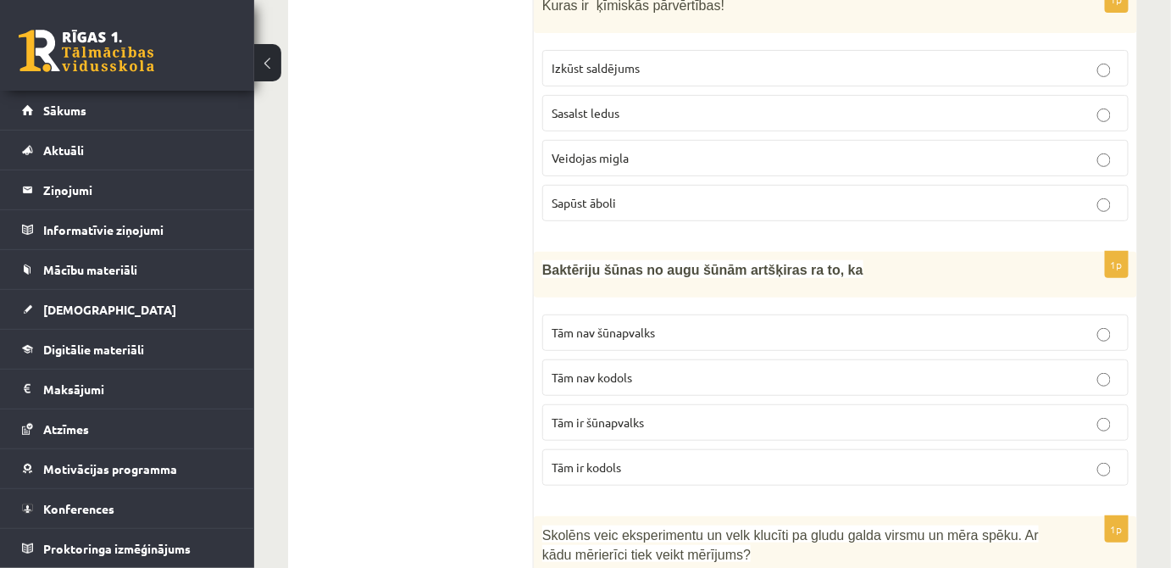
scroll to position [6625, 0]
click at [689, 367] on p "Tām nav kodols" at bounding box center [836, 376] width 568 height 18
click at [669, 403] on label "Tām ir šūnapvalks" at bounding box center [835, 421] width 586 height 36
click at [680, 367] on p "Tām nav kodols" at bounding box center [836, 376] width 568 height 18
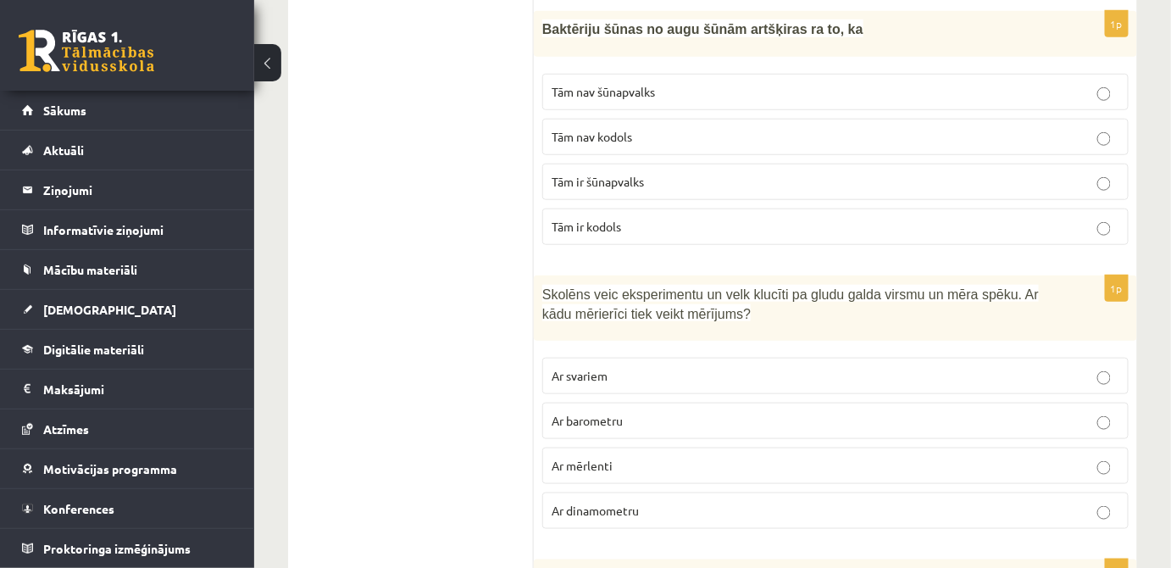
scroll to position [6882, 0]
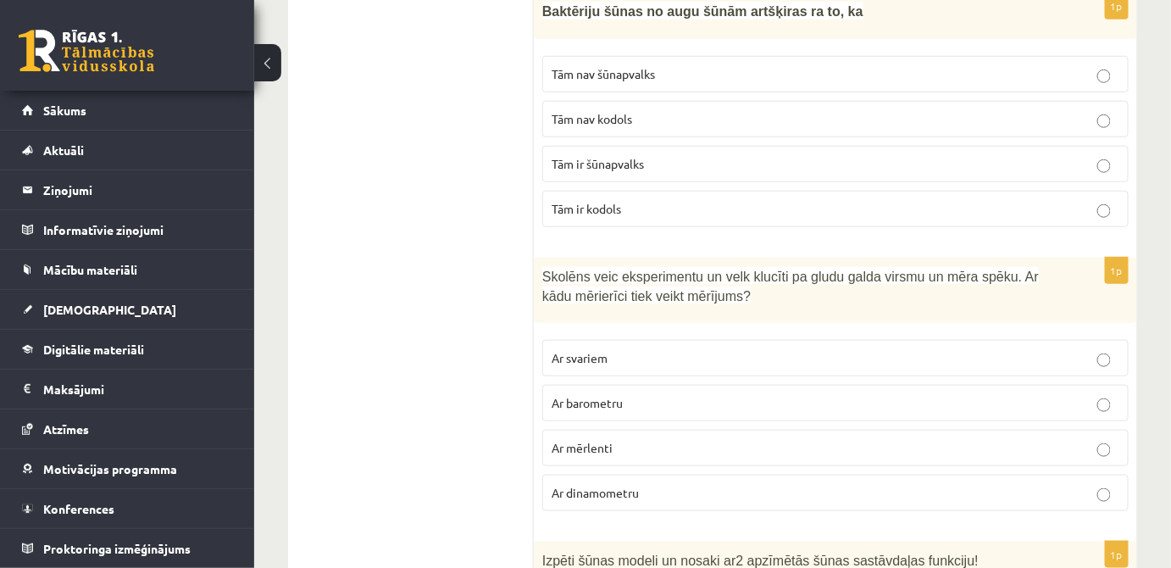
click at [665, 394] on p "Ar barometru" at bounding box center [836, 403] width 568 height 18
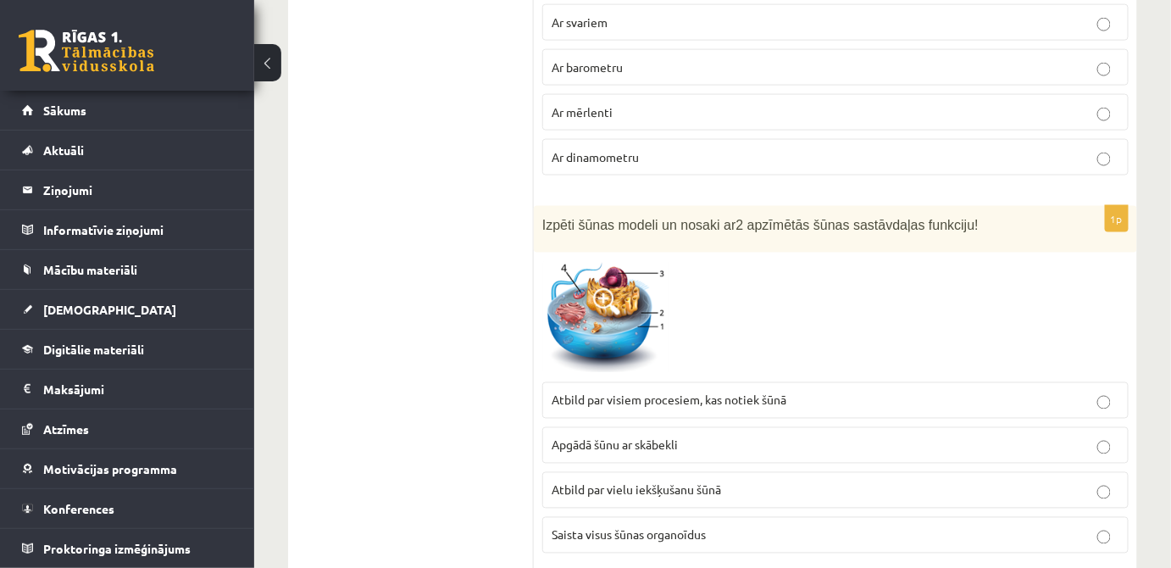
scroll to position [7241, 0]
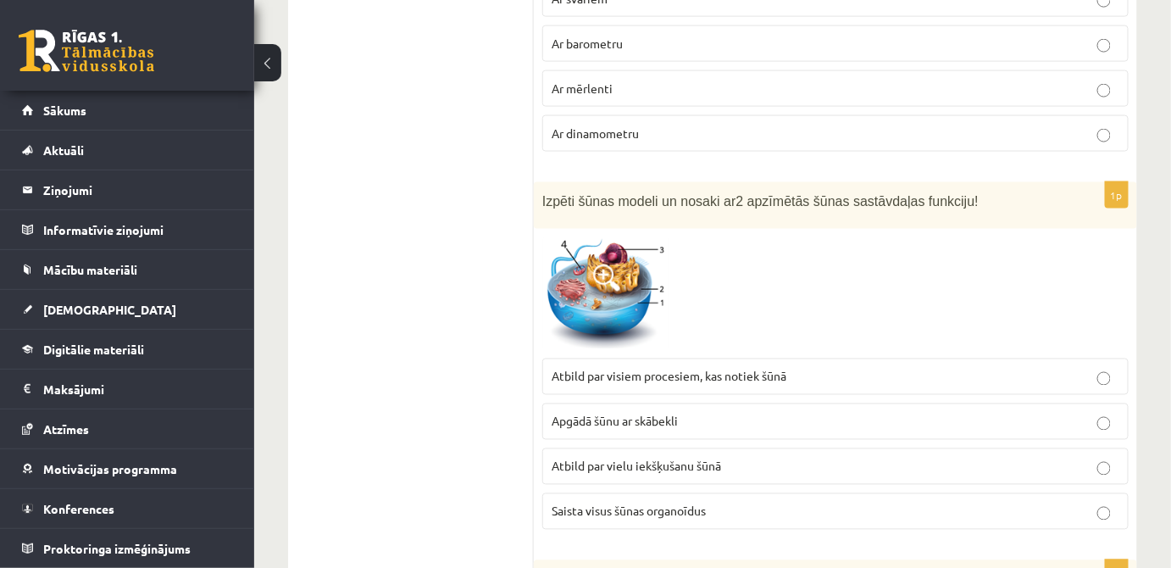
click at [639, 503] on p "Saista visus šūnas organoīdus" at bounding box center [836, 512] width 568 height 18
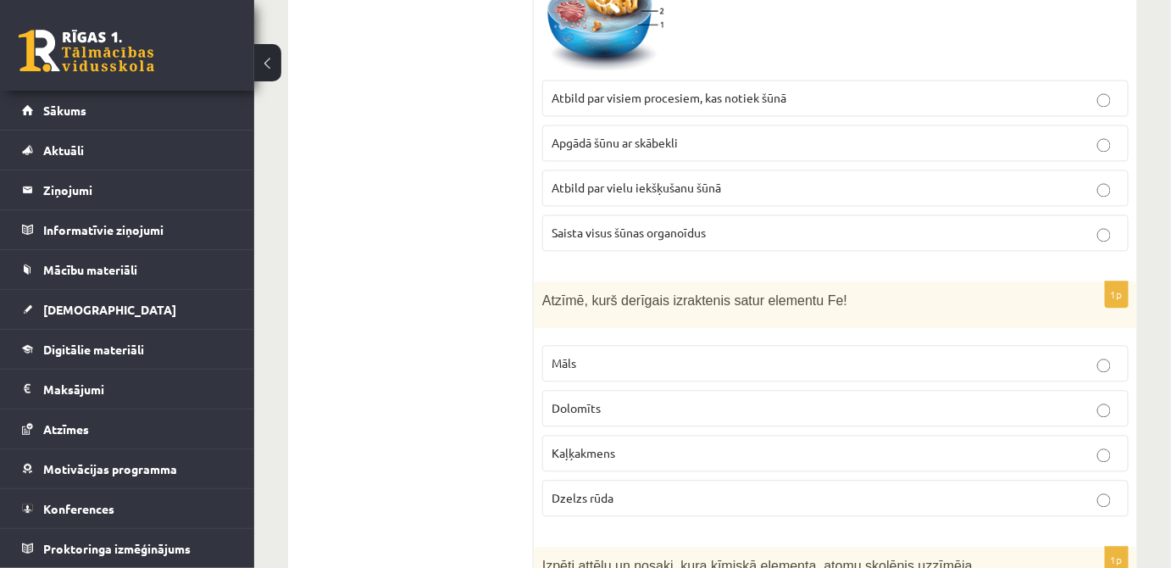
scroll to position [7550, 0]
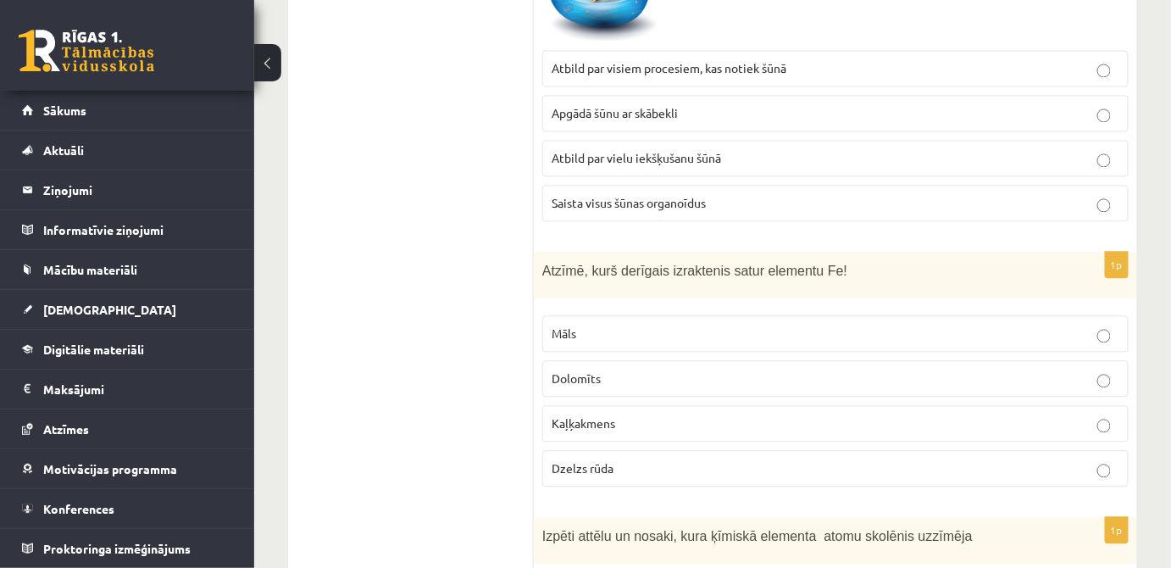
click at [647, 459] on p "Dzelzs rūda" at bounding box center [836, 468] width 568 height 18
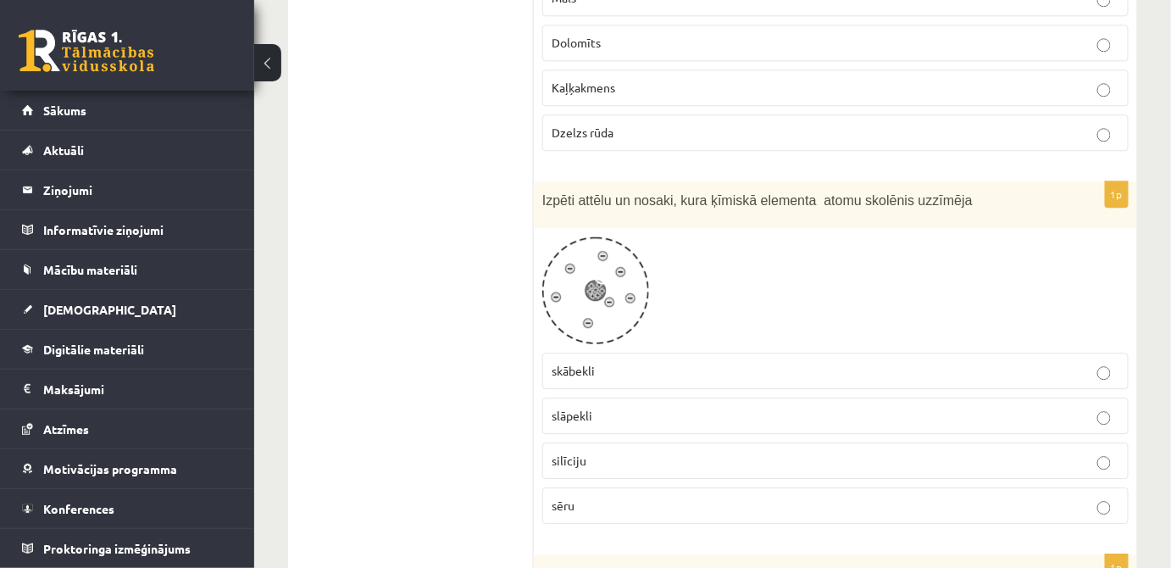
scroll to position [7909, 0]
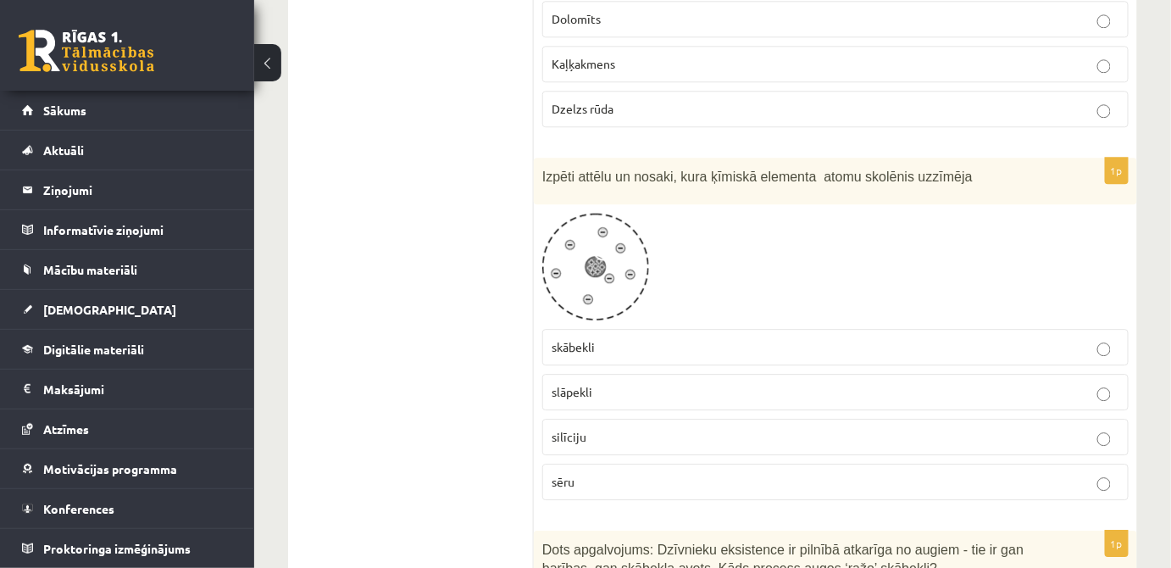
click at [662, 338] on p "skābekli" at bounding box center [836, 347] width 568 height 18
click at [655, 383] on p "slāpekli" at bounding box center [836, 392] width 568 height 18
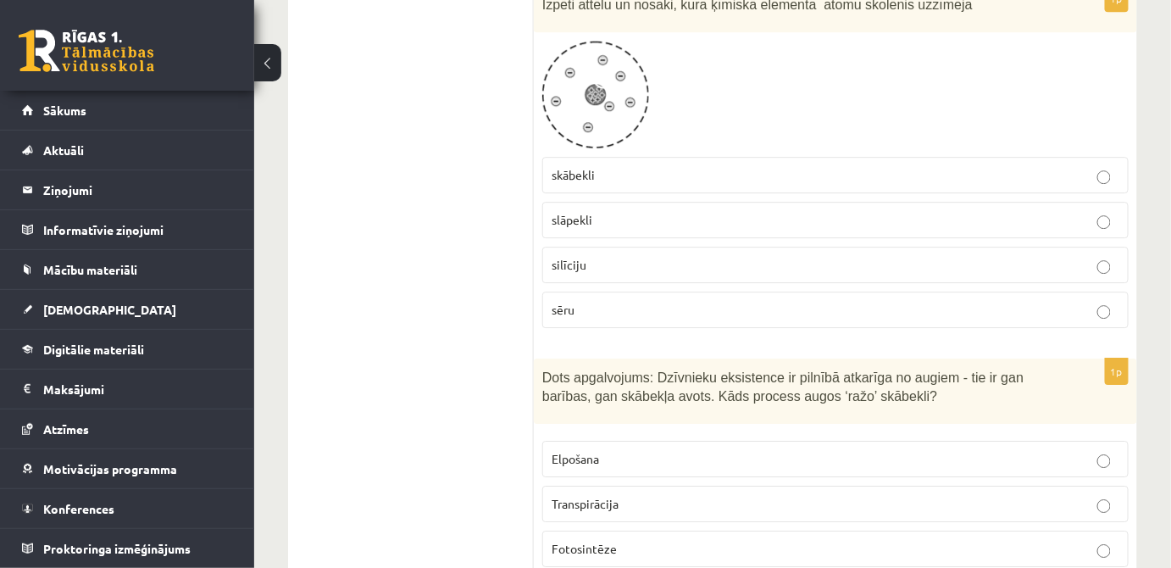
scroll to position [8090, 0]
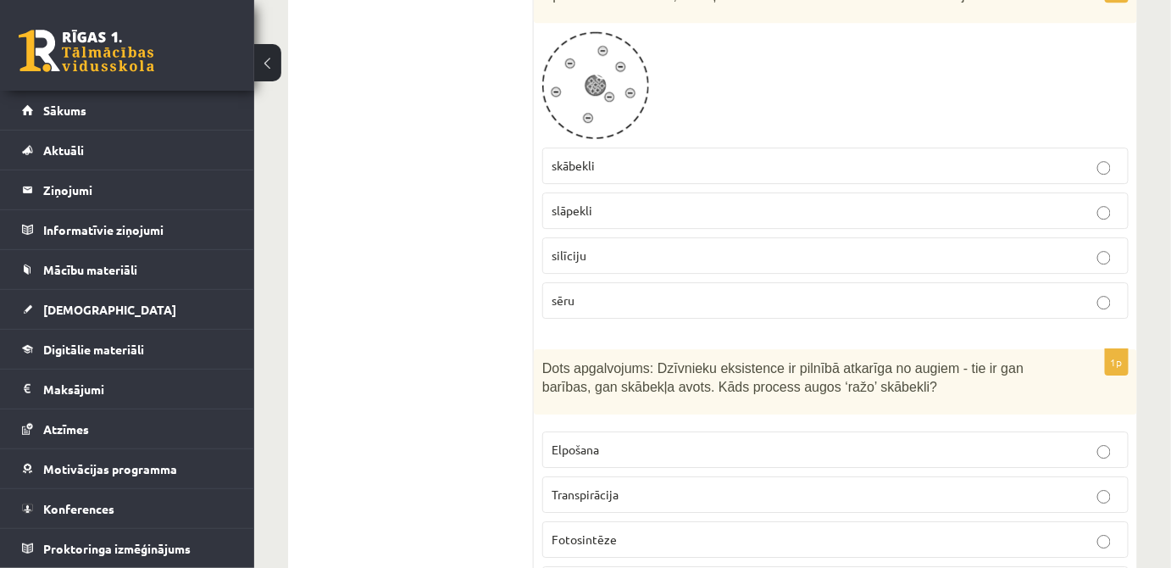
click at [630, 530] on p "Fotosintēze" at bounding box center [836, 539] width 568 height 18
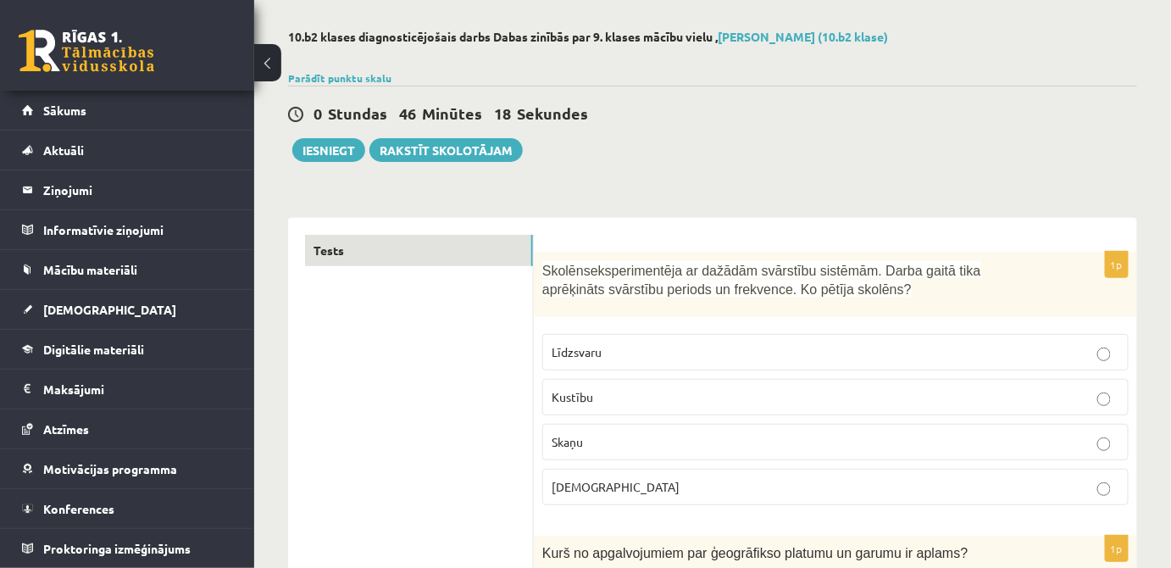
scroll to position [0, 0]
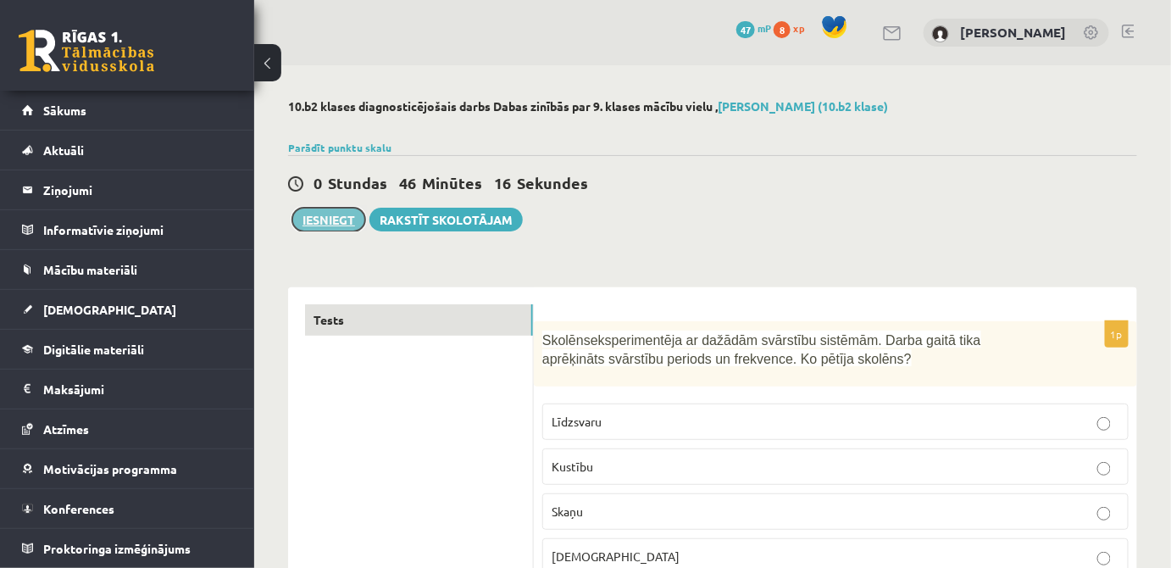
click at [353, 211] on button "Iesniegt" at bounding box center [328, 220] width 73 height 24
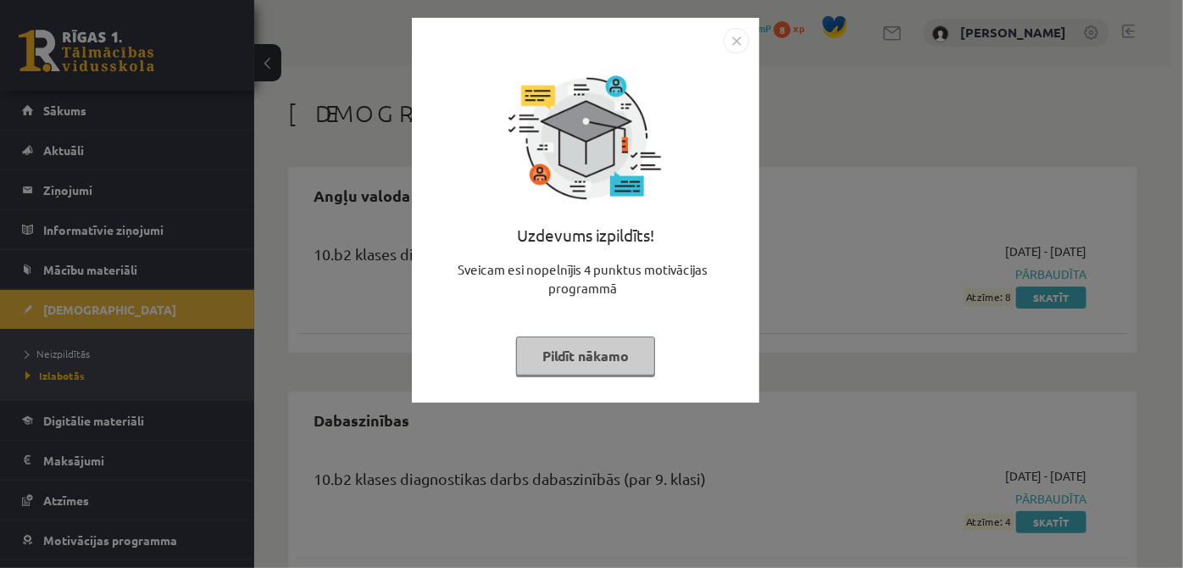
click at [564, 355] on button "Pildīt nākamo" at bounding box center [585, 355] width 139 height 39
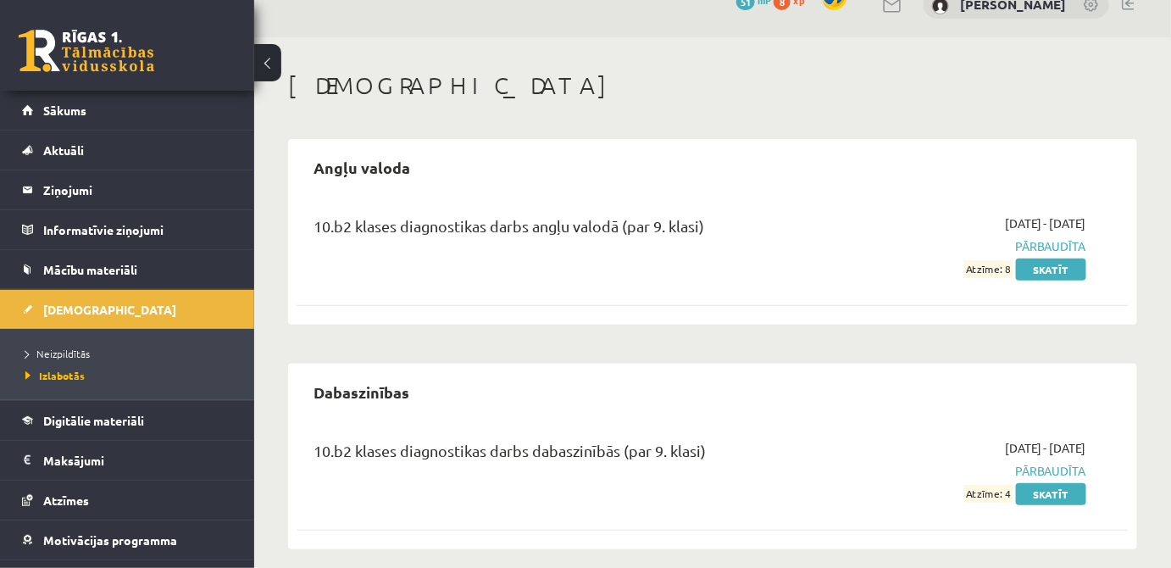
scroll to position [42, 0]
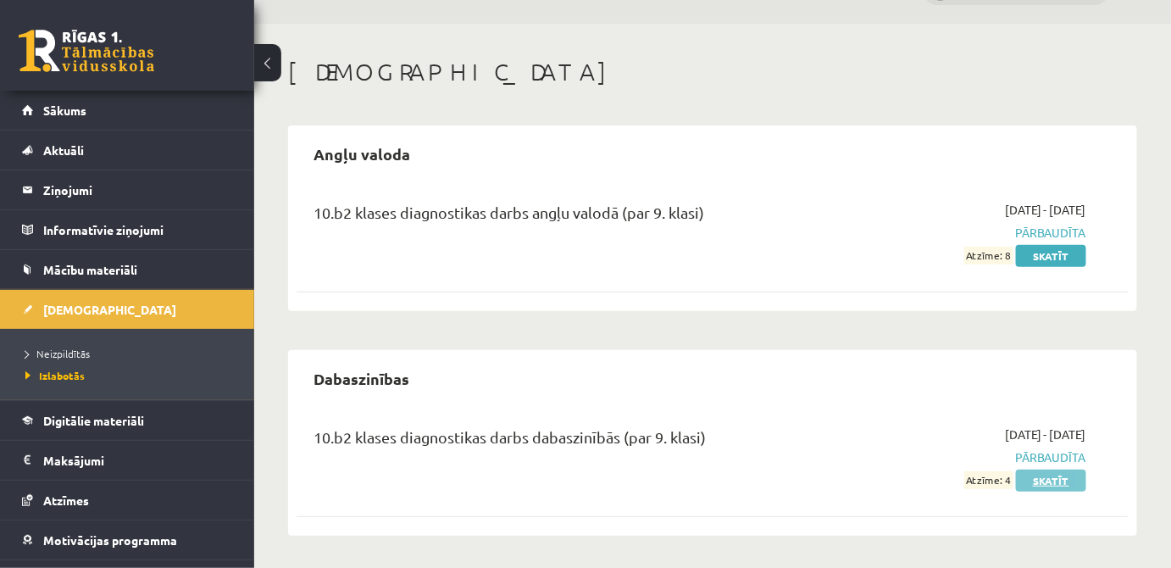
click at [1057, 475] on link "Skatīt" at bounding box center [1051, 480] width 70 height 22
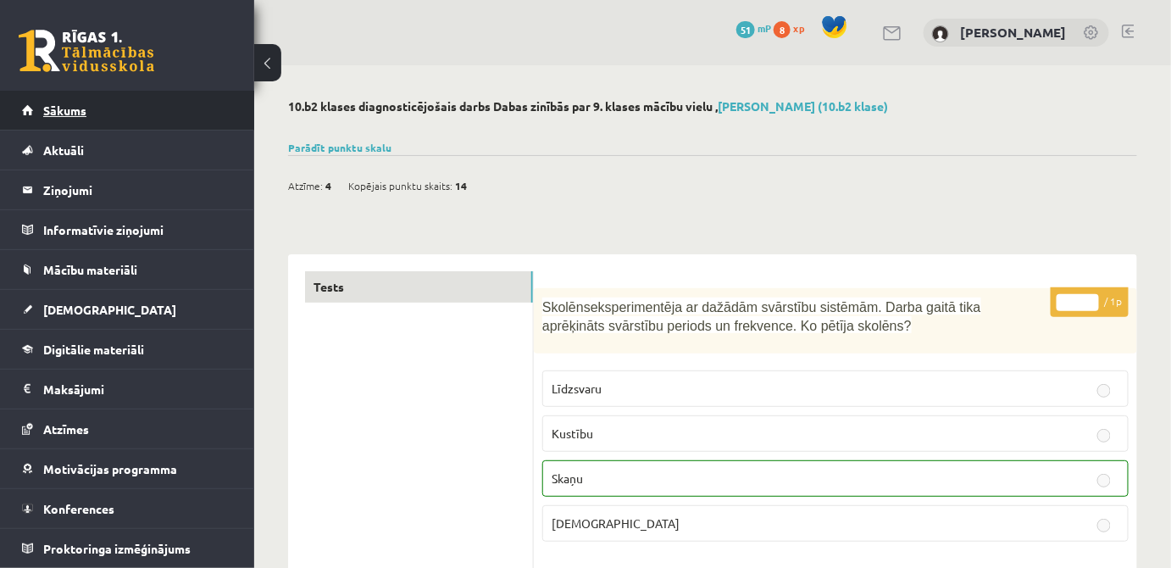
click at [94, 114] on link "Sākums" at bounding box center [127, 110] width 211 height 39
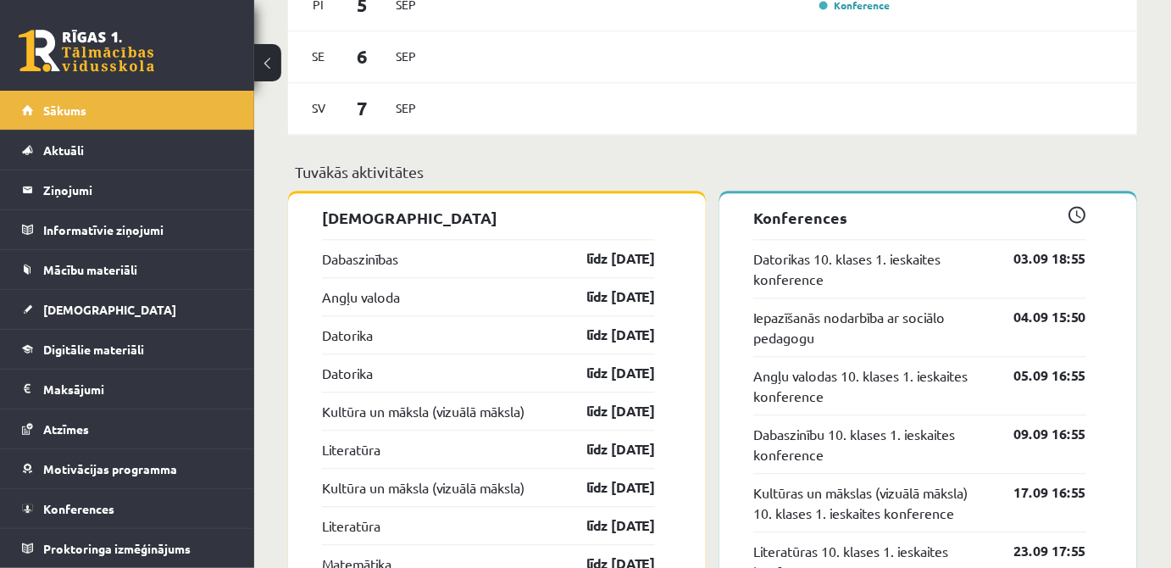
scroll to position [1232, 0]
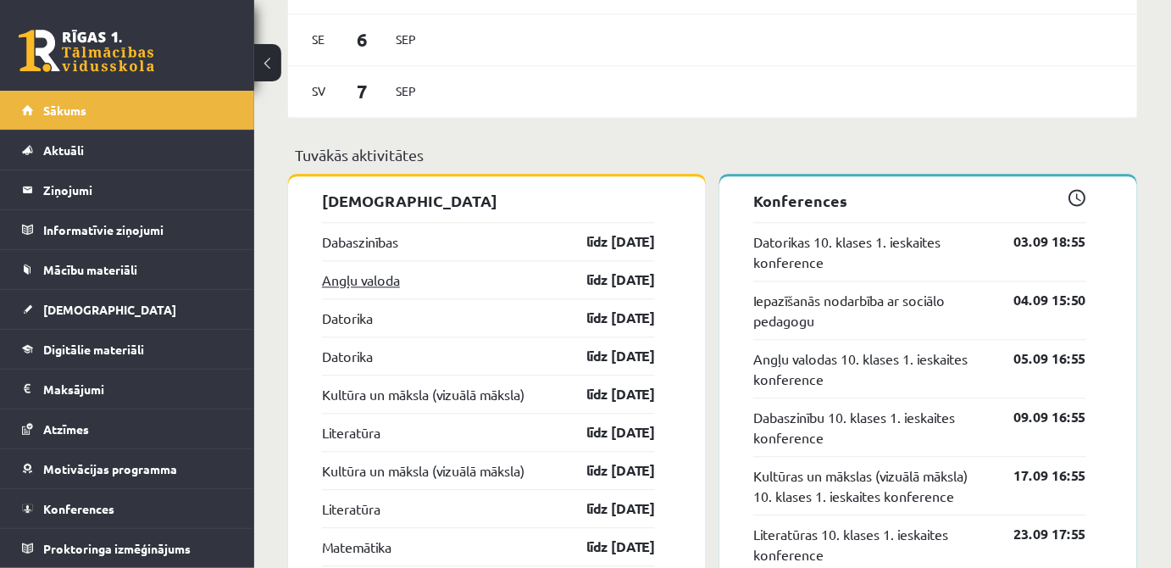
click at [391, 271] on link "Angļu valoda" at bounding box center [361, 279] width 78 height 20
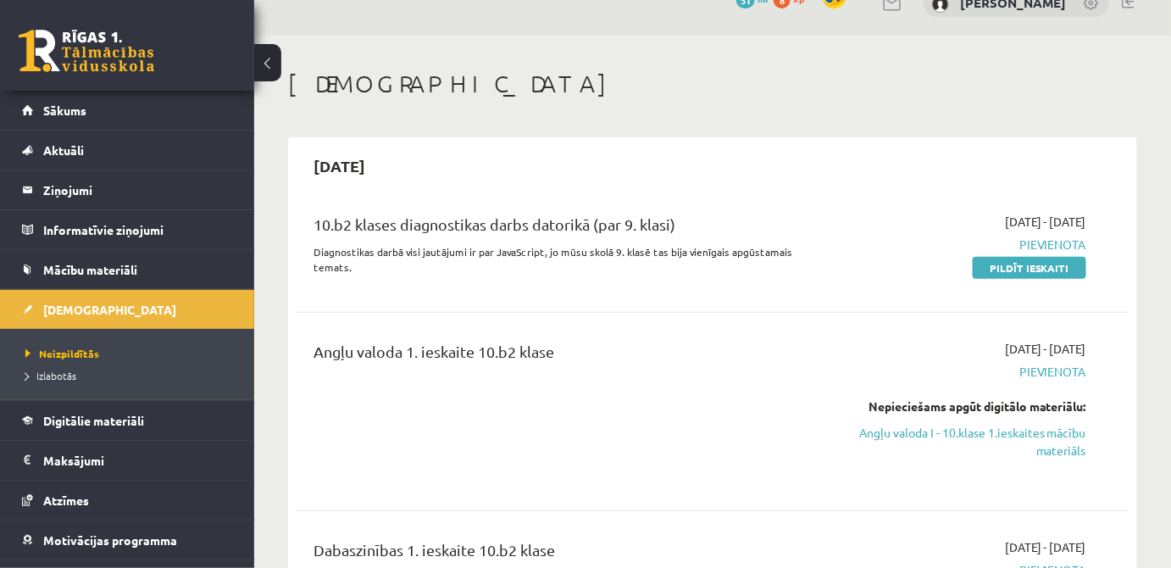
scroll to position [103, 0]
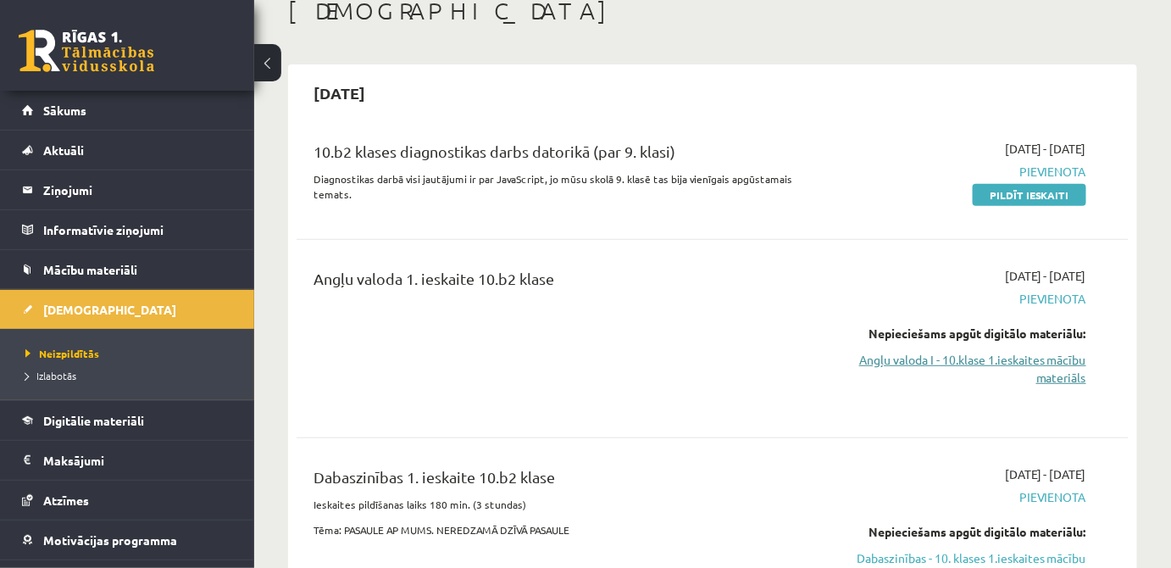
click at [960, 351] on link "Angļu valoda I - 10.klase 1.ieskaites mācību materiāls" at bounding box center [966, 369] width 241 height 36
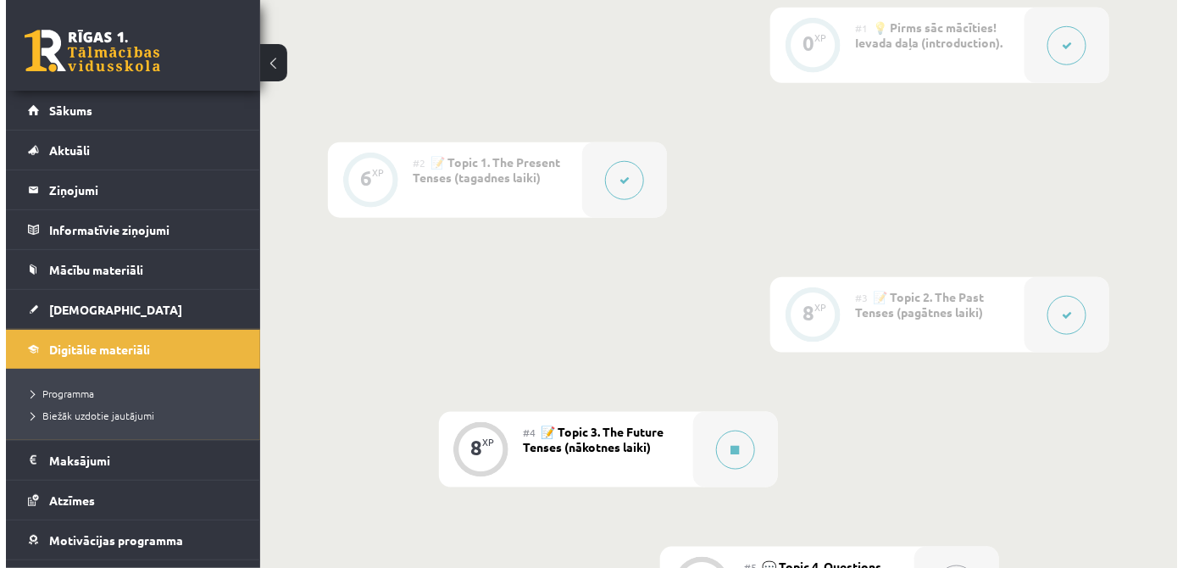
scroll to position [616, 0]
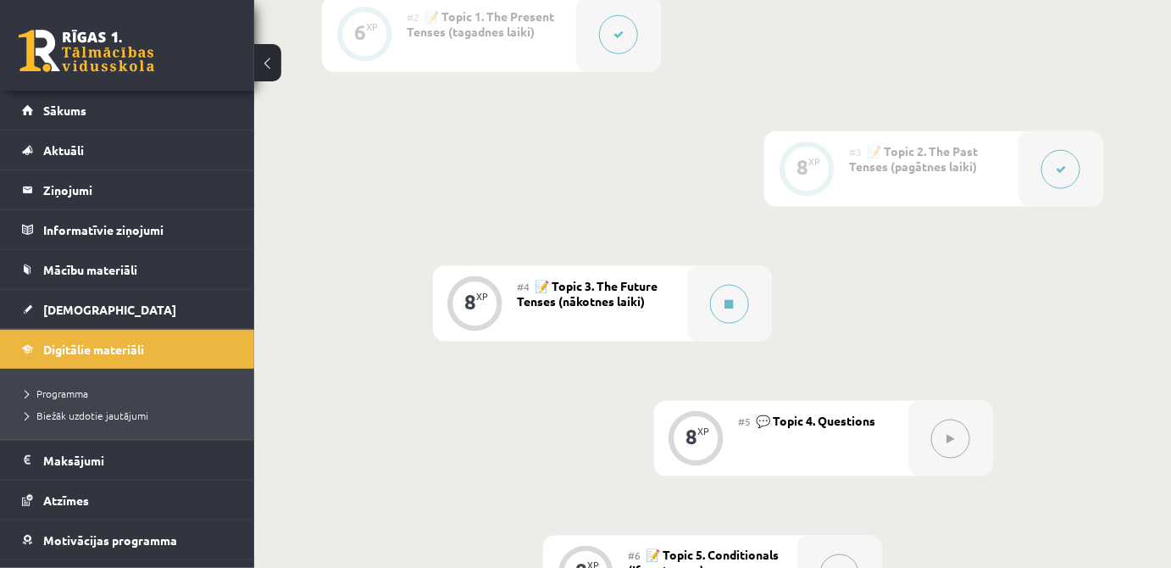
click at [618, 294] on span "📝 Topic 3. The Future Tenses (nākotnes laiki)" at bounding box center [588, 293] width 141 height 31
click at [729, 304] on icon at bounding box center [729, 304] width 8 height 10
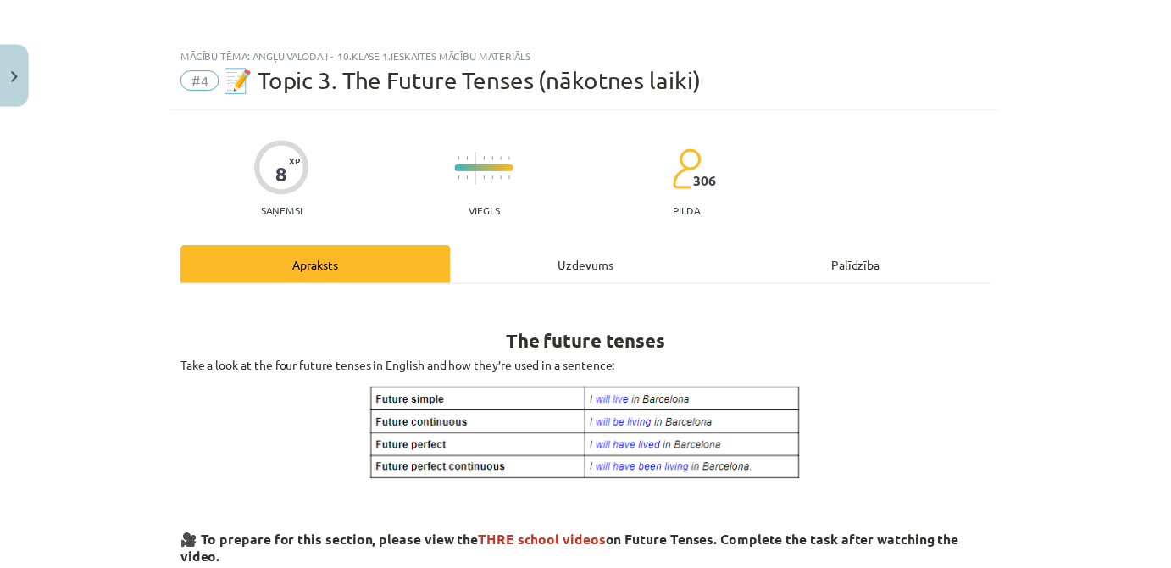
scroll to position [0, 0]
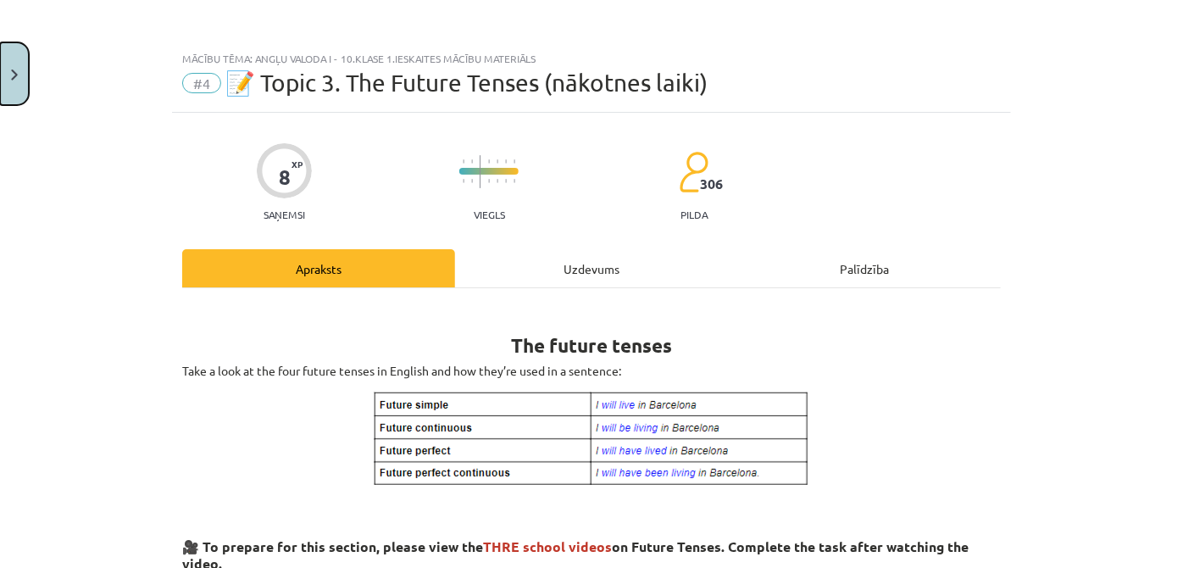
click at [25, 68] on button "Close" at bounding box center [14, 73] width 29 height 63
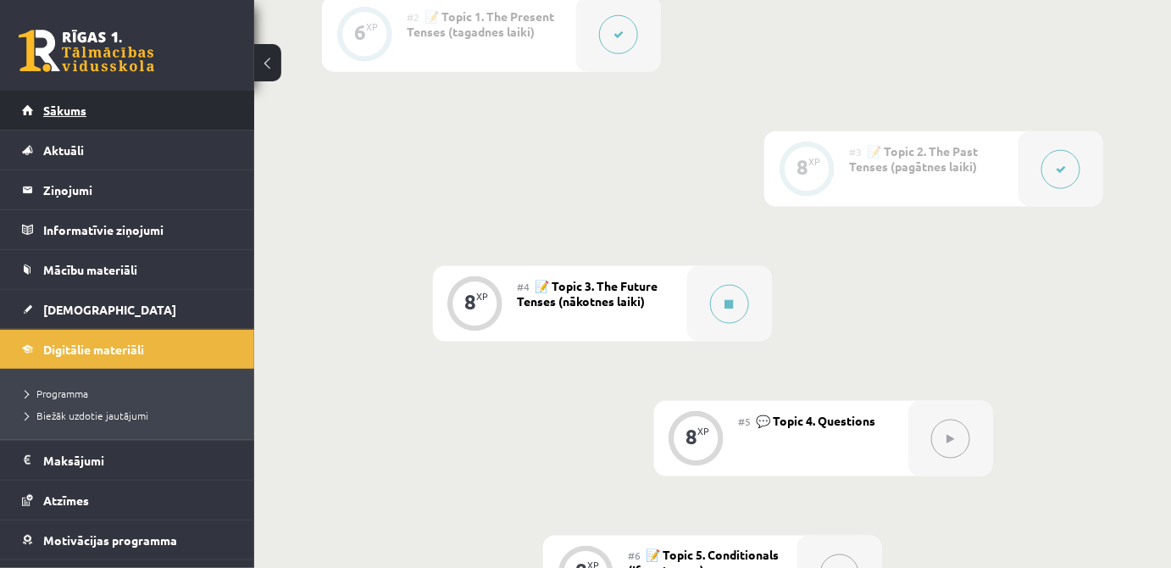
click at [64, 104] on span "Sākums" at bounding box center [64, 110] width 43 height 15
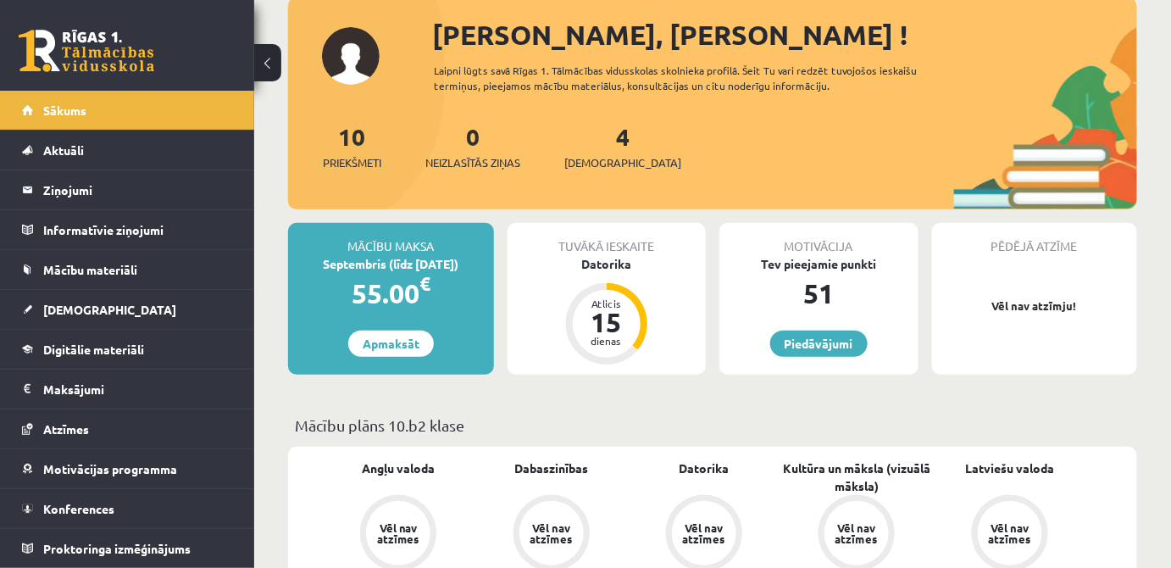
scroll to position [103, 0]
click at [821, 292] on div "51" at bounding box center [818, 292] width 199 height 41
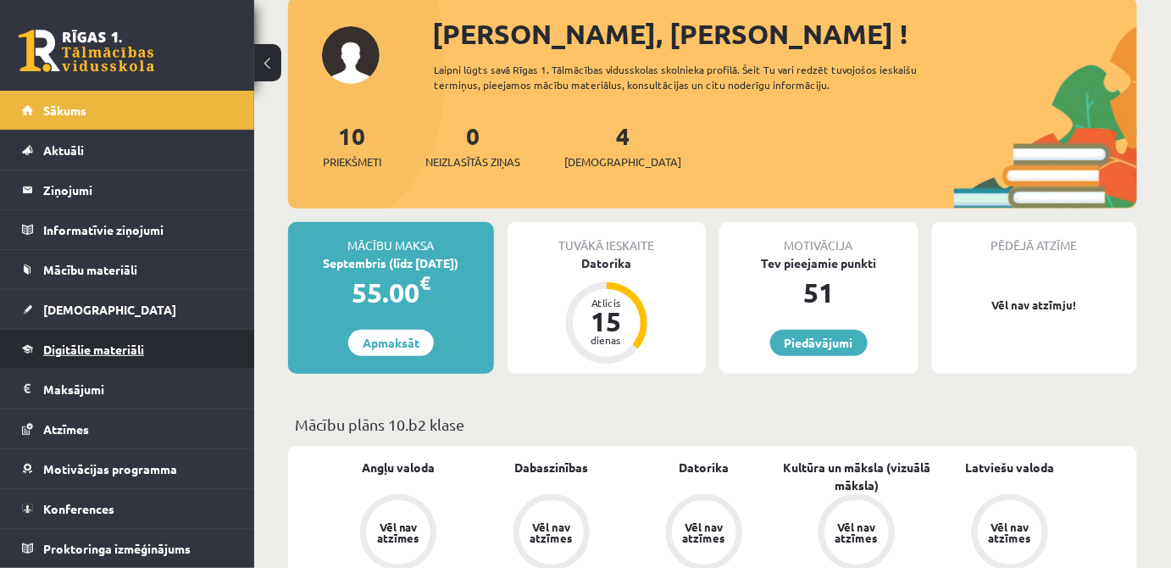
click at [137, 349] on span "Digitālie materiāli" at bounding box center [93, 349] width 101 height 15
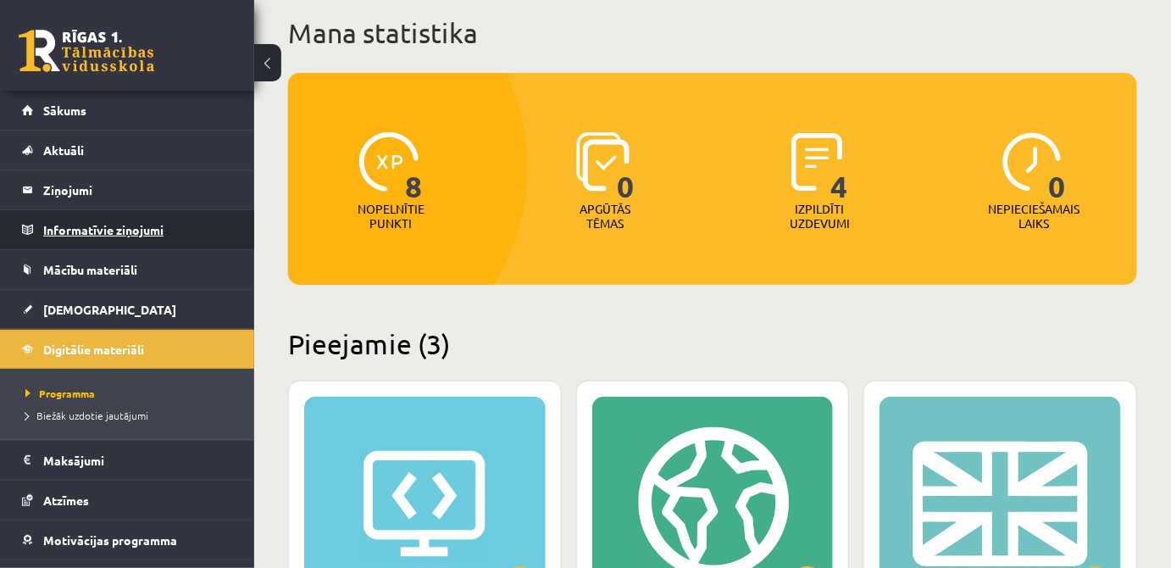
click at [115, 225] on legend "Informatīvie ziņojumi 0" at bounding box center [138, 229] width 190 height 39
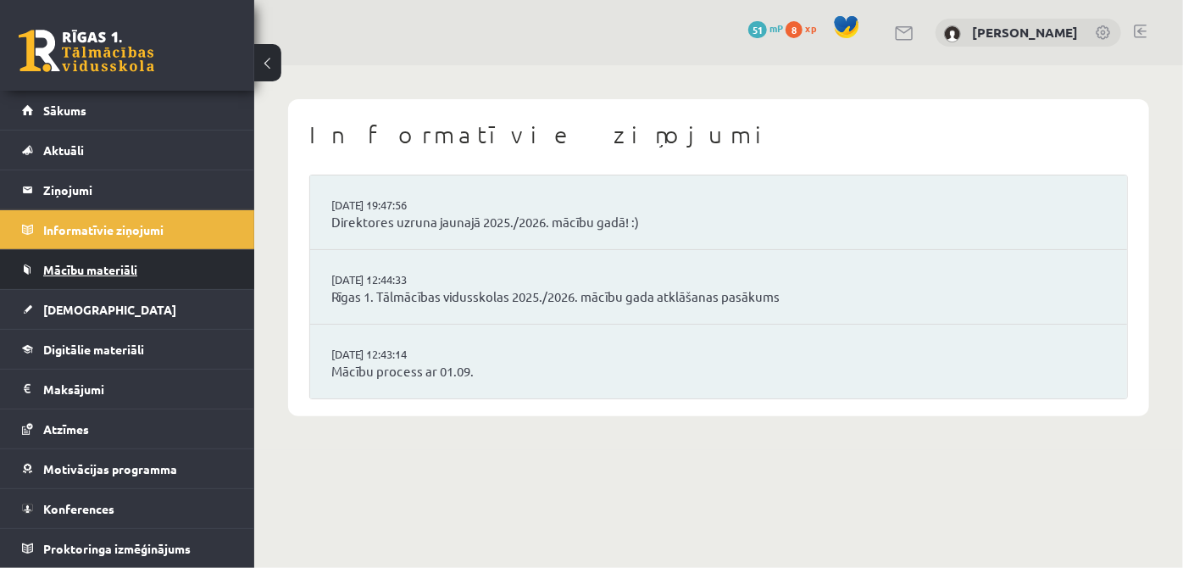
click at [117, 260] on link "Mācību materiāli" at bounding box center [127, 269] width 211 height 39
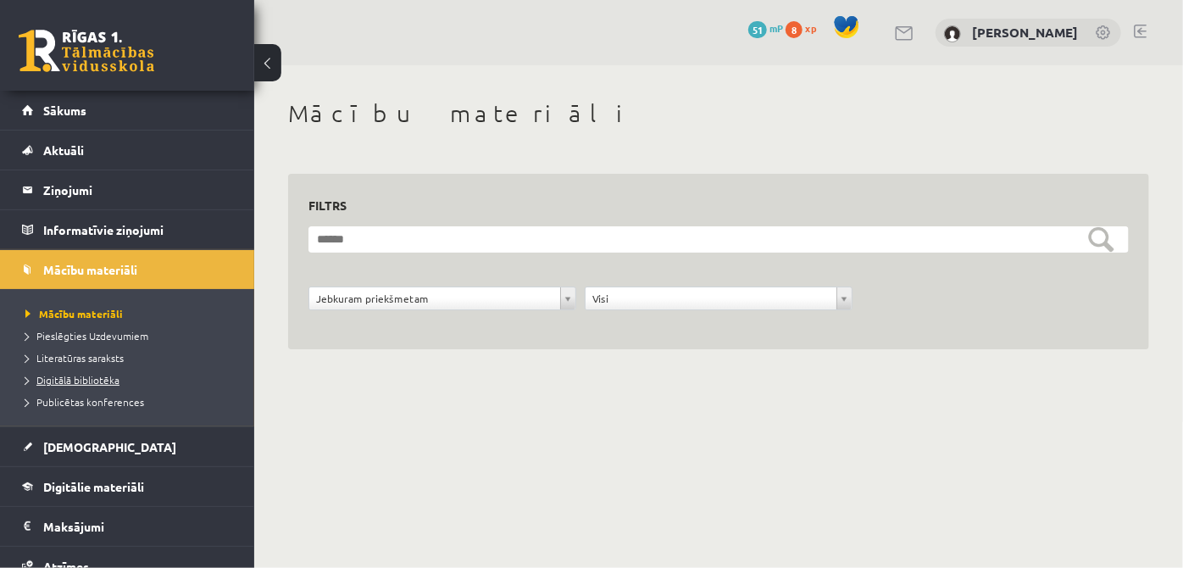
click at [119, 372] on link "Digitālā bibliotēka" at bounding box center [131, 379] width 212 height 15
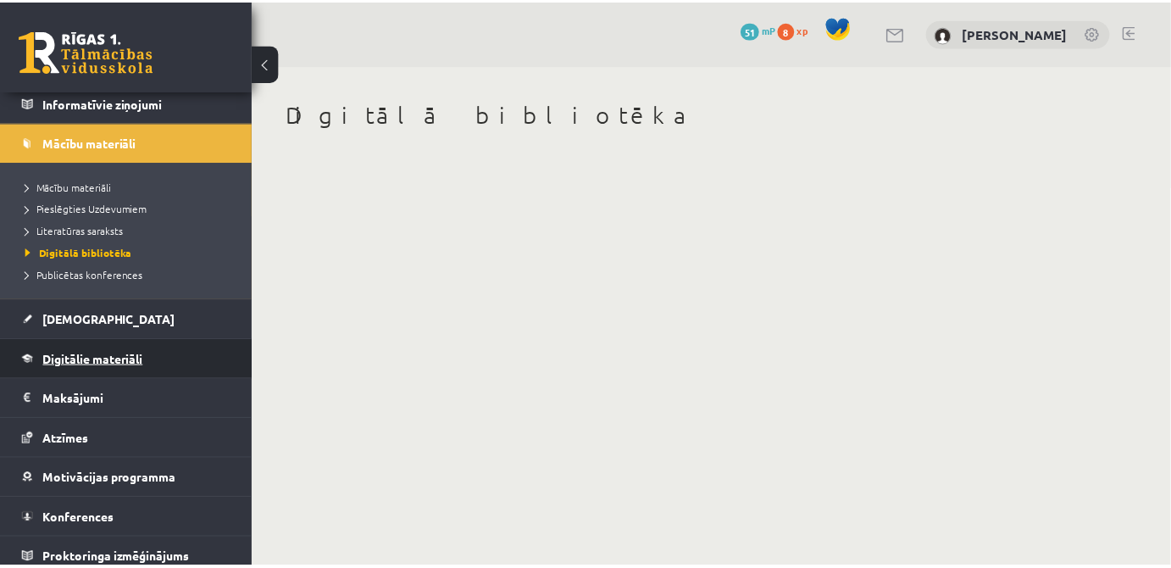
scroll to position [134, 0]
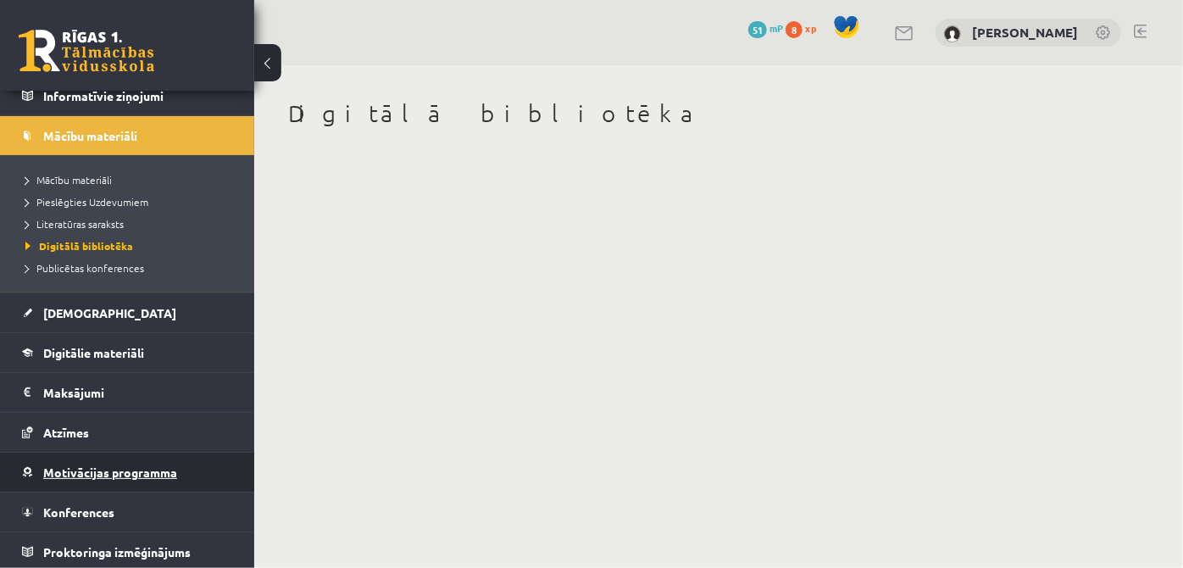
click at [125, 467] on span "Motivācijas programma" at bounding box center [110, 471] width 134 height 15
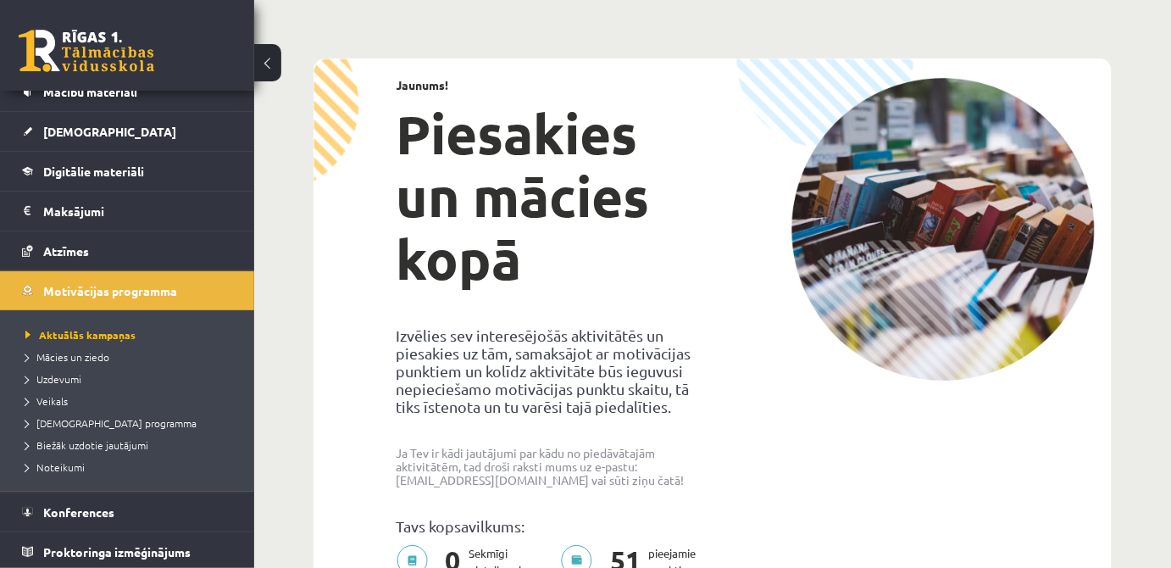
scroll to position [153, 0]
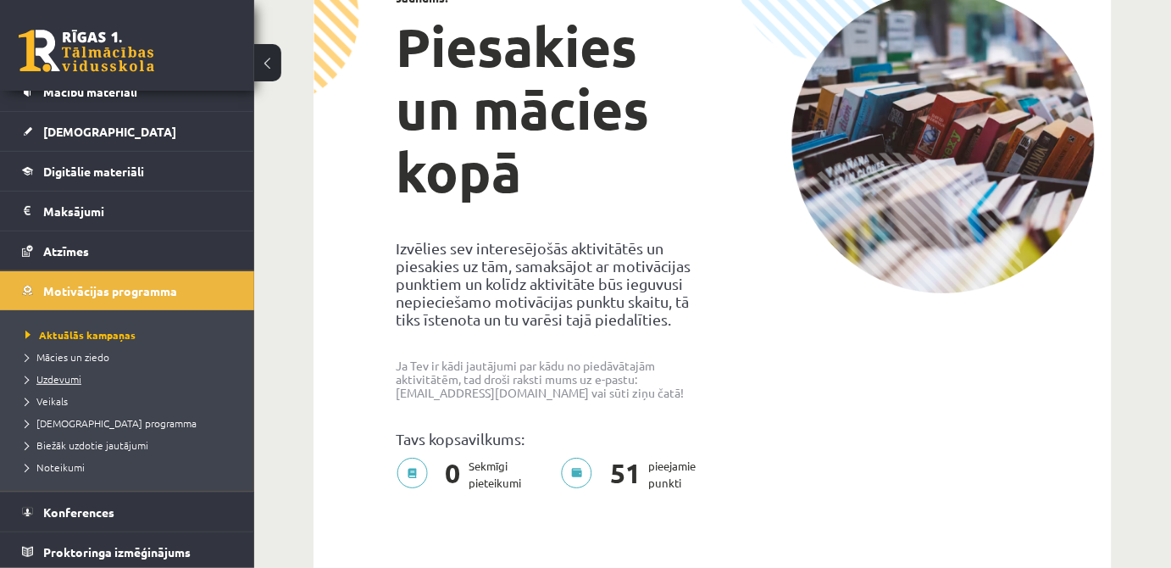
click at [97, 371] on link "Uzdevumi" at bounding box center [131, 378] width 212 height 15
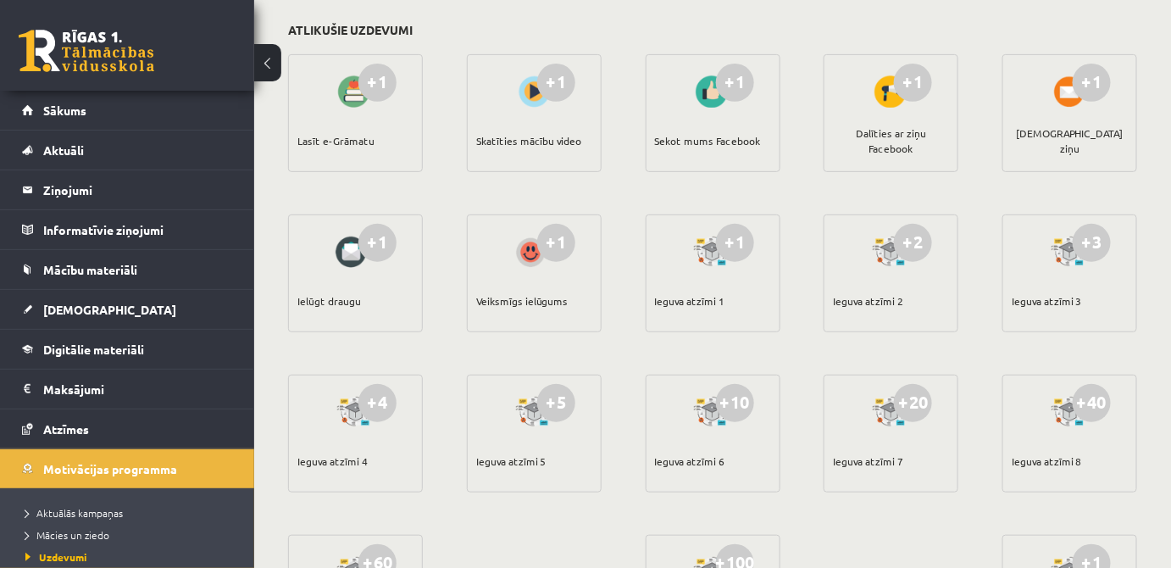
scroll to position [184, 0]
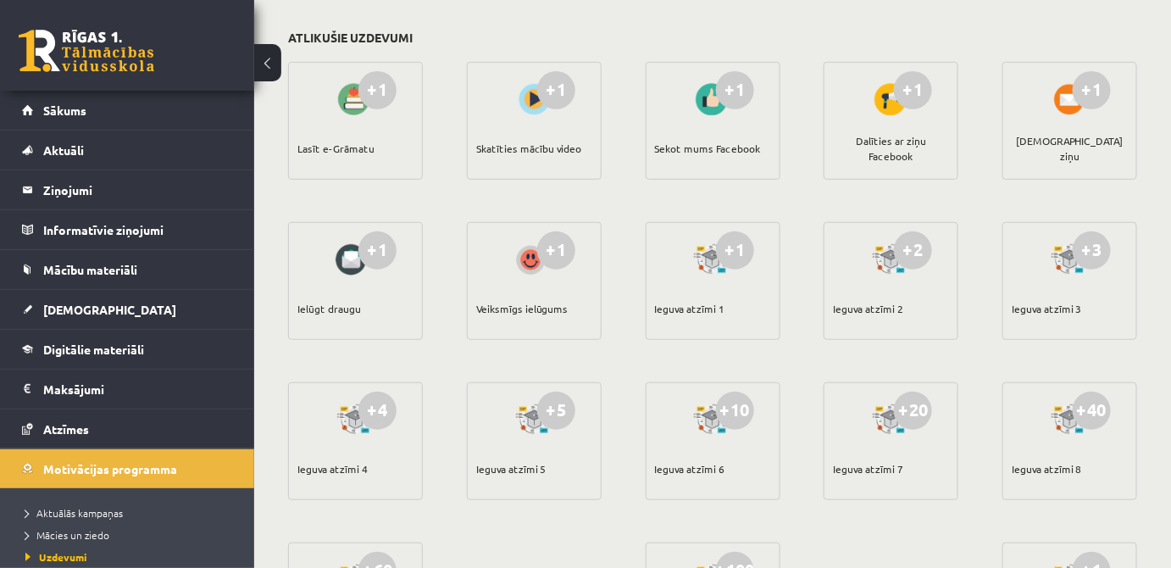
click at [101, 55] on link at bounding box center [87, 51] width 136 height 42
